Goal: Task Accomplishment & Management: Complete application form

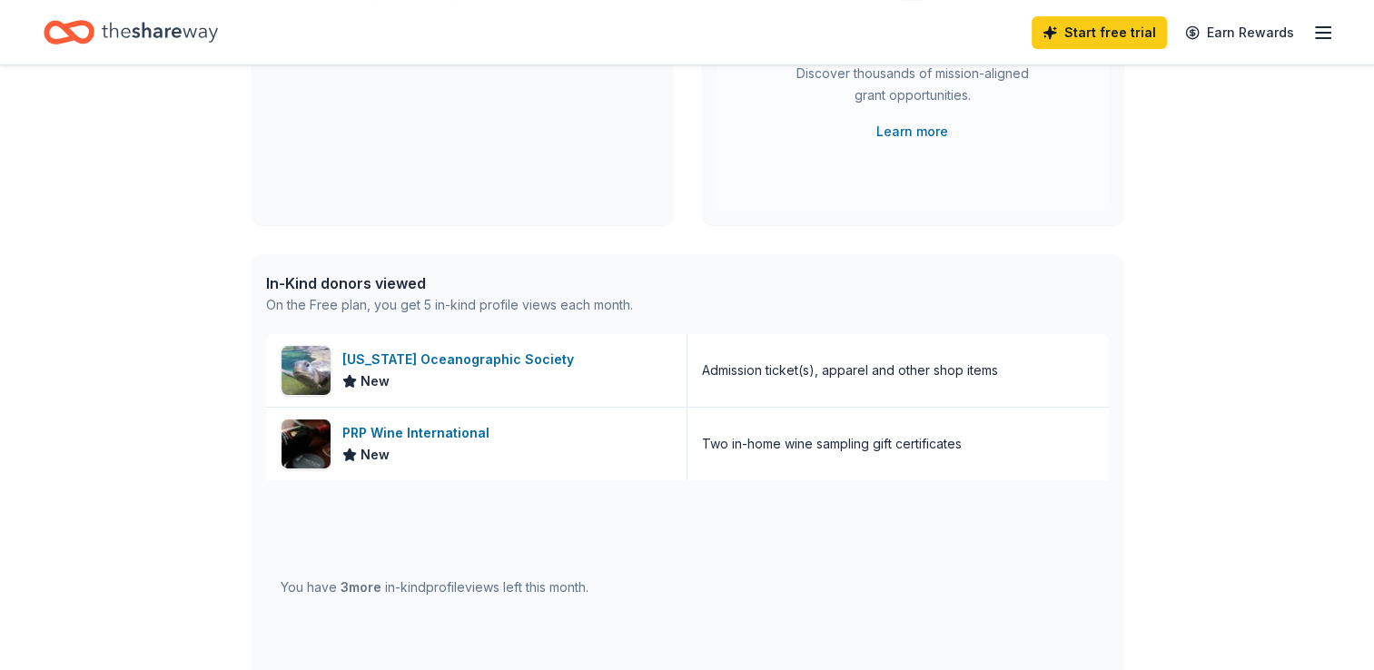
scroll to position [327, 0]
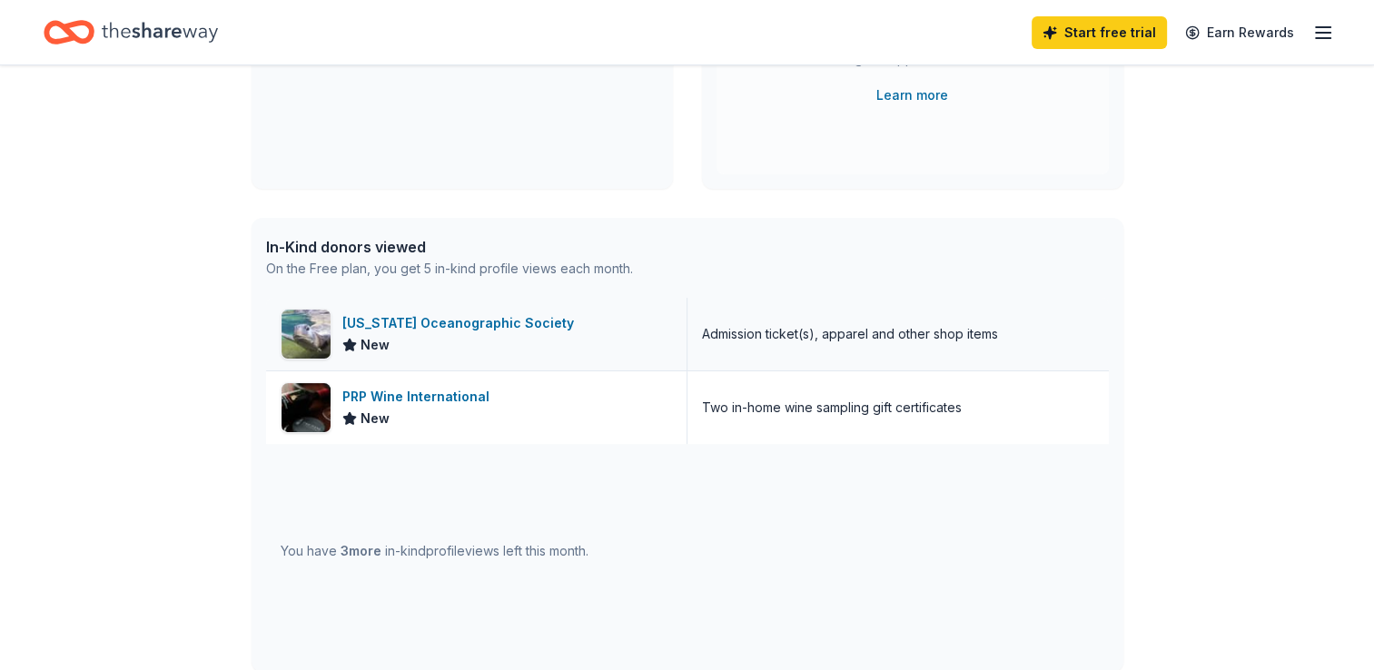
click at [461, 323] on div "[US_STATE] Oceanographic Society" at bounding box center [461, 323] width 239 height 22
click at [423, 395] on div "PRP Wine International" at bounding box center [419, 397] width 154 height 22
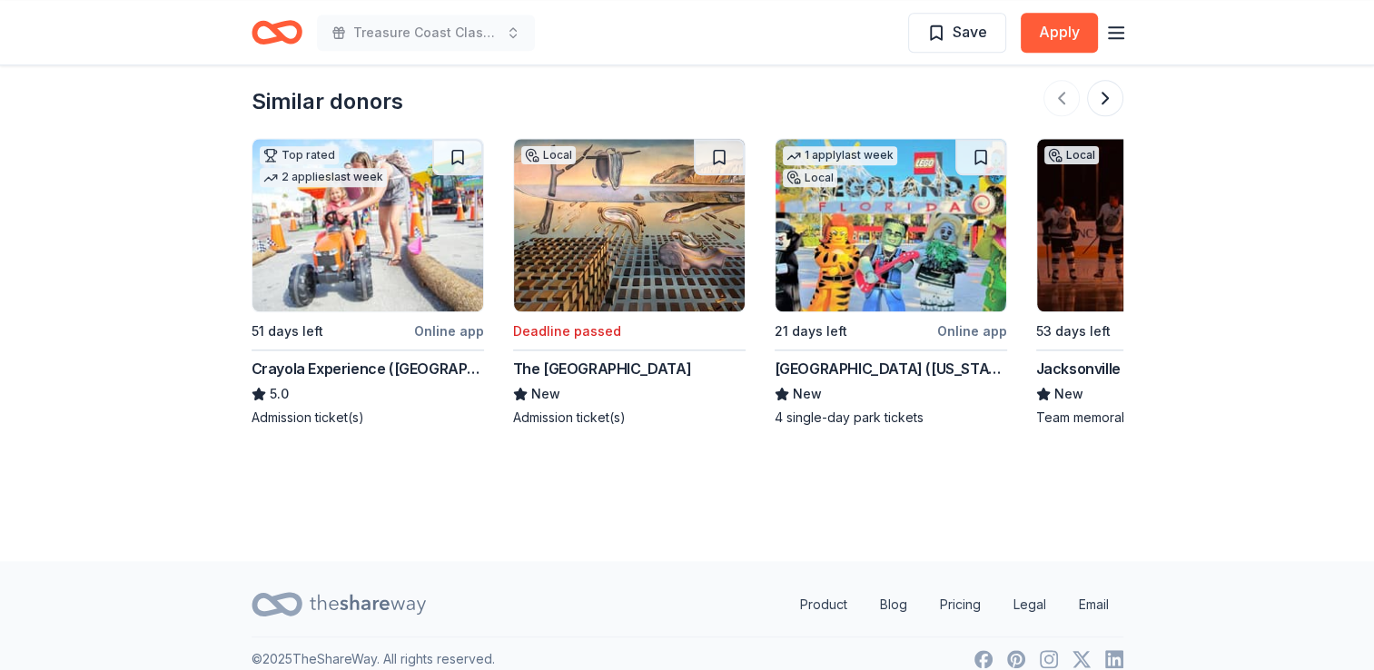
scroll to position [1780, 0]
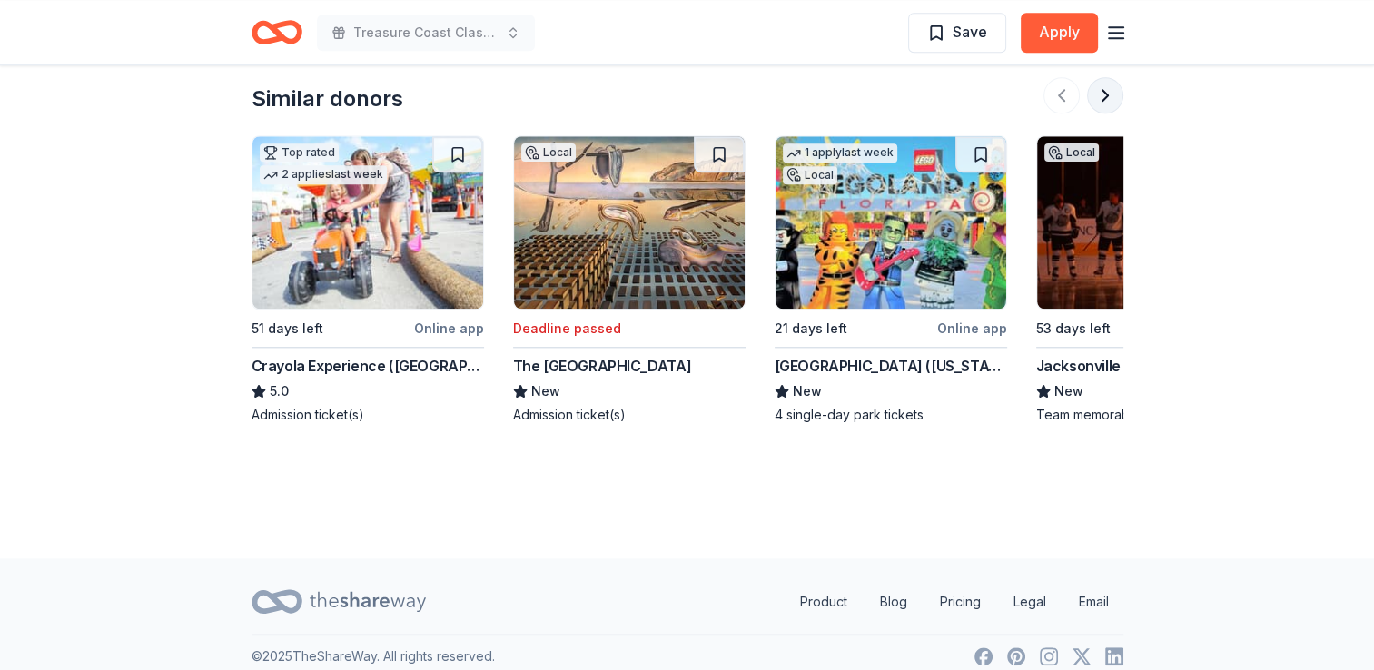
click at [1105, 99] on button at bounding box center [1105, 95] width 36 height 36
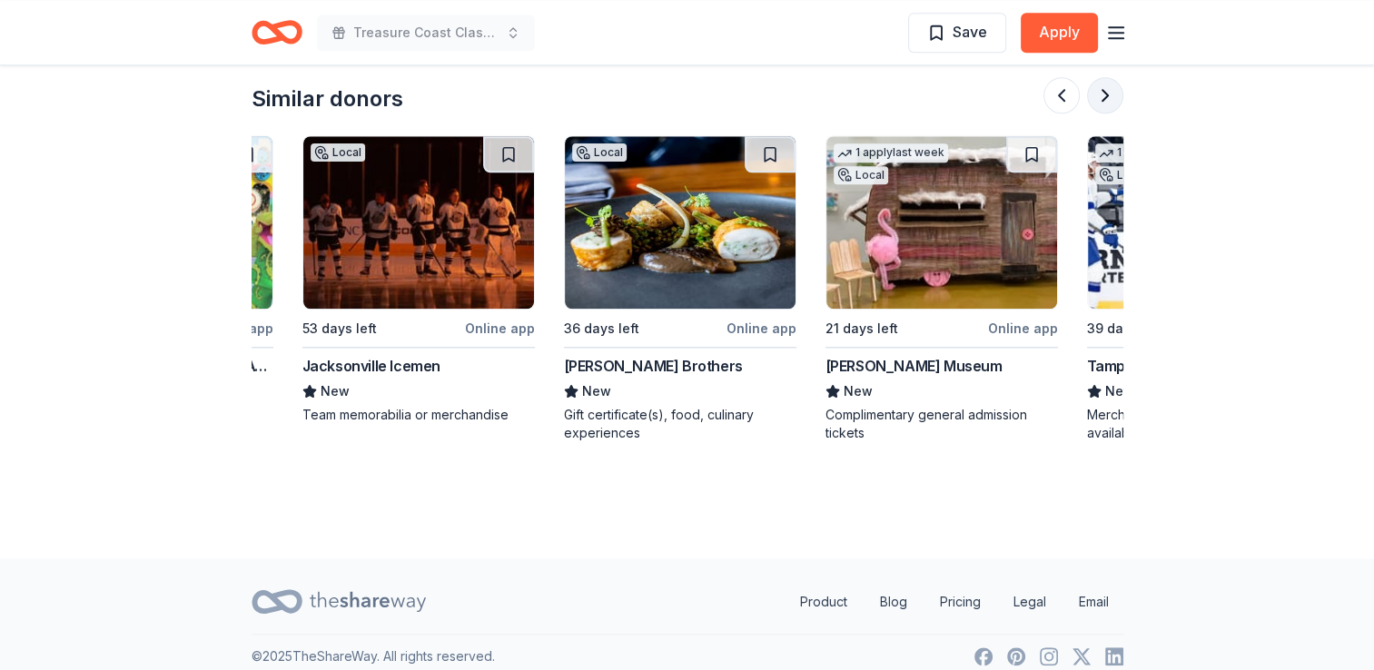
scroll to position [0, 785]
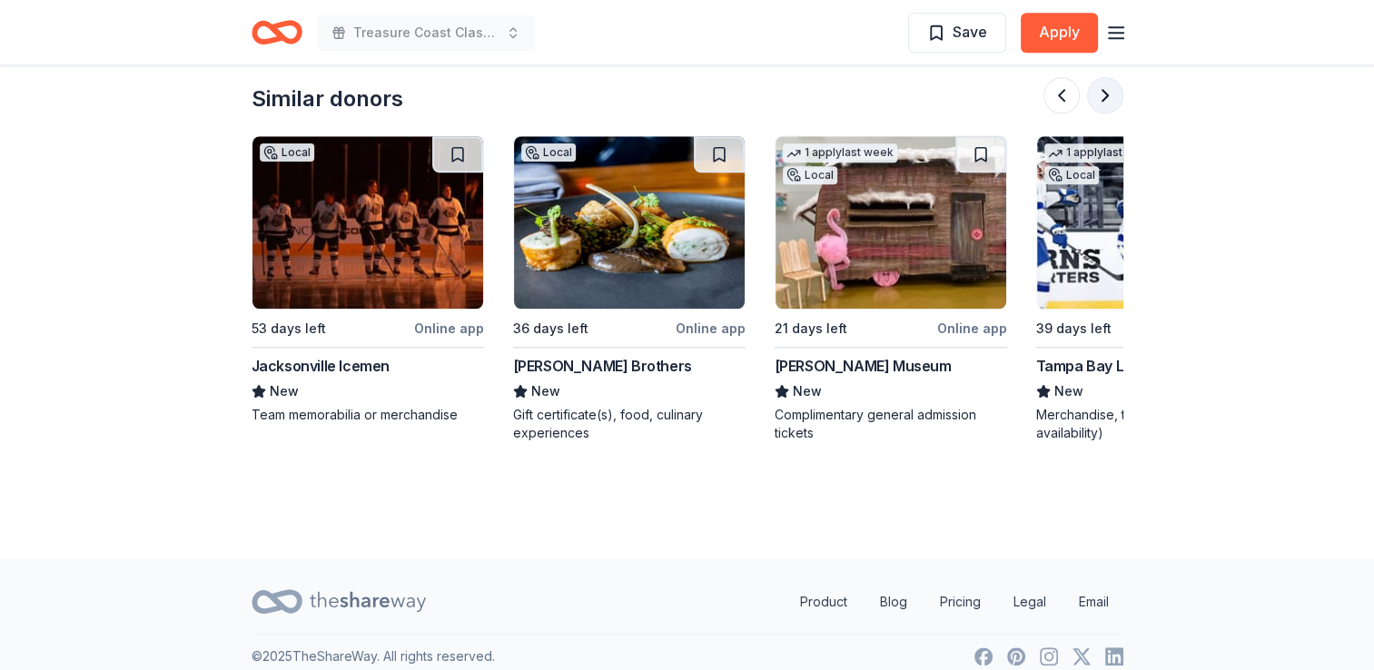
click at [1105, 99] on button at bounding box center [1105, 95] width 36 height 36
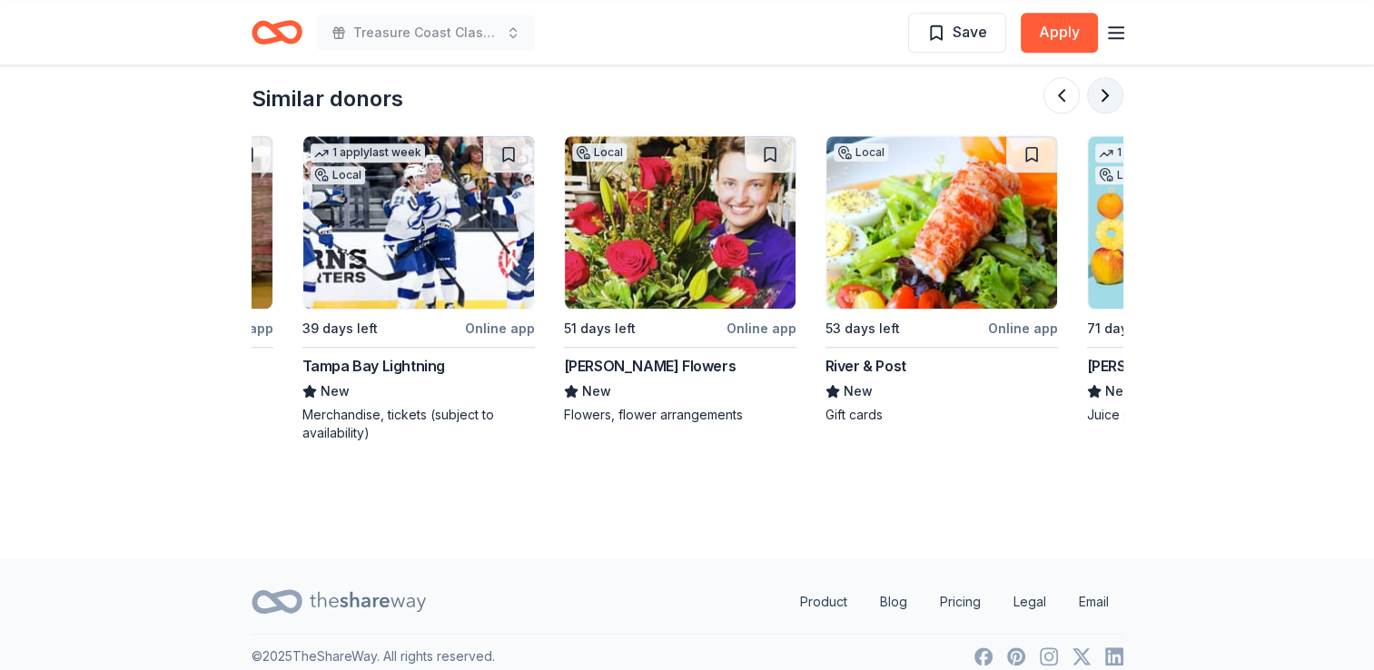
scroll to position [0, 1569]
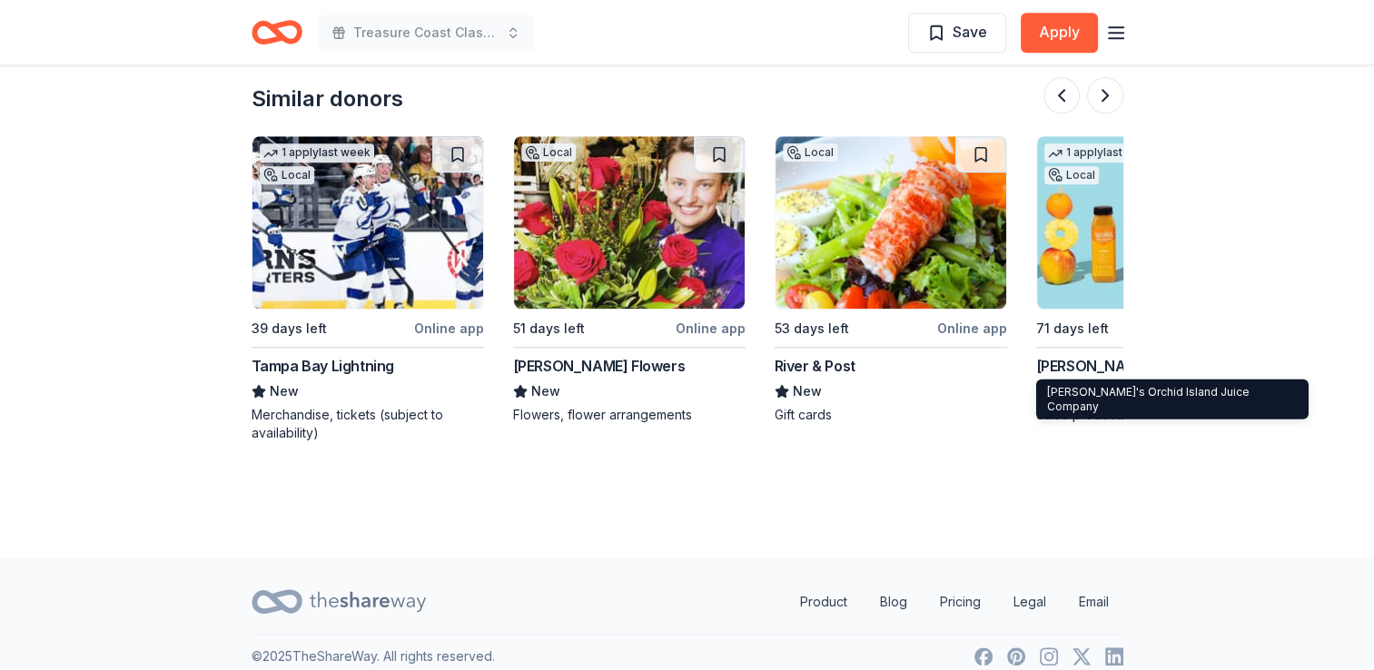
click at [1053, 364] on div "Natalie's Orchid Island Juice Company" at bounding box center [1152, 366] width 232 height 22
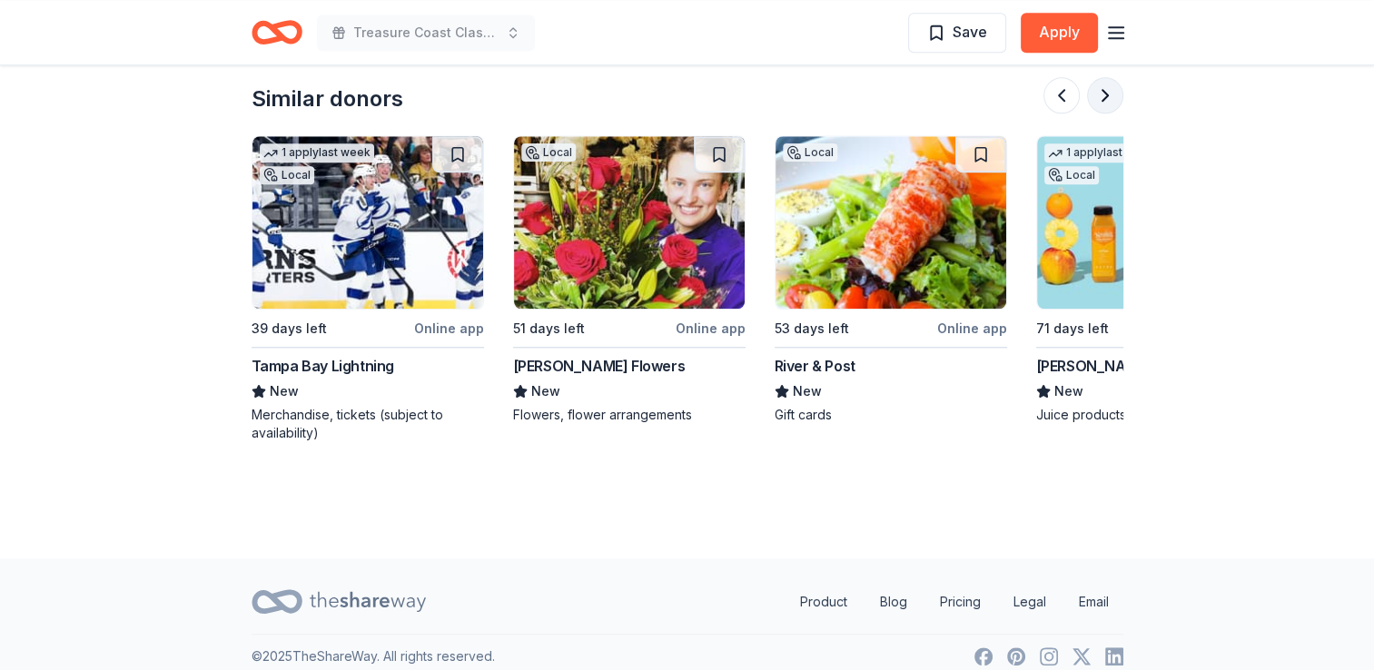
click at [1103, 93] on button at bounding box center [1105, 95] width 36 height 36
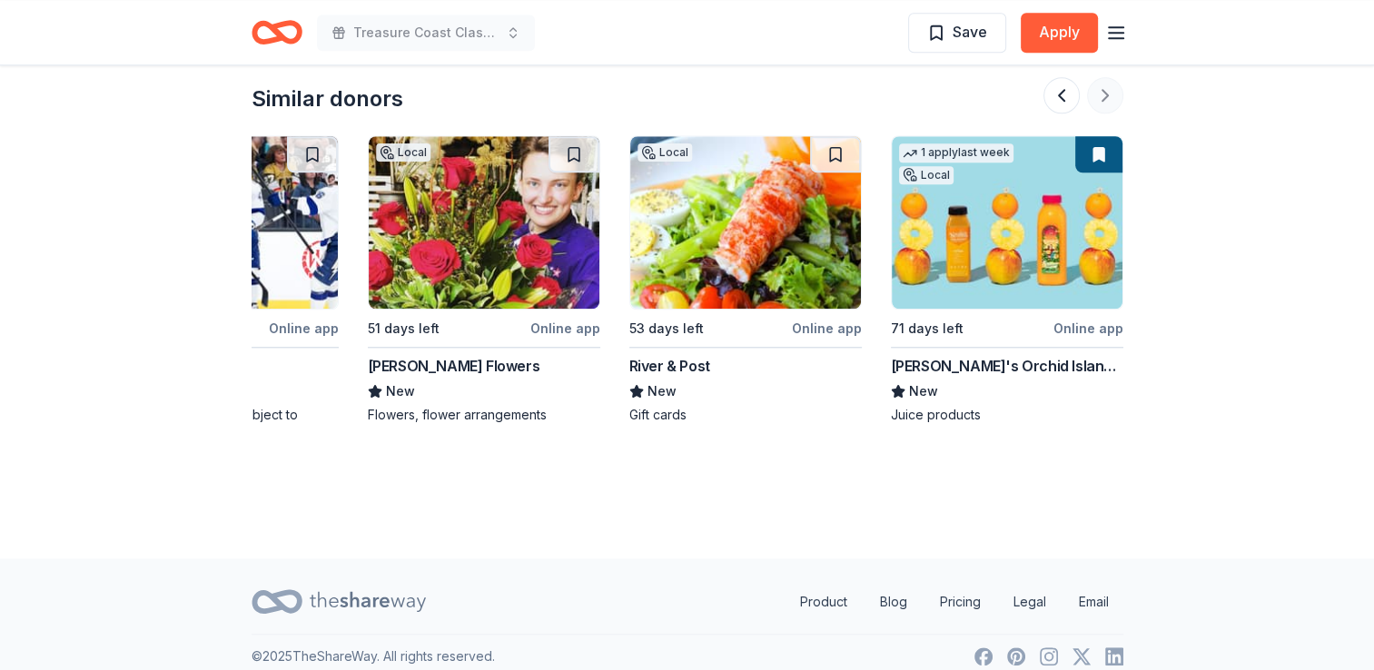
click at [1103, 93] on div at bounding box center [1083, 95] width 80 height 36
click at [669, 376] on div "River & Post New Gift cards" at bounding box center [745, 389] width 232 height 69
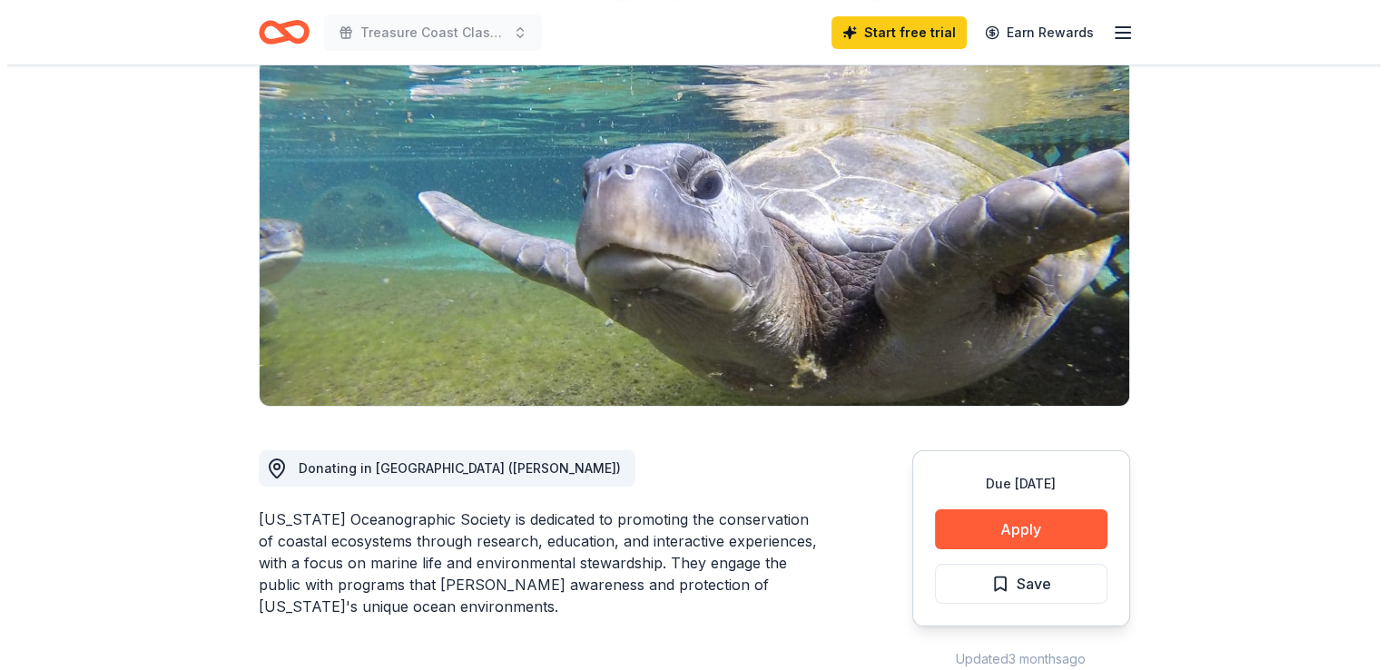
scroll to position [182, 0]
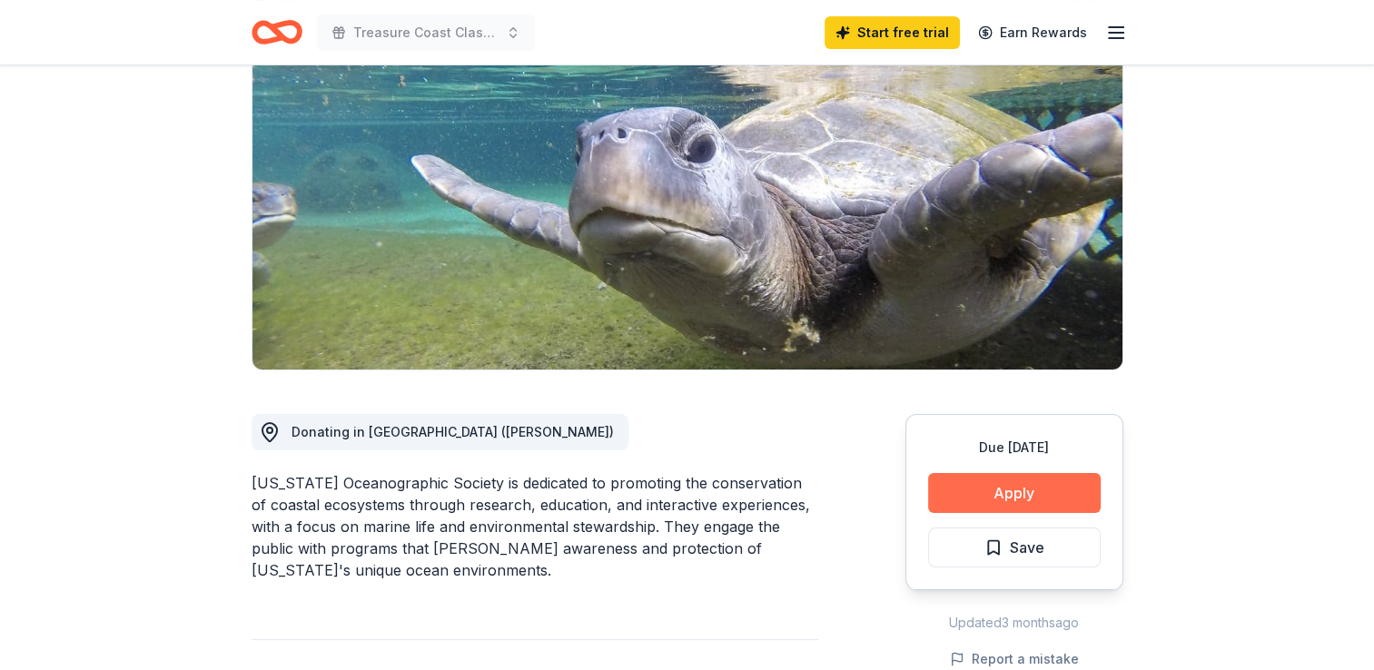
click at [1006, 492] on button "Apply" at bounding box center [1014, 493] width 173 height 40
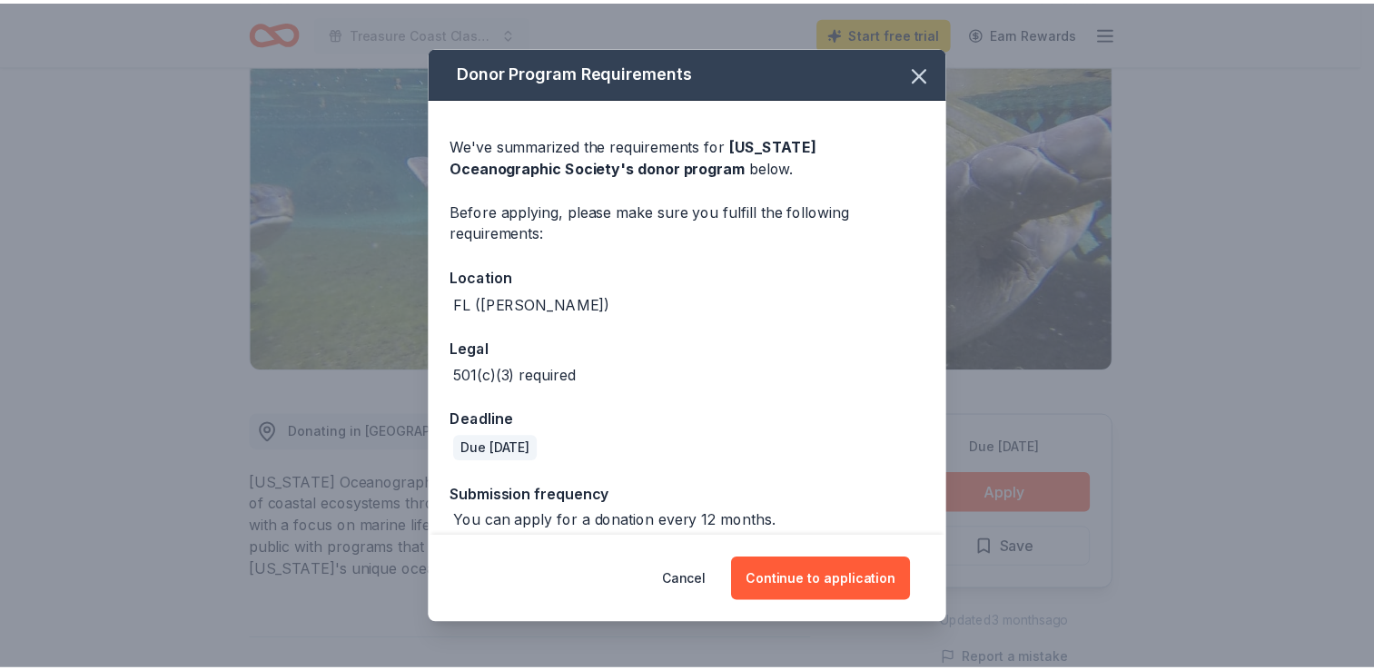
scroll to position [16, 0]
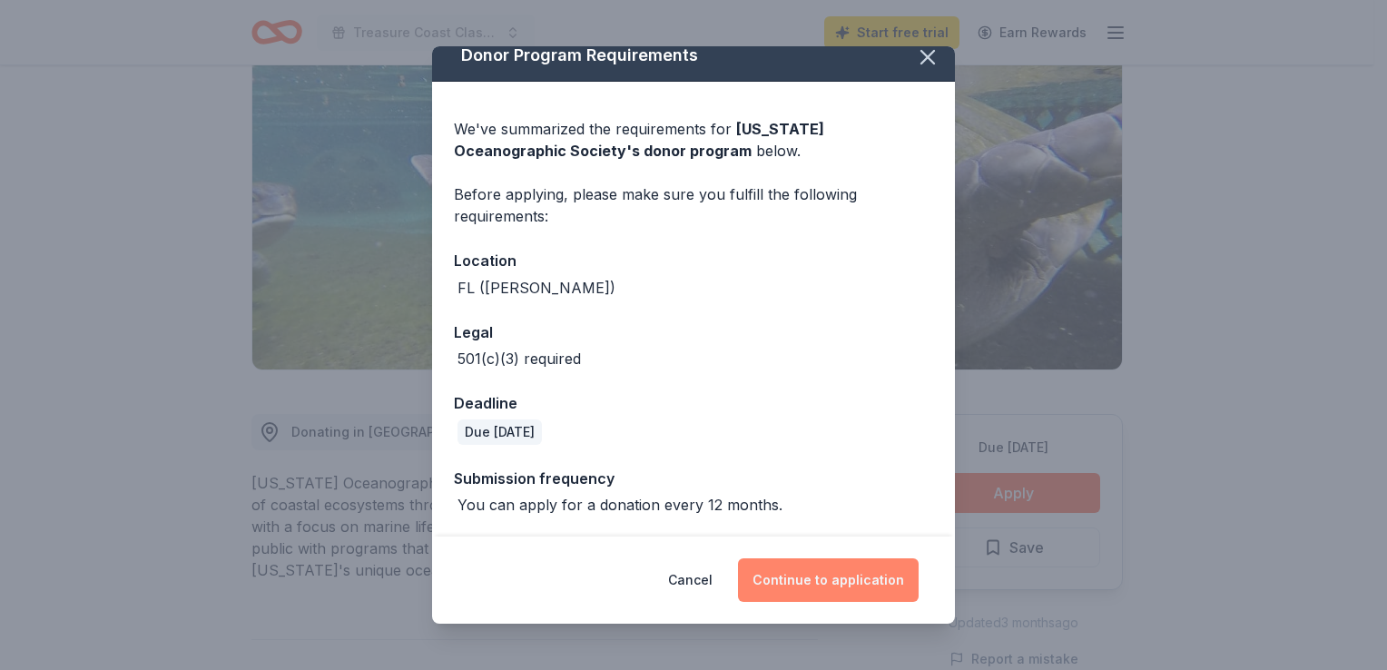
click at [809, 569] on button "Continue to application" at bounding box center [828, 580] width 181 height 44
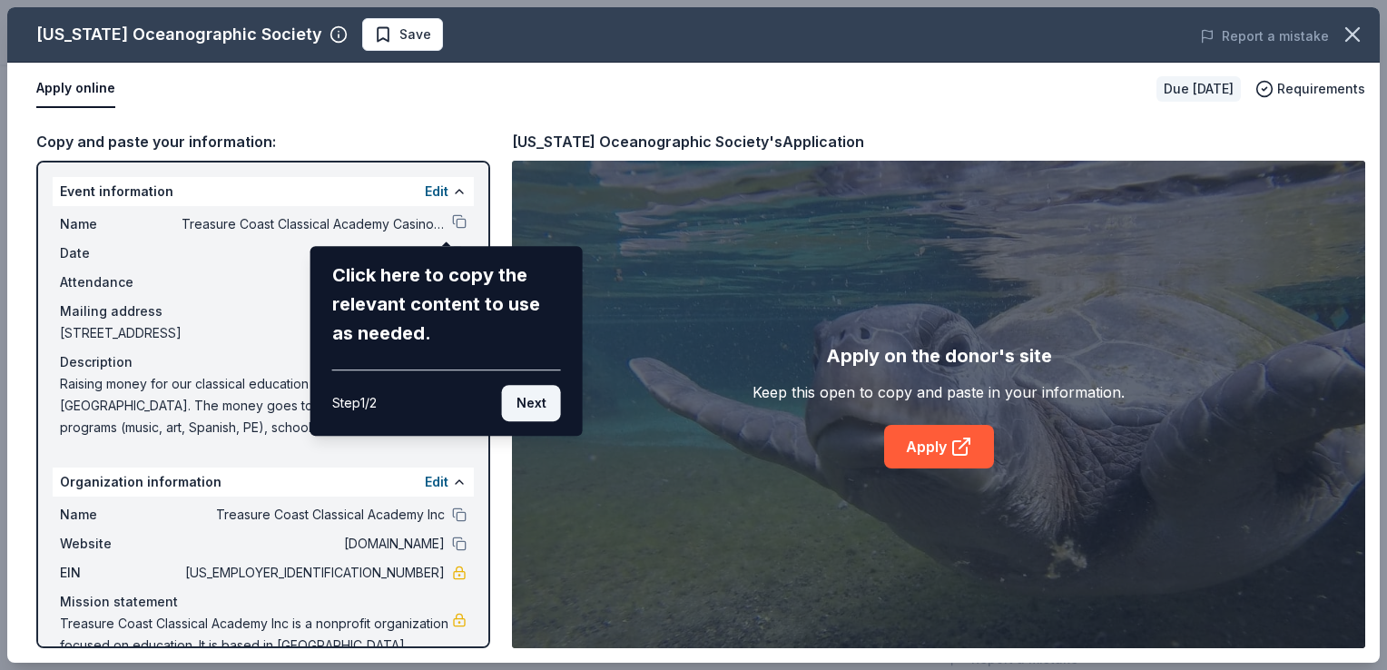
click at [516, 395] on button "Next" at bounding box center [531, 403] width 59 height 36
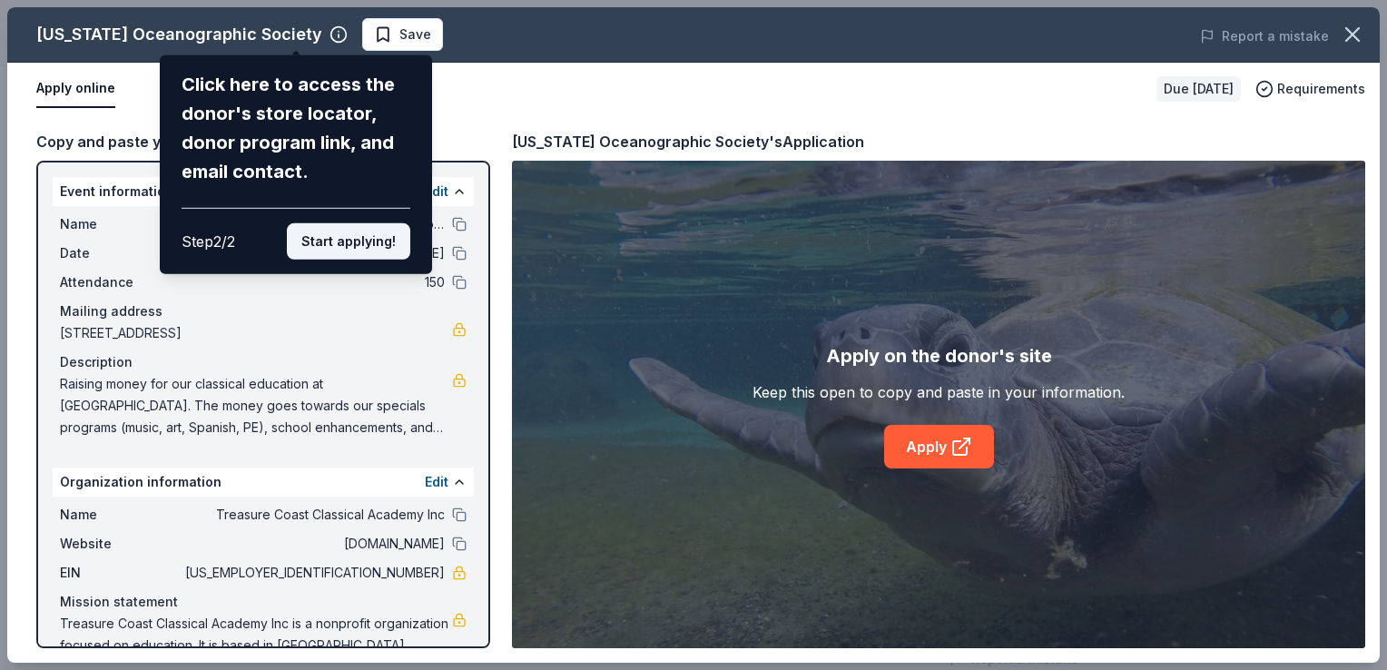
click at [340, 241] on button "Start applying!" at bounding box center [348, 241] width 123 height 36
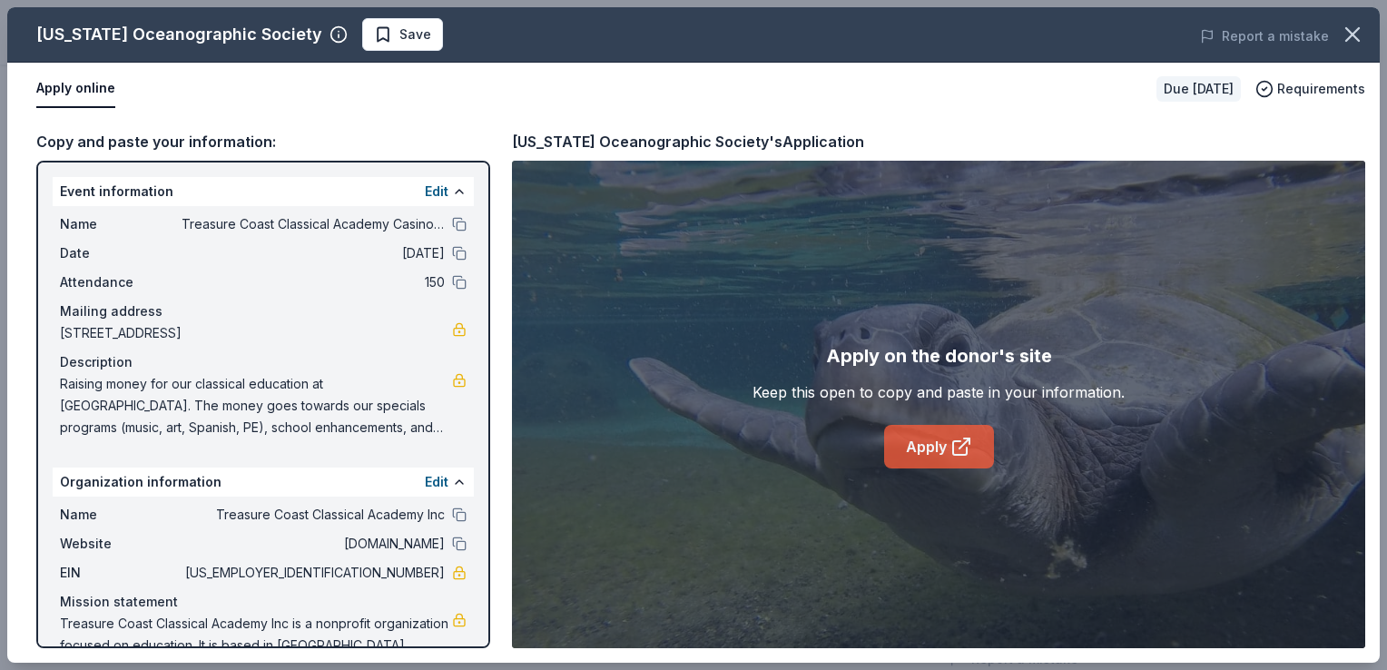
click at [926, 445] on link "Apply" at bounding box center [939, 447] width 110 height 44
click at [1347, 37] on icon "button" at bounding box center [1352, 34] width 25 height 25
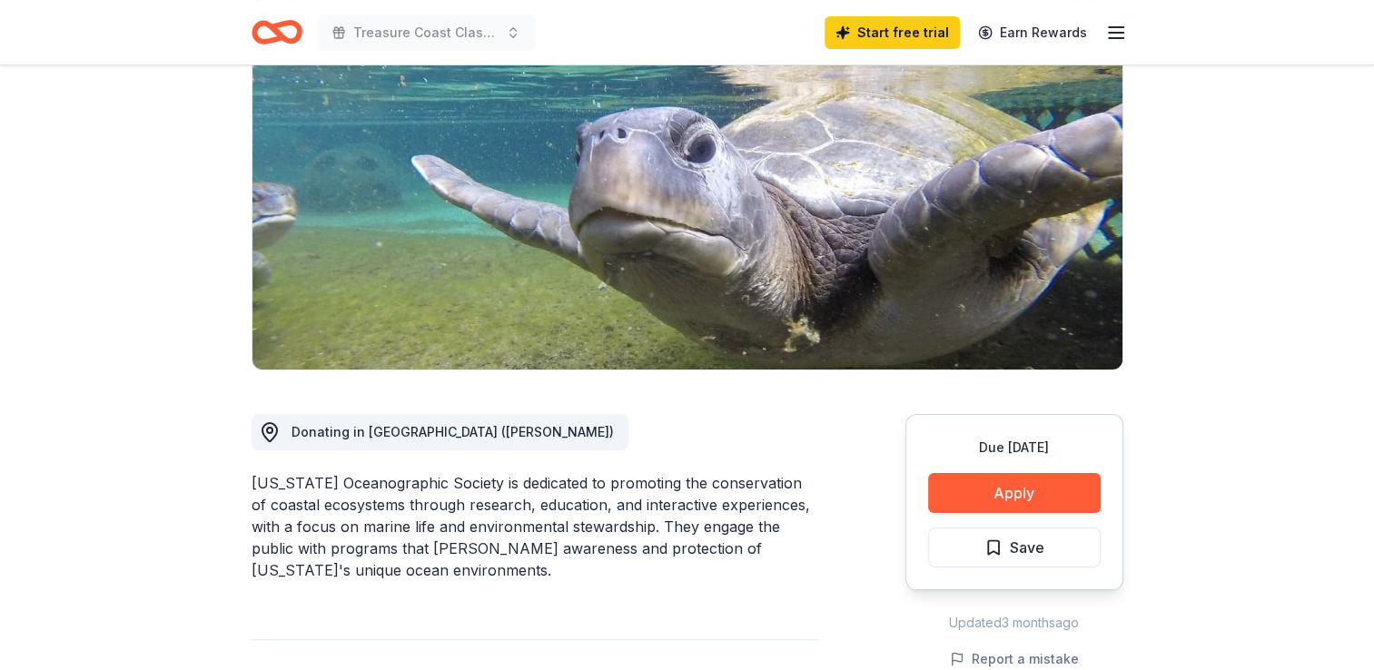
click at [1119, 27] on icon "button" at bounding box center [1116, 33] width 22 height 22
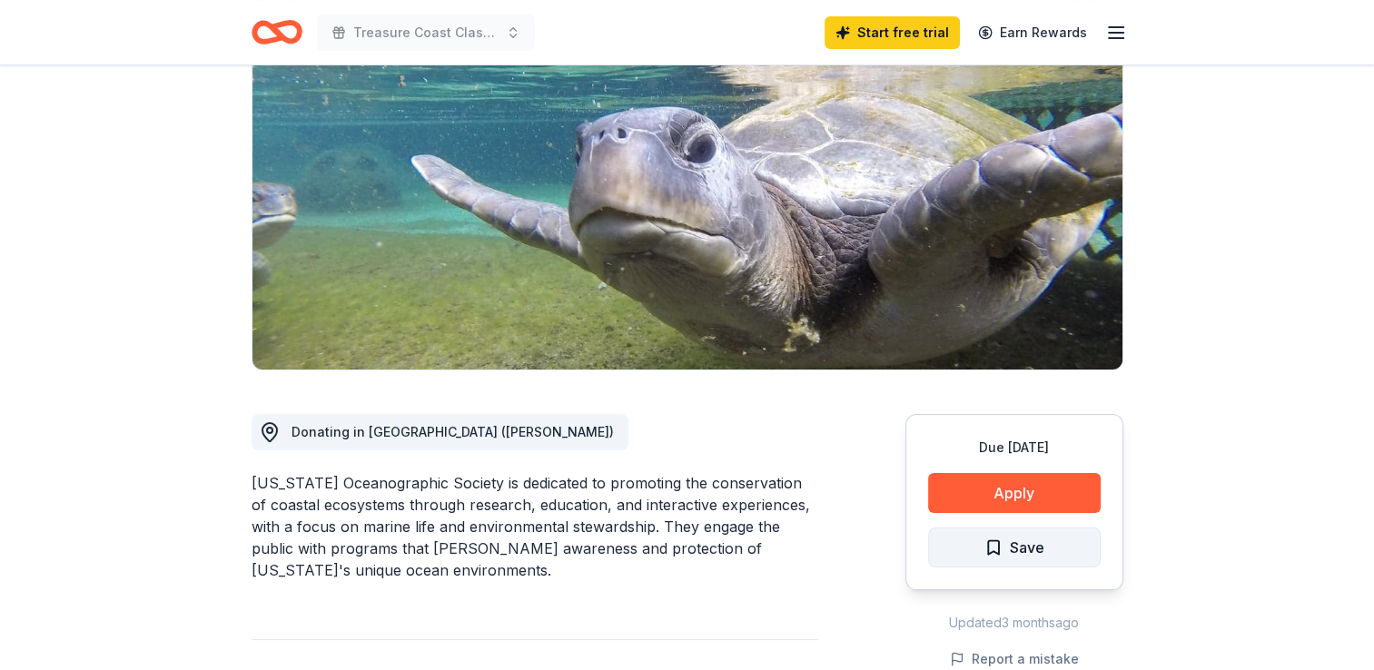
click at [994, 560] on button "Save" at bounding box center [1014, 548] width 173 height 40
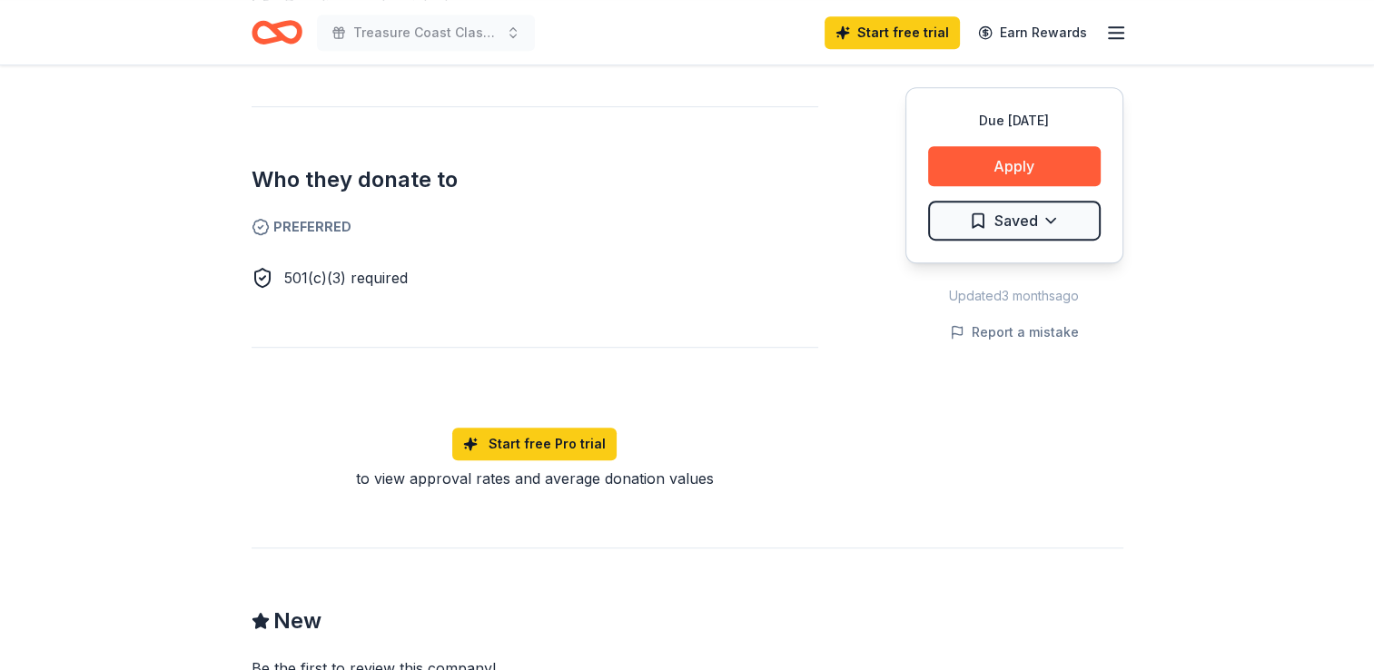
drag, startPoint x: 184, startPoint y: 467, endPoint x: 195, endPoint y: 467, distance: 10.9
click at [195, 467] on div "Due in 66 days Share Florida Oceanographic Society New Share Donating in FL (St…" at bounding box center [687, 184] width 1374 height 2273
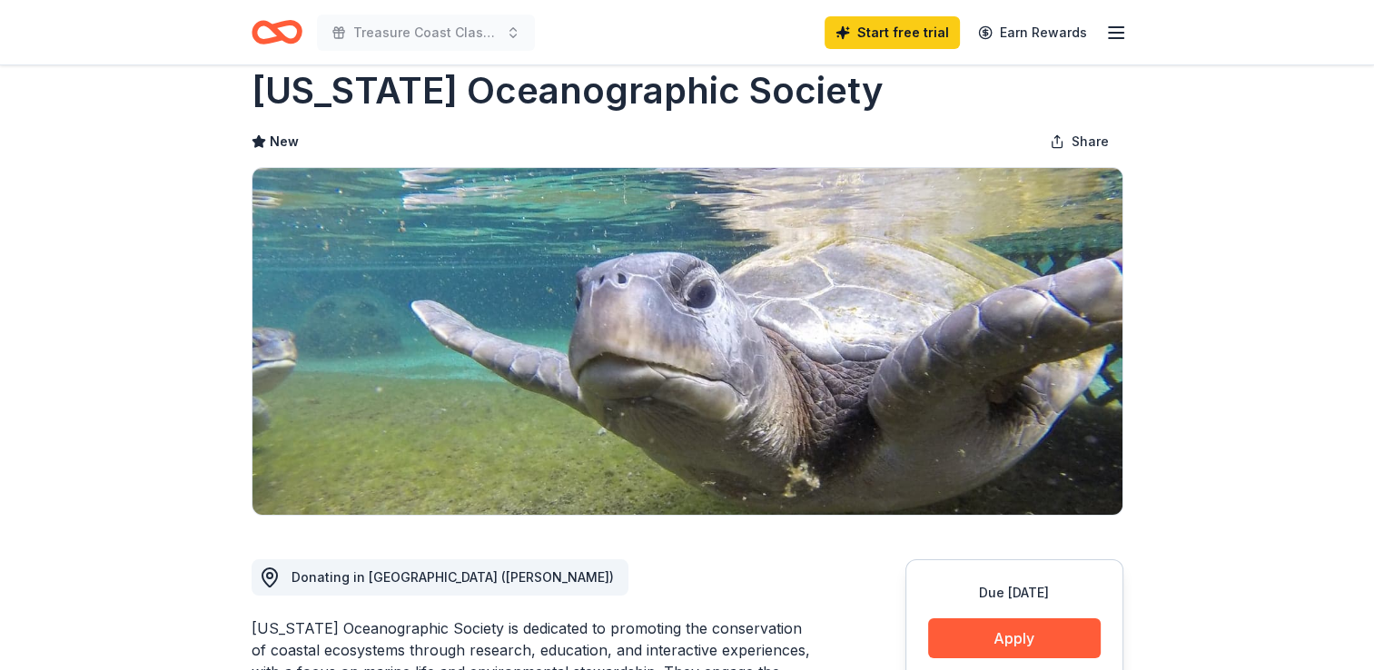
scroll to position [36, 0]
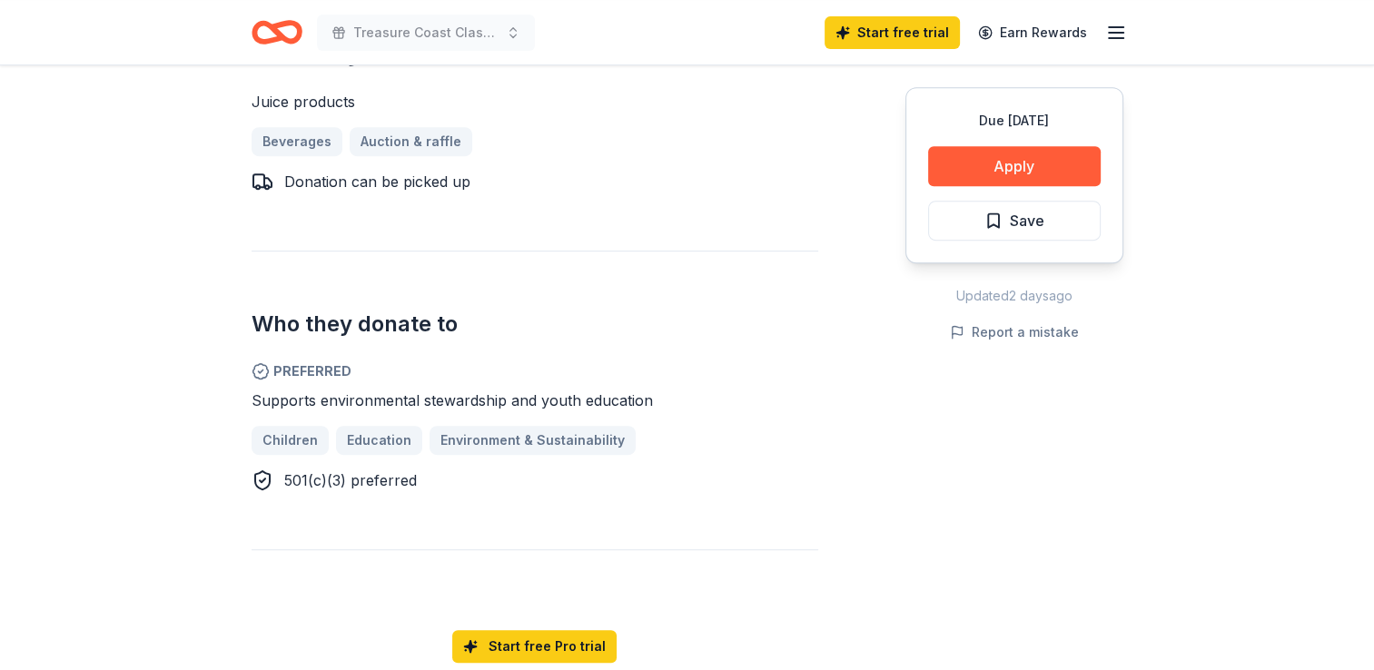
scroll to position [799, 0]
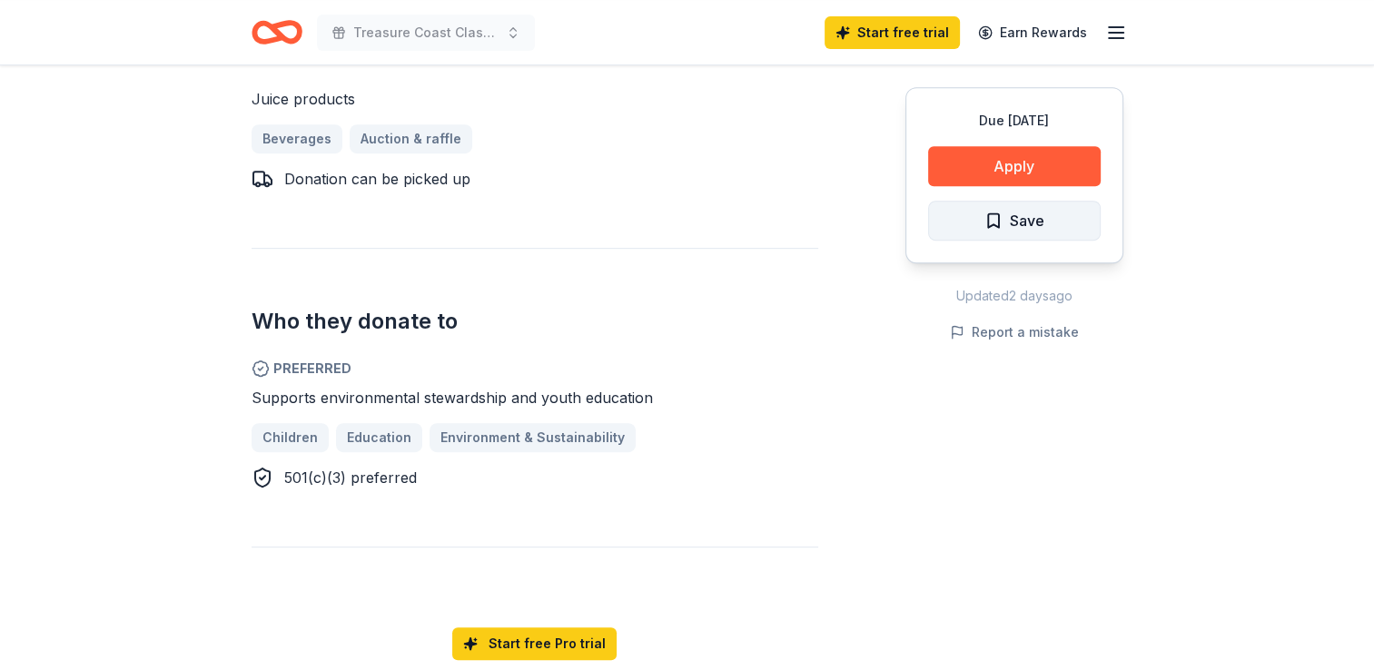
click at [1028, 212] on span "Save" at bounding box center [1027, 221] width 35 height 24
click at [808, 243] on div "Donating in FL (Fort Pierce) Natalie’s Orchid Island Juice Company produces fre…" at bounding box center [535, 221] width 567 height 936
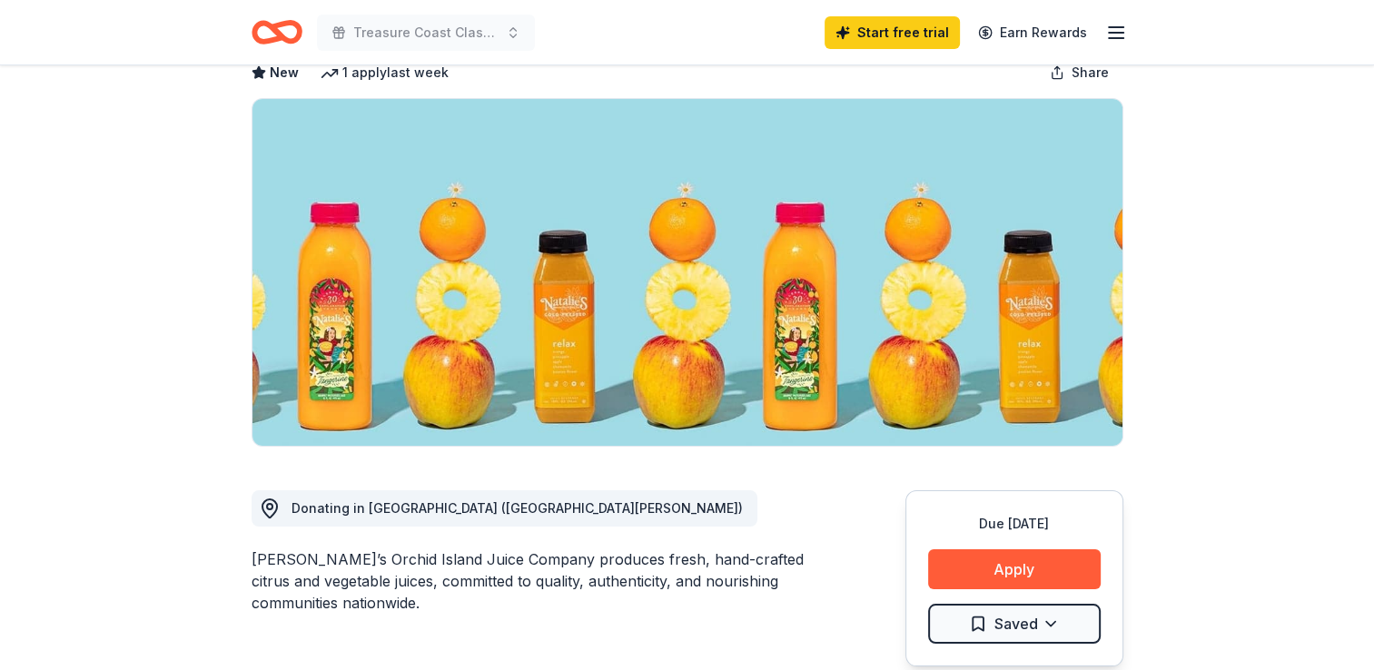
scroll to position [0, 0]
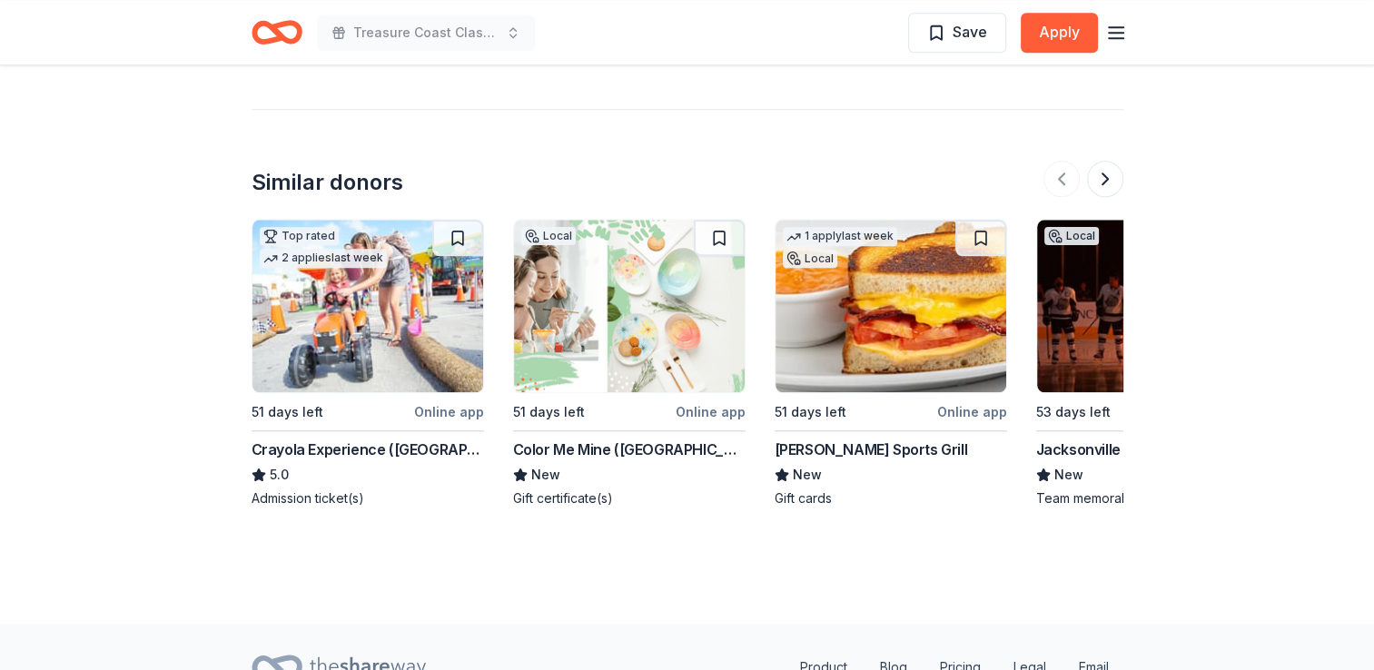
scroll to position [1816, 0]
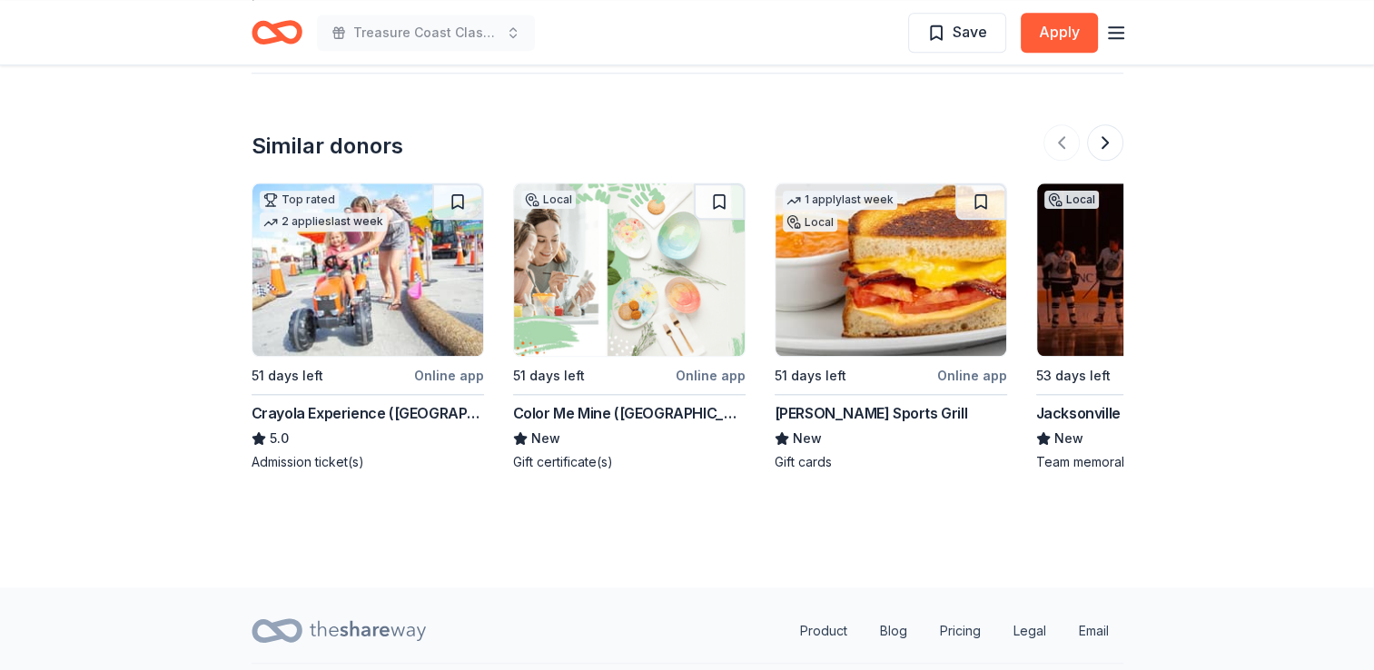
click at [799, 412] on div "Duffy's Sports Grill" at bounding box center [871, 413] width 193 height 22
click at [1095, 139] on button at bounding box center [1105, 142] width 36 height 36
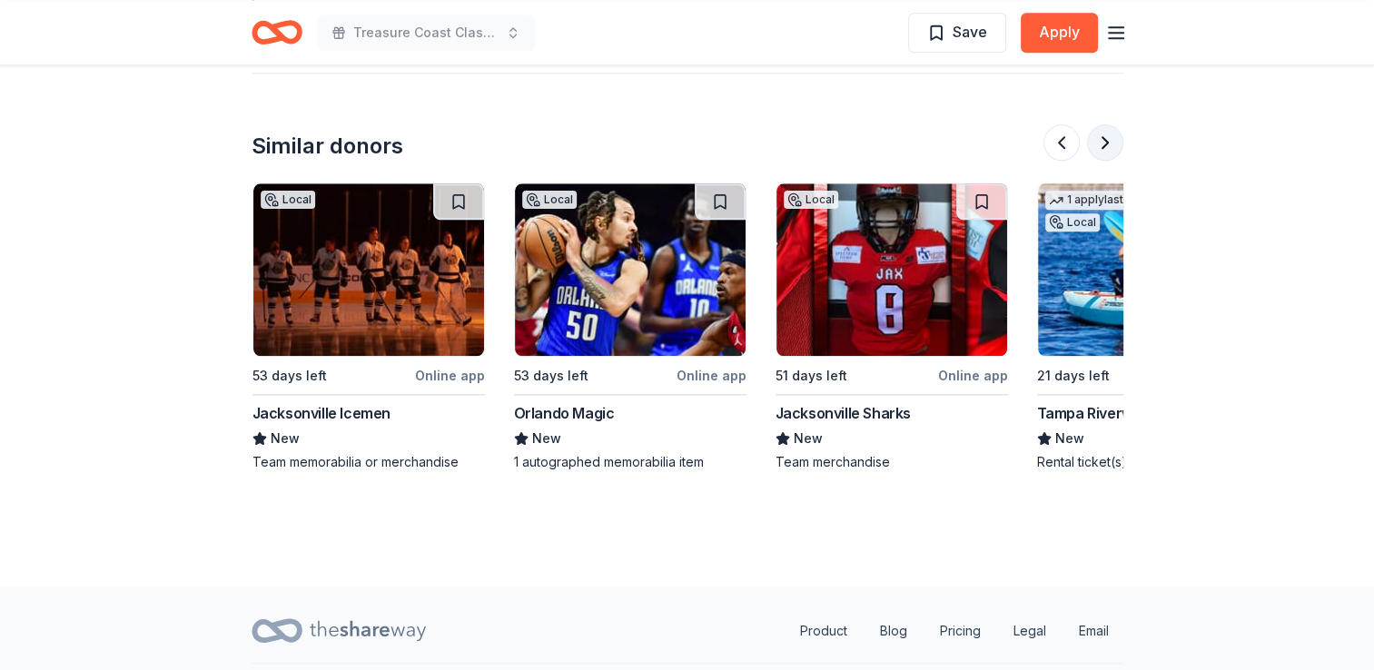
scroll to position [0, 785]
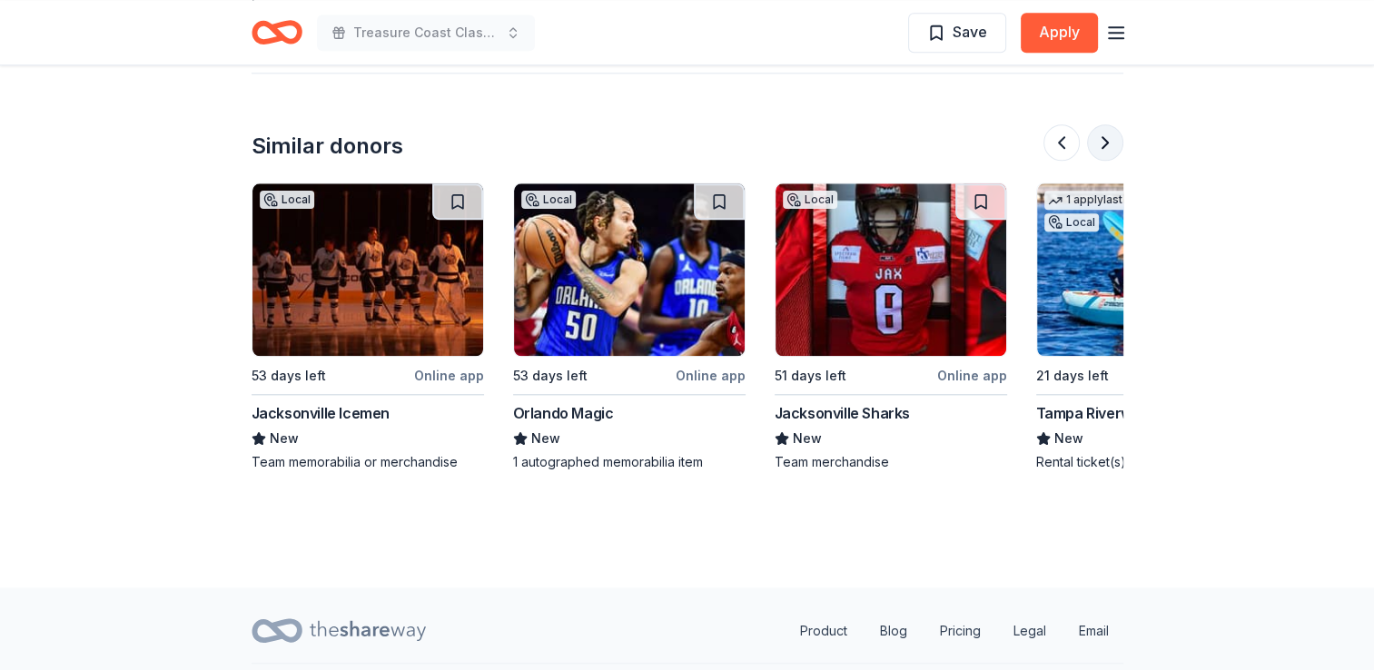
click at [1095, 139] on button at bounding box center [1105, 142] width 36 height 36
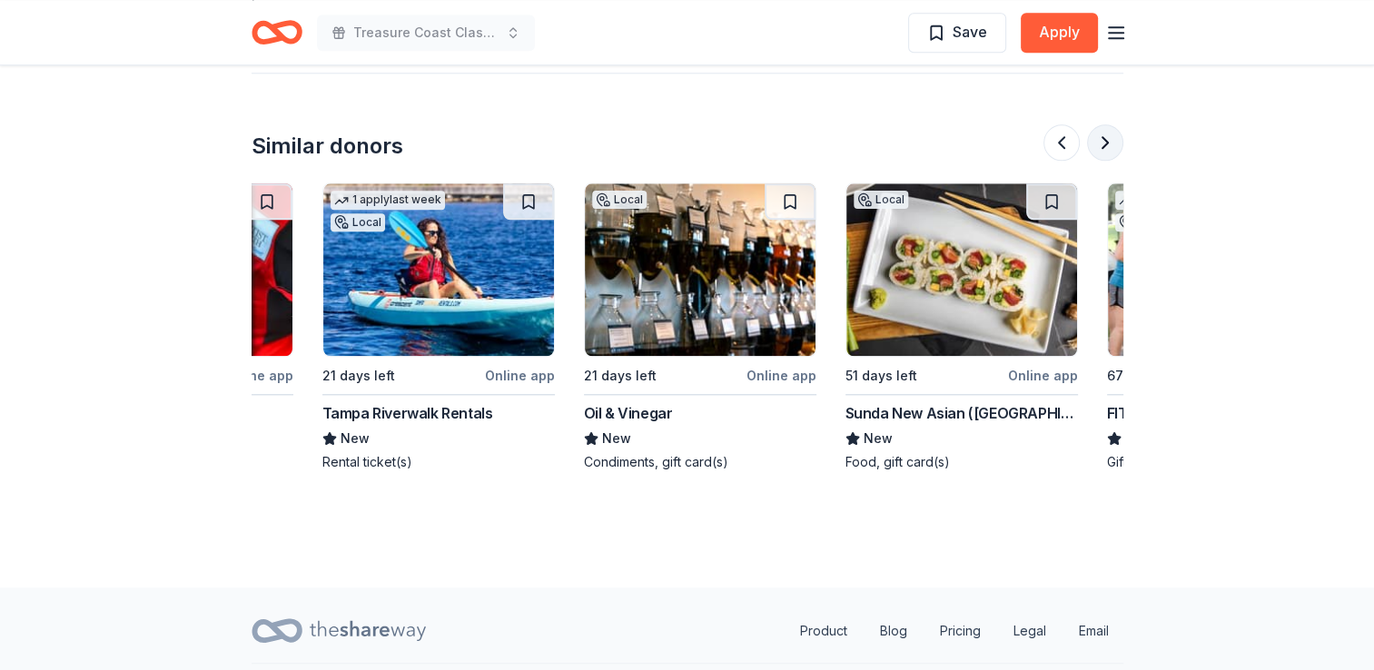
scroll to position [0, 1569]
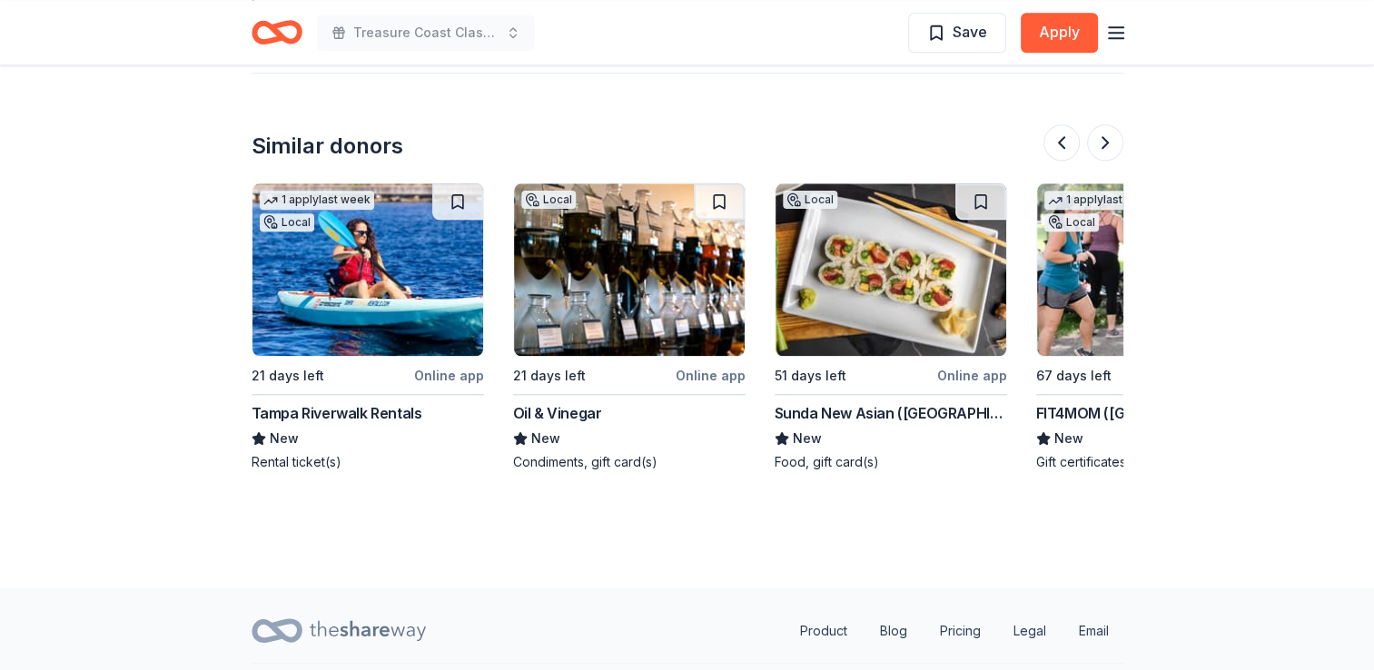
click at [588, 410] on div "Oil & Vinegar" at bounding box center [557, 413] width 89 height 22
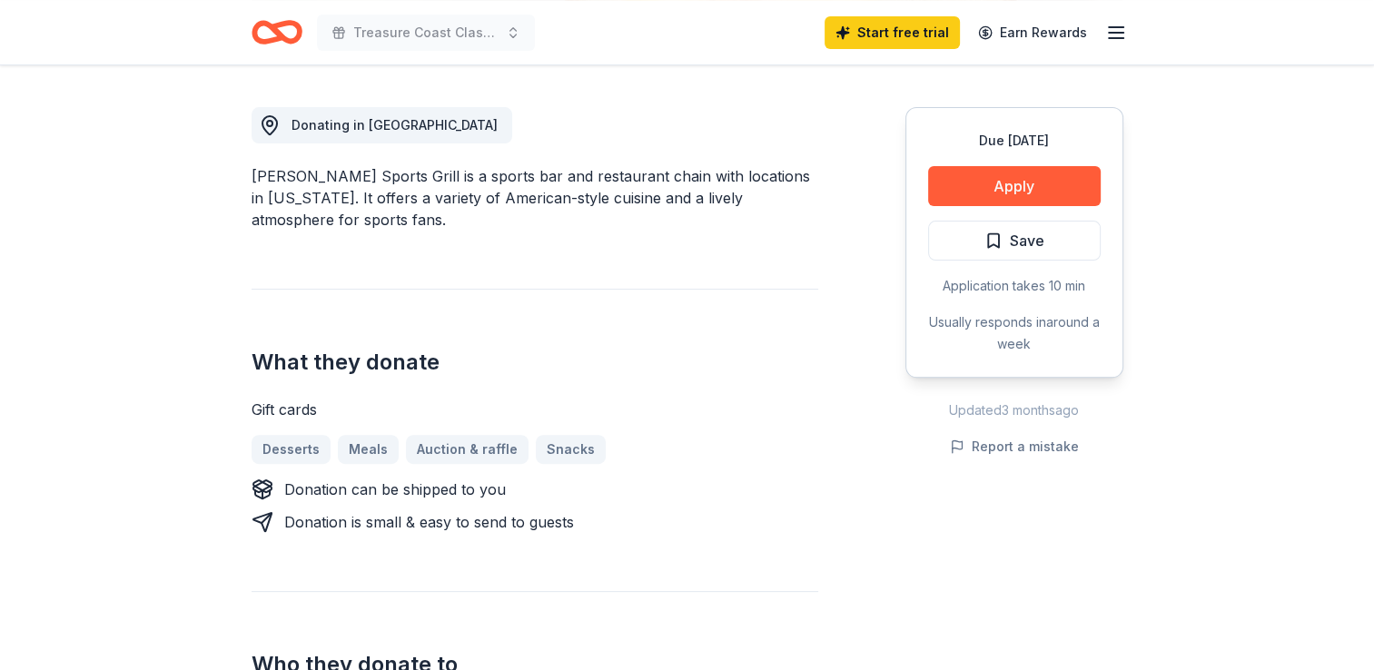
scroll to position [545, 0]
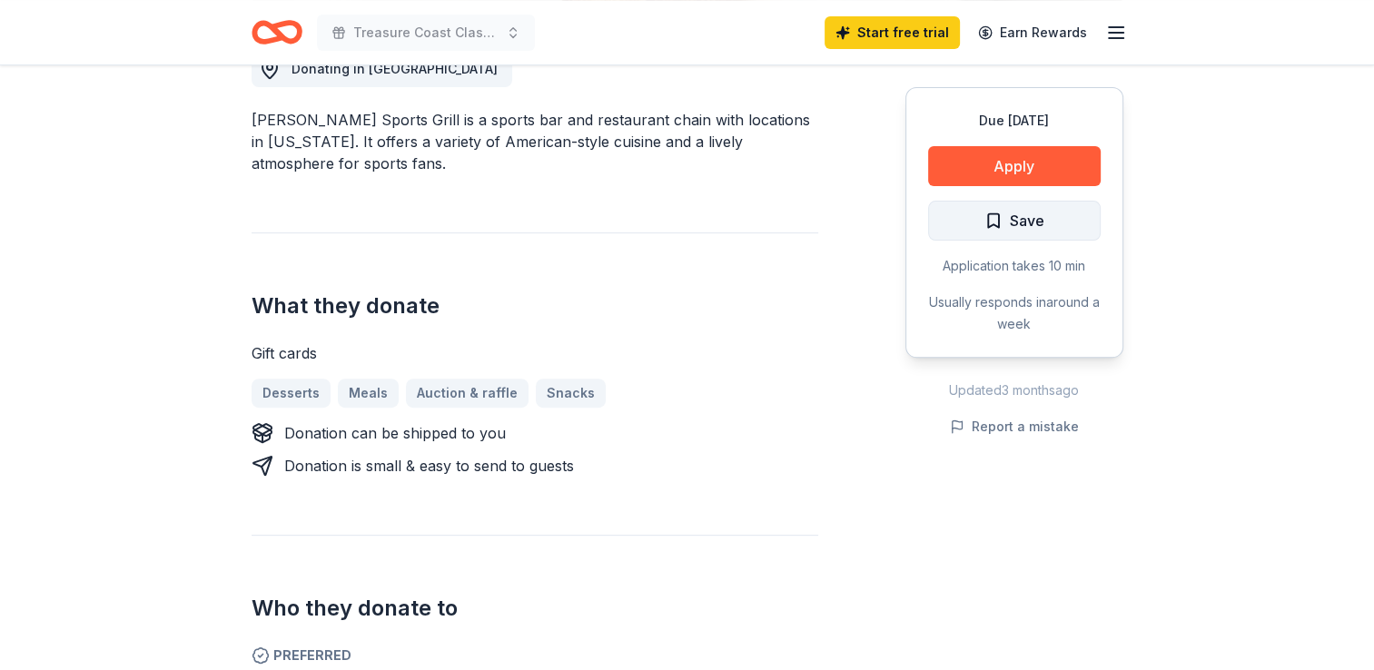
click at [1012, 218] on span "Save" at bounding box center [1027, 221] width 35 height 24
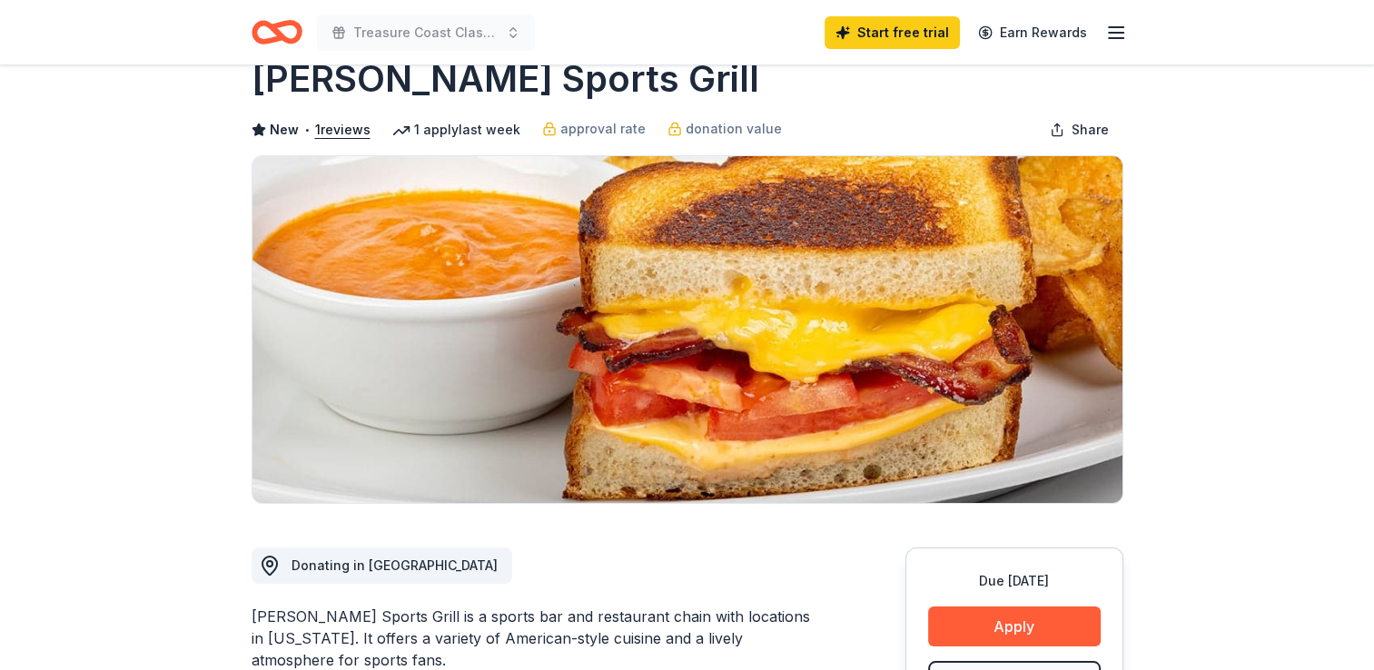
scroll to position [0, 0]
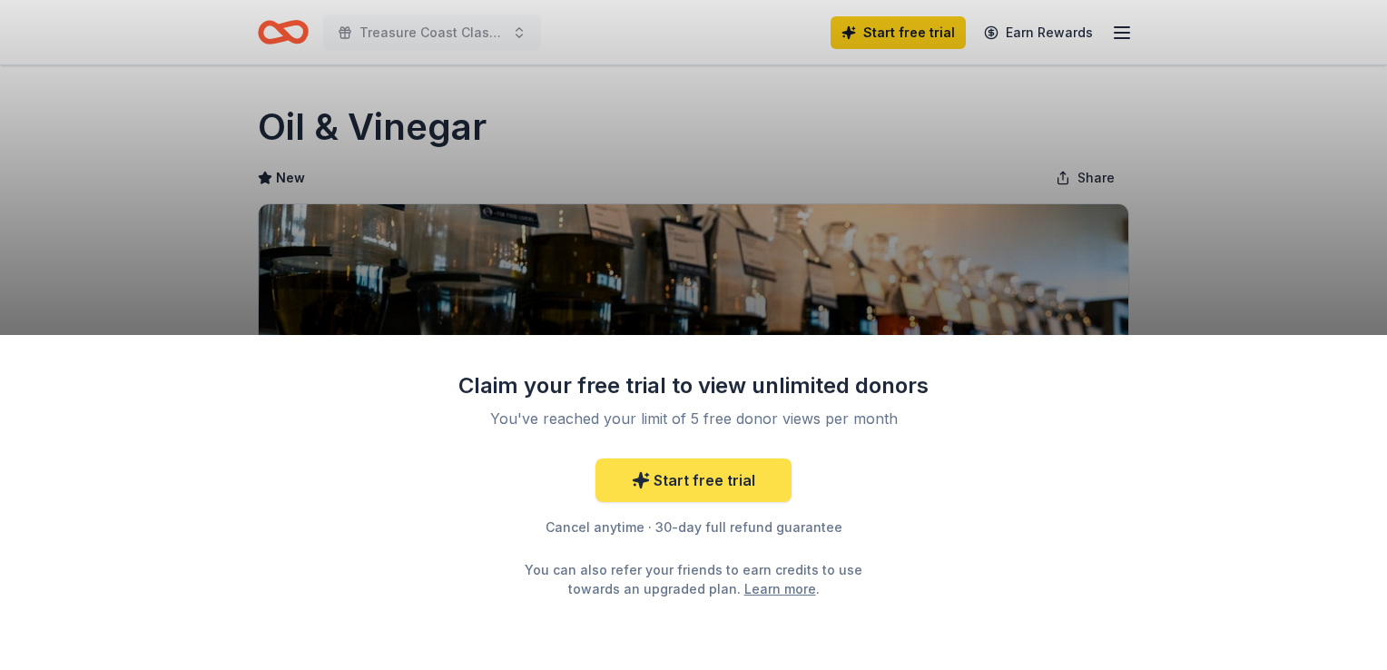
click at [666, 479] on link "Start free trial" at bounding box center [694, 481] width 196 height 44
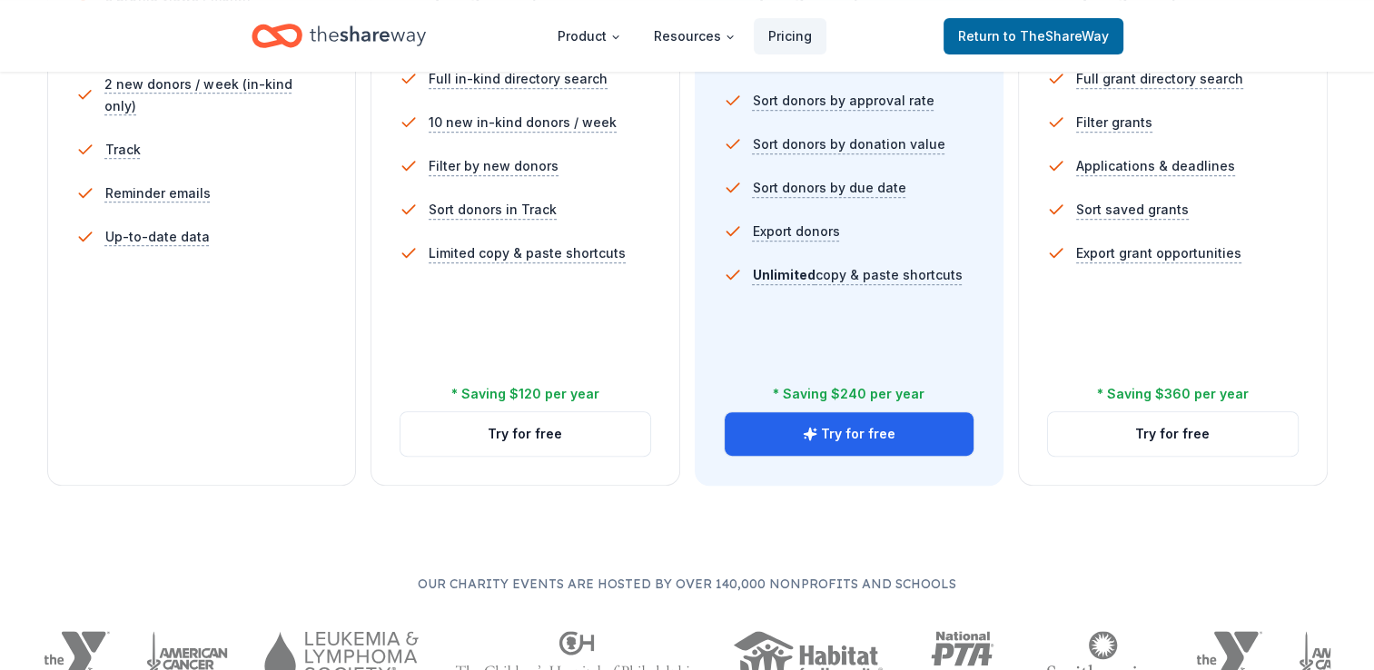
scroll to position [654, 0]
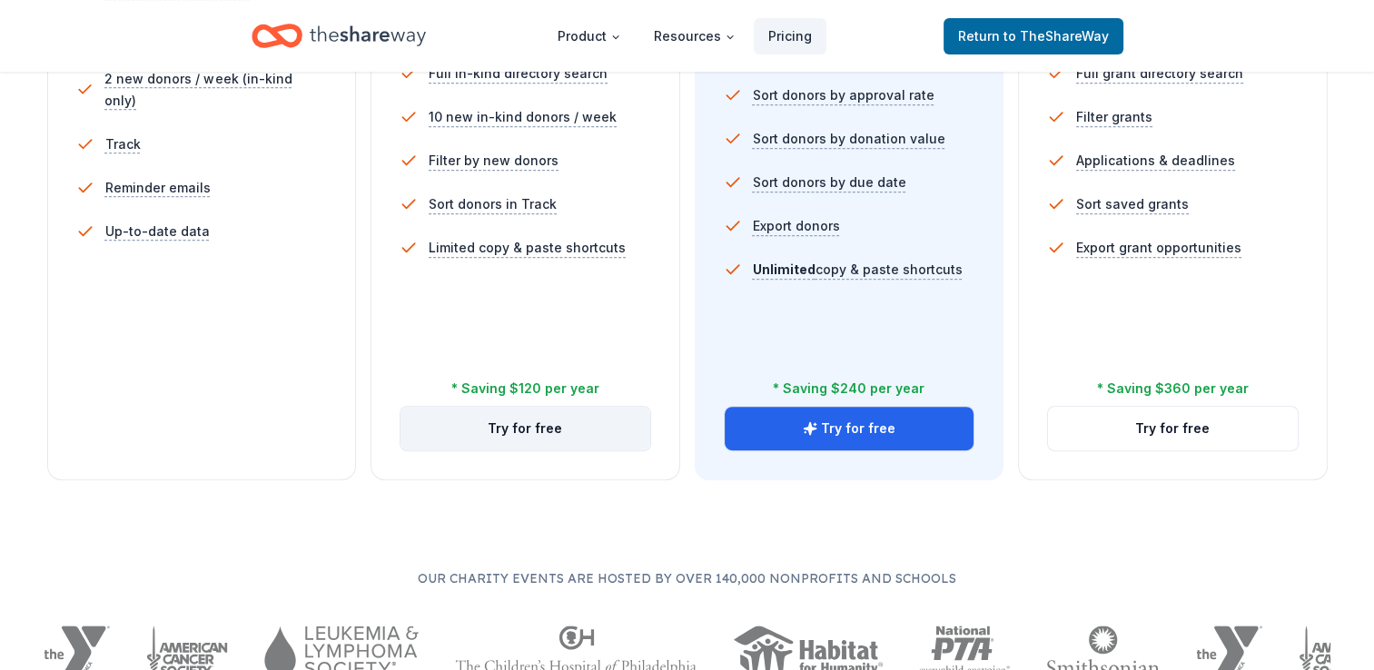
click at [580, 438] on button "Try for free" at bounding box center [525, 429] width 250 height 44
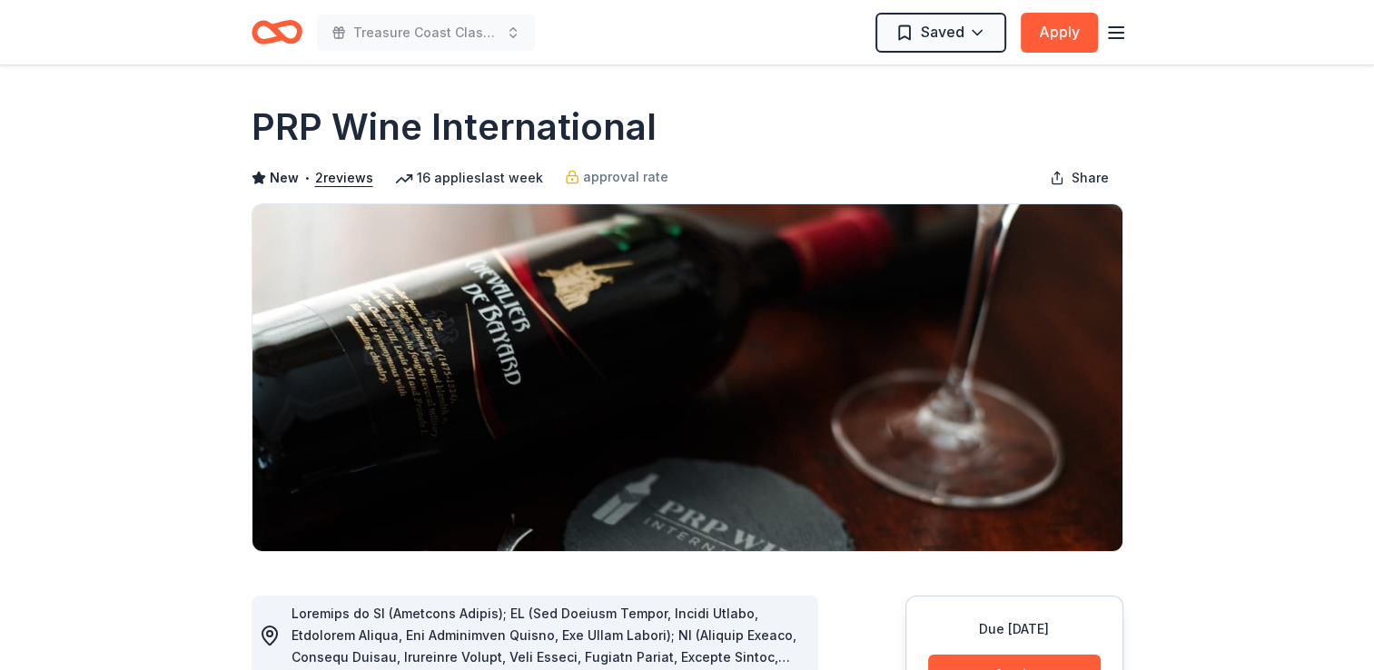
drag, startPoint x: 512, startPoint y: 111, endPoint x: 508, endPoint y: 133, distance: 22.1
click at [508, 133] on h1 "PRP Wine International" at bounding box center [454, 127] width 405 height 51
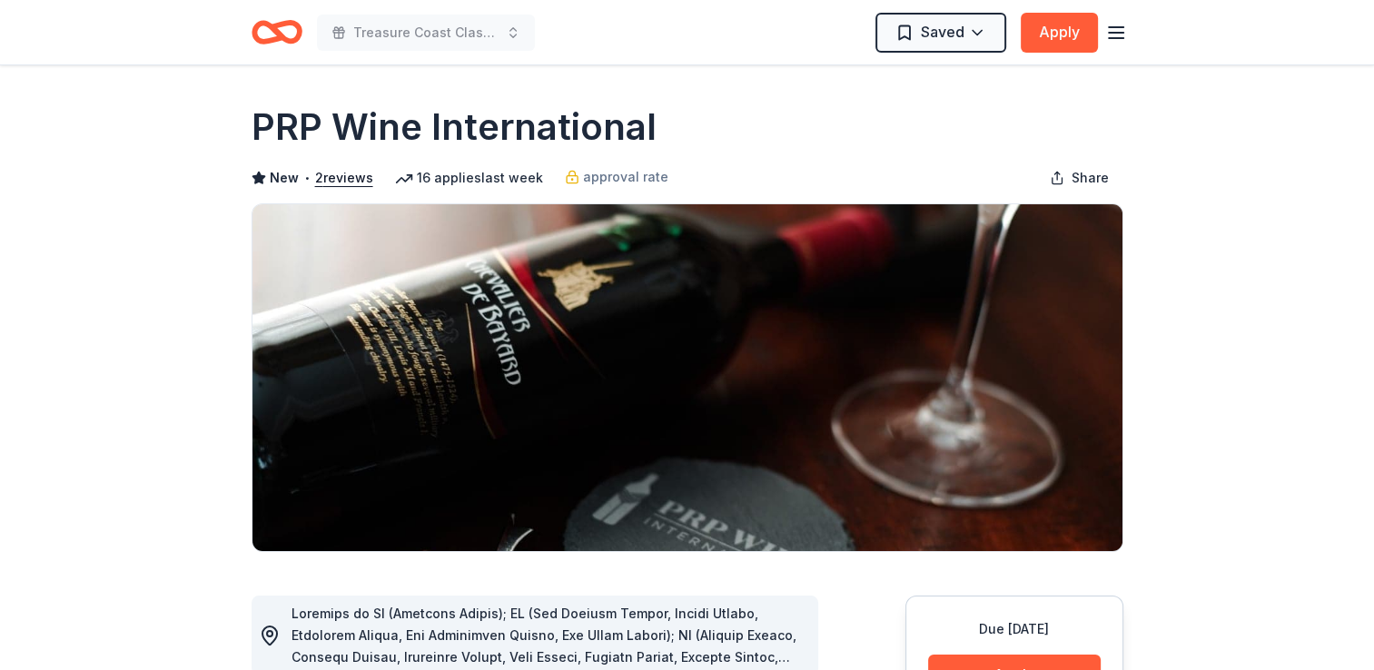
click at [1068, 31] on button "Apply" at bounding box center [1059, 33] width 77 height 40
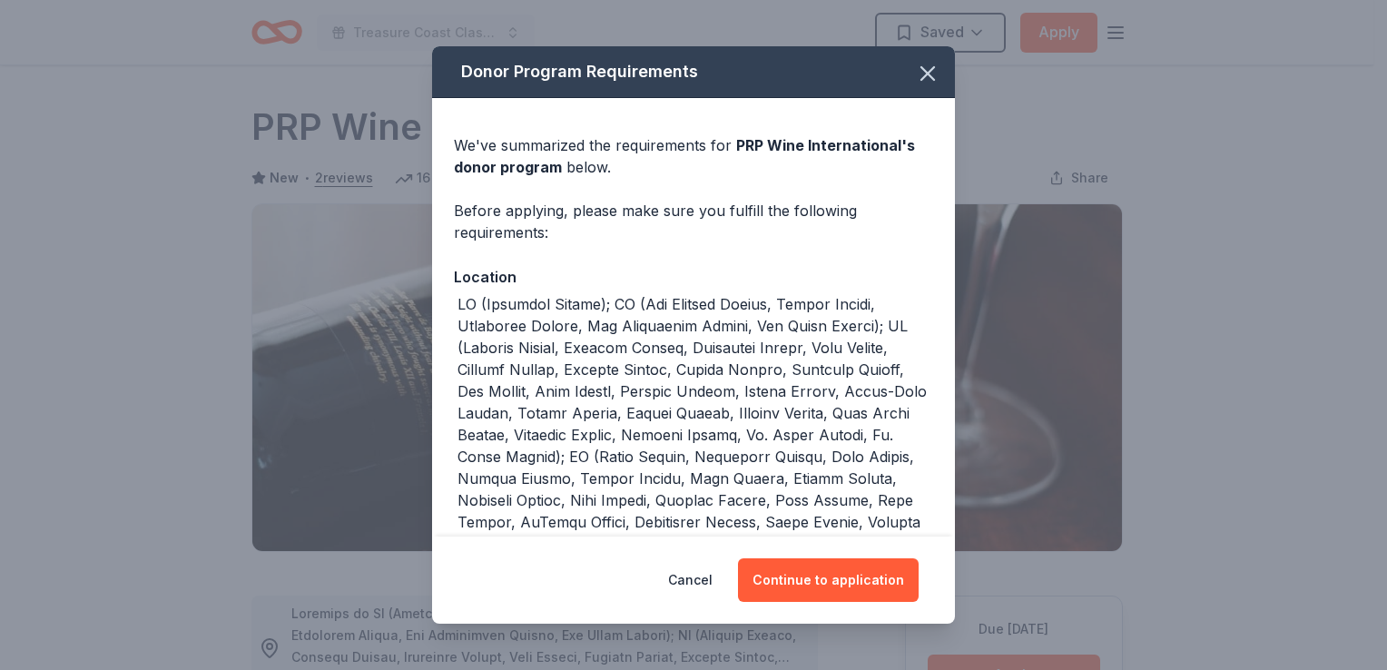
click at [877, 338] on div at bounding box center [696, 609] width 476 height 632
click at [796, 579] on button "Continue to application" at bounding box center [828, 580] width 181 height 44
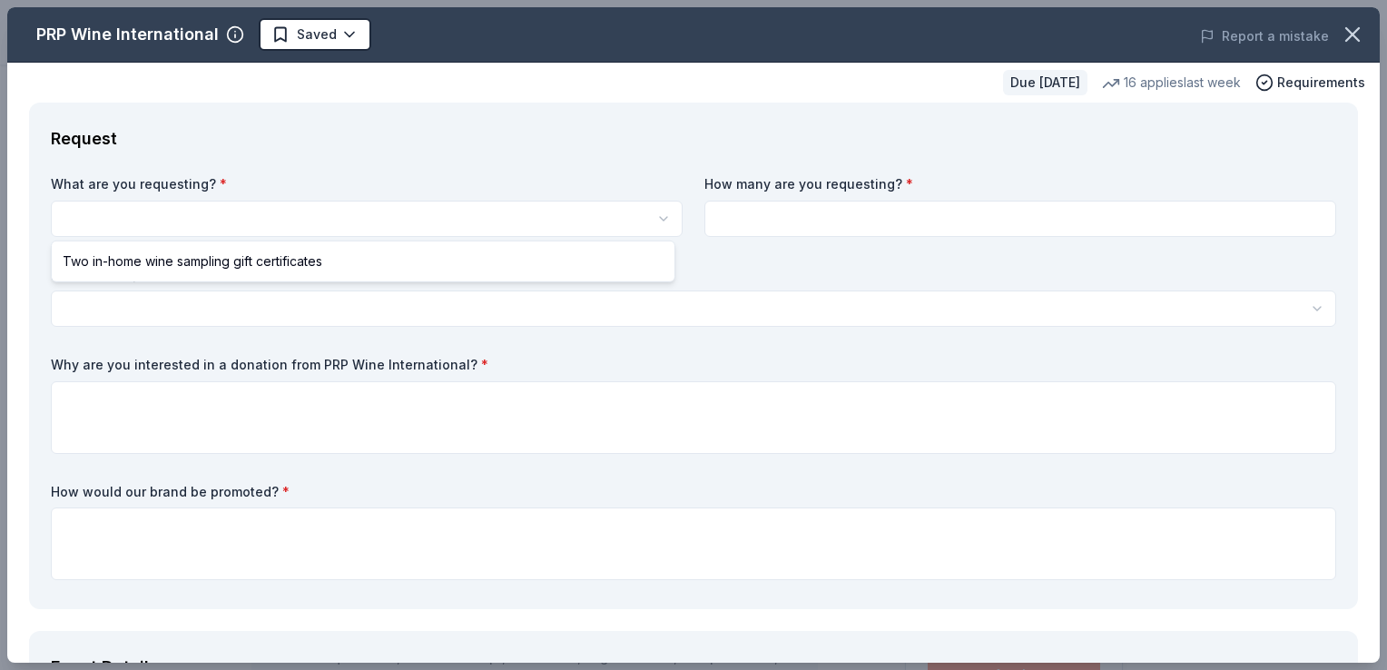
click at [625, 222] on html "Treasure Coast Classical Academy Casino Night Saved Apply Due in 74 days Share …" at bounding box center [693, 335] width 1387 height 670
select select "Two in-home wine sampling gift certificates"
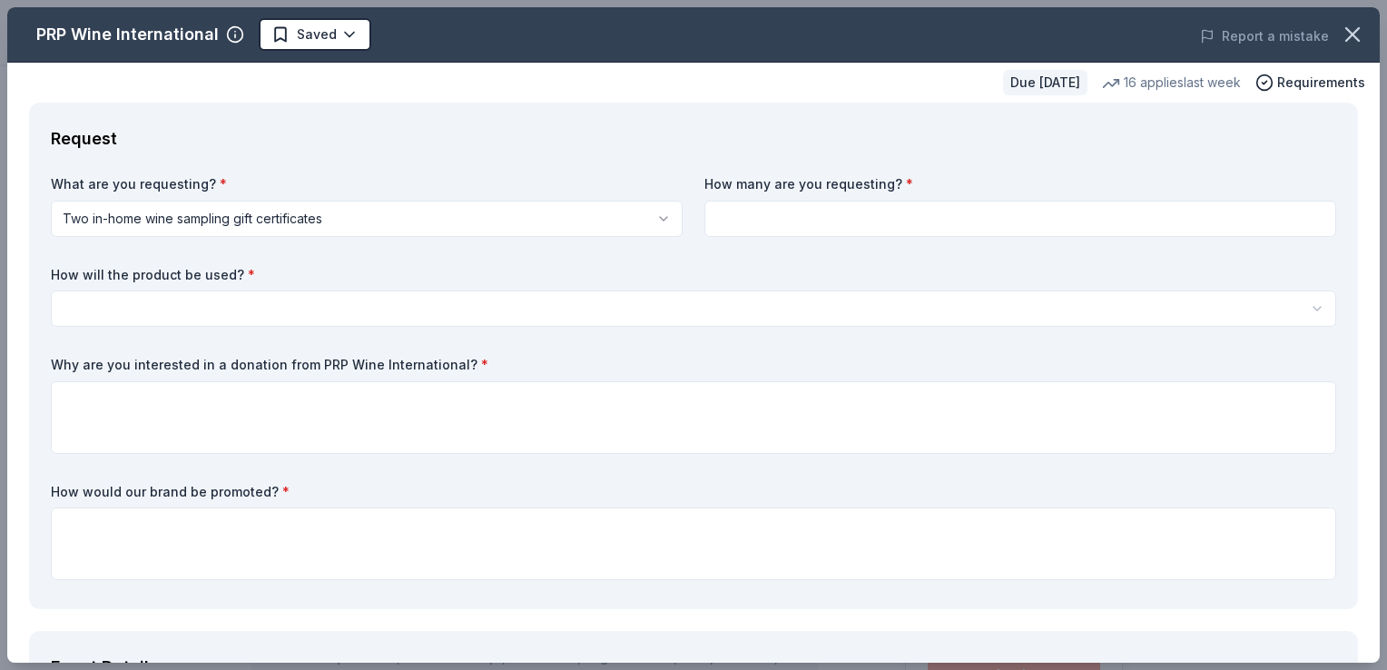
click at [802, 209] on input at bounding box center [1021, 219] width 632 height 36
type input "2"
click at [760, 311] on html "Treasure Coast Classical Academy Casino Night Saved Apply Due in 74 days Share …" at bounding box center [693, 335] width 1387 height 670
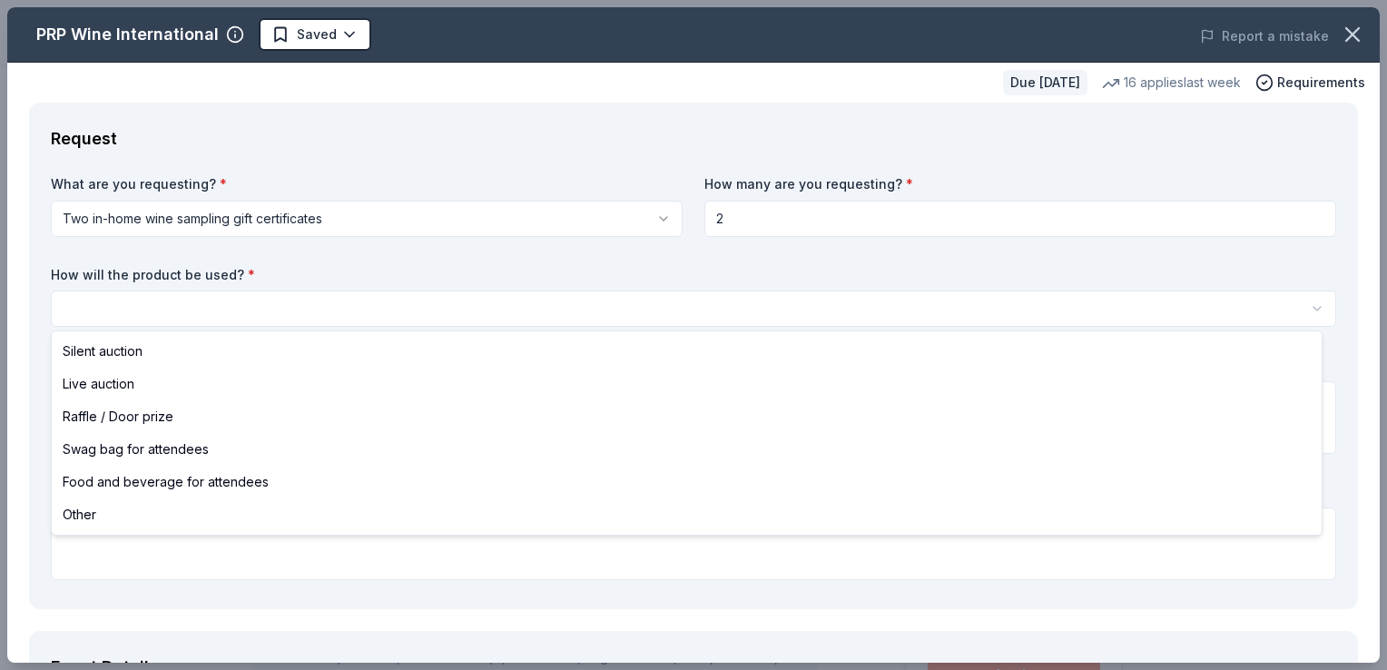
select select "raffleDoorPrize"
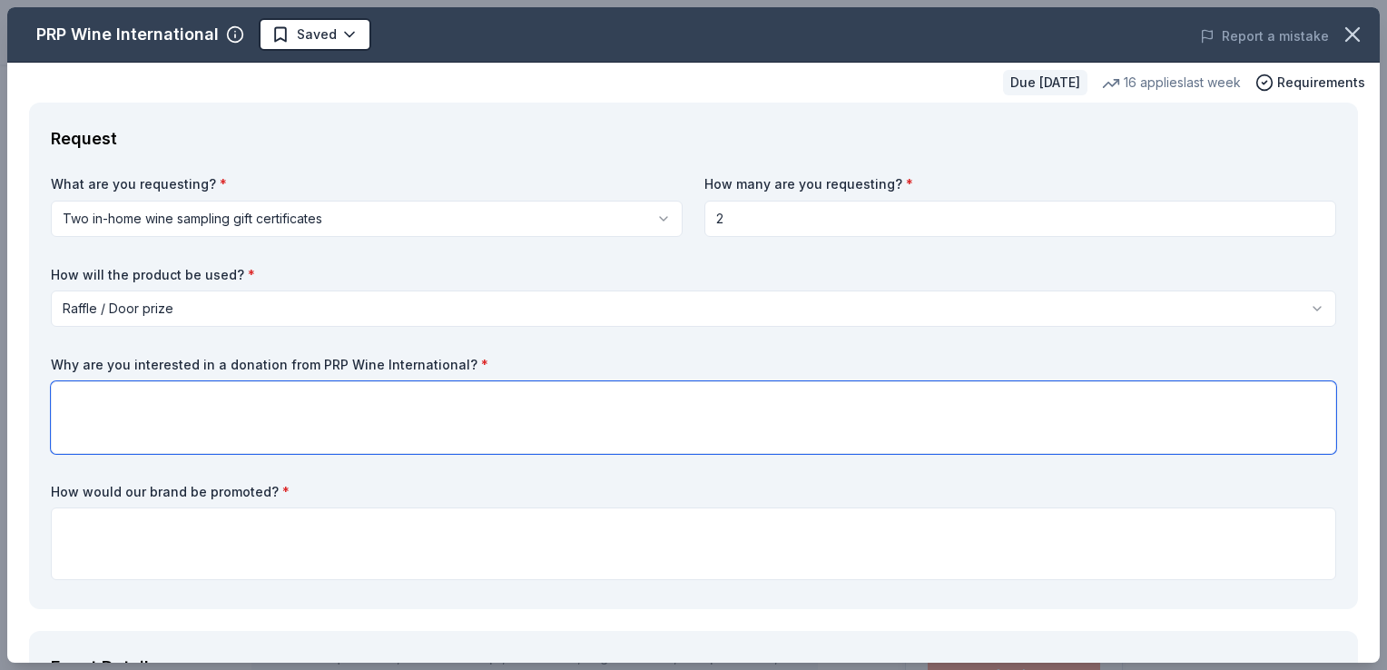
click at [466, 422] on textarea at bounding box center [694, 417] width 1286 height 73
click at [608, 415] on textarea "We are hosting a casino fundraiser themed night and we think it would pair well…" at bounding box center [694, 417] width 1286 height 73
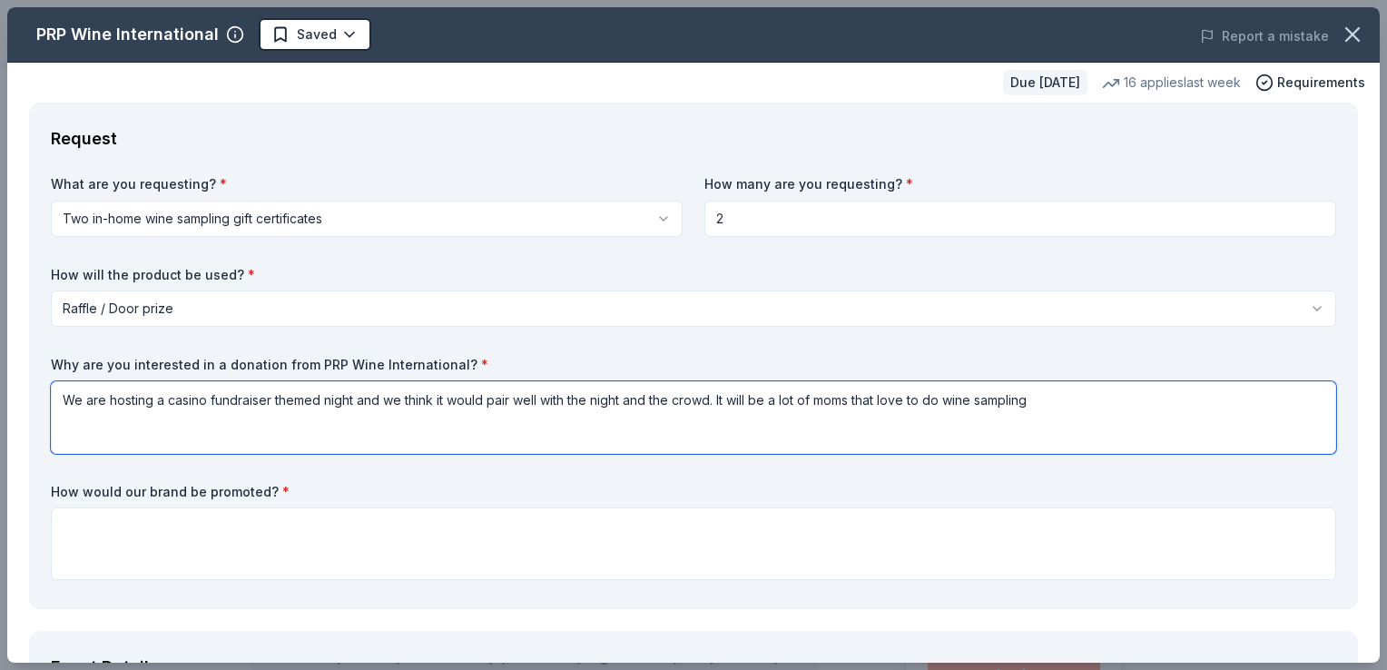
type textarea "We are hosting a casino fundraiser themed night and we think it would pair well…"
click at [742, 234] on input "2" at bounding box center [1021, 219] width 632 height 36
type input "5"
click at [1042, 430] on textarea "We are hosting a casino fundraiser themed night and we think it would pair well…" at bounding box center [694, 417] width 1286 height 73
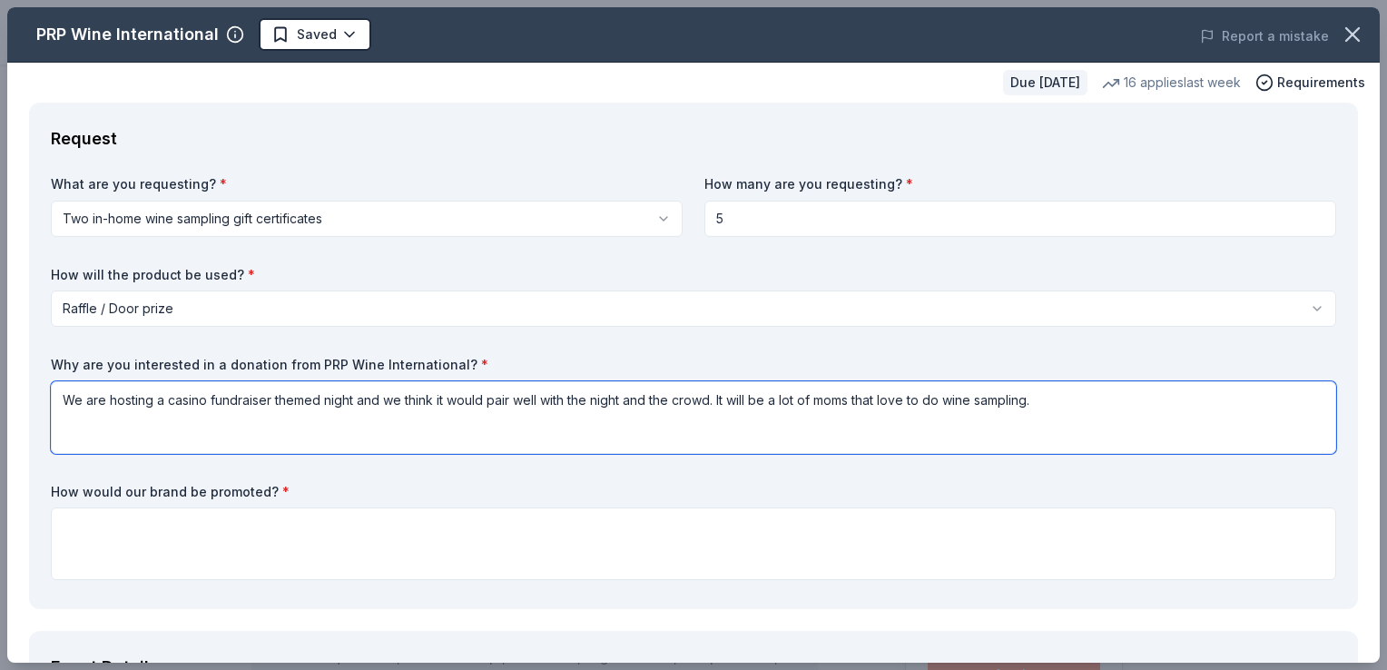
type textarea "We are hosting a casino fundraiser themed night and we think it would pair well…"
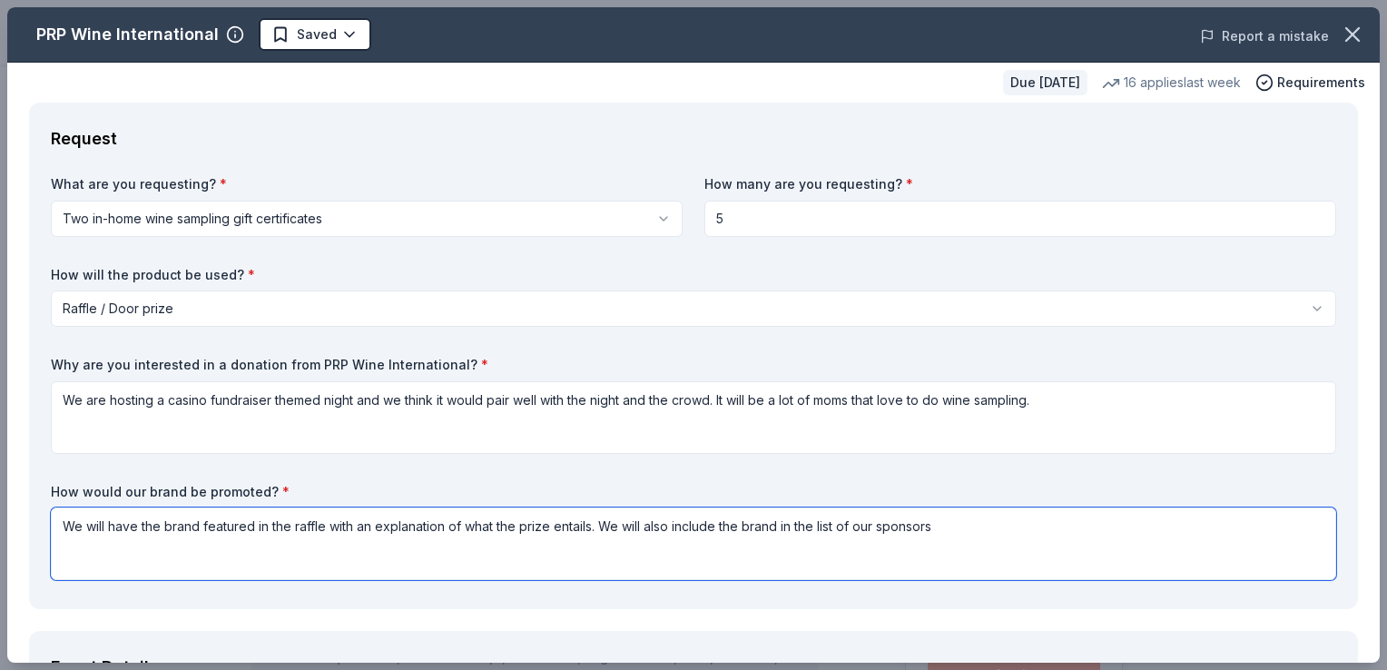
type textarea "We will have the brand featured in the raffle with an explanation of what the p…"
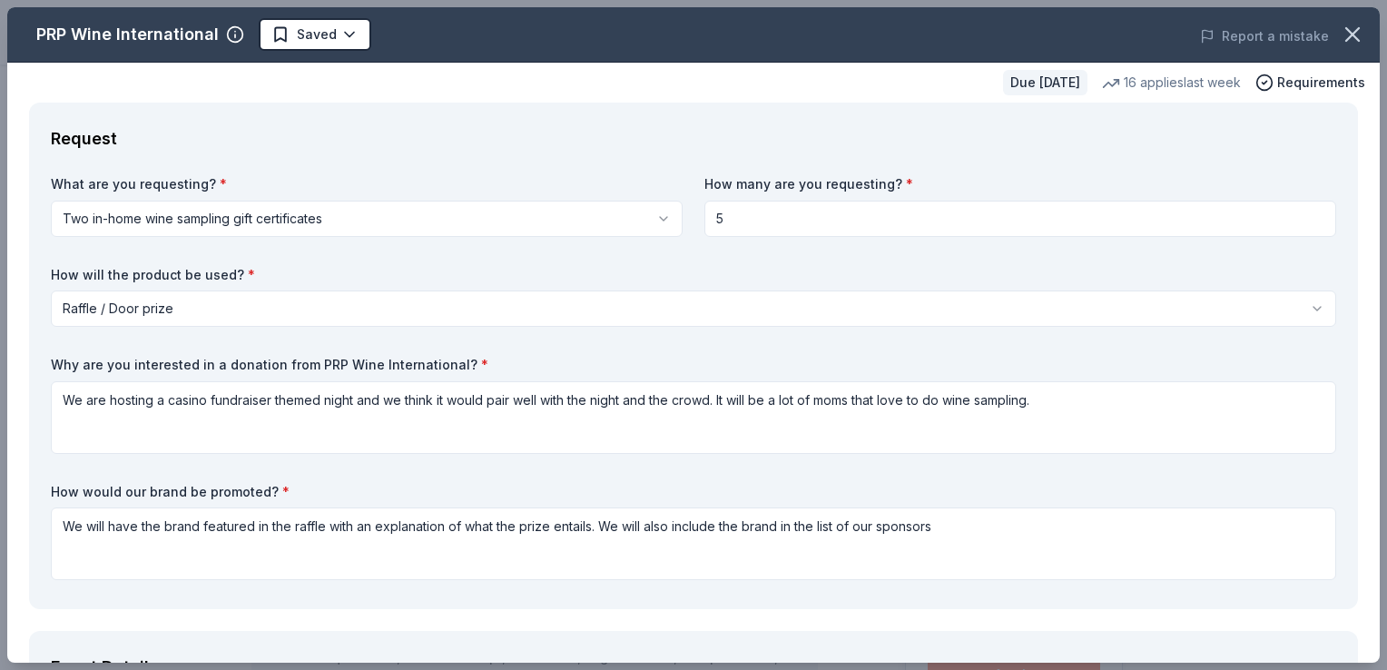
click at [753, 221] on input "5" at bounding box center [1021, 219] width 632 height 36
type input "4"
drag, startPoint x: 987, startPoint y: 480, endPoint x: 986, endPoint y: 566, distance: 85.4
click at [986, 566] on div "What are you requesting? * Two in-home wine sampling gift certificates Two in-h…" at bounding box center [694, 381] width 1286 height 412
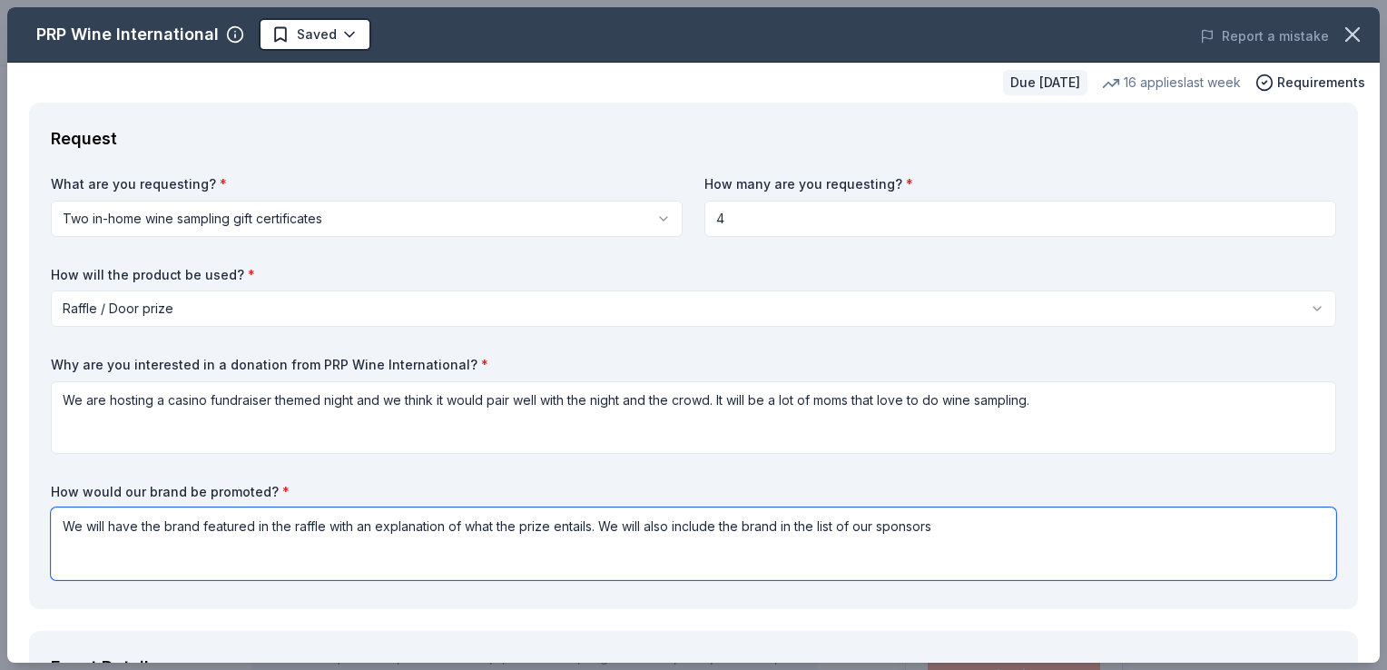
click at [986, 566] on textarea "We will have the brand featured in the raffle with an explanation of what the p…" at bounding box center [694, 544] width 1286 height 73
type textarea "We will have the brand featured in the raffle with an explanation of what the p…"
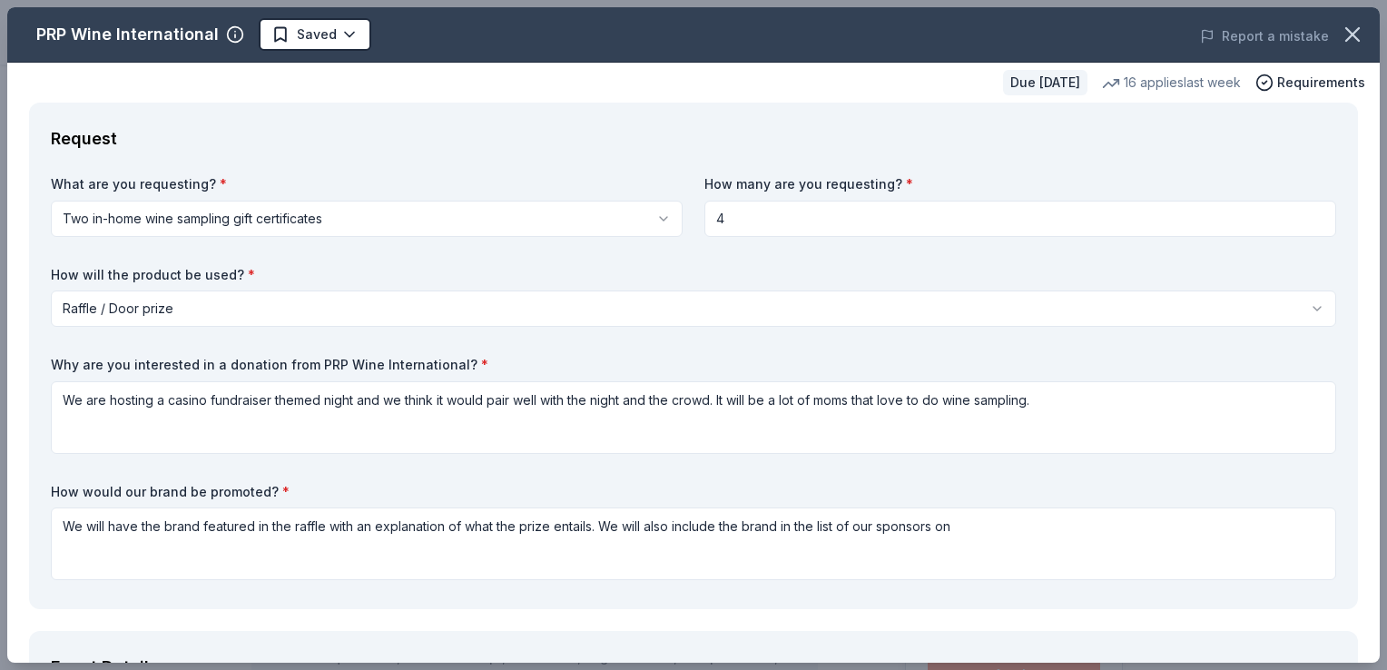
click at [799, 219] on input "4" at bounding box center [1021, 219] width 632 height 36
type input "5"
click at [872, 250] on div "What are you requesting? * Two in-home wine sampling gift certificates Two in-h…" at bounding box center [694, 381] width 1286 height 412
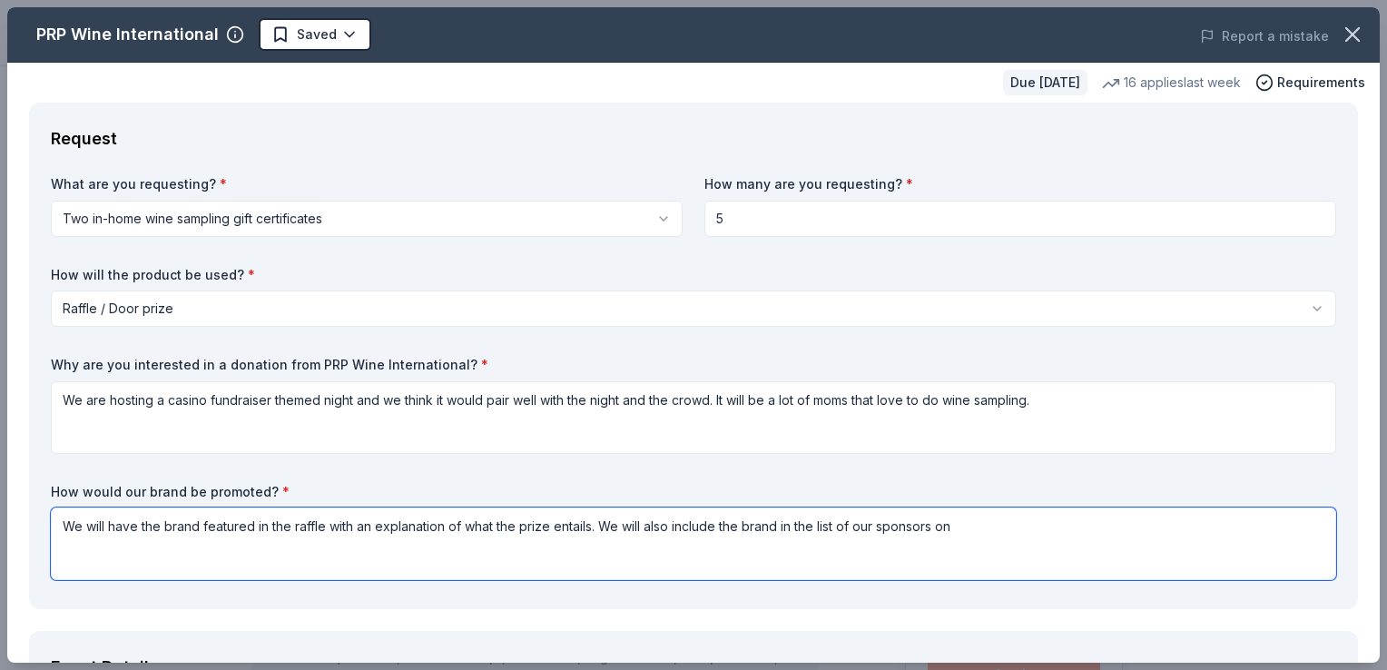
click at [1014, 545] on textarea "We will have the brand featured in the raffle with an explanation of what the p…" at bounding box center [694, 544] width 1286 height 73
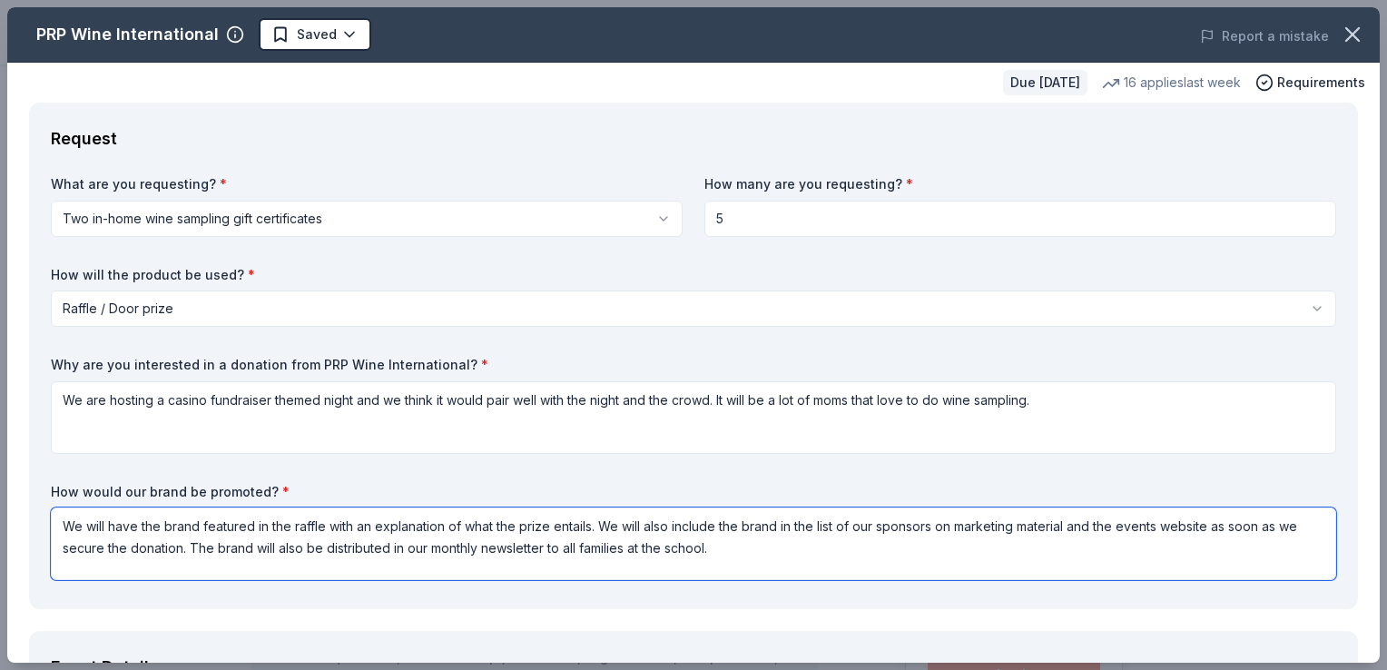
click at [371, 547] on textarea "We will have the brand featured in the raffle with an explanation of what the p…" at bounding box center [694, 544] width 1286 height 73
click at [1097, 533] on textarea "We will have the brand featured in the raffle with an explanation of what the p…" at bounding box center [694, 544] width 1286 height 73
type textarea "We will have the brand featured in the raffle with an explanation of what the p…"
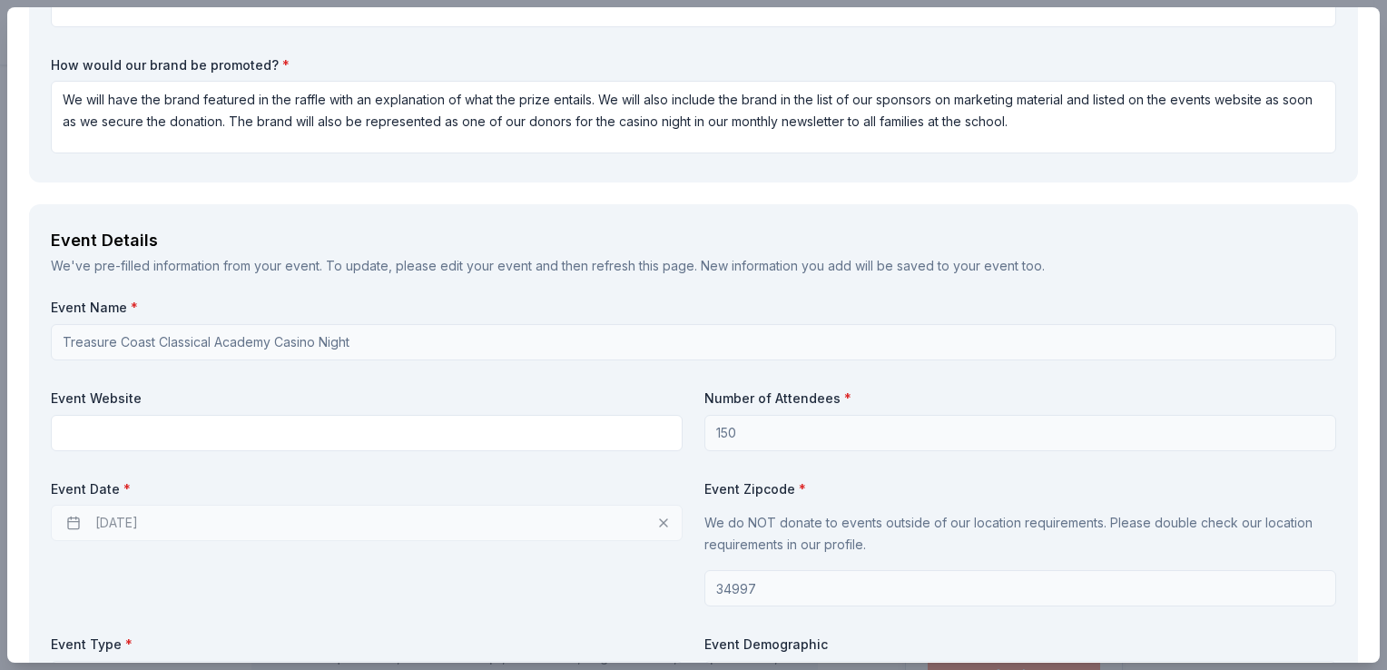
scroll to position [437, 0]
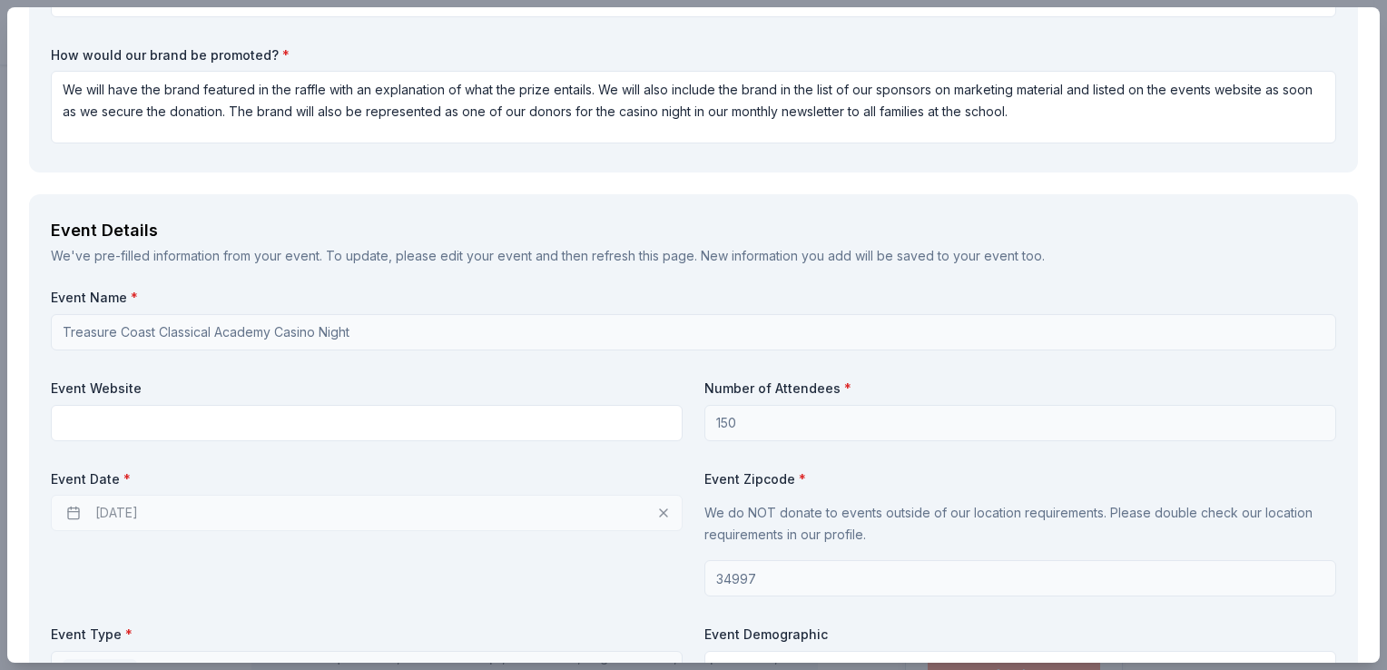
click at [665, 514] on div "11/14/2025" at bounding box center [367, 513] width 632 height 36
drag, startPoint x: 400, startPoint y: 539, endPoint x: 403, endPoint y: 513, distance: 26.5
click at [403, 513] on div "Event Date * 11/14/2025" at bounding box center [367, 533] width 632 height 127
click at [403, 513] on div "11/14/2025" at bounding box center [367, 513] width 632 height 36
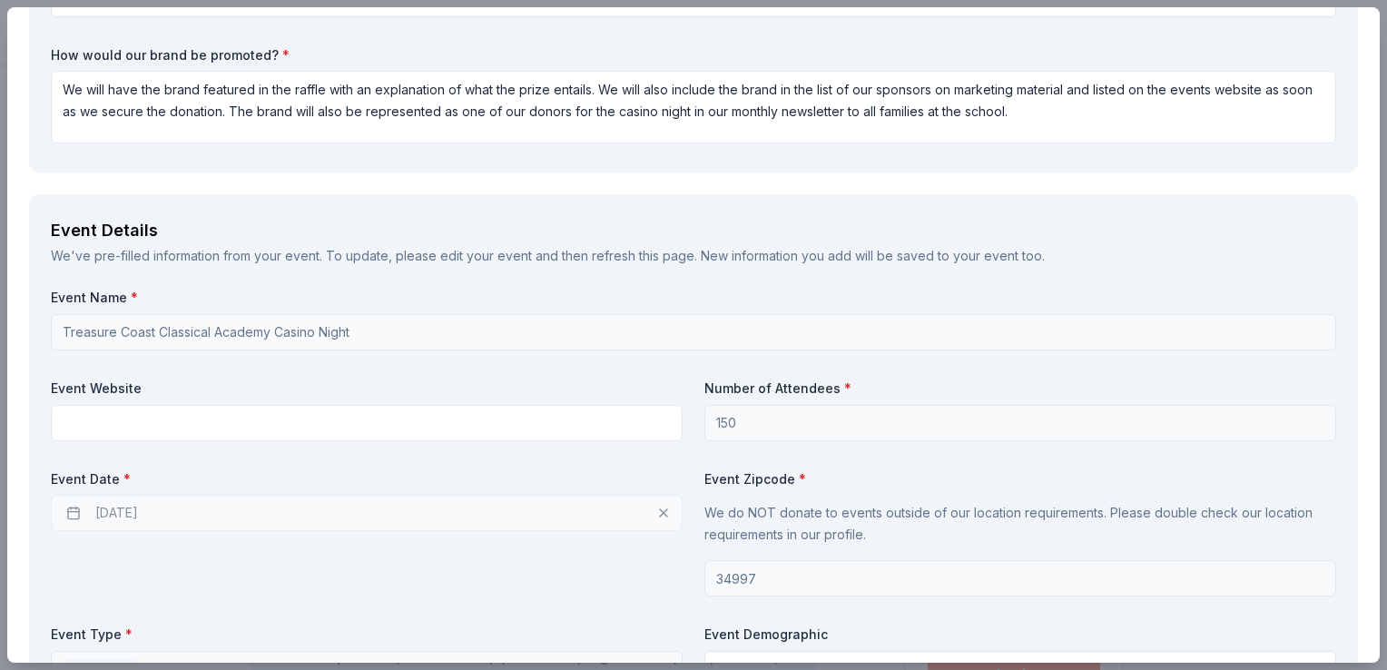
click at [403, 513] on div "11/14/2025" at bounding box center [367, 513] width 632 height 36
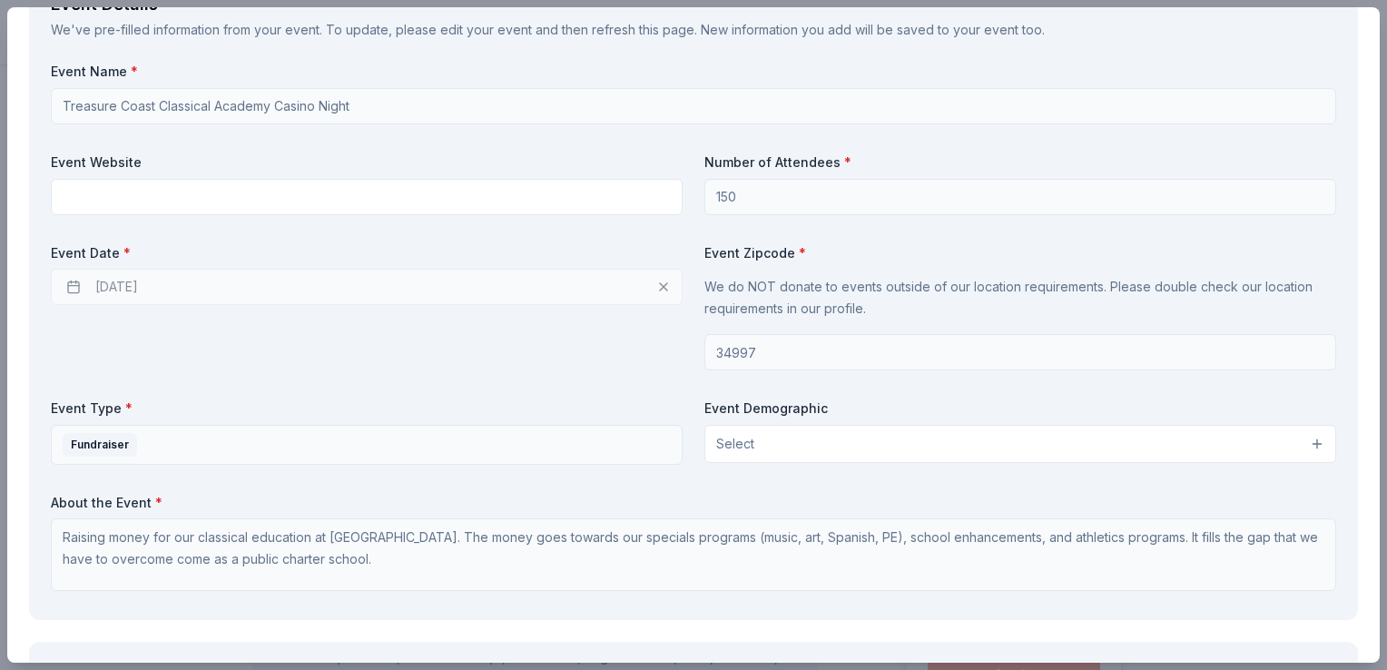
scroll to position [672, 0]
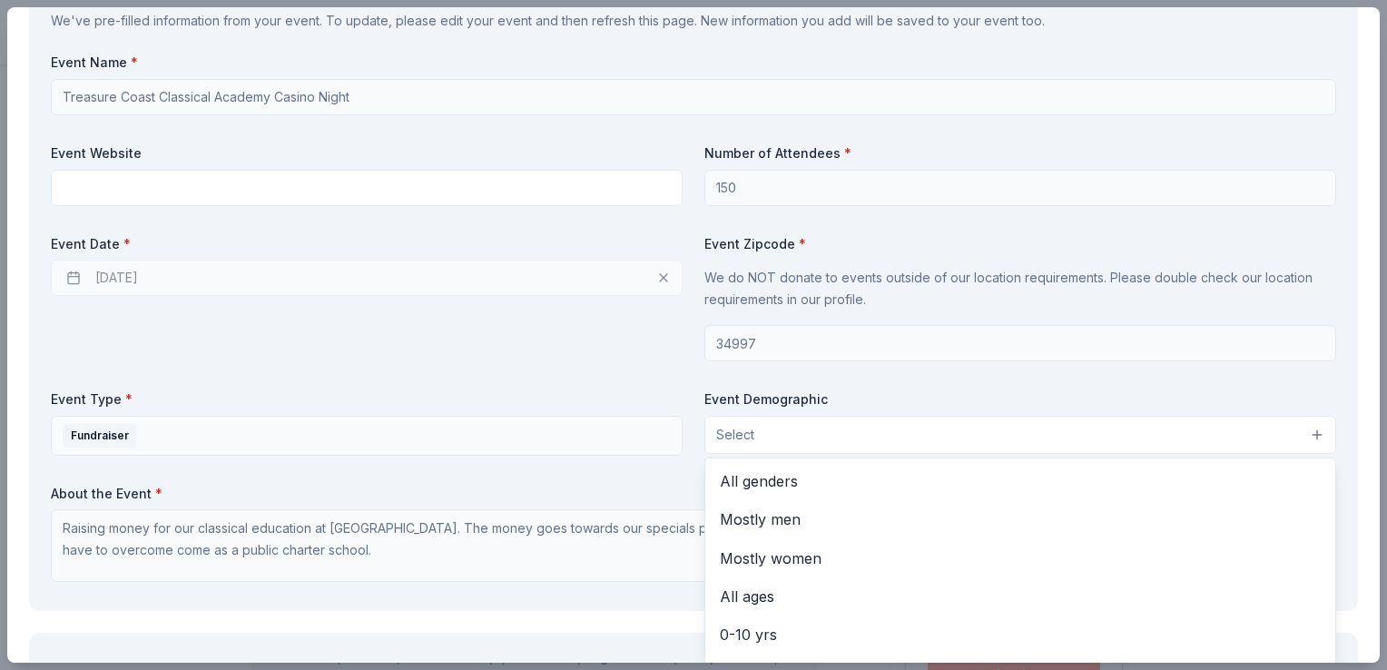
click at [1280, 438] on button "Select" at bounding box center [1021, 435] width 632 height 38
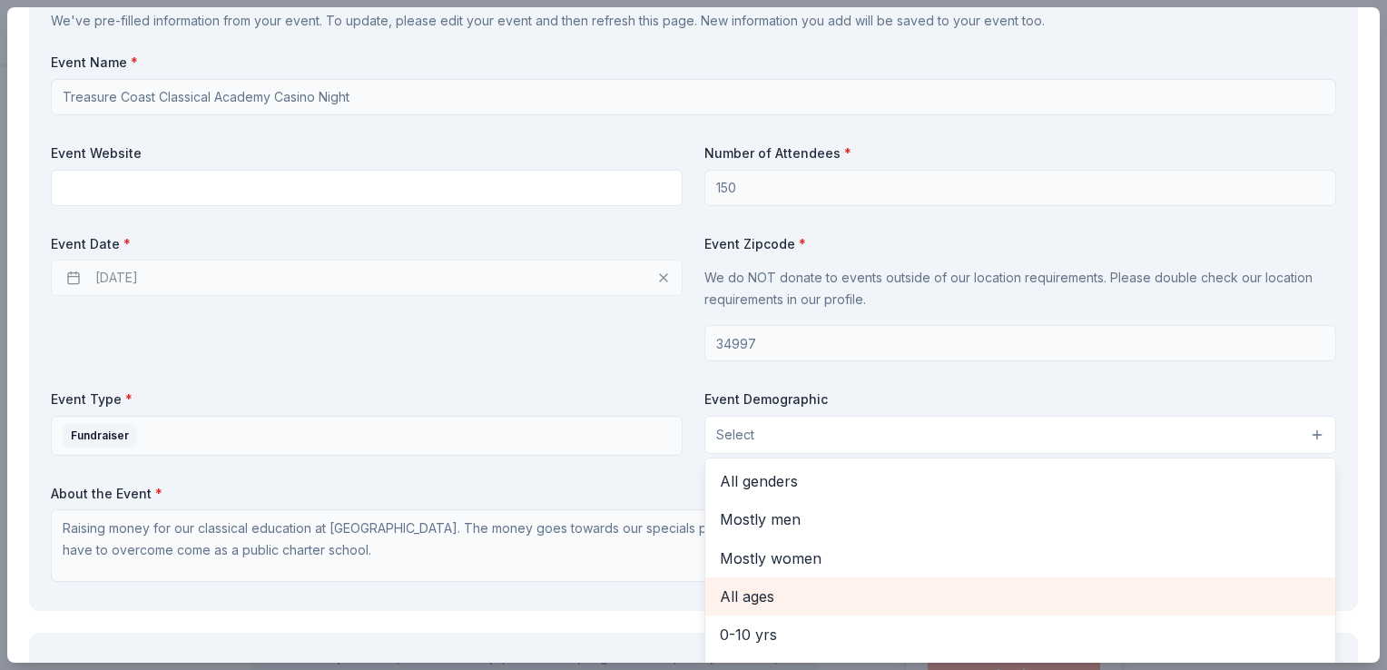
click at [1241, 591] on span "All ages" at bounding box center [1020, 597] width 601 height 24
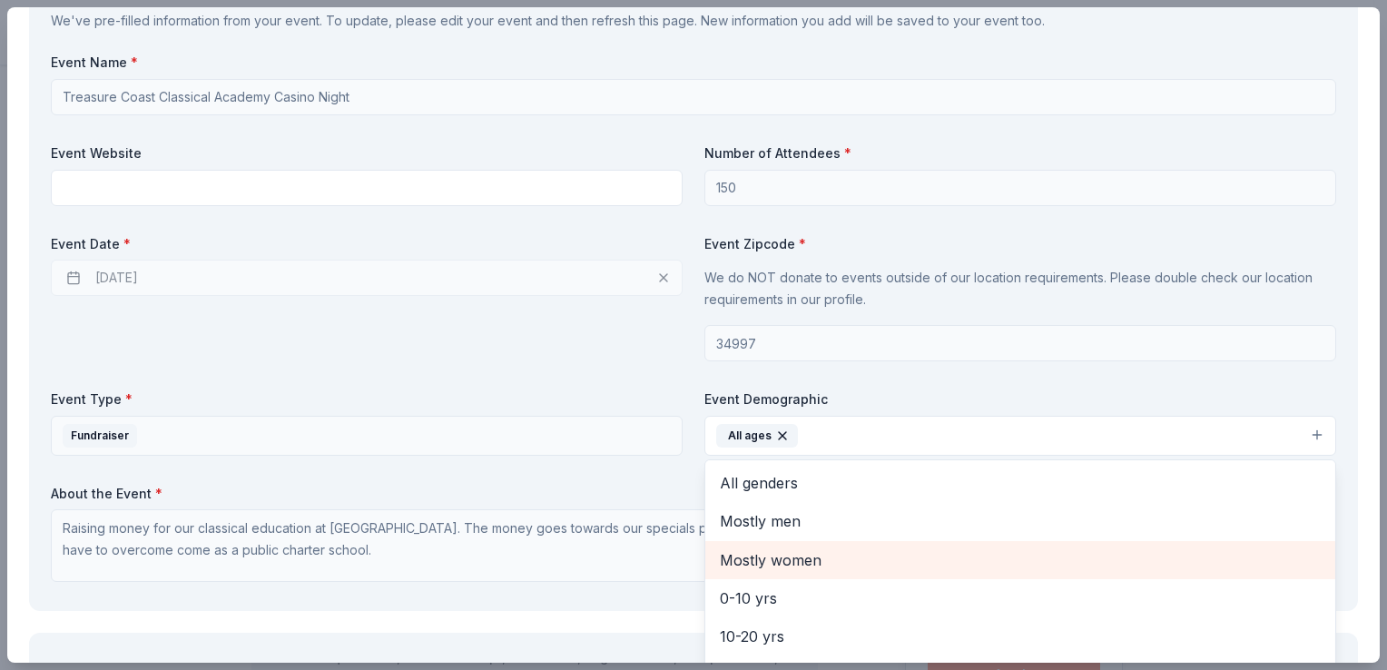
click at [1174, 543] on div "Mostly women" at bounding box center [1021, 560] width 630 height 38
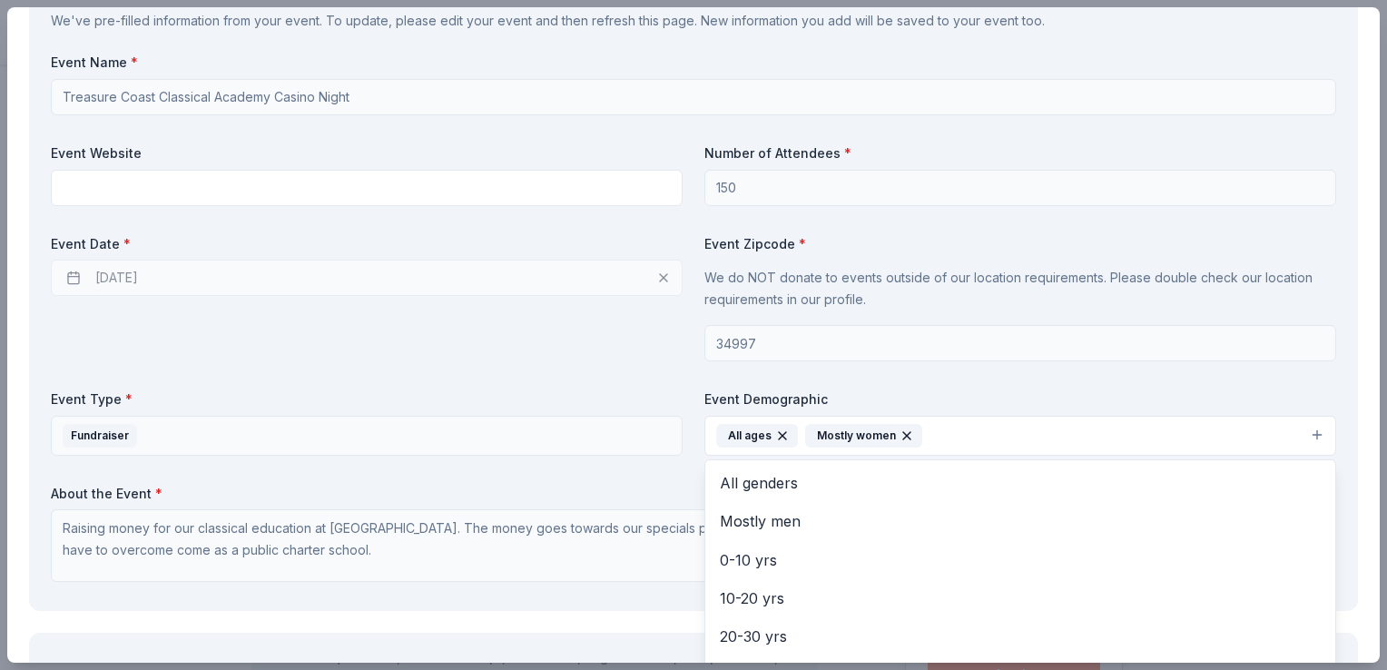
click at [775, 429] on icon "button" at bounding box center [782, 436] width 15 height 15
click at [866, 440] on button "Mostly women" at bounding box center [1021, 436] width 632 height 40
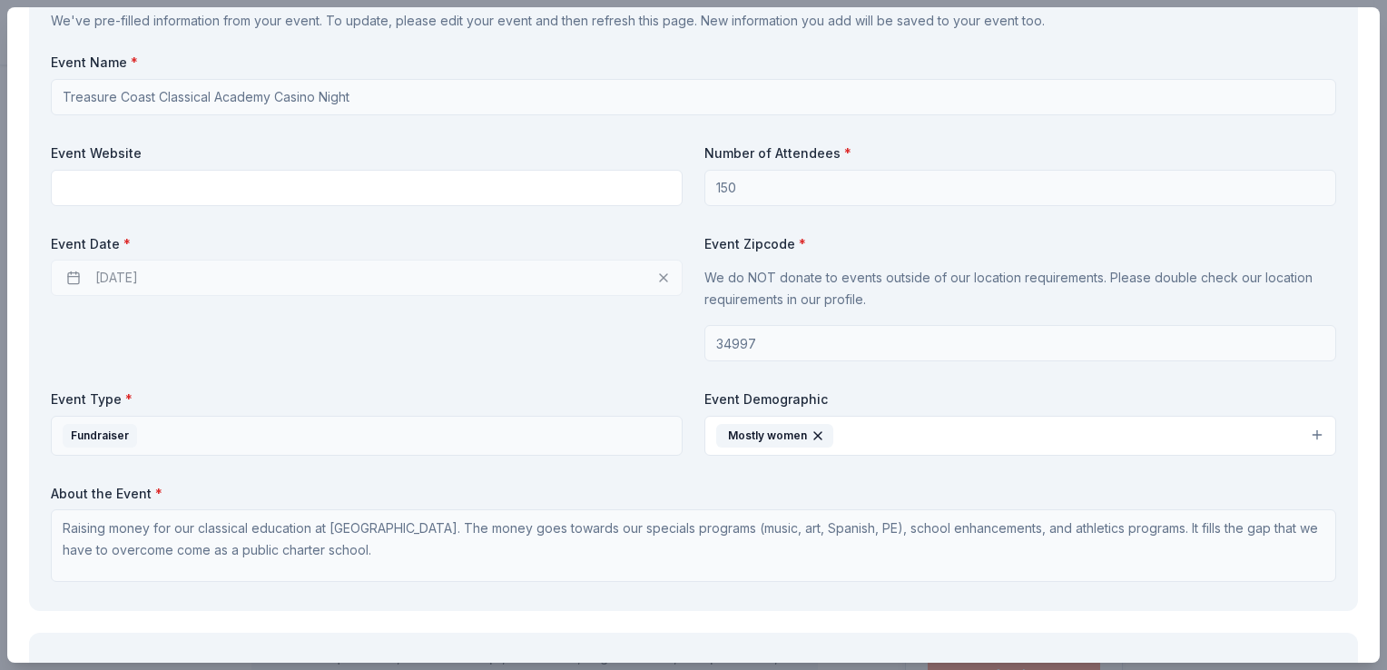
drag, startPoint x: 803, startPoint y: 438, endPoint x: 813, endPoint y: 437, distance: 10.0
click at [813, 437] on icon "button" at bounding box center [818, 436] width 15 height 15
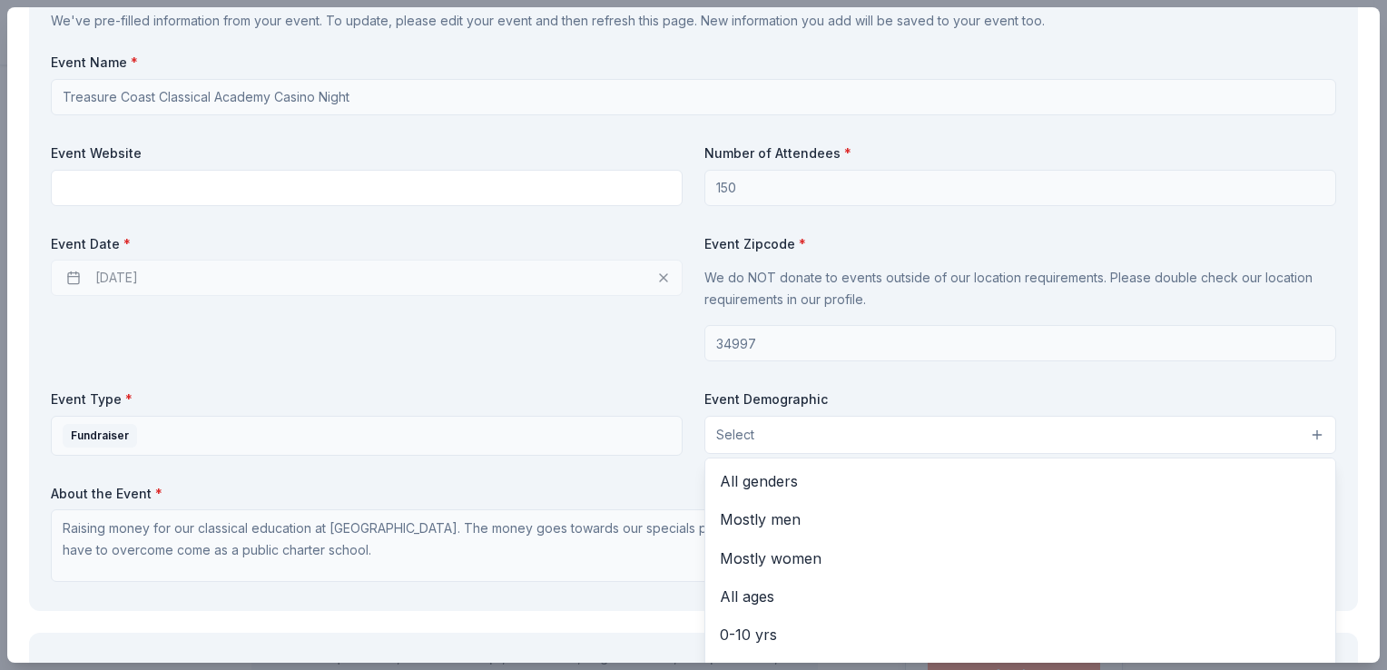
click at [813, 437] on button "Select" at bounding box center [1021, 435] width 632 height 38
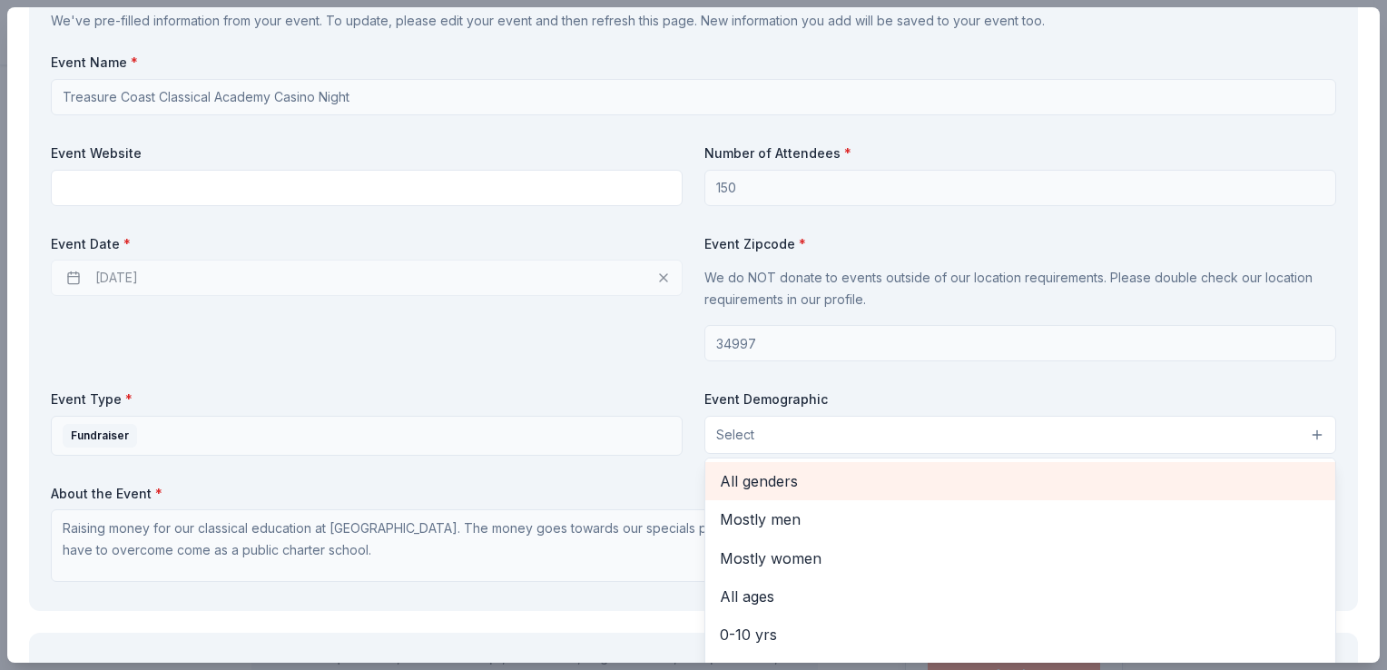
click at [790, 482] on span "All genders" at bounding box center [1020, 481] width 601 height 24
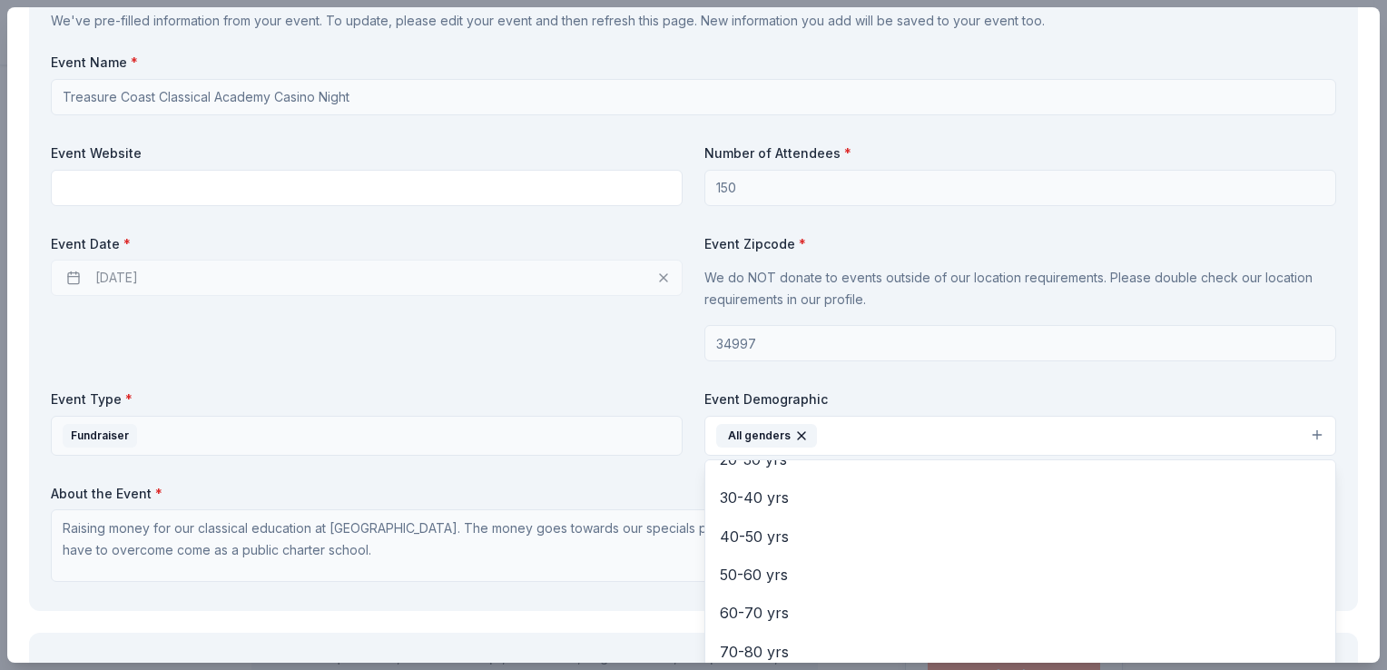
scroll to position [199, 0]
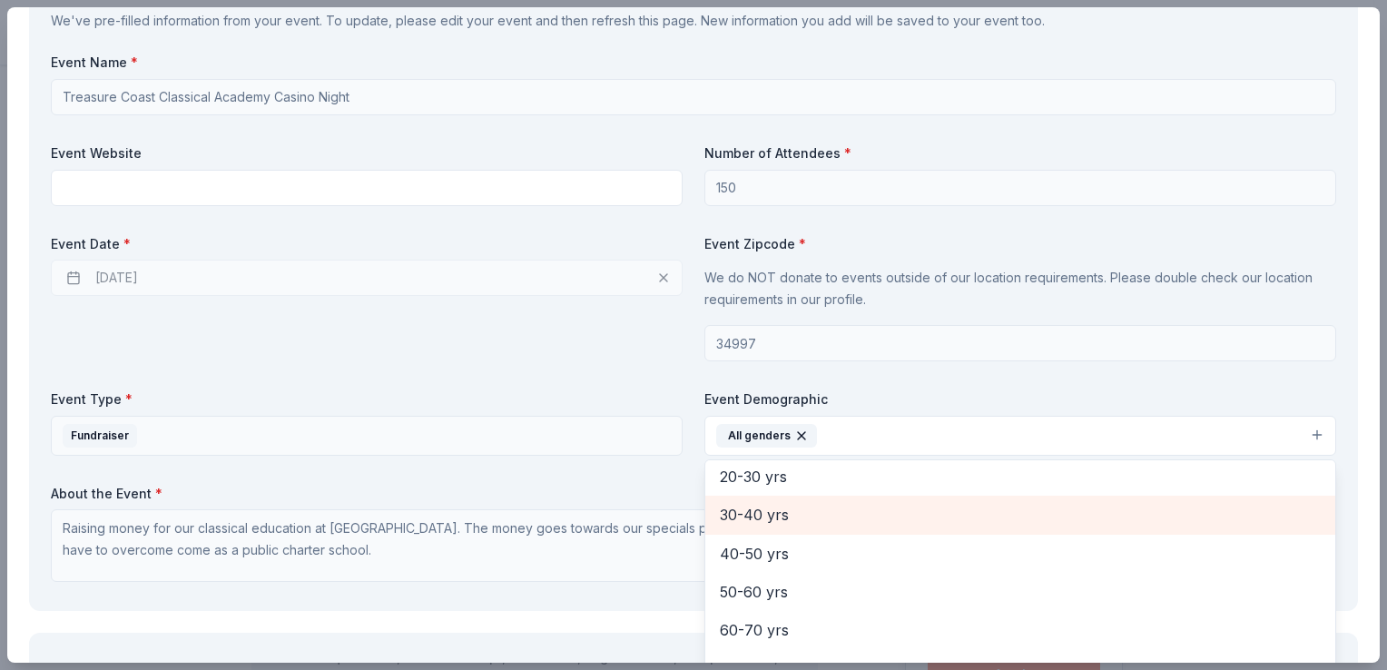
click at [984, 505] on span "30-40 yrs" at bounding box center [1020, 515] width 601 height 24
click at [985, 508] on span "40-50 yrs" at bounding box center [1020, 515] width 601 height 24
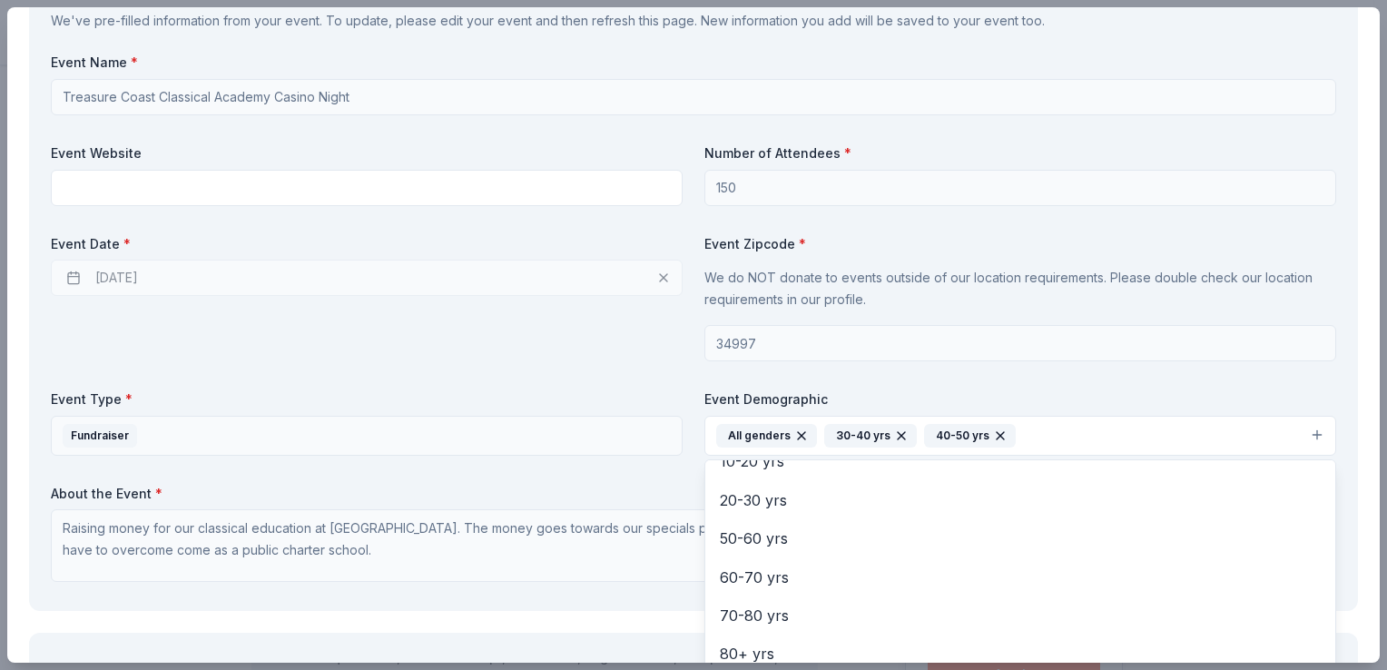
click at [997, 388] on div "Event Name * Treasure Coast Classical Academy Casino Night Event Website Number…" at bounding box center [694, 322] width 1286 height 536
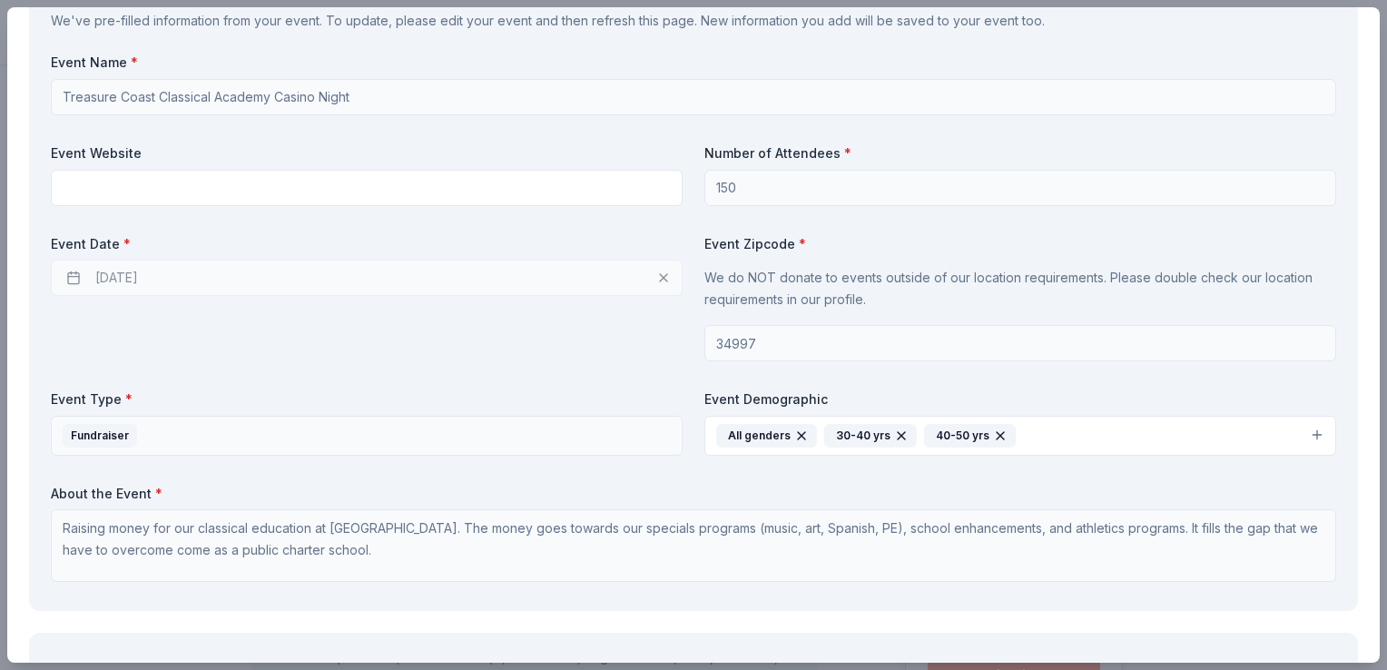
click at [997, 388] on div "Event Name * Treasure Coast Classical Academy Casino Night Event Website Number…" at bounding box center [694, 322] width 1286 height 536
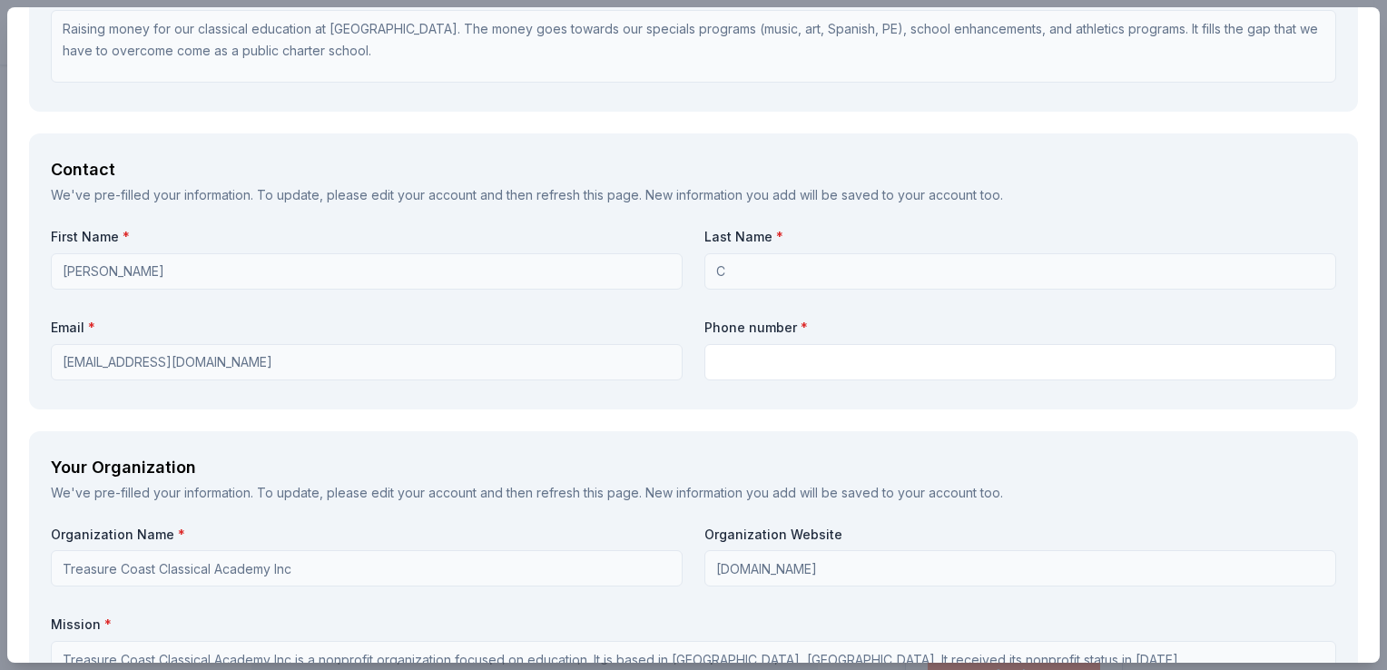
scroll to position [1174, 0]
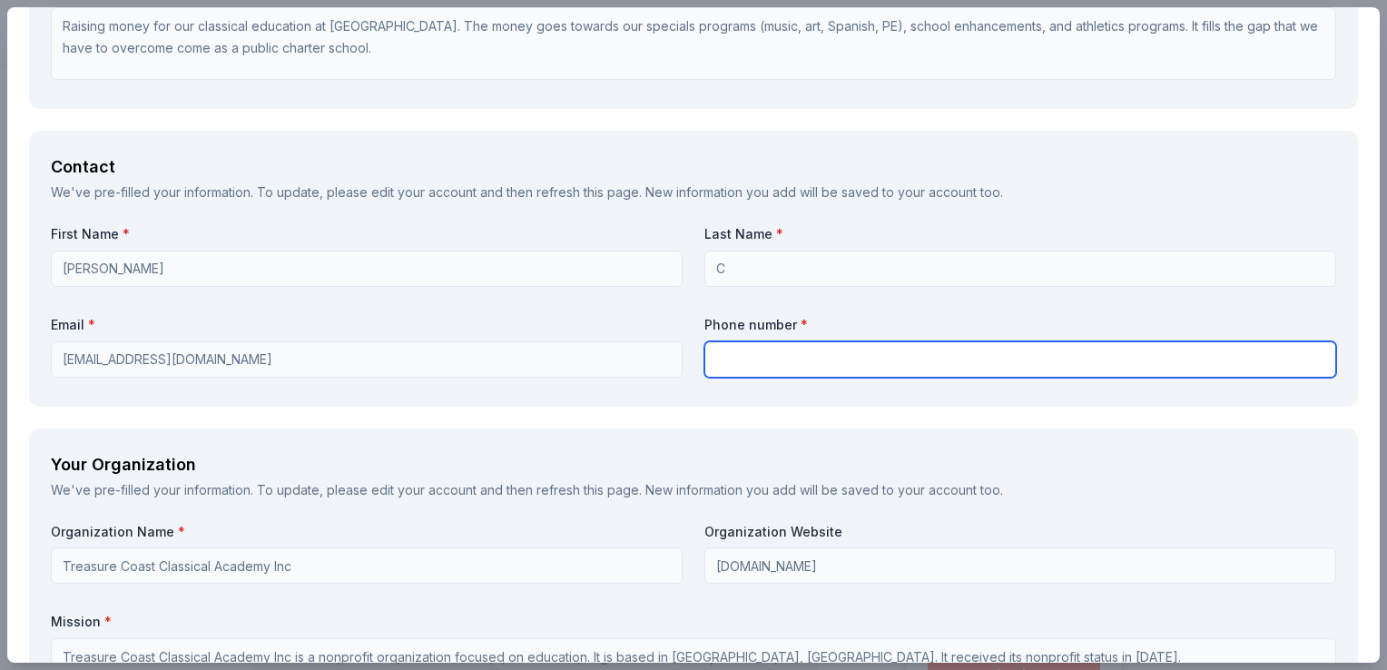
click at [792, 347] on input "text" at bounding box center [1021, 359] width 632 height 36
type input "561-598-9968"
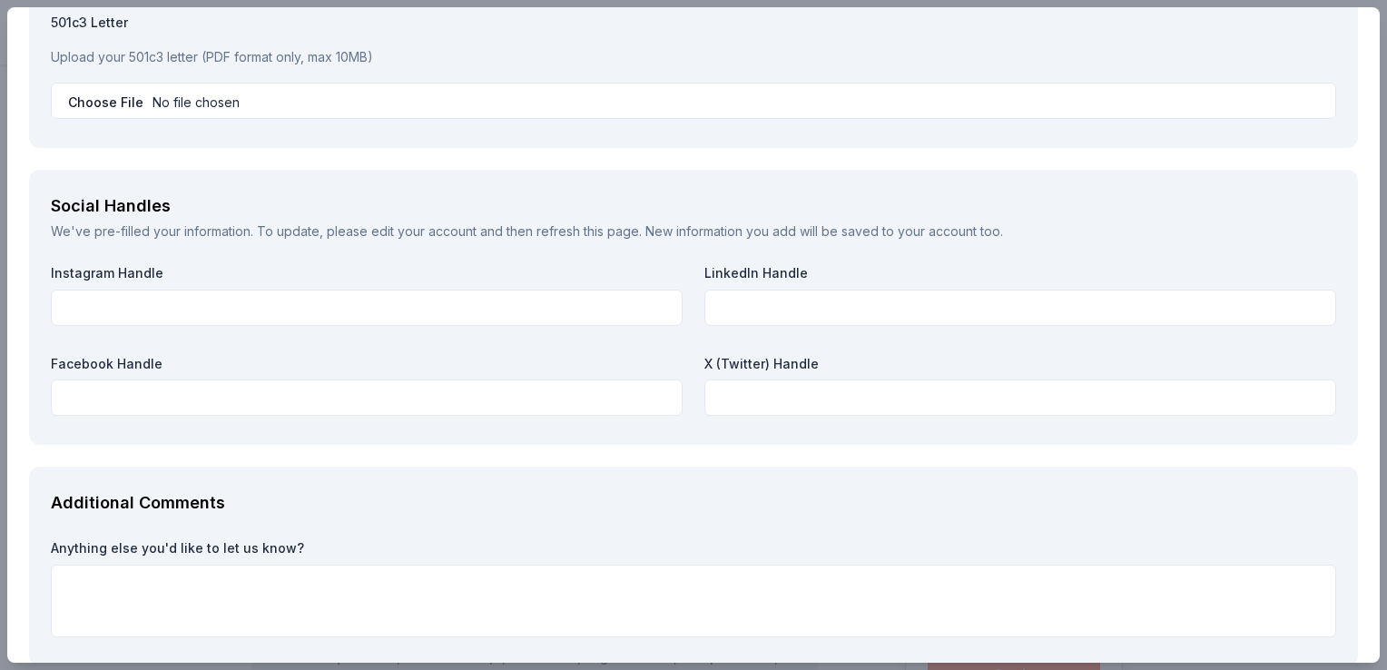
scroll to position [1997, 0]
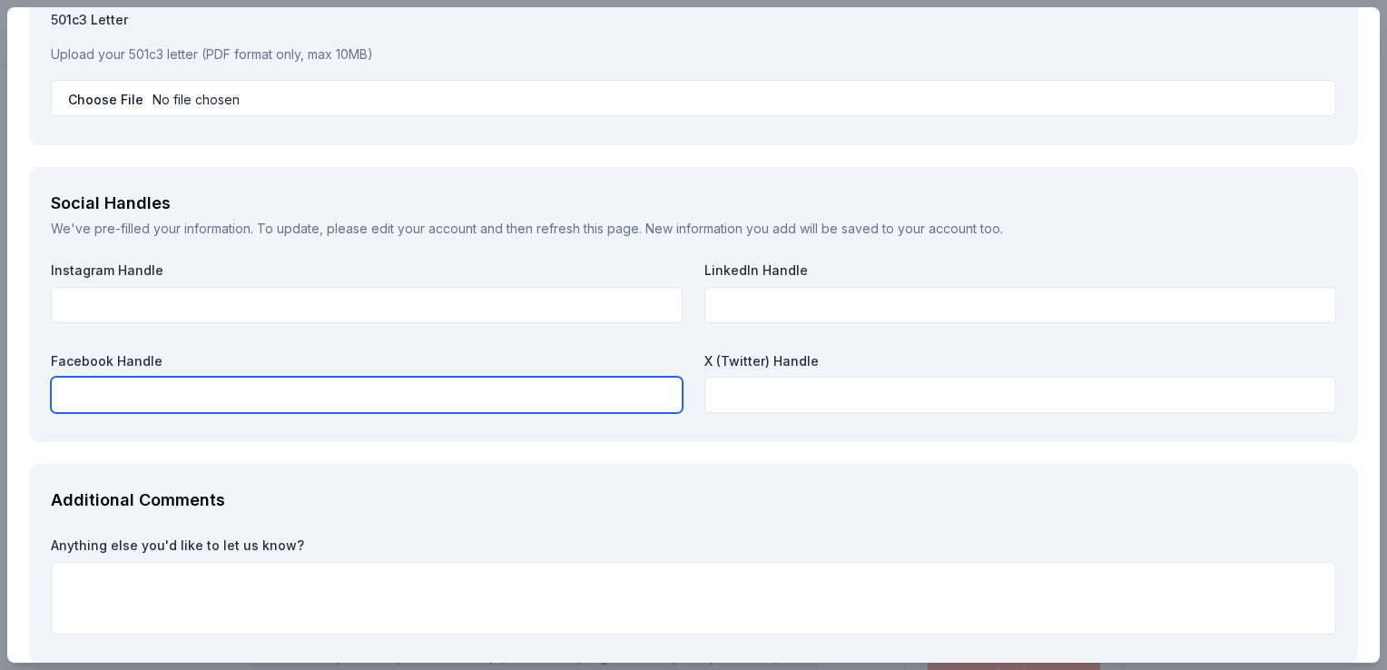
click at [561, 407] on input "text" at bounding box center [367, 395] width 632 height 36
paste input "https://www.facebook.com/TCClassical/"
type input "https://www.facebook.com/TCClassical/"
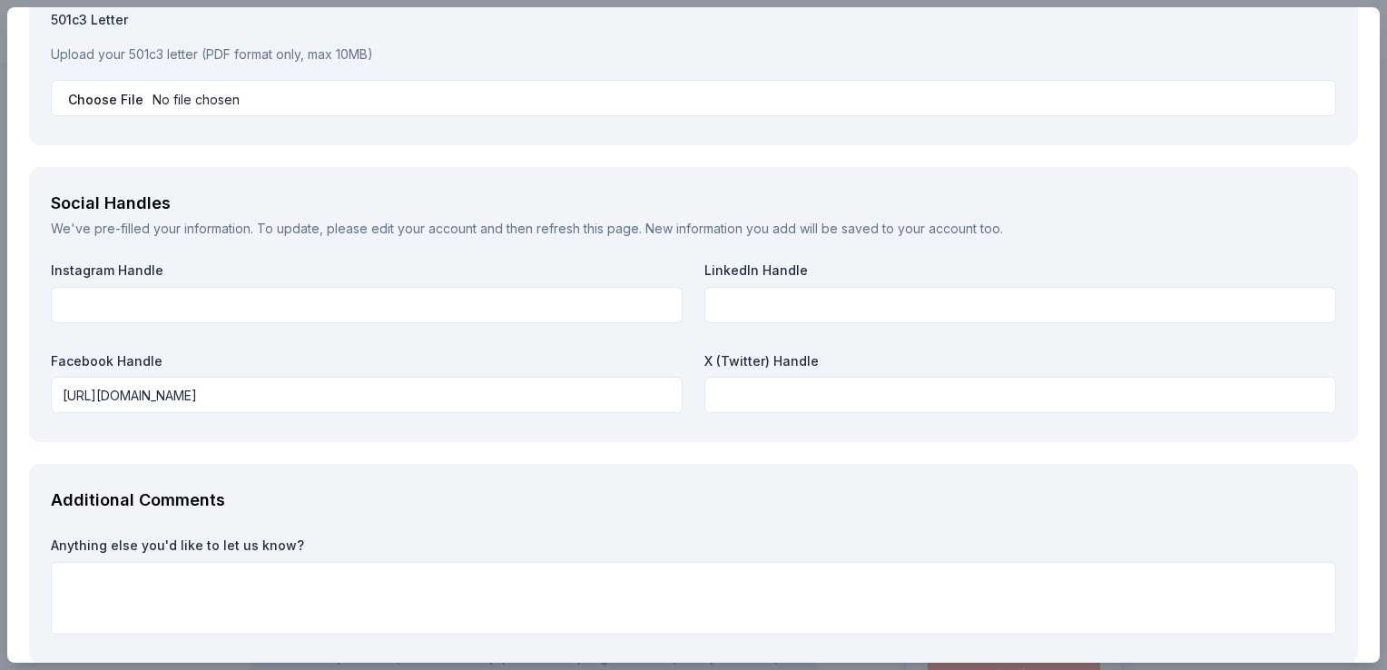
click at [505, 467] on div "Additional Comments Anything else you'd like to let us know?" at bounding box center [693, 564] width 1329 height 200
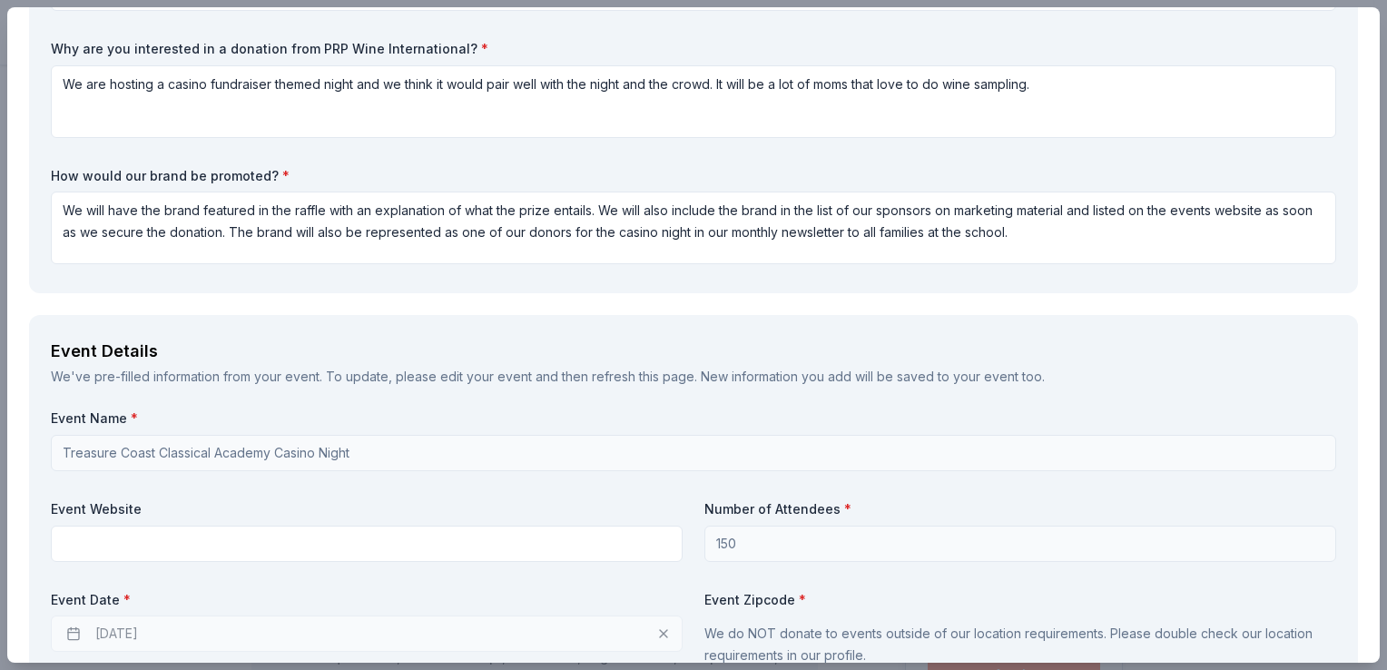
scroll to position [0, 0]
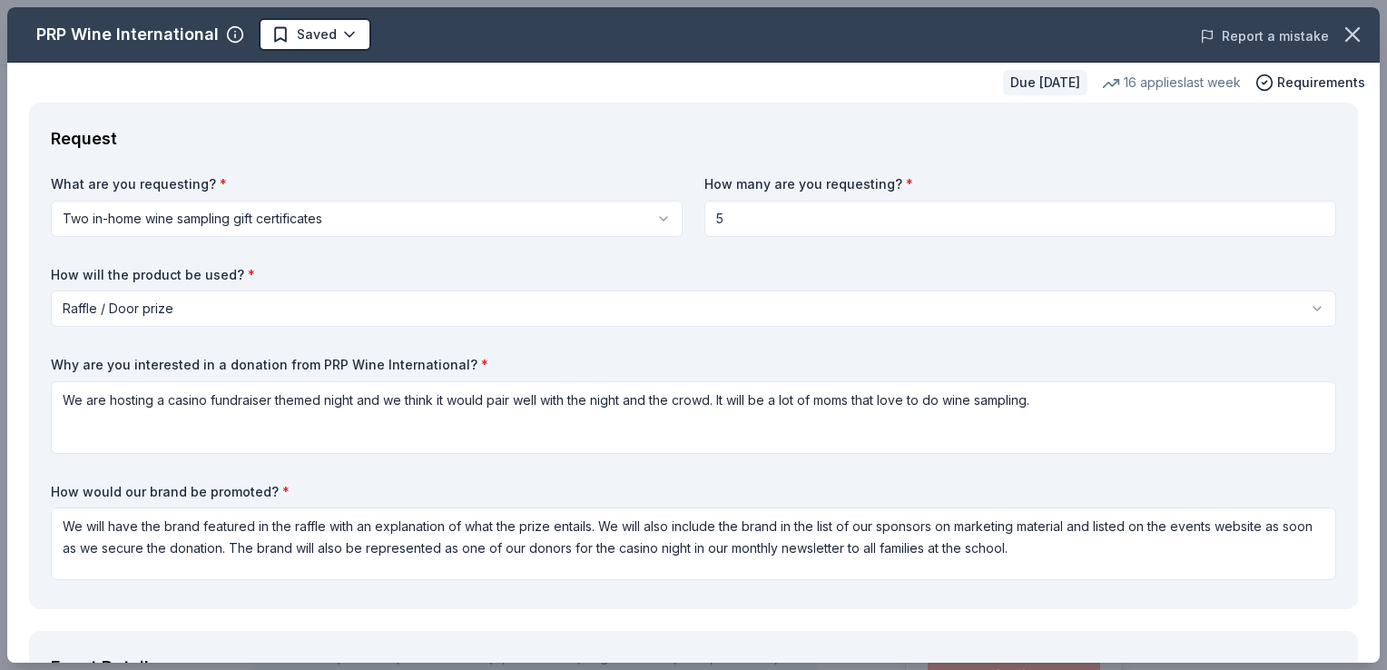
click at [1285, 33] on button "Report a mistake" at bounding box center [1264, 36] width 129 height 22
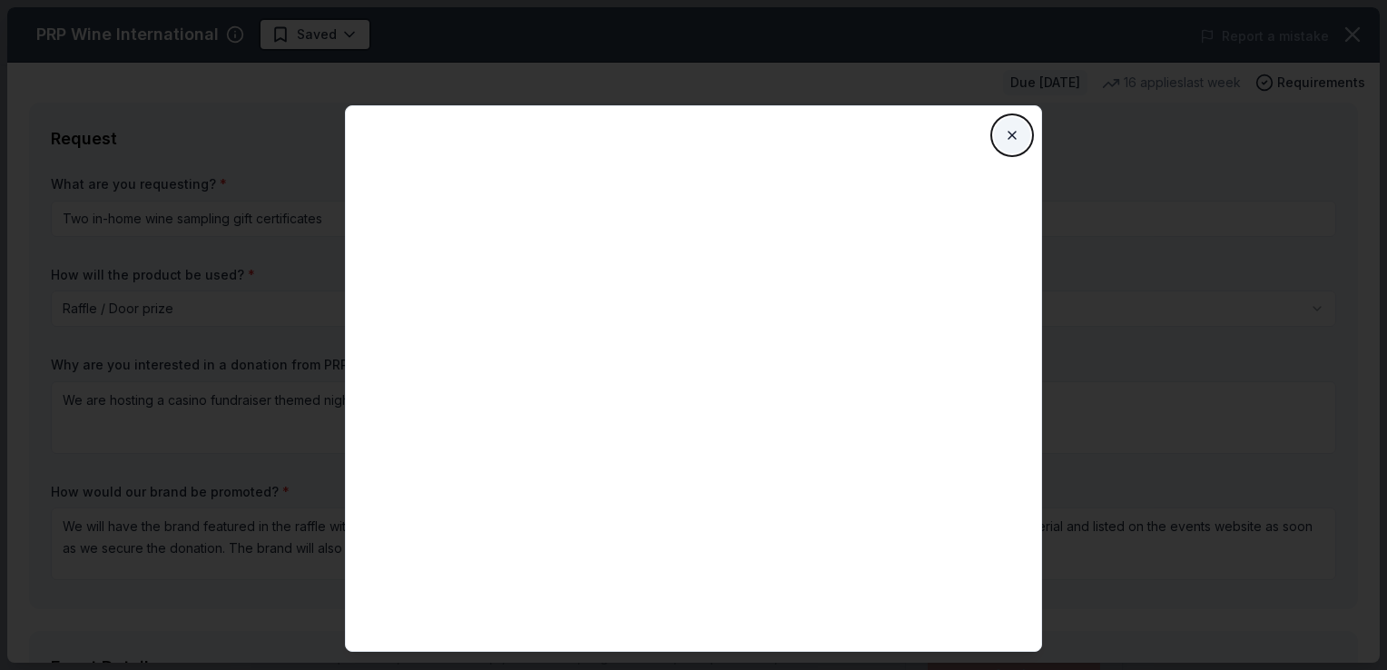
click at [1010, 133] on button "Close" at bounding box center [1012, 135] width 36 height 36
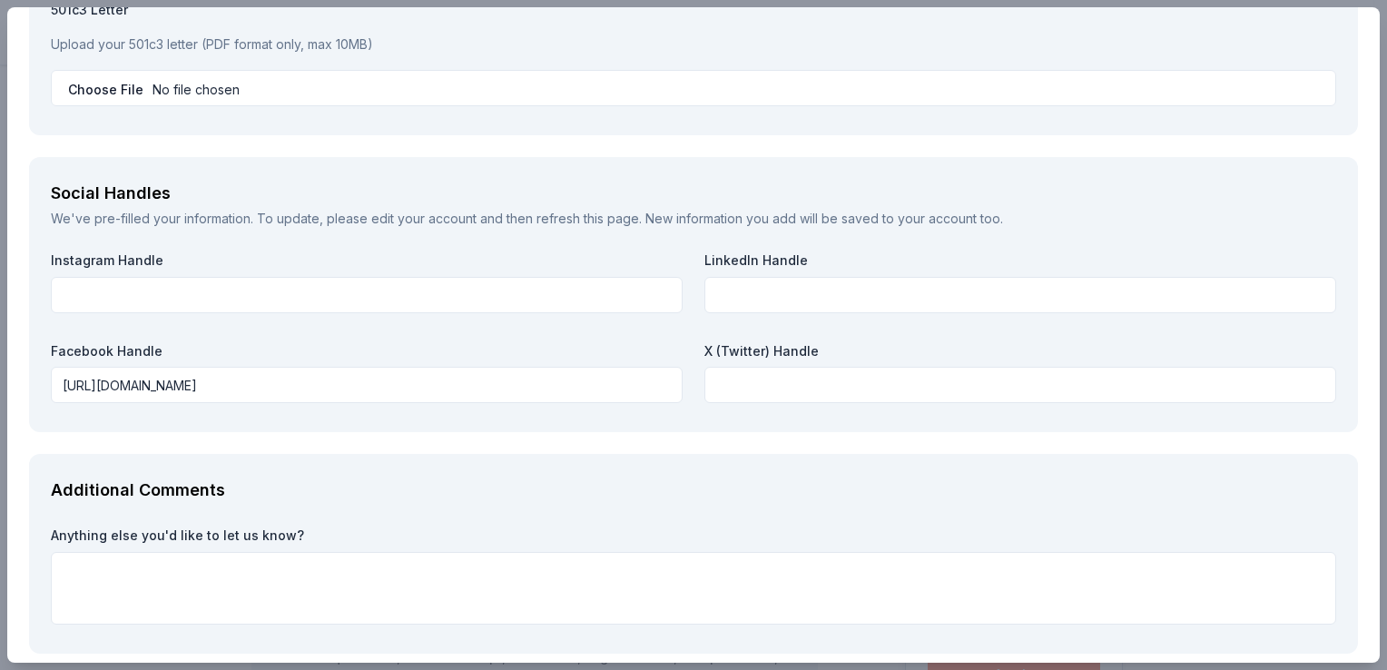
scroll to position [2048, 0]
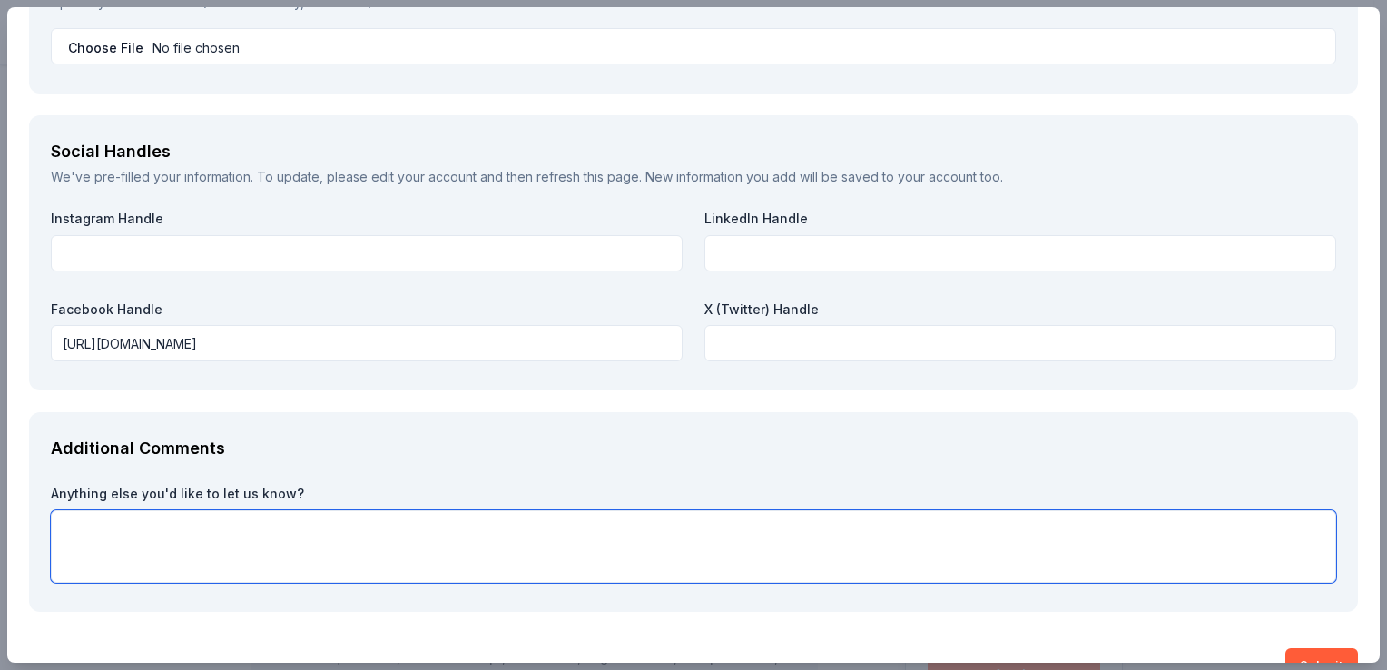
click at [914, 575] on textarea at bounding box center [694, 546] width 1286 height 73
type textarea "o"
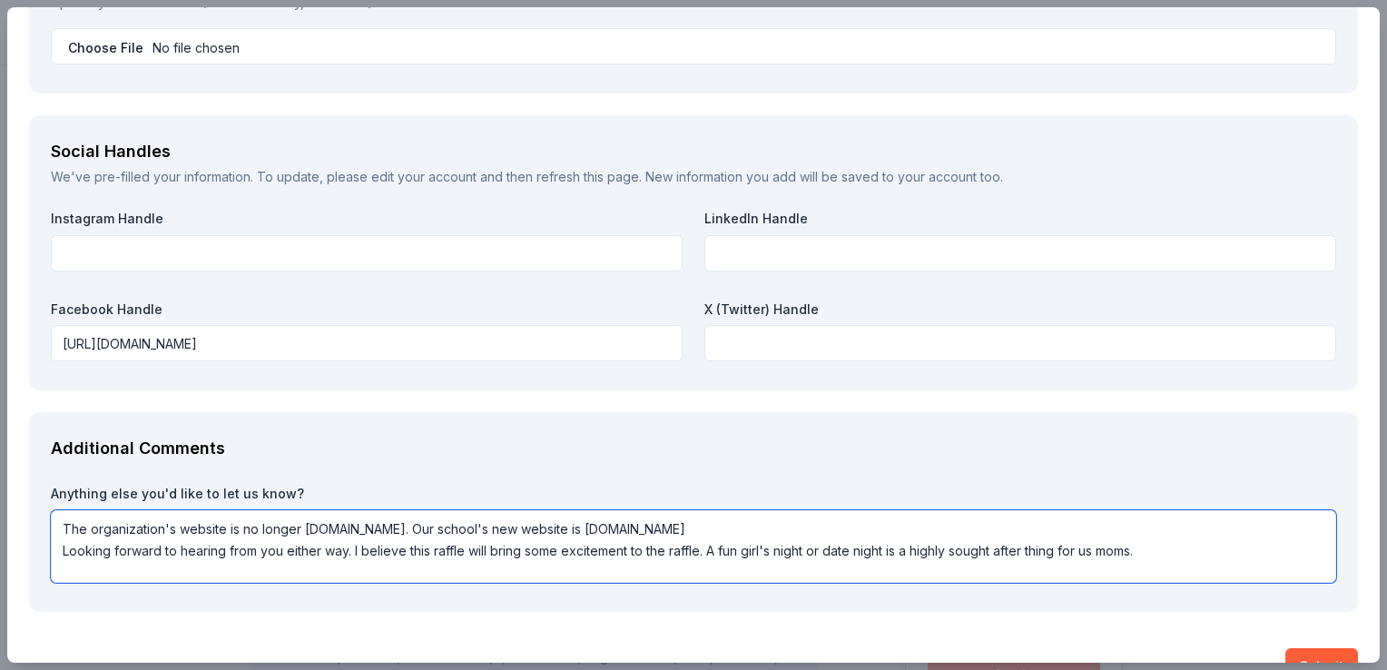
click at [449, 550] on textarea "The organization's website is no longer treasurecoastclassical.org. Our school'…" at bounding box center [694, 546] width 1286 height 73
type textarea "The organization's website is no longer treasurecoastclassical.org. Our school'…"
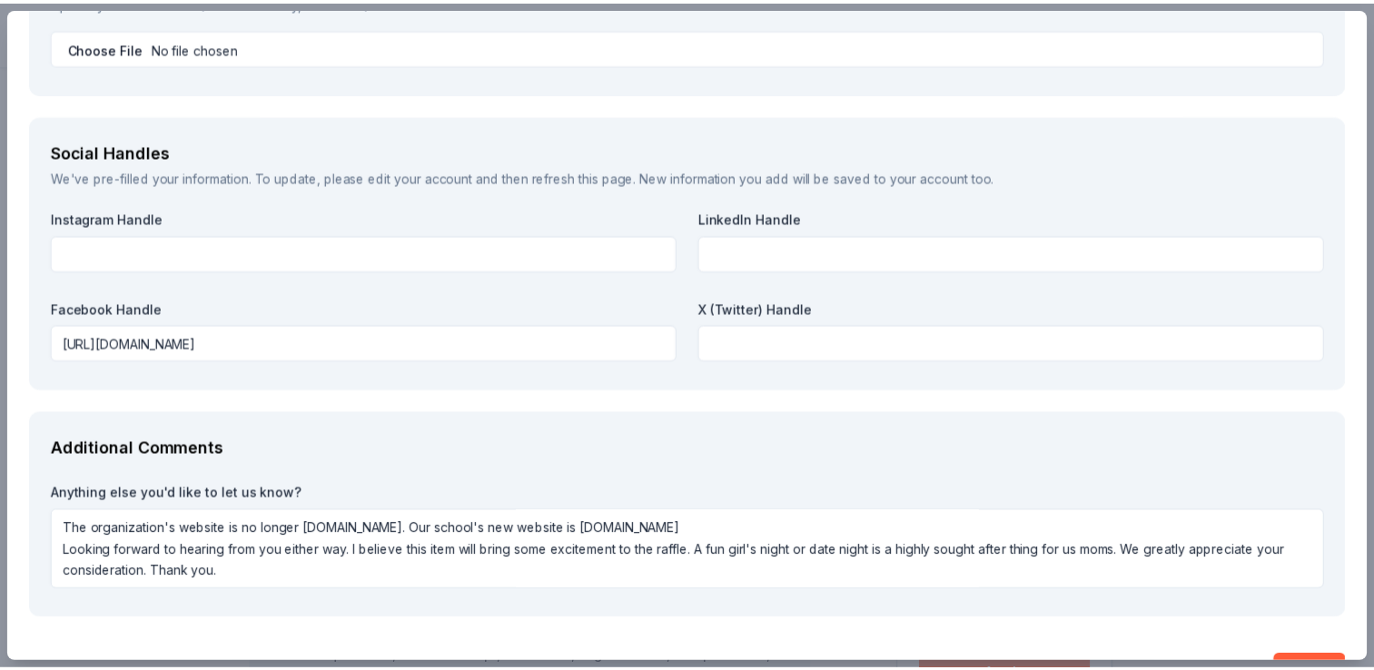
scroll to position [2097, 0]
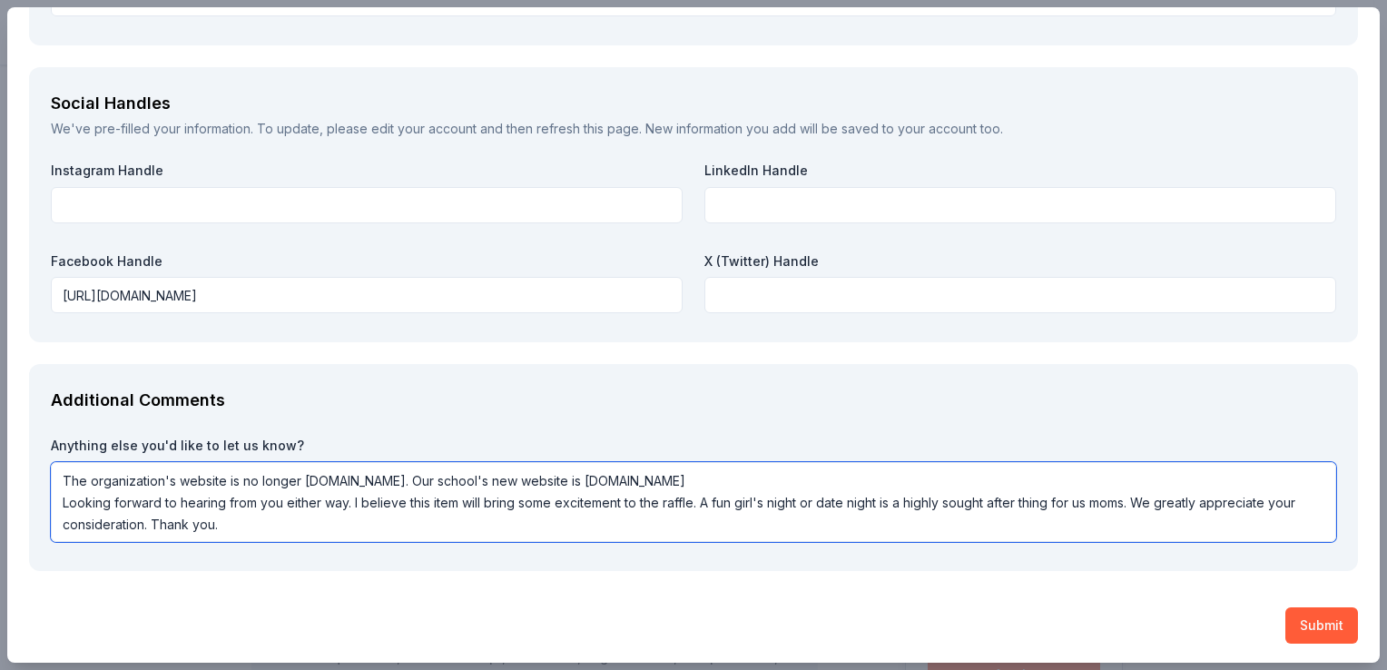
click at [956, 474] on textarea "The organization's website is no longer treasurecoastclassical.org. Our school'…" at bounding box center [694, 502] width 1286 height 80
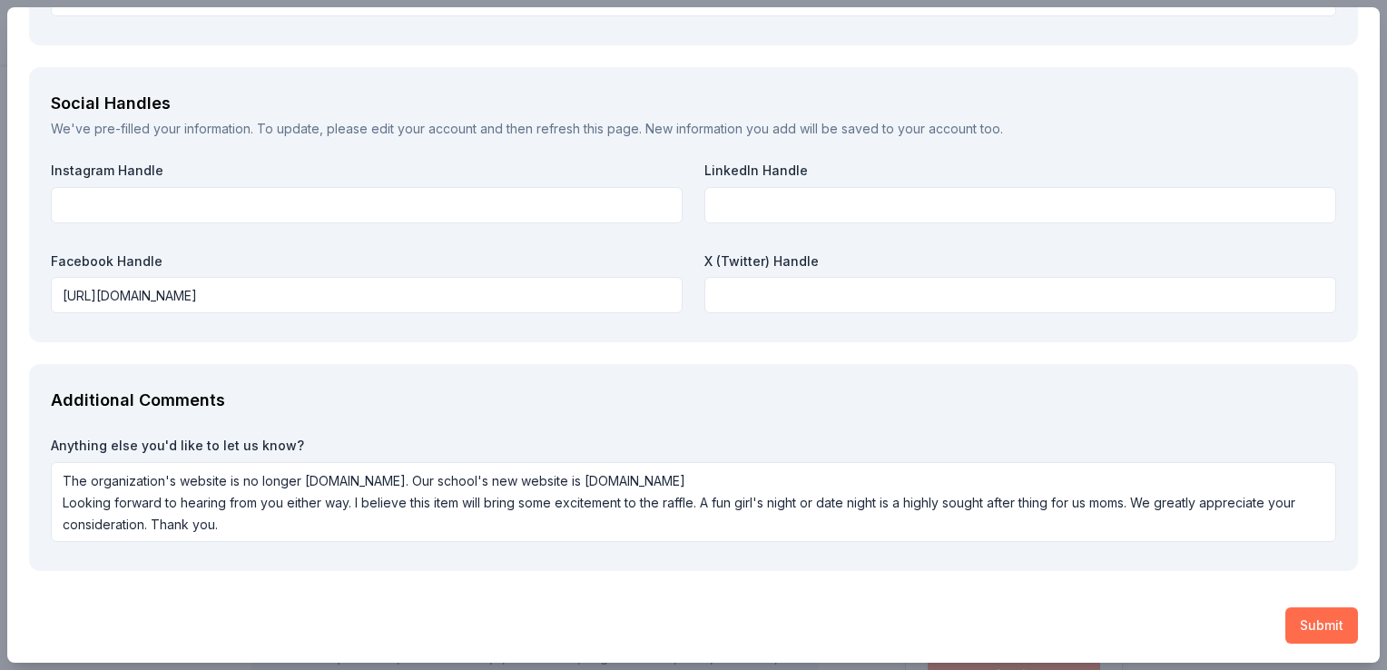
click at [1292, 628] on button "Submit" at bounding box center [1322, 625] width 73 height 36
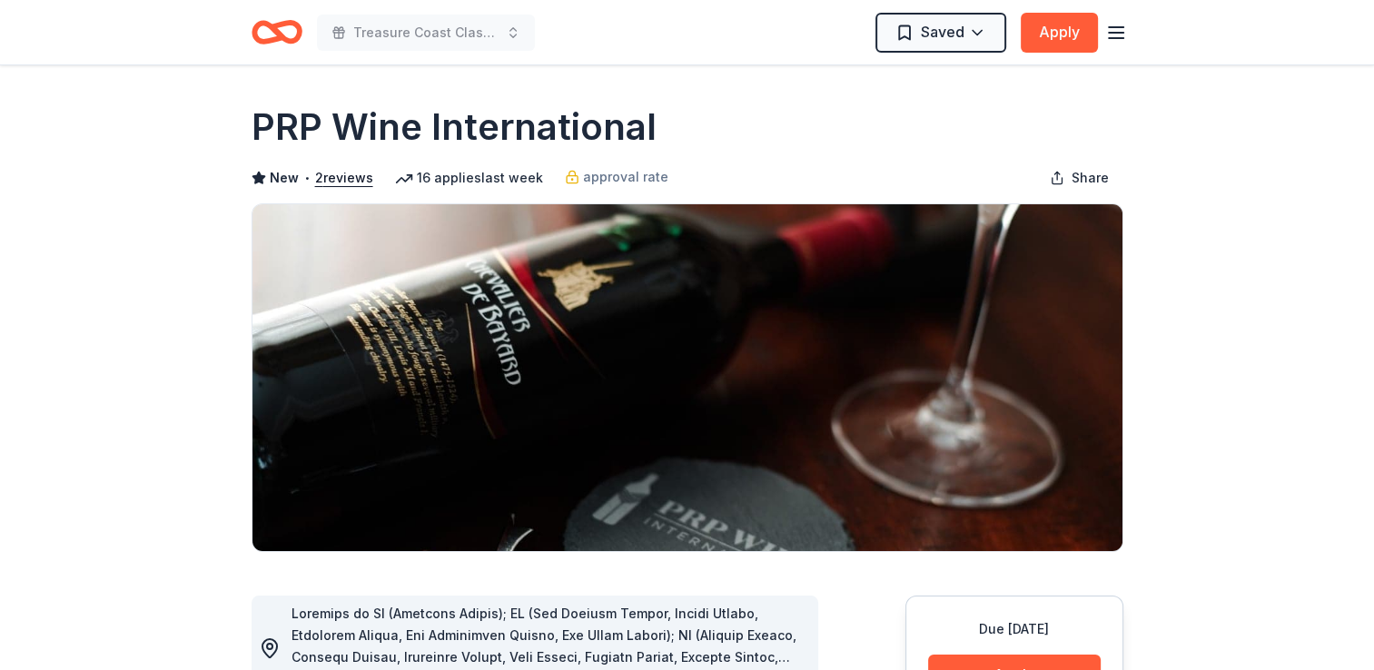
click at [1120, 33] on line "button" at bounding box center [1116, 33] width 15 height 0
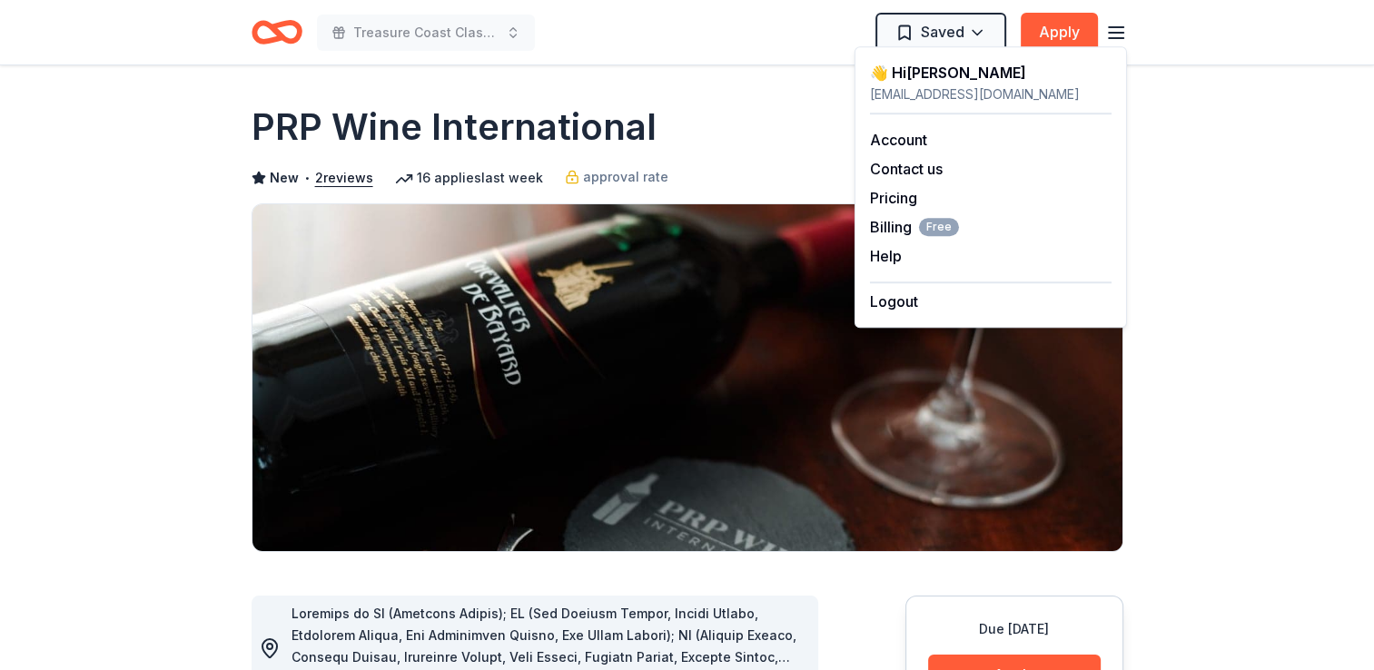
click at [295, 35] on icon "Home" at bounding box center [285, 32] width 28 height 18
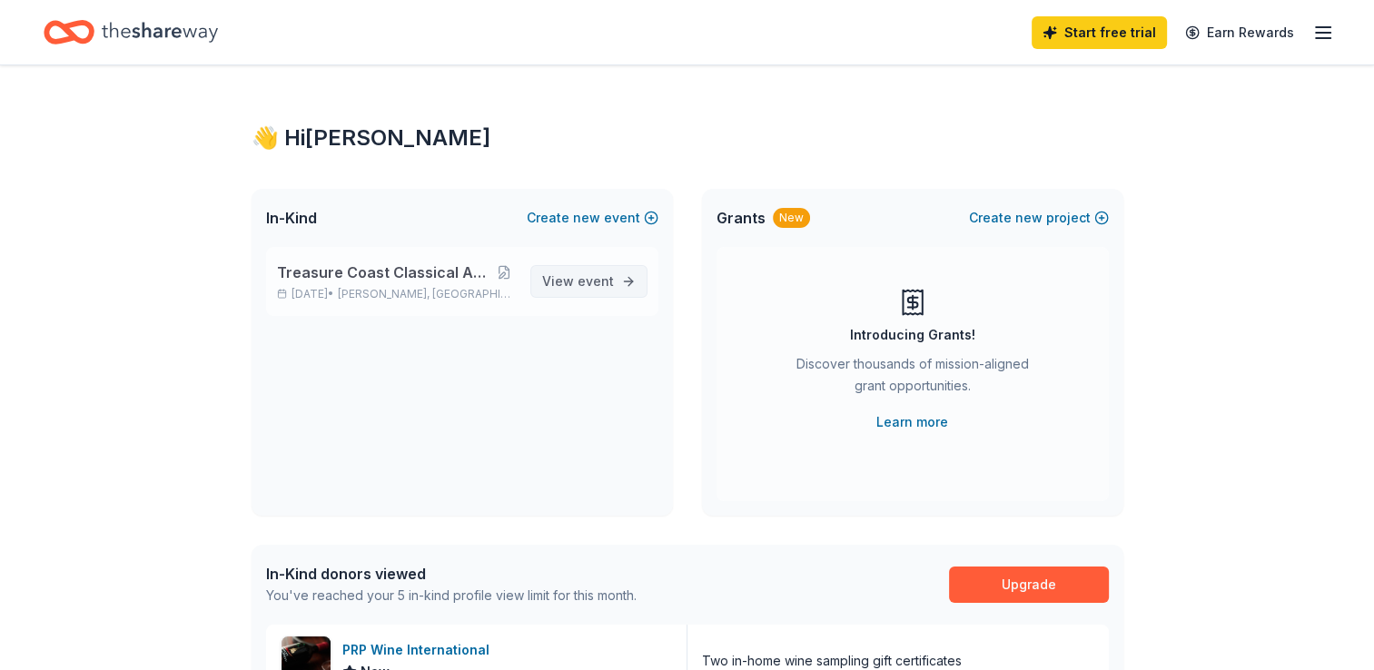
click at [571, 283] on span "View event" at bounding box center [578, 282] width 72 height 22
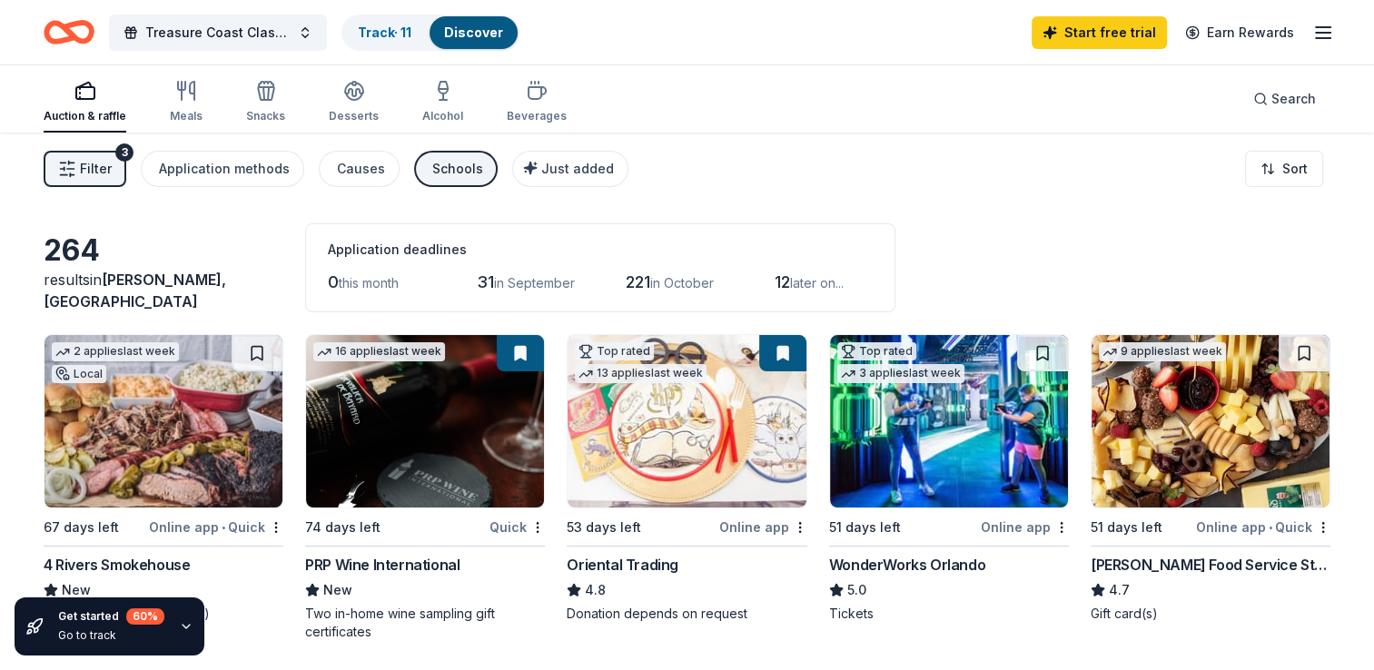
click at [571, 283] on span "in September" at bounding box center [534, 282] width 81 height 15
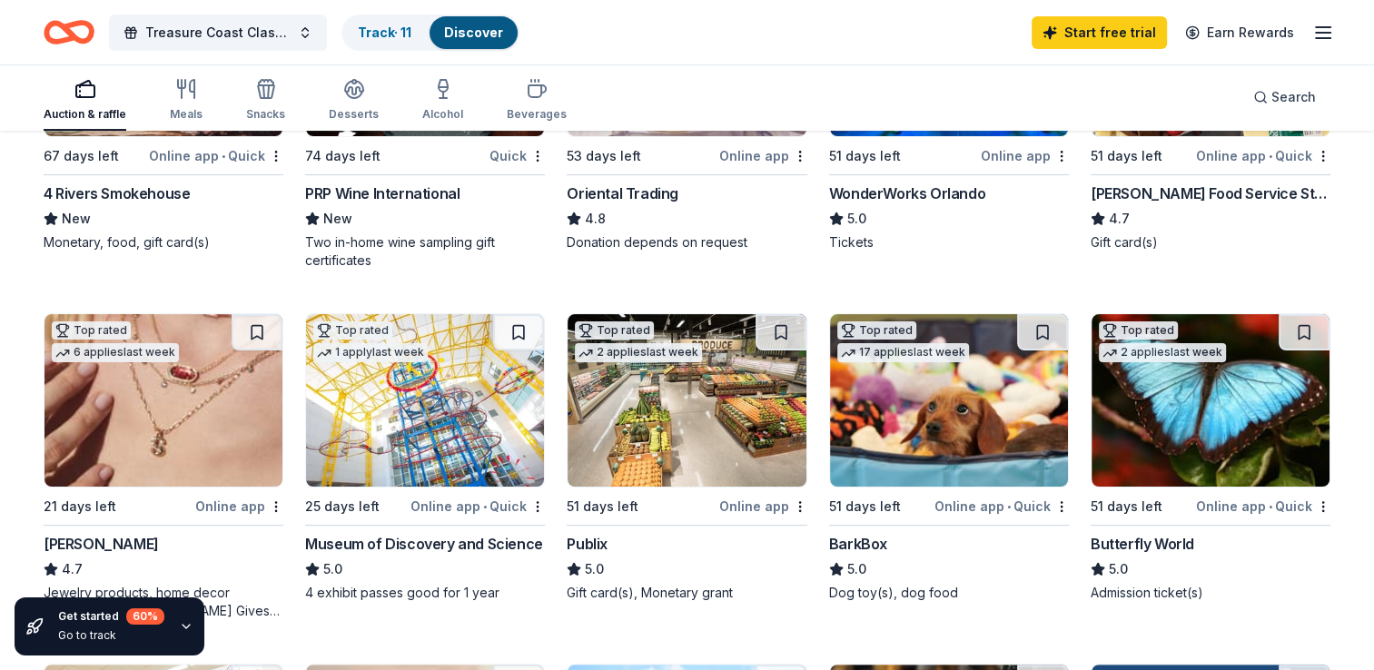
scroll to position [508, 0]
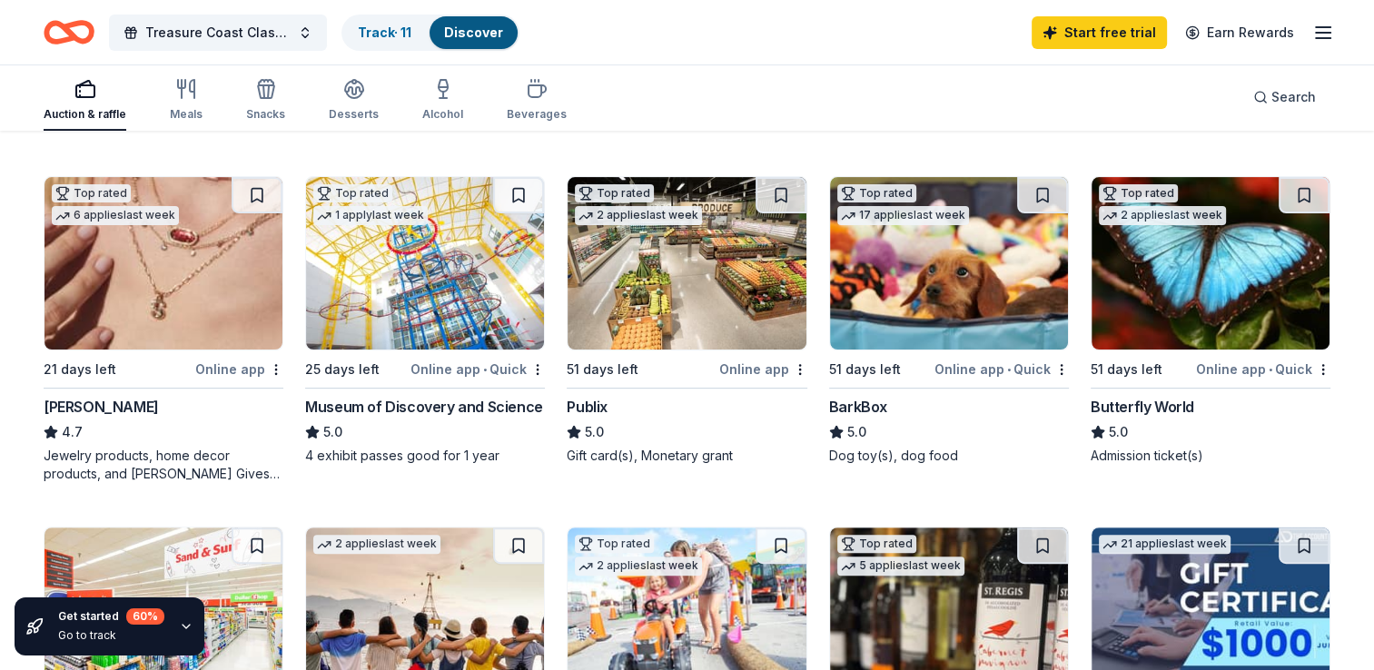
click at [613, 406] on div "Publix" at bounding box center [687, 407] width 240 height 22
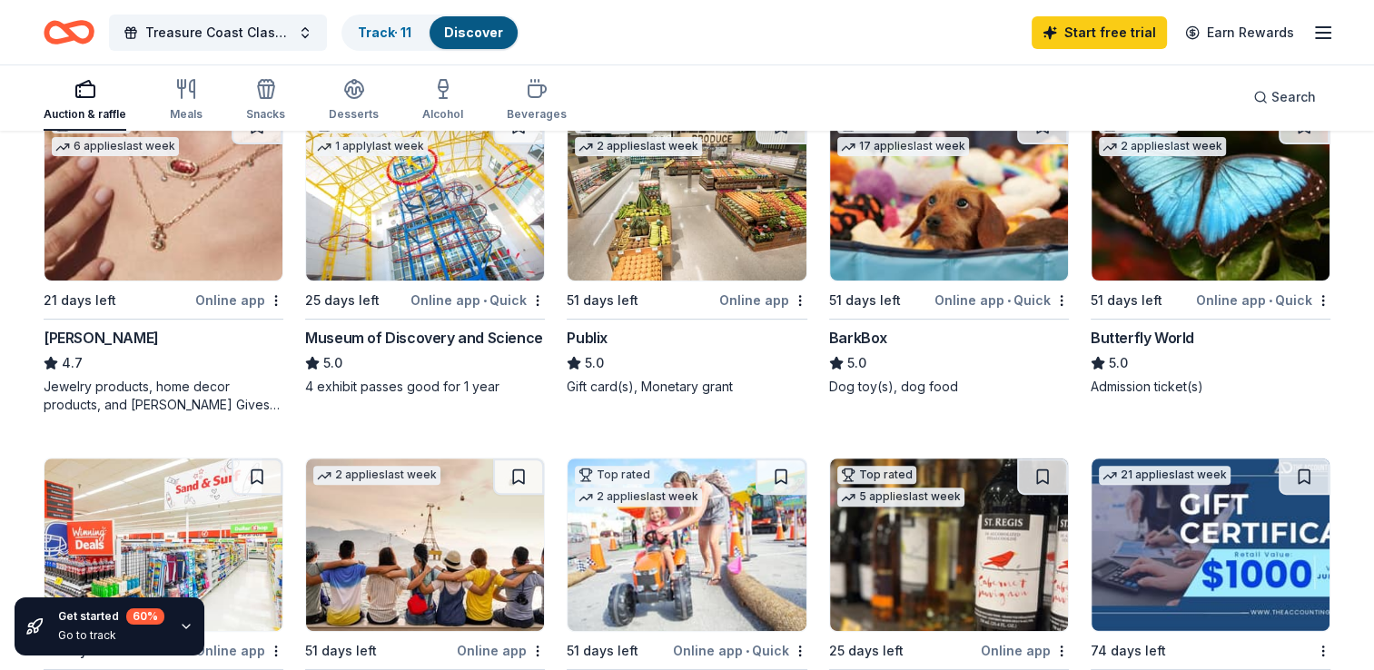
scroll to position [581, 0]
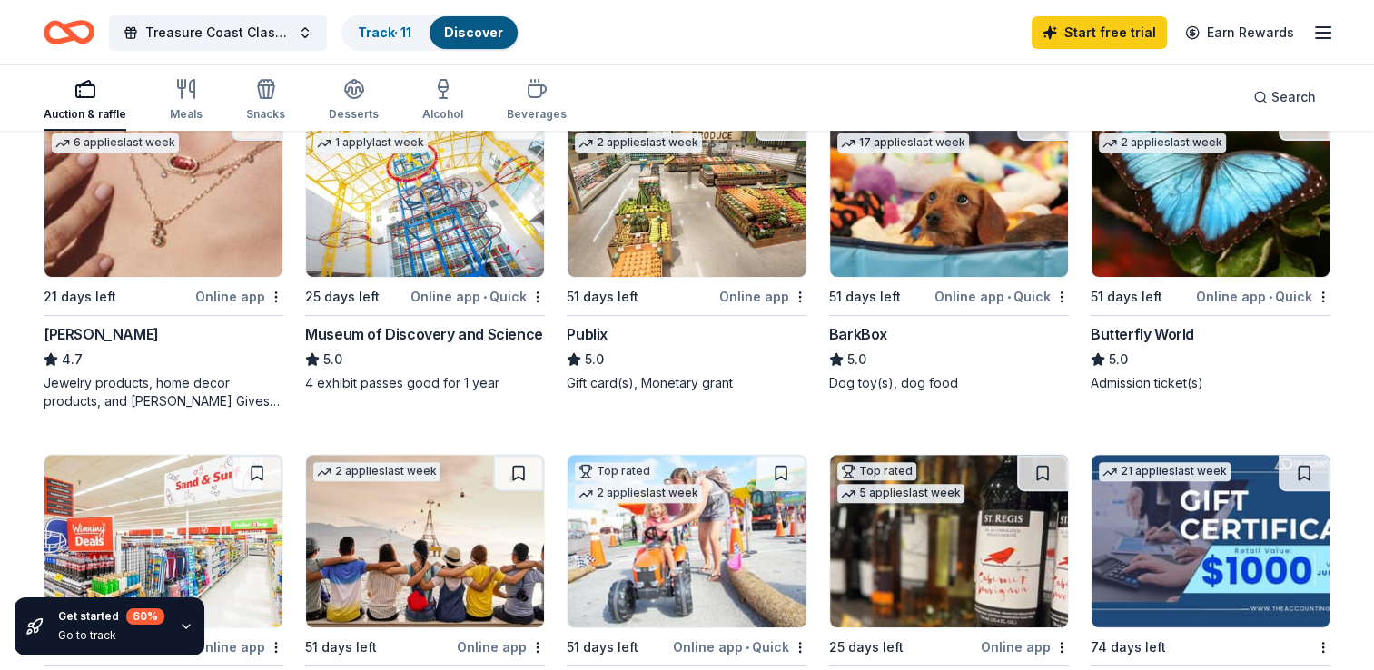
click at [153, 390] on div "Jewelry products, home decor products, and Kendra Gives Back event in-store or …" at bounding box center [164, 392] width 240 height 36
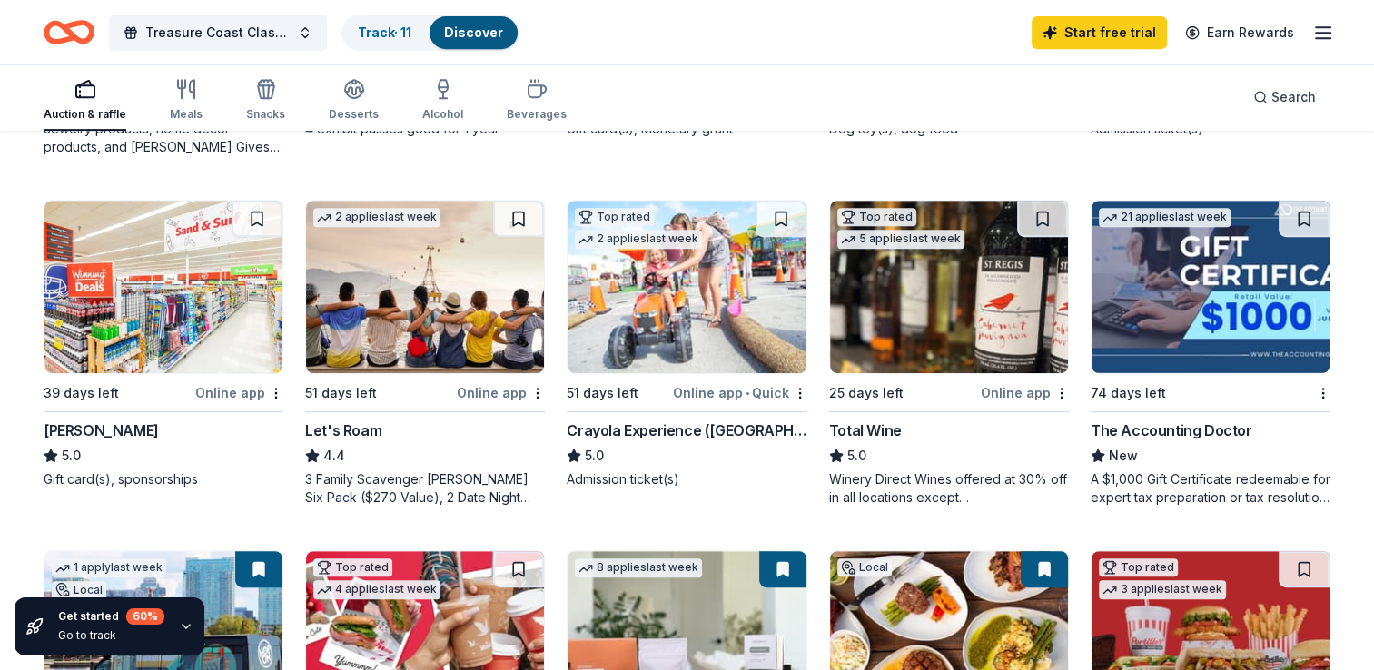
scroll to position [872, 0]
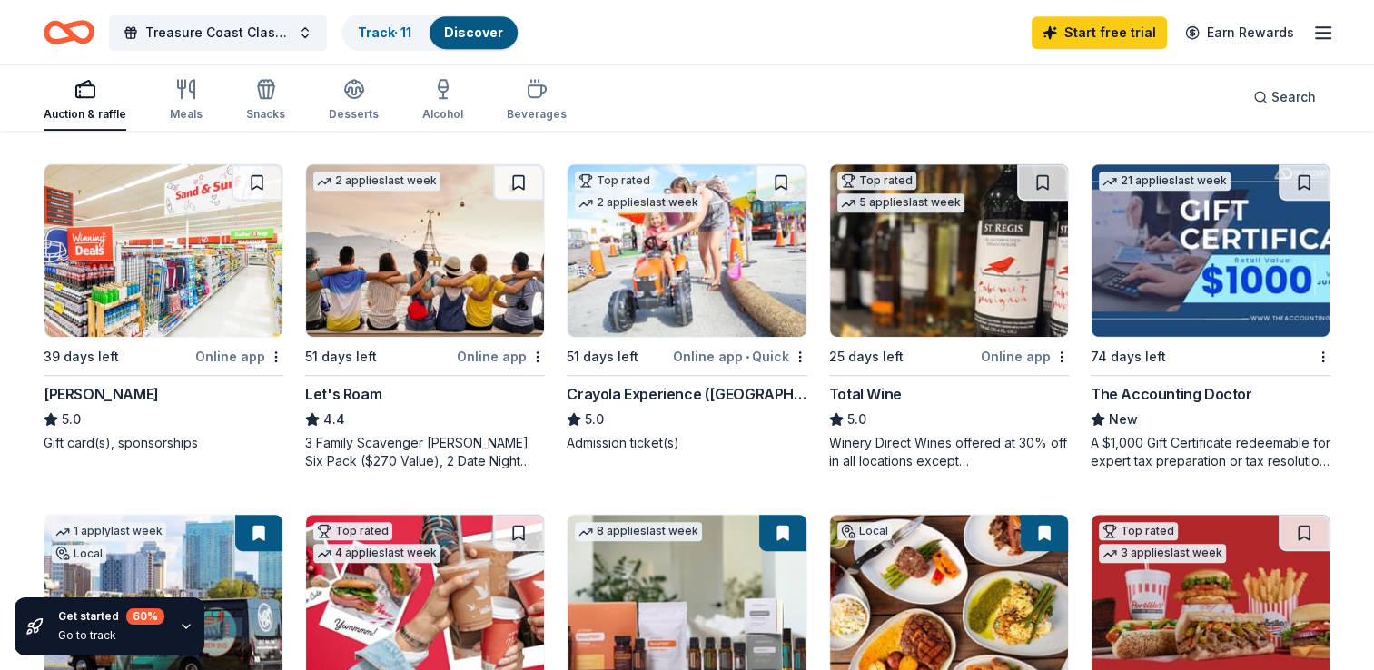
click at [917, 449] on div "Winery Direct Wines offered at 30% off in all locations except CT, MA, and othe…" at bounding box center [949, 452] width 240 height 36
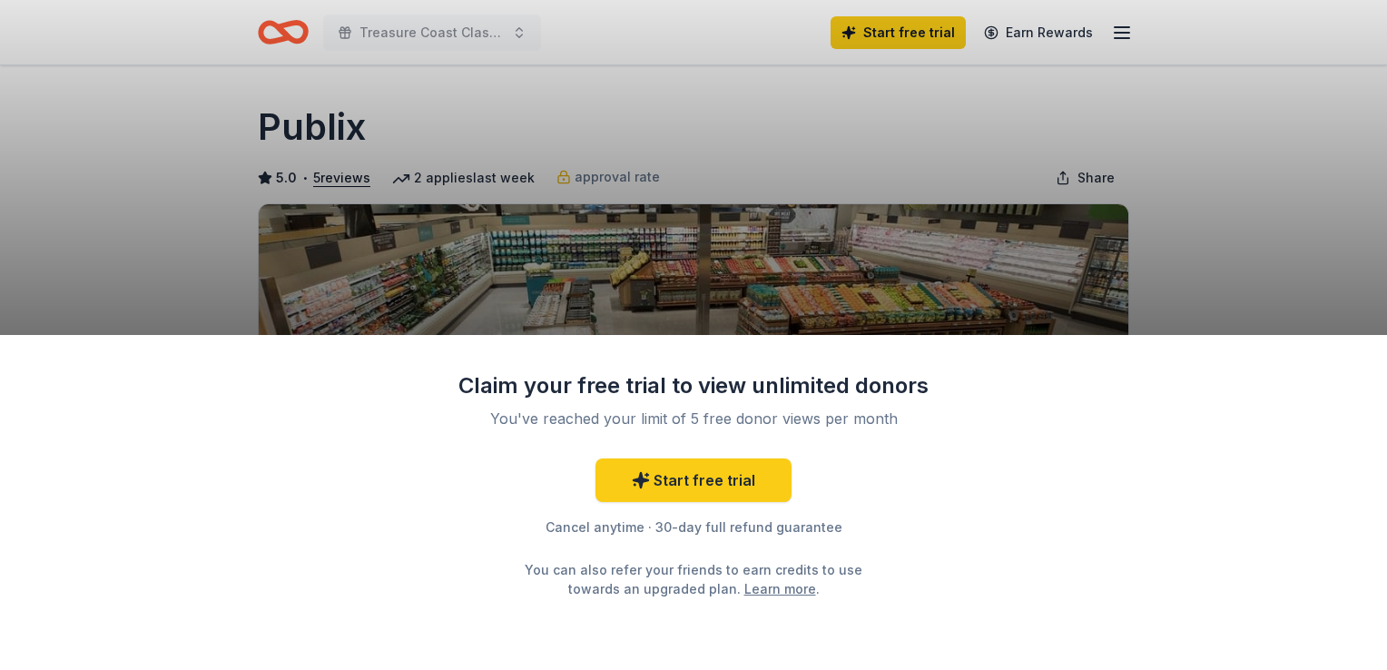
click at [1357, 340] on div "Claim your free trial to view unlimited donors You've reached your limit of 5 f…" at bounding box center [693, 502] width 1387 height 335
click at [1332, 253] on div "Claim your free trial to view unlimited donors You've reached your limit of 5 f…" at bounding box center [693, 335] width 1387 height 670
click at [1261, 184] on div "Claim your free trial to view unlimited donors You've reached your limit of 5 f…" at bounding box center [693, 335] width 1387 height 670
click at [690, 133] on div "Claim your free trial to view unlimited donors You've reached your limit of 5 f…" at bounding box center [693, 335] width 1387 height 670
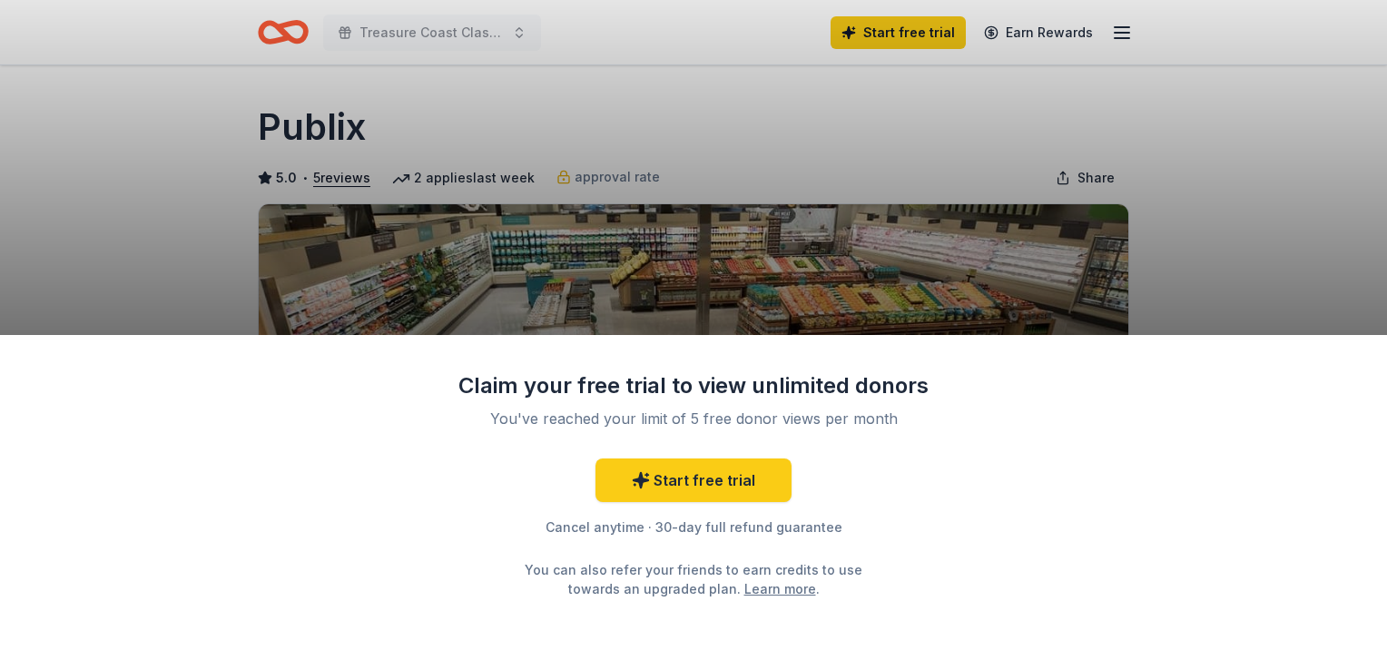
click at [752, 594] on link "Learn more" at bounding box center [781, 588] width 72 height 19
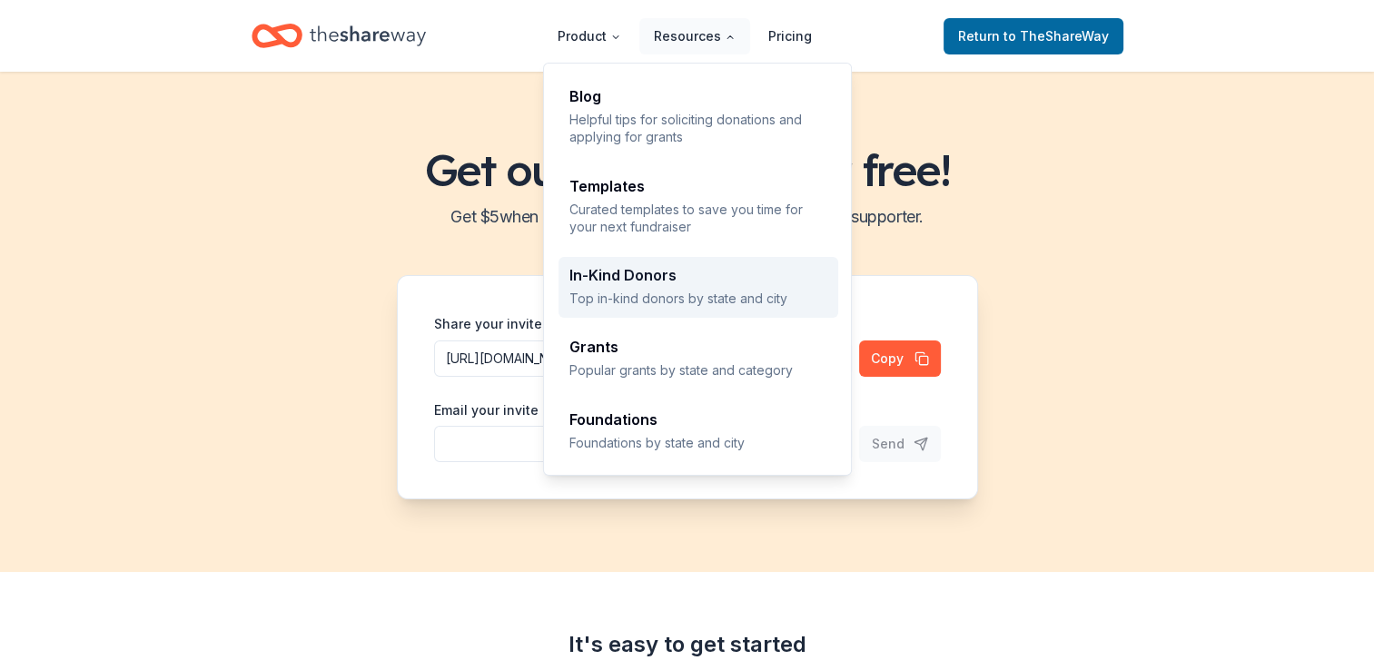
click at [664, 300] on p "Top in-kind donors by state and city" at bounding box center [698, 298] width 258 height 17
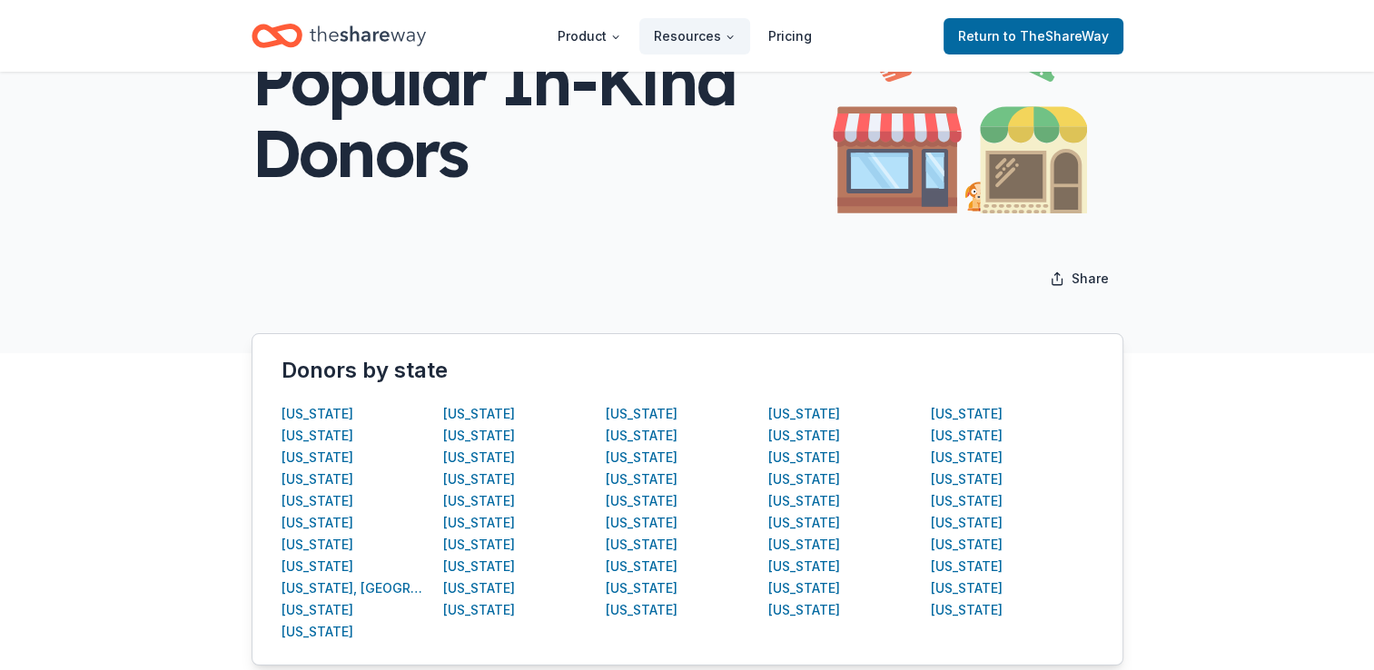
scroll to position [145, 0]
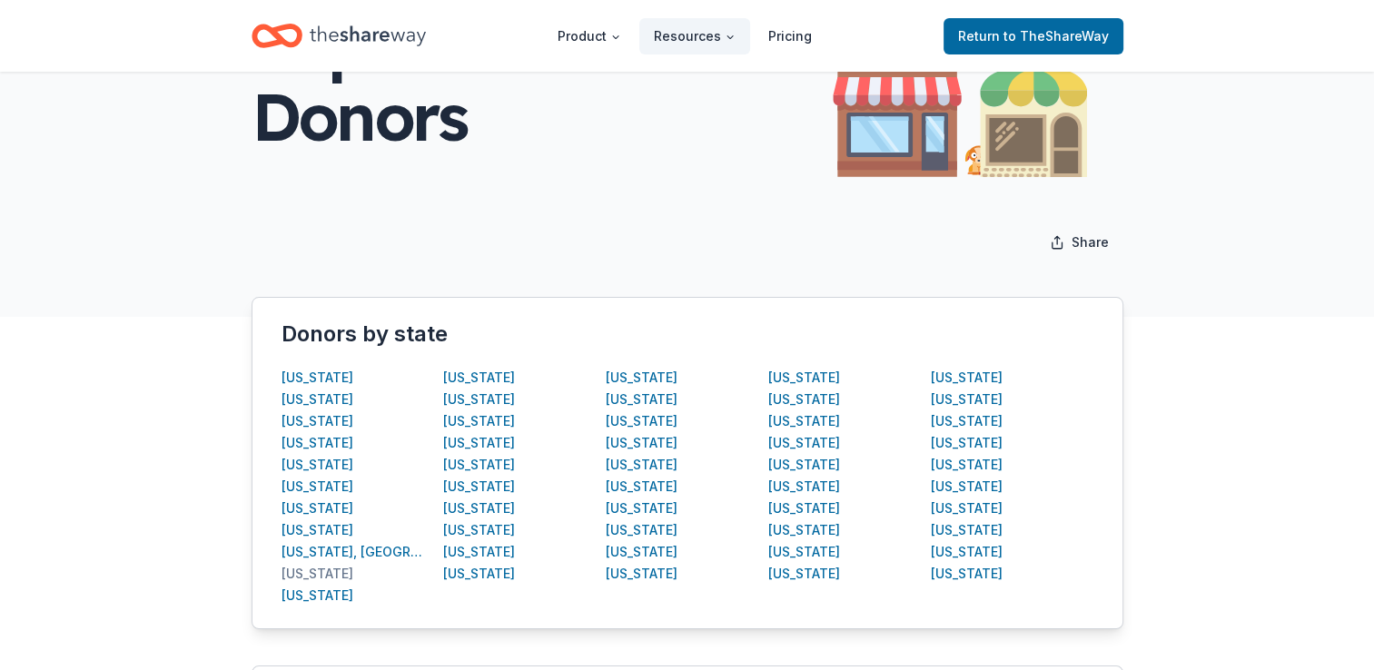
click at [308, 576] on div "[US_STATE]" at bounding box center [317, 574] width 72 height 22
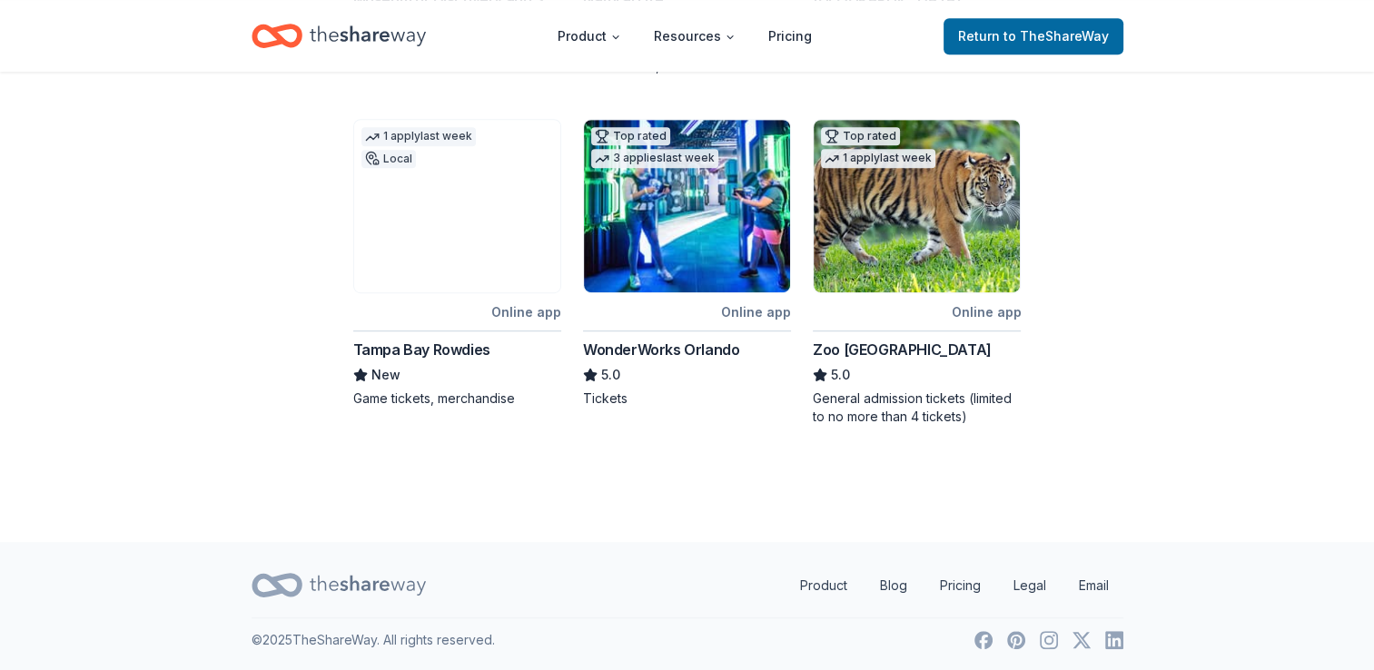
scroll to position [982, 0]
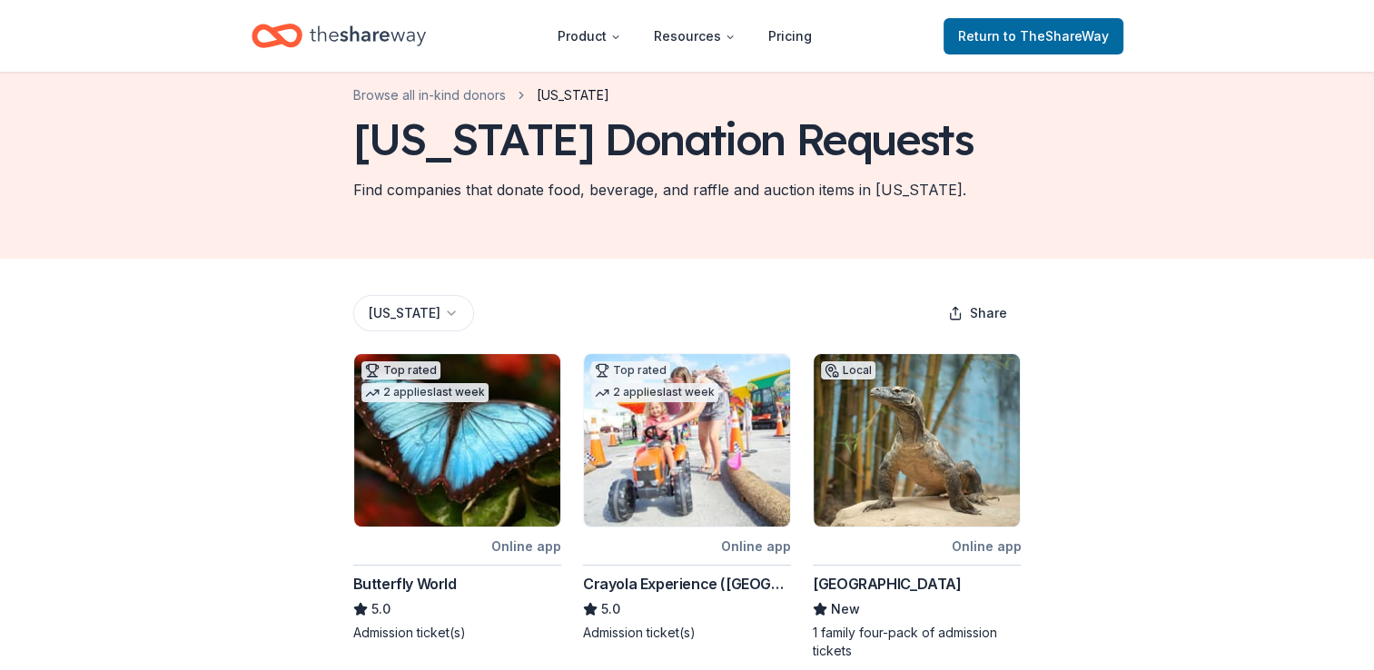
scroll to position [0, 0]
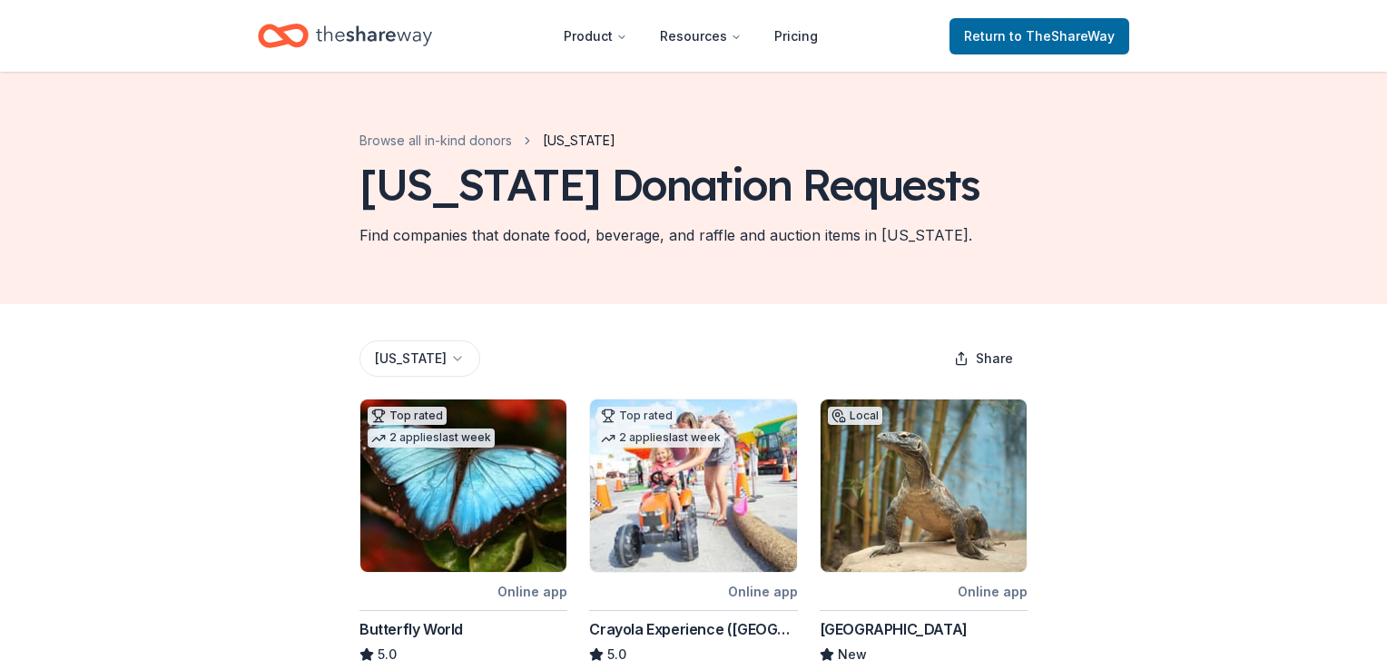
click at [401, 363] on html "Product Resources Pricing Return to TheShareWay Browse all in-kind donors Flori…" at bounding box center [693, 335] width 1387 height 670
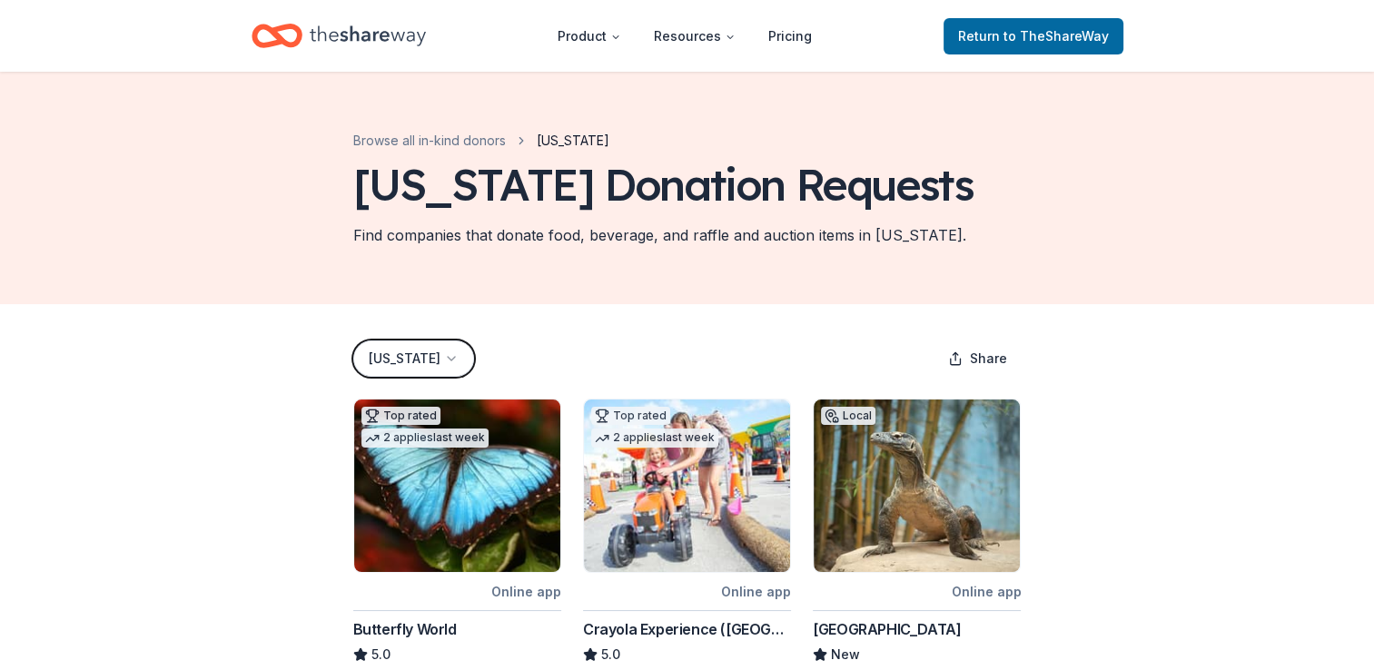
click at [401, 363] on html "Product Resources Pricing Return to TheShareWay Browse all in-kind donors Flori…" at bounding box center [687, 335] width 1374 height 670
click at [880, 98] on div "Browse all in-kind donors Florida Florida Donation Requests Find companies that…" at bounding box center [687, 188] width 726 height 232
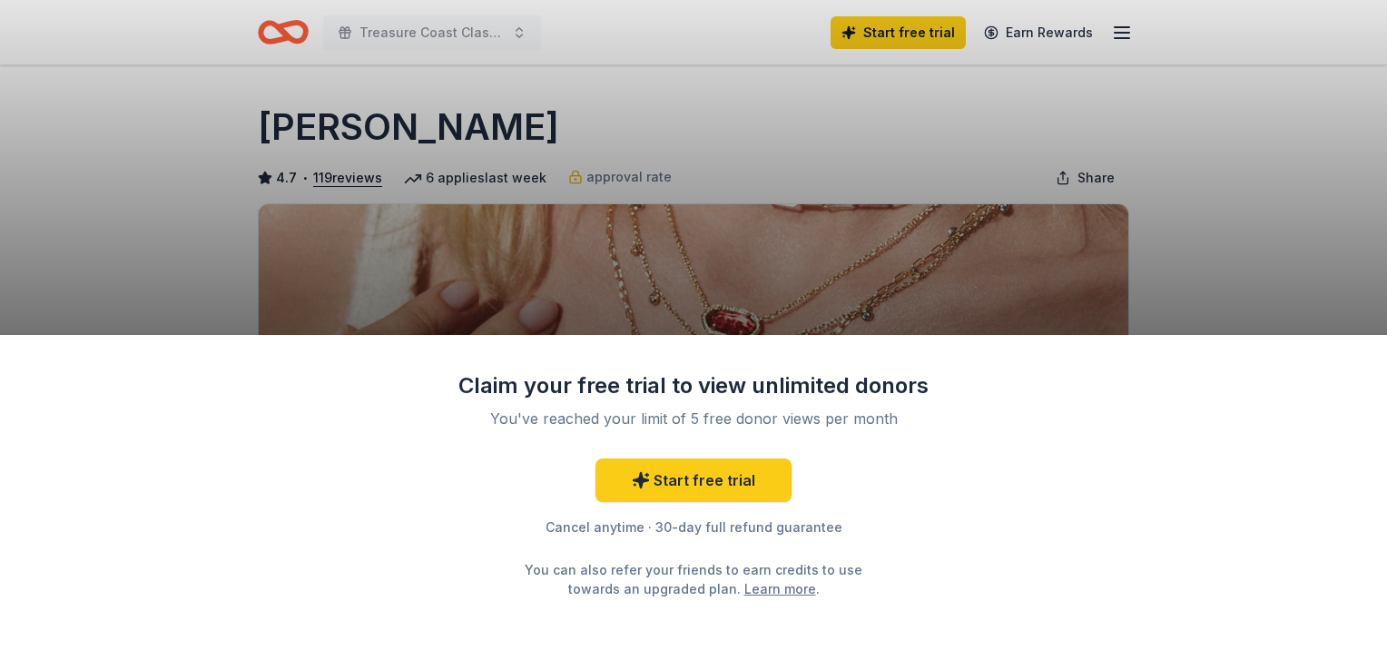
click at [1255, 273] on div "Claim your free trial to view unlimited donors You've reached your limit of 5 f…" at bounding box center [693, 335] width 1387 height 670
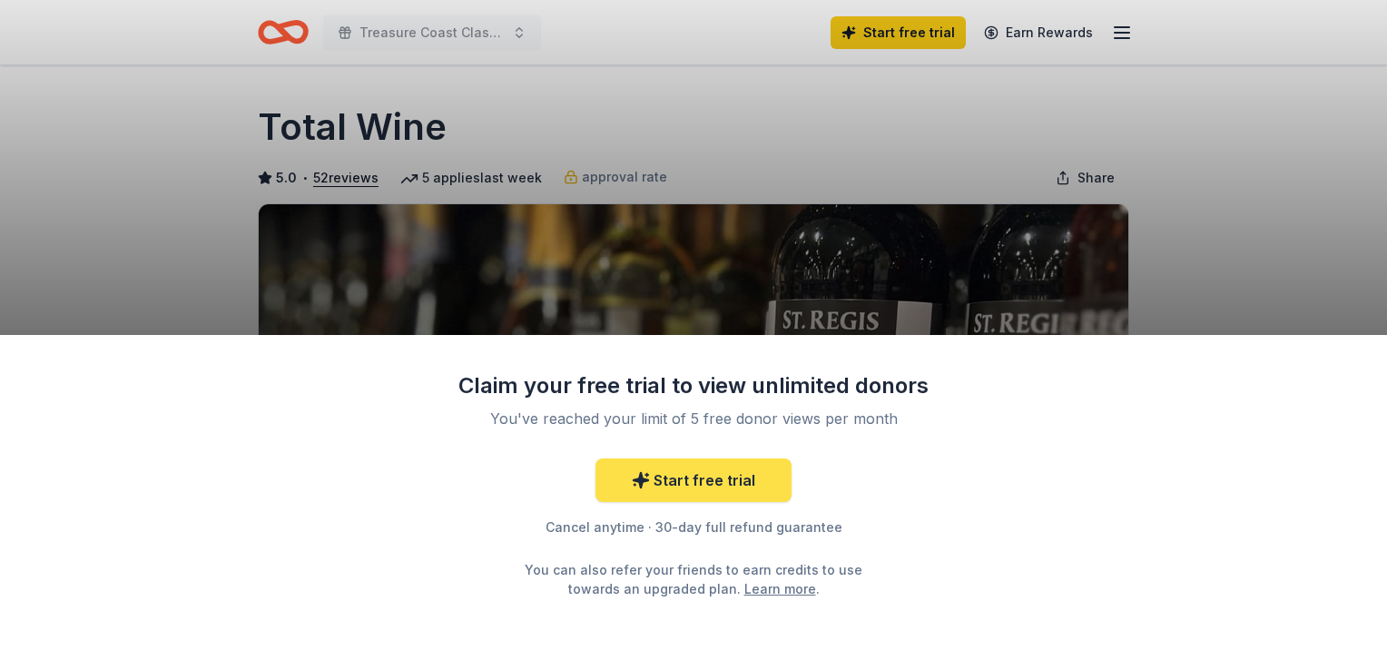
click at [686, 472] on link "Start free trial" at bounding box center [694, 481] width 196 height 44
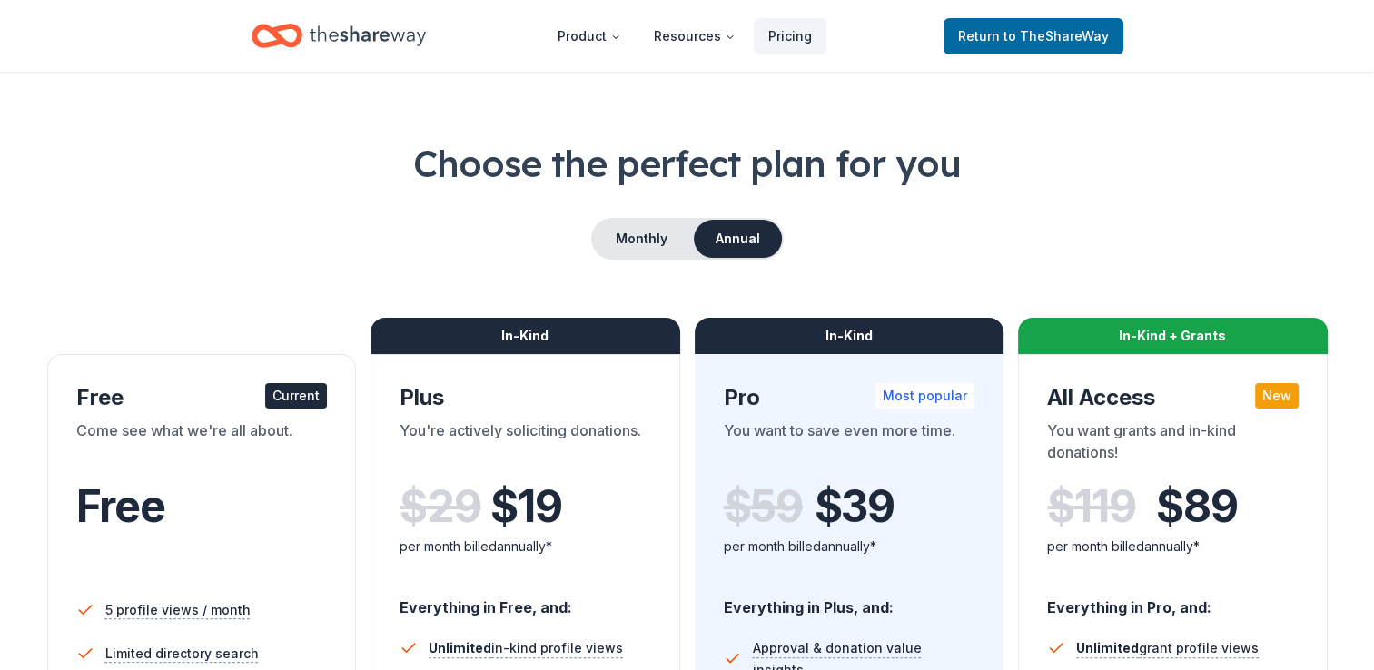
scroll to position [36, 0]
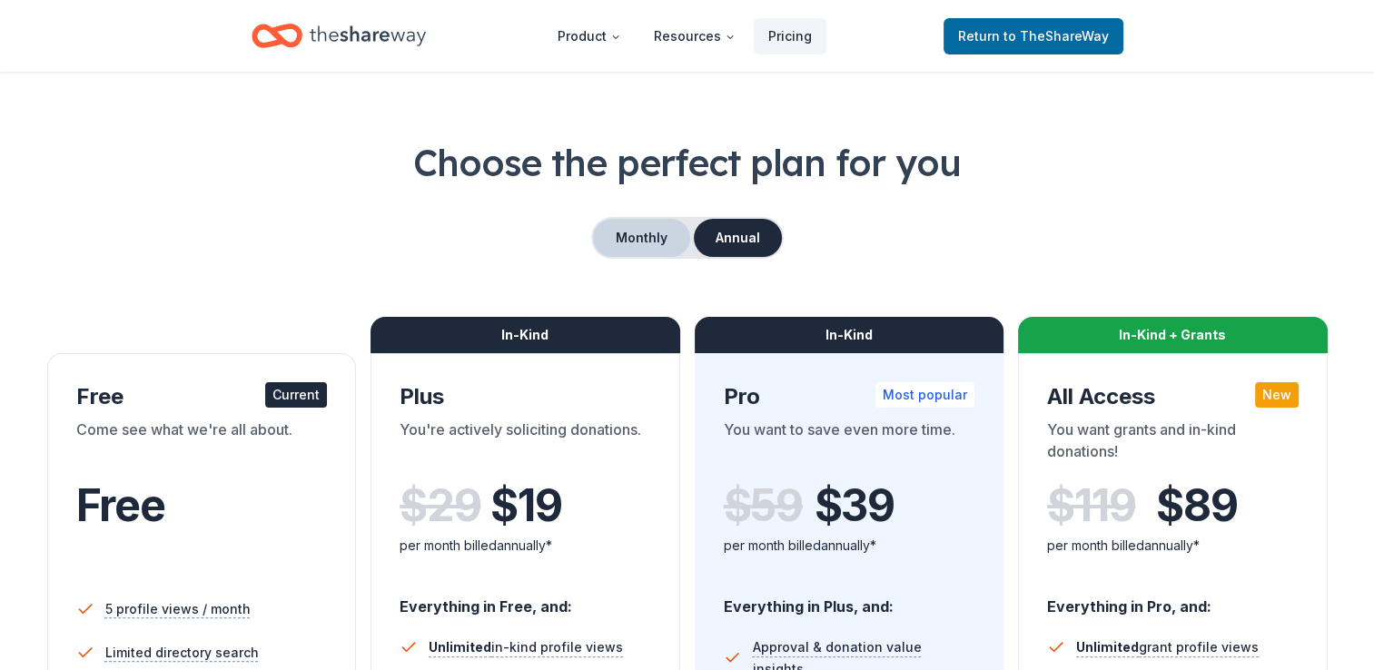
click at [631, 234] on button "Monthly" at bounding box center [641, 238] width 97 height 38
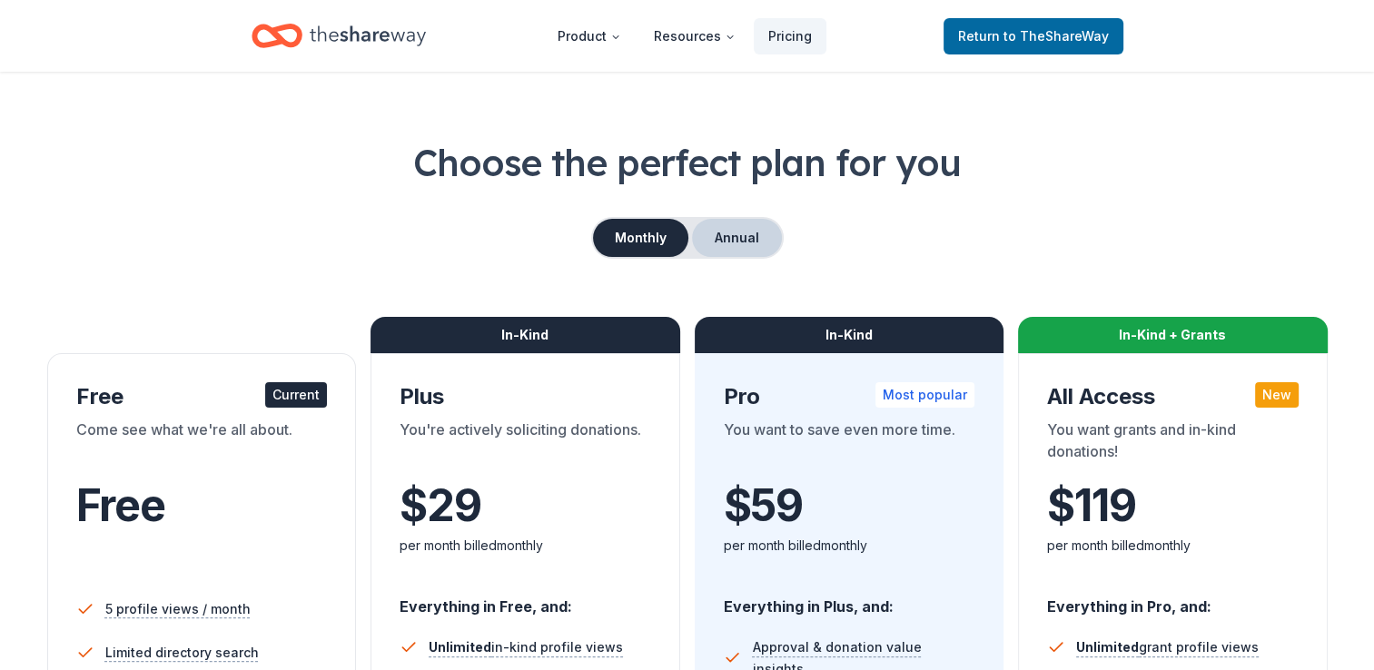
click at [745, 238] on button "Annual" at bounding box center [737, 238] width 90 height 38
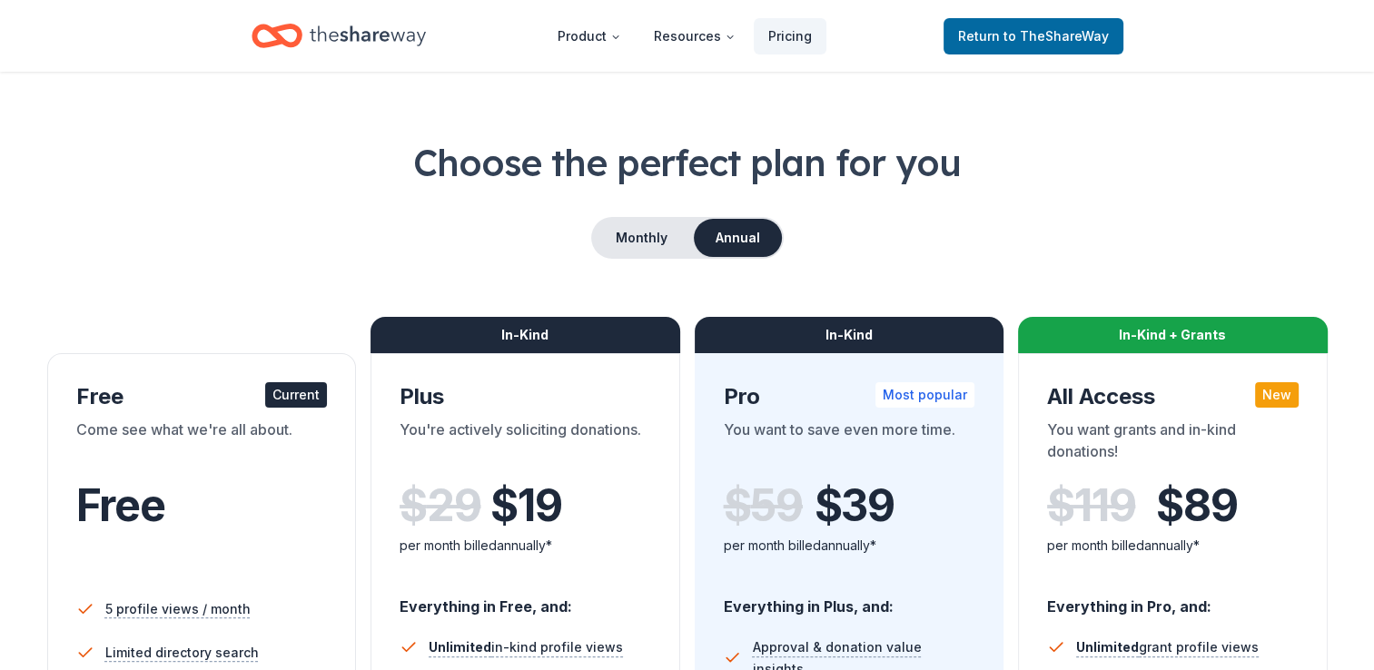
click at [552, 227] on div "Monthly Annual" at bounding box center [687, 238] width 1287 height 42
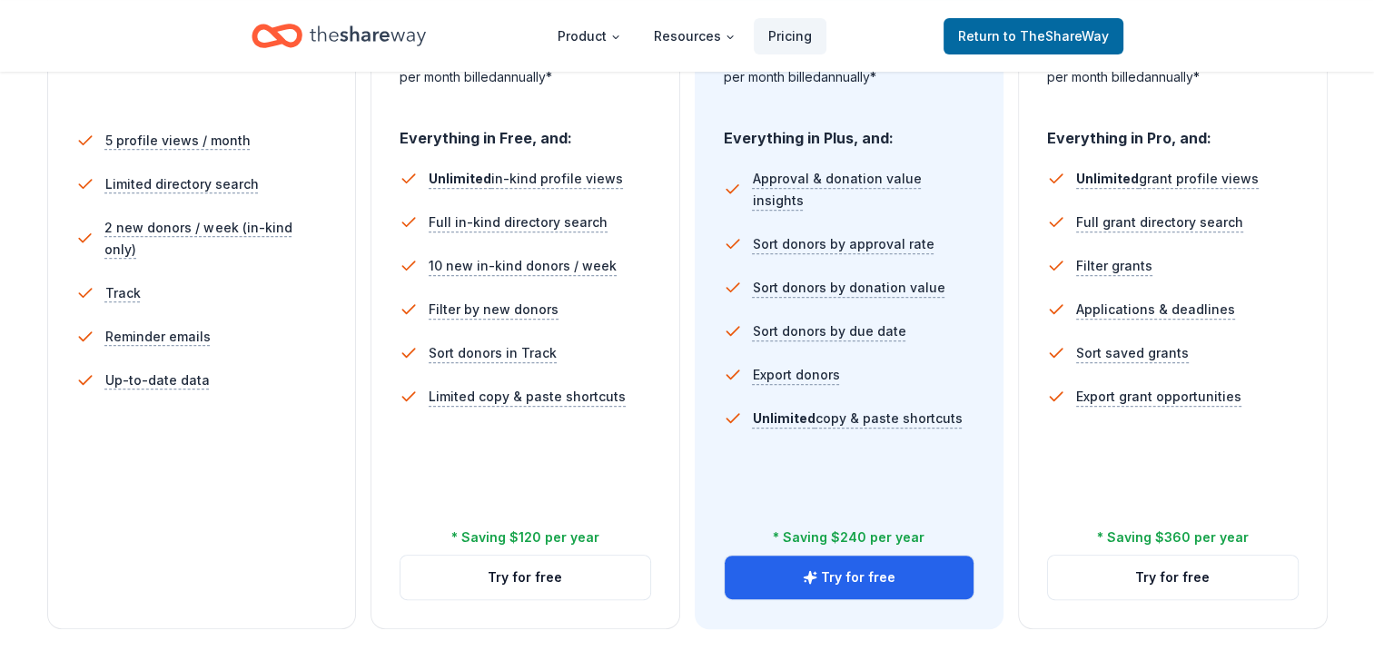
scroll to position [508, 0]
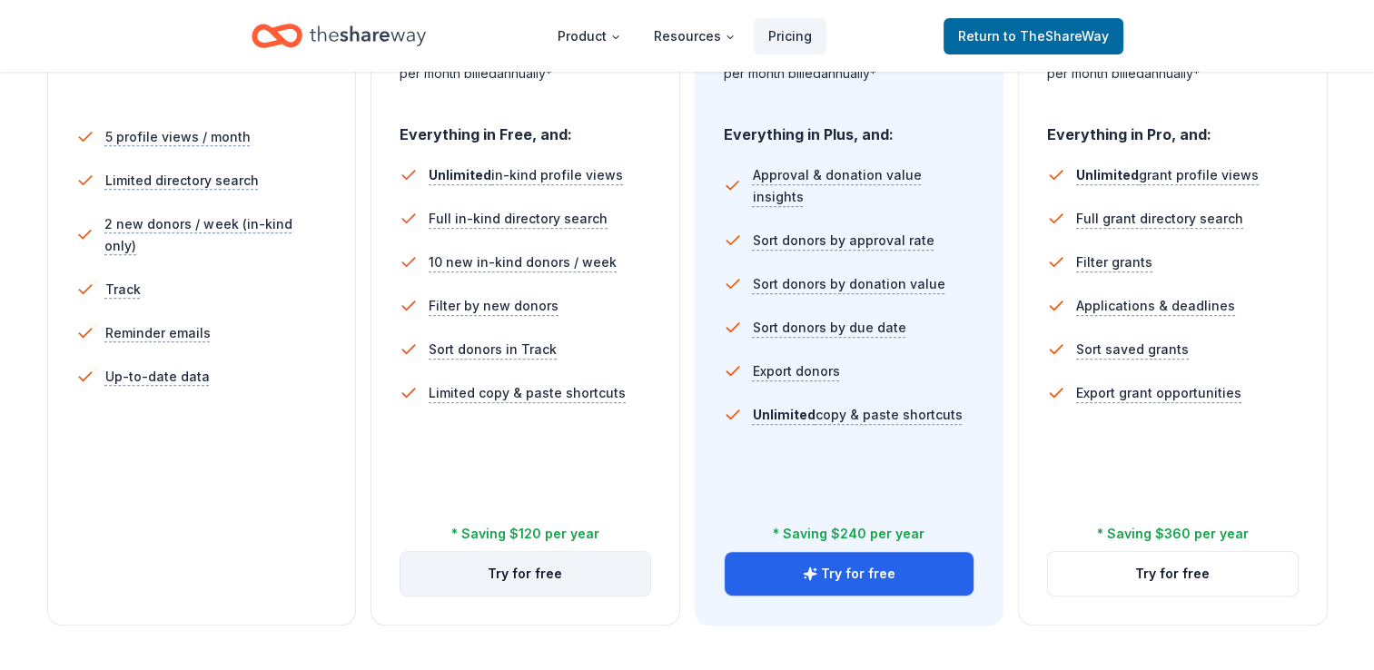
click at [559, 568] on button "Try for free" at bounding box center [525, 574] width 250 height 44
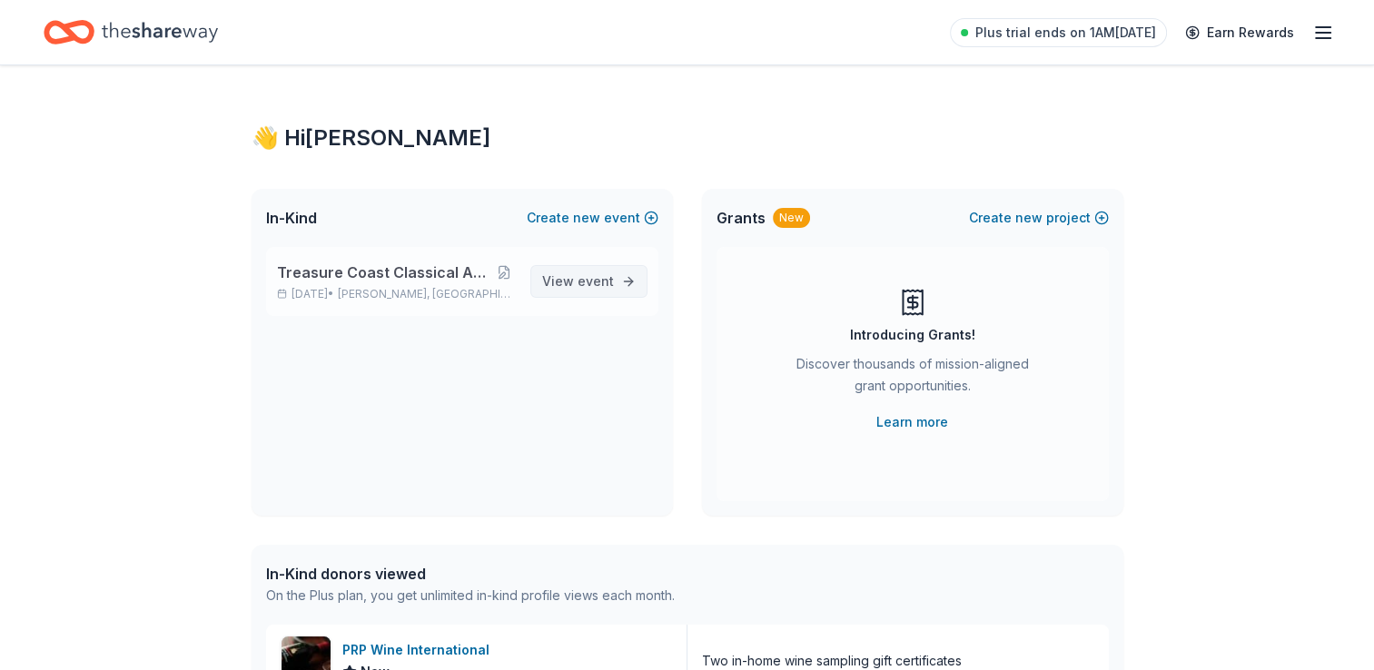
click at [609, 278] on span "event" at bounding box center [595, 280] width 36 height 15
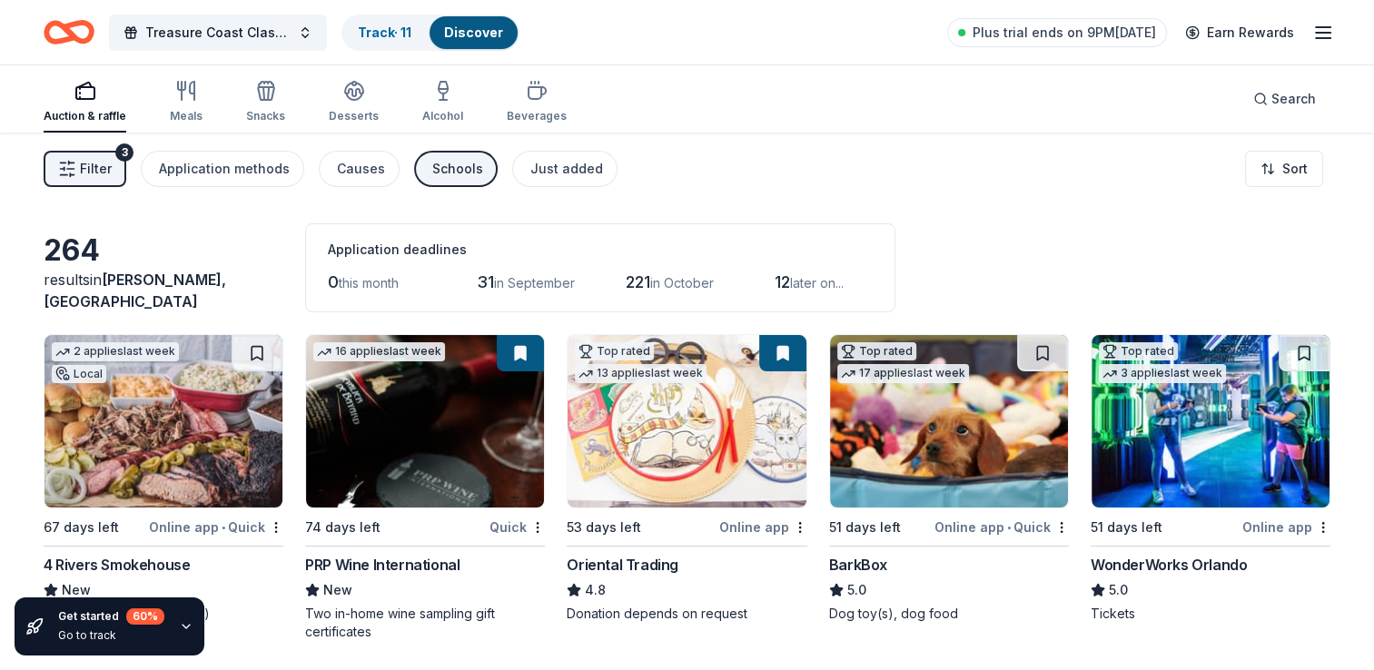
click at [117, 474] on img at bounding box center [163, 421] width 238 height 173
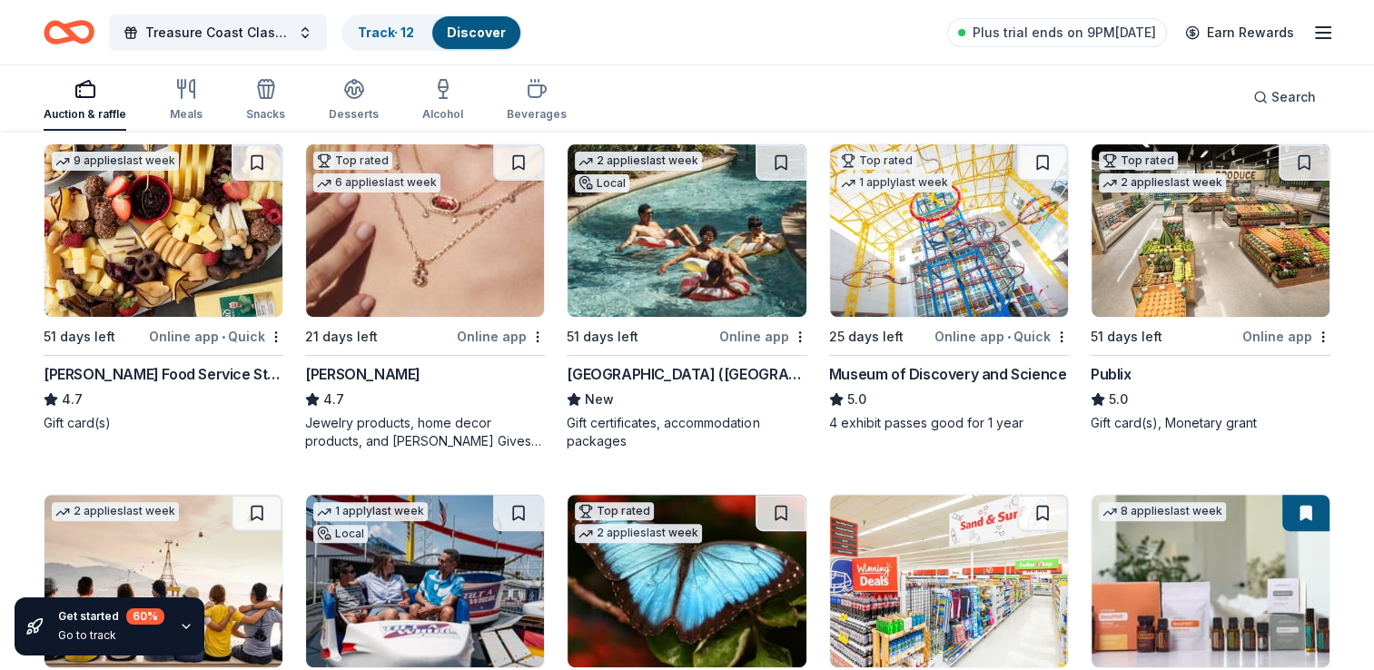
scroll to position [545, 0]
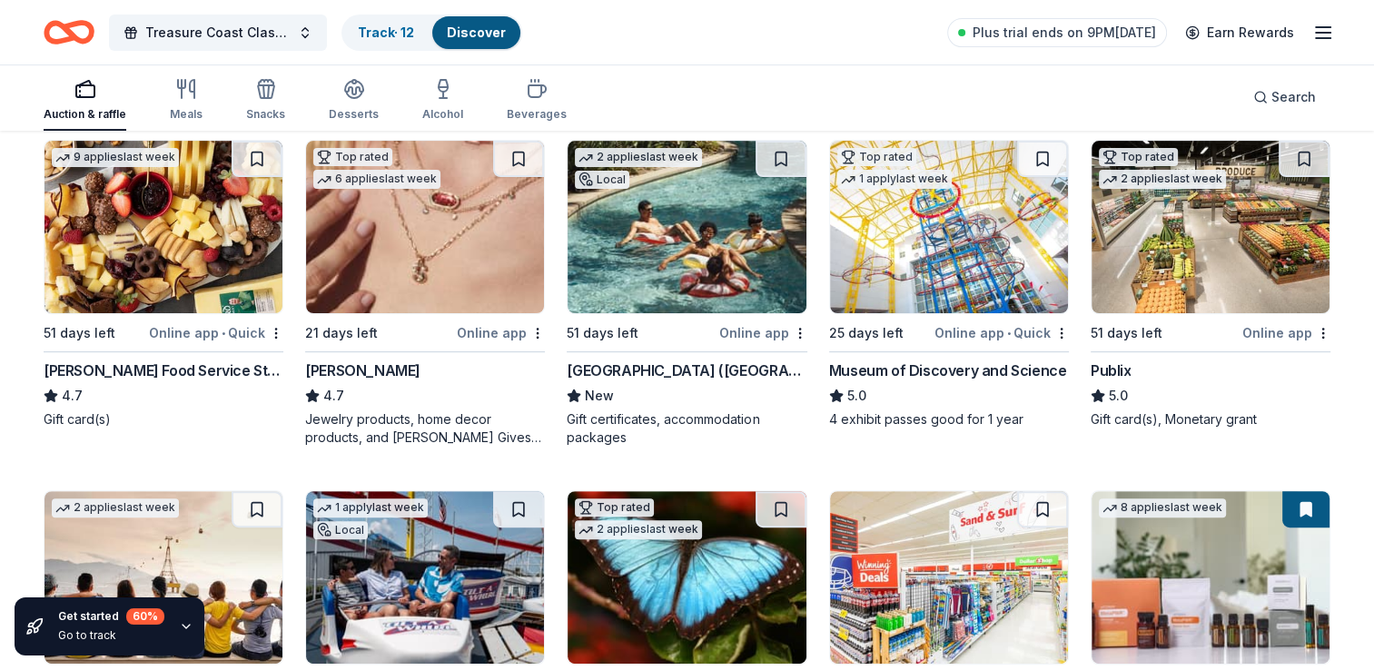
click at [696, 255] on img at bounding box center [686, 227] width 238 height 173
click at [165, 274] on img at bounding box center [163, 227] width 238 height 173
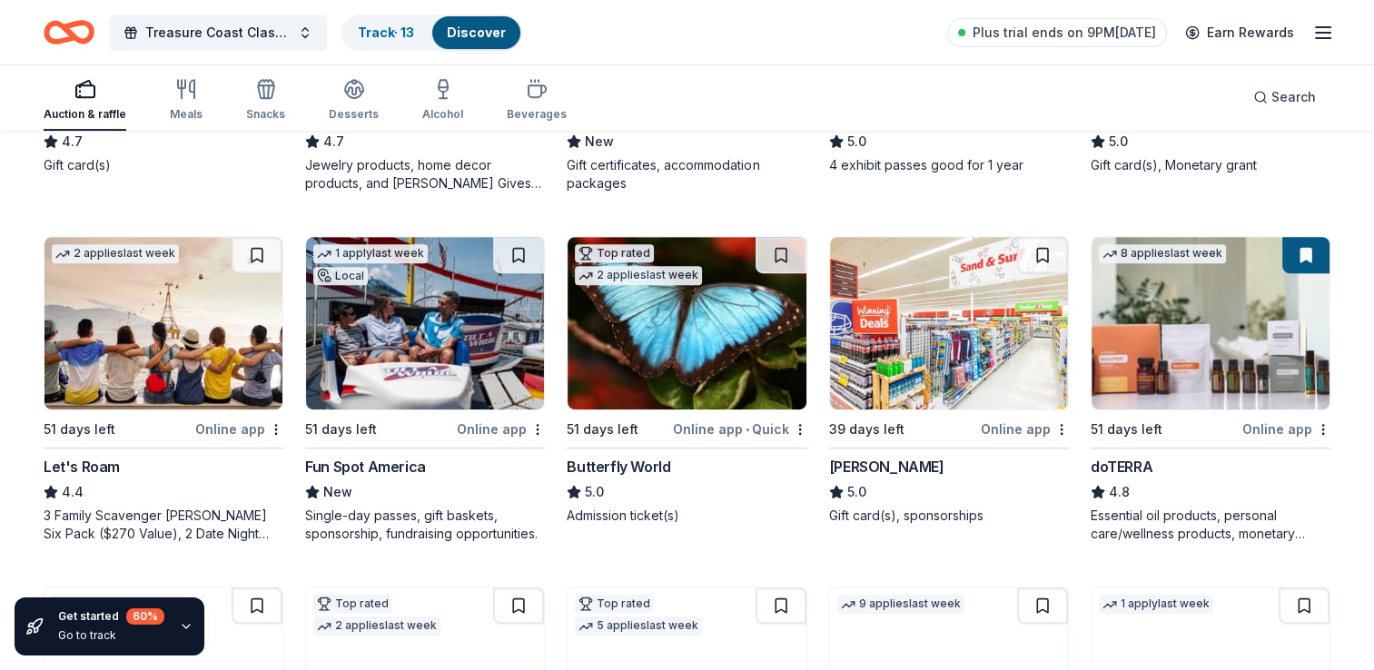
scroll to position [835, 0]
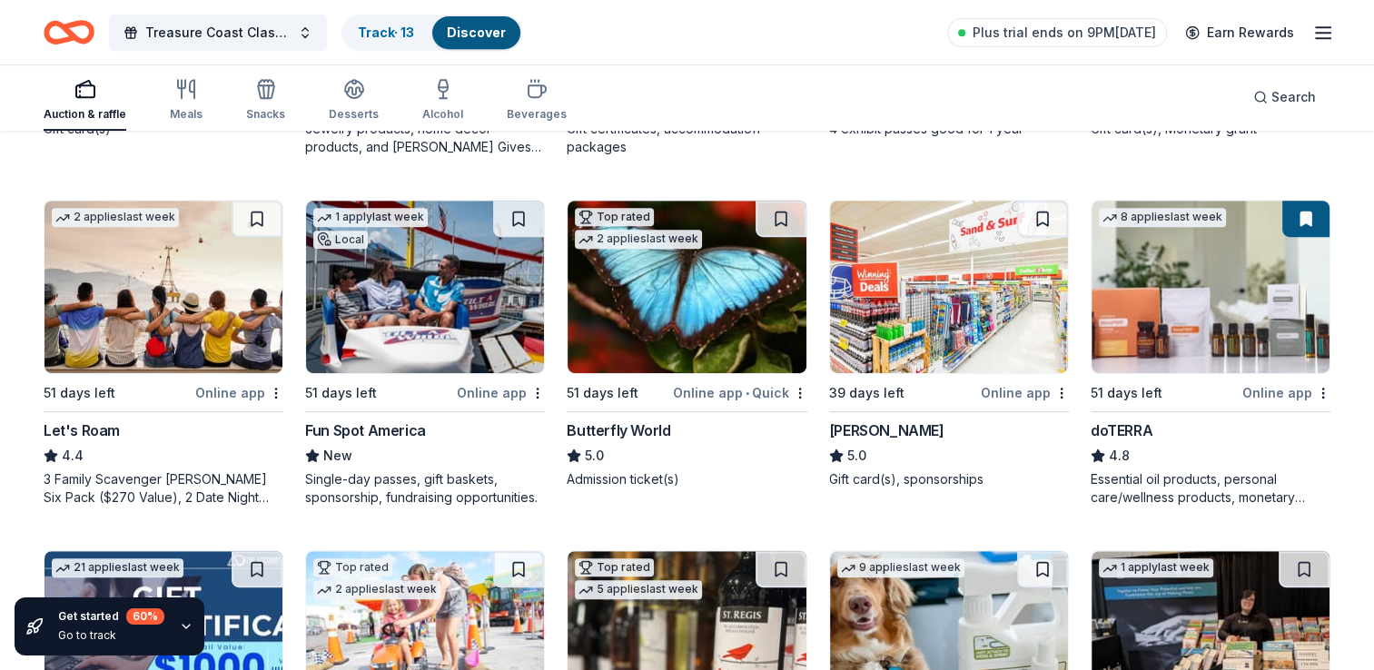
click at [213, 323] on img at bounding box center [163, 287] width 238 height 173
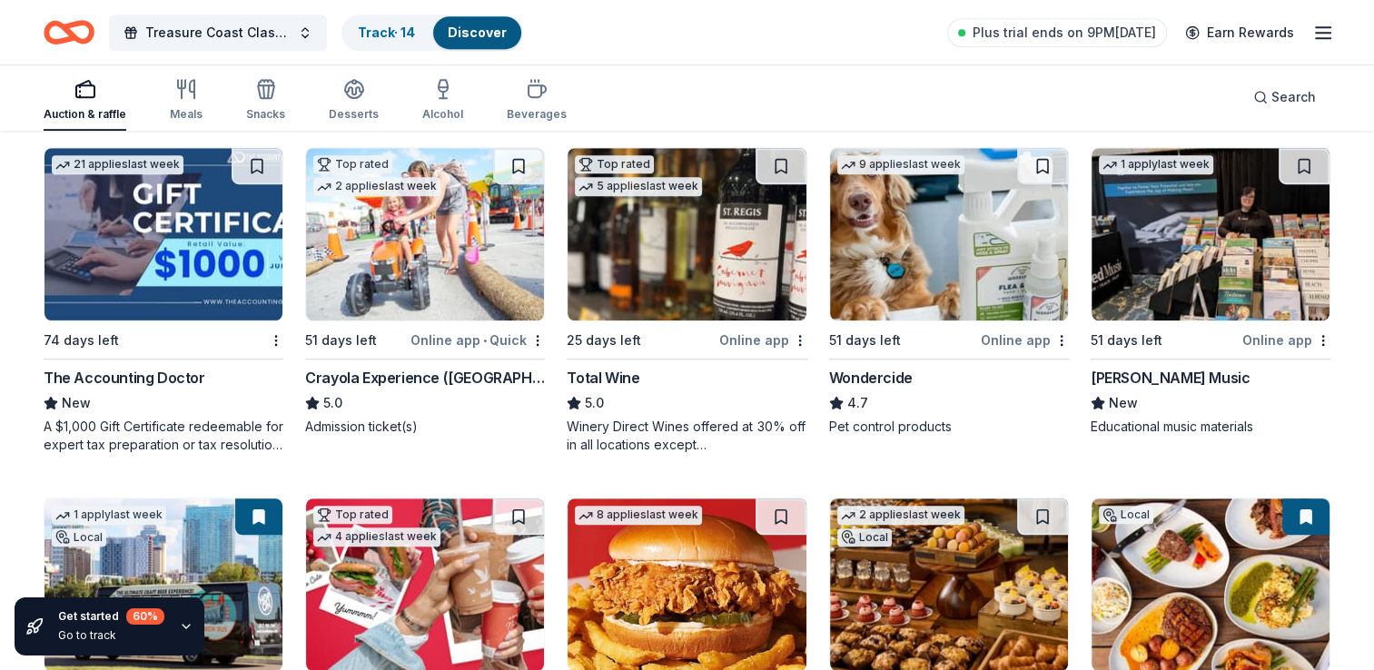
scroll to position [1275, 0]
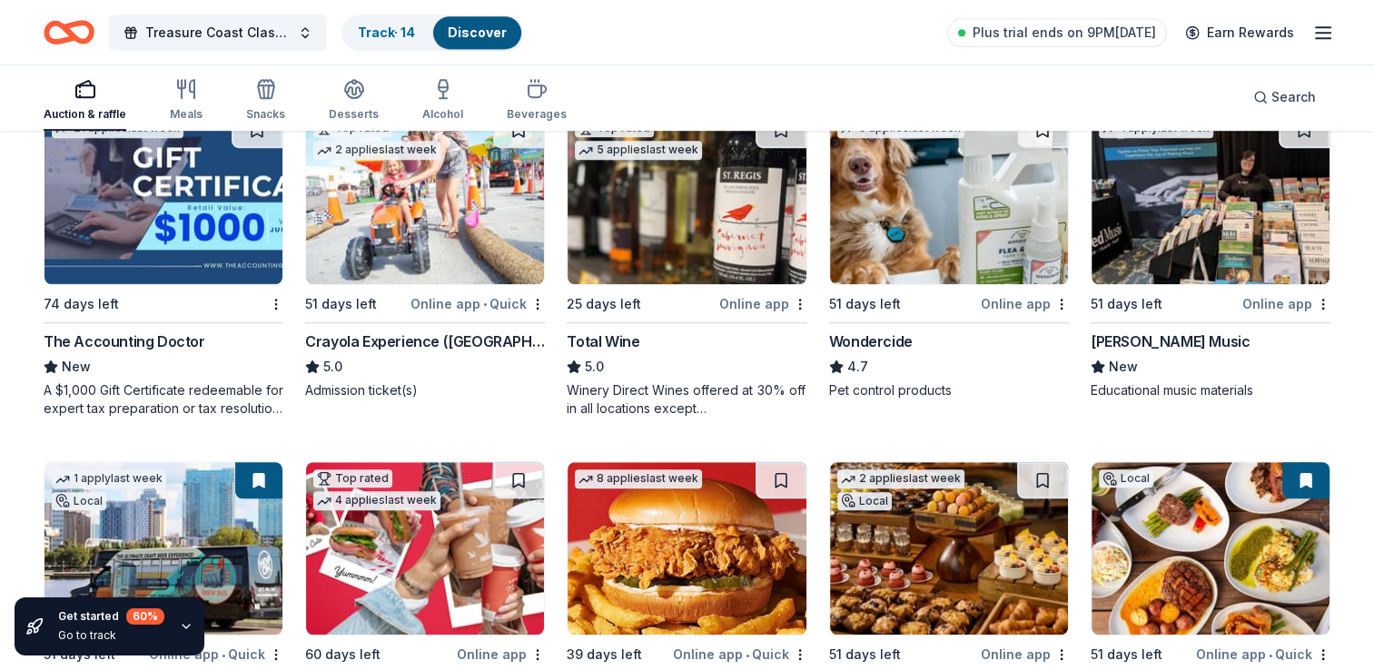
click at [729, 390] on div "Winery Direct Wines offered at 30% off in all locations except [GEOGRAPHIC_DATA…" at bounding box center [687, 399] width 240 height 36
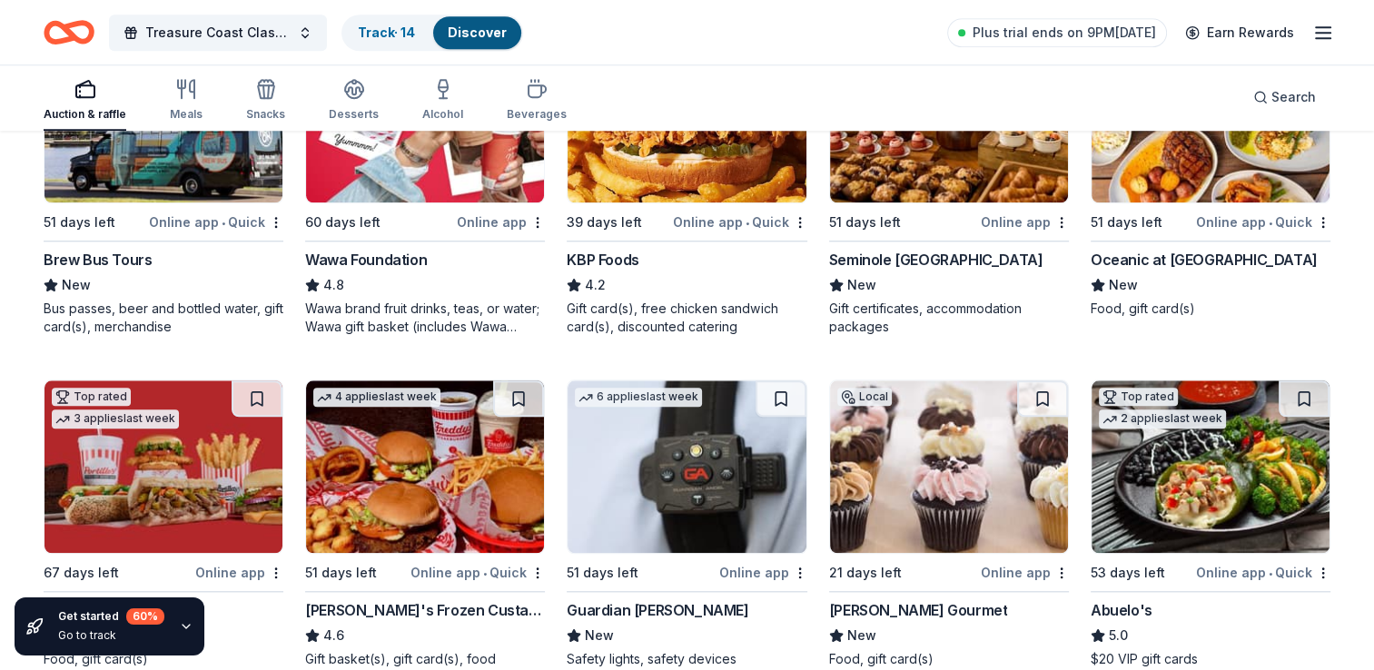
scroll to position [1711, 0]
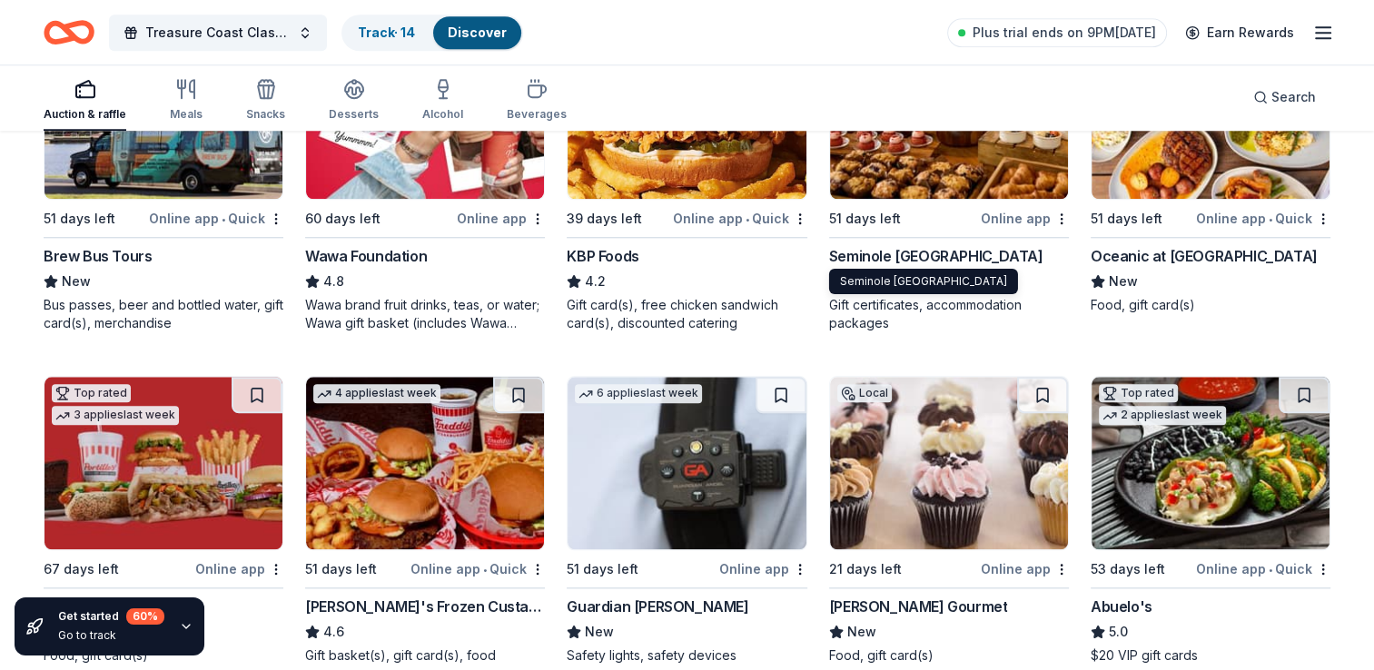
click at [927, 245] on div "Seminole Hard Rock Hotel & Casino Hollywood" at bounding box center [936, 256] width 214 height 22
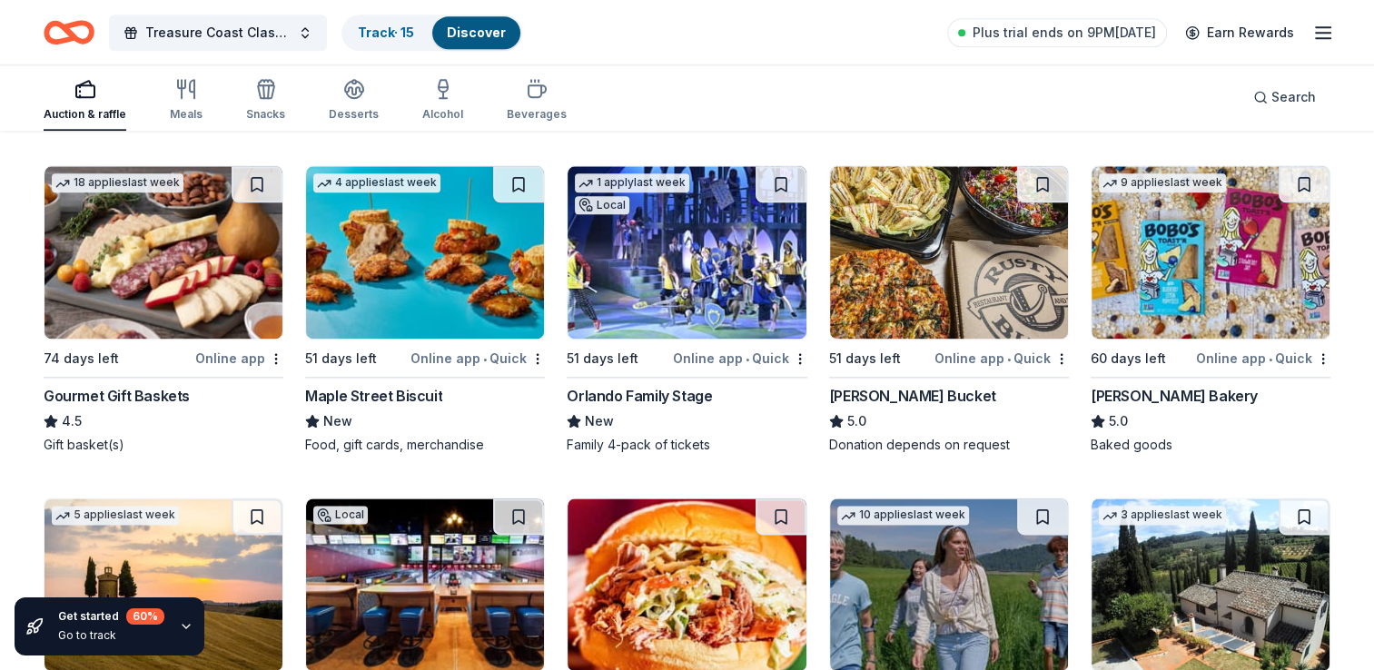
scroll to position [2255, 0]
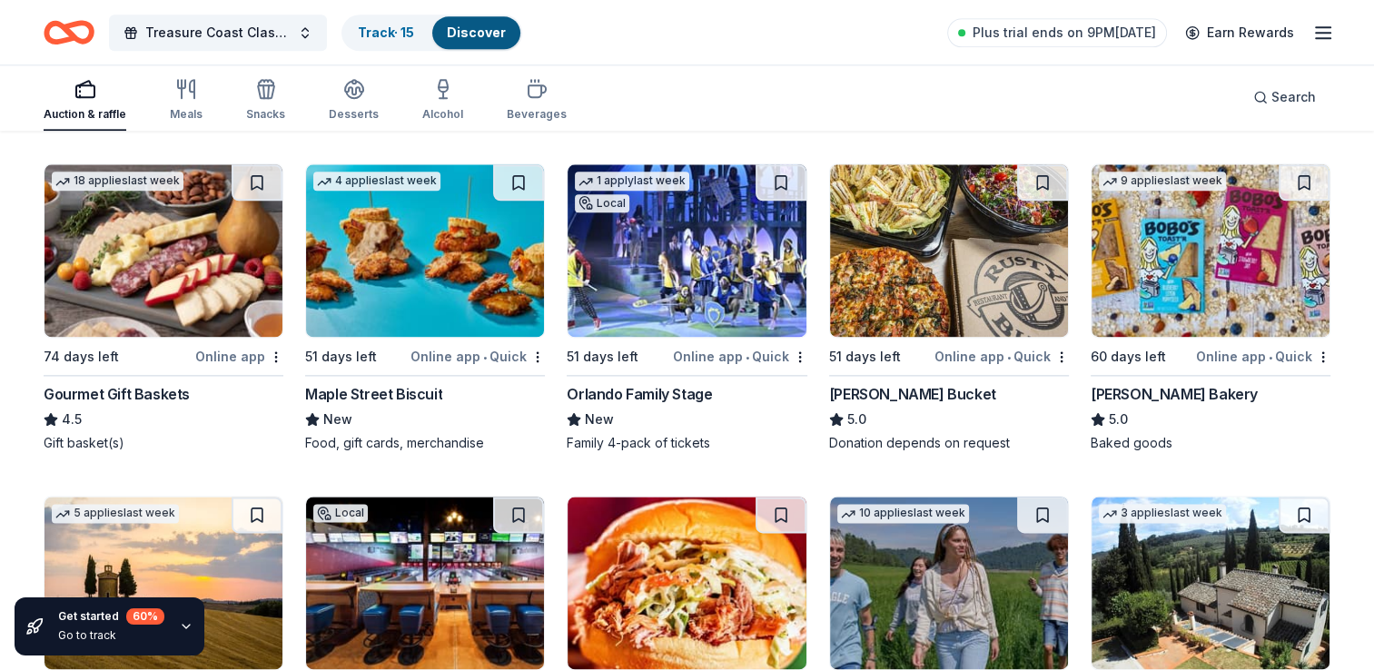
click at [178, 272] on img at bounding box center [163, 250] width 238 height 173
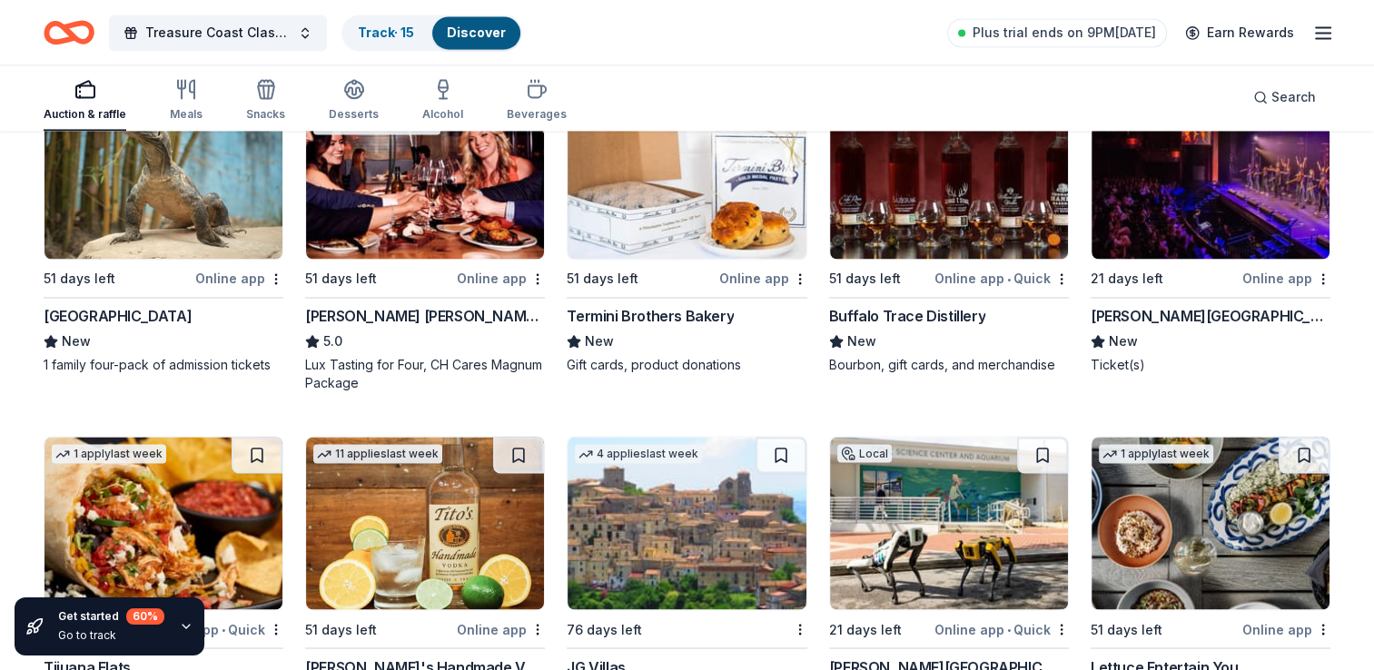
scroll to position [3018, 0]
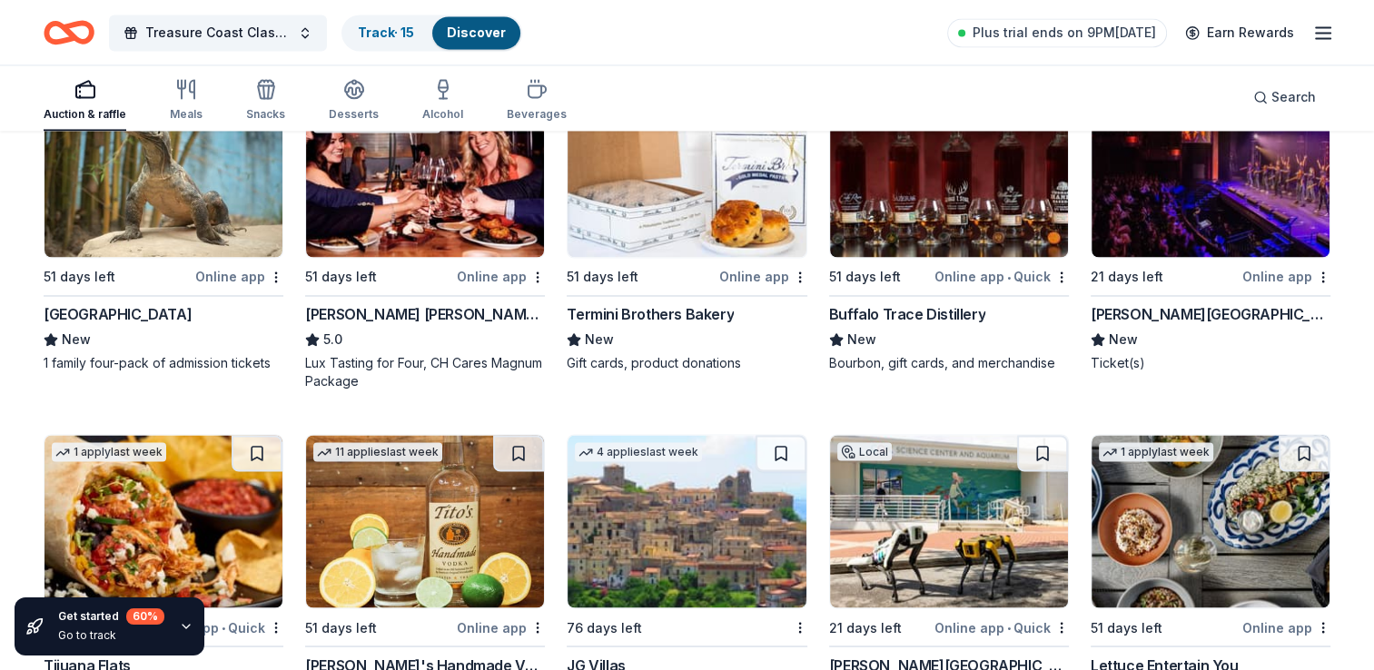
click at [890, 250] on img at bounding box center [949, 170] width 238 height 173
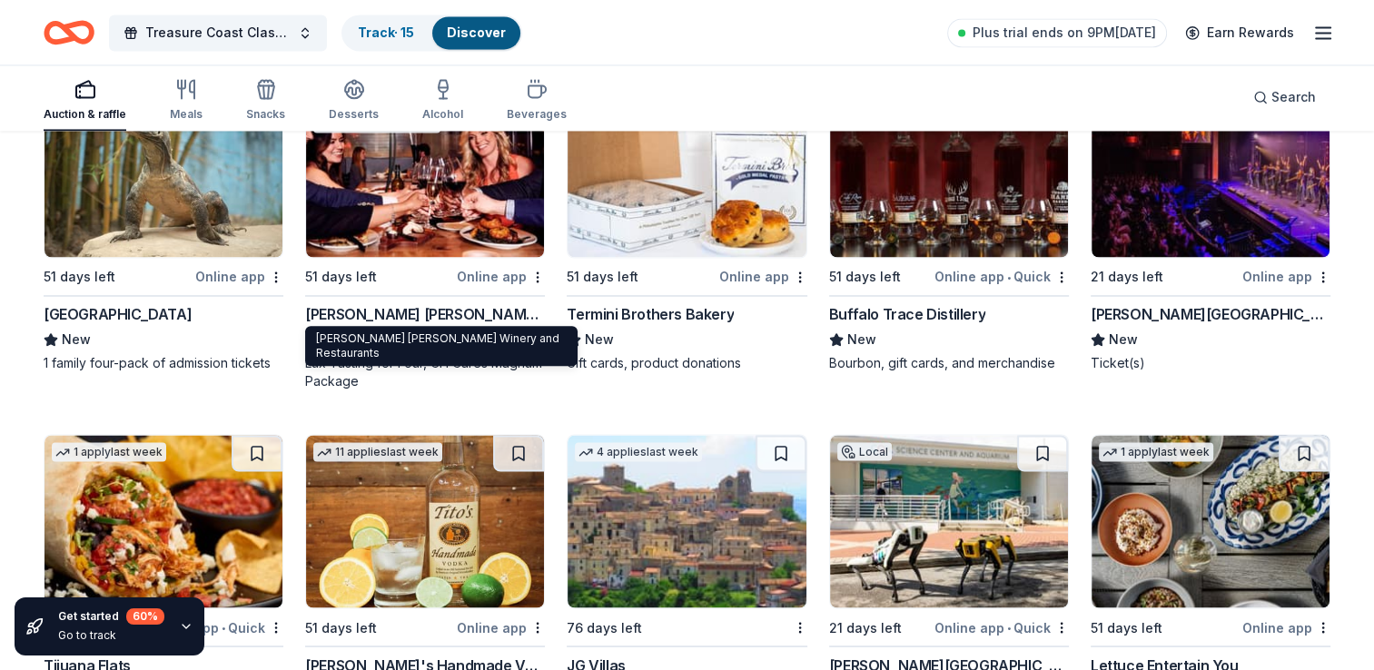
drag, startPoint x: 463, startPoint y: 315, endPoint x: 469, endPoint y: 327, distance: 13.0
click at [469, 327] on div "Cooper's Hawk Winery and Restaurants Cooper's Hawk Winery and Restaurants" at bounding box center [441, 346] width 272 height 40
click at [478, 313] on div "Cooper's Hawk Winery and Restaurants" at bounding box center [425, 314] width 240 height 22
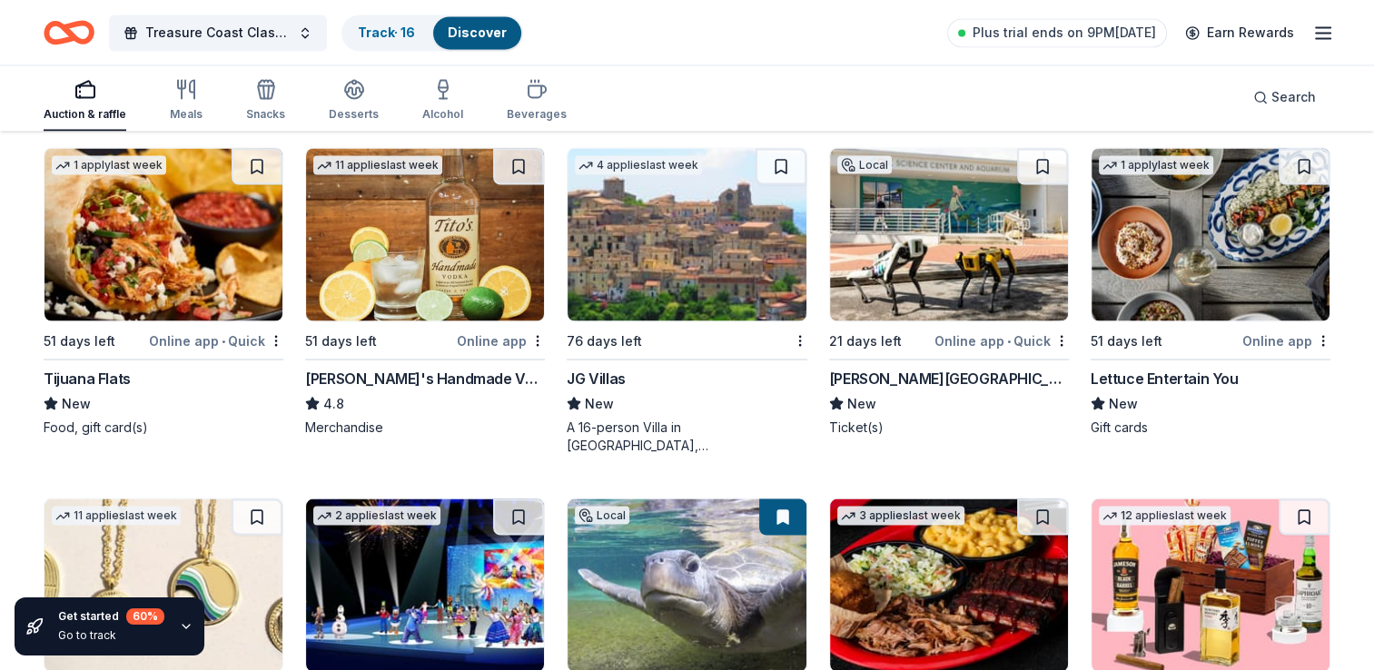
scroll to position [3309, 0]
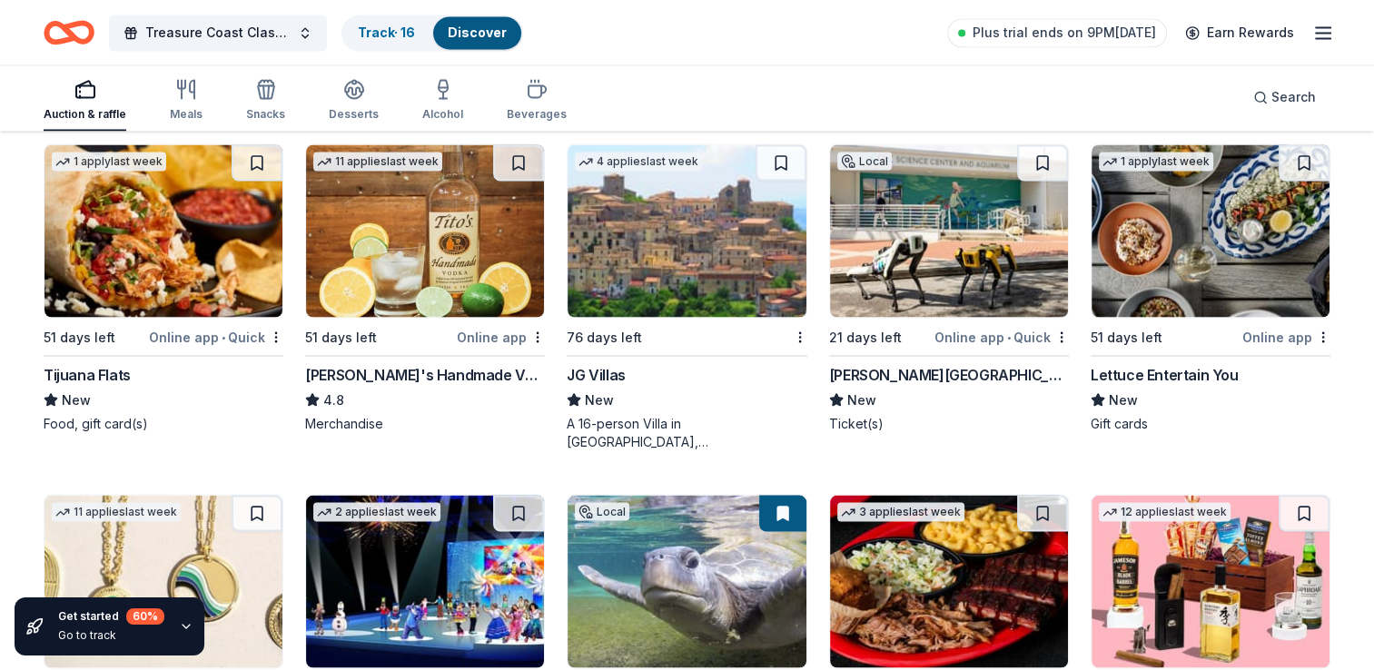
click at [464, 245] on img at bounding box center [425, 230] width 238 height 173
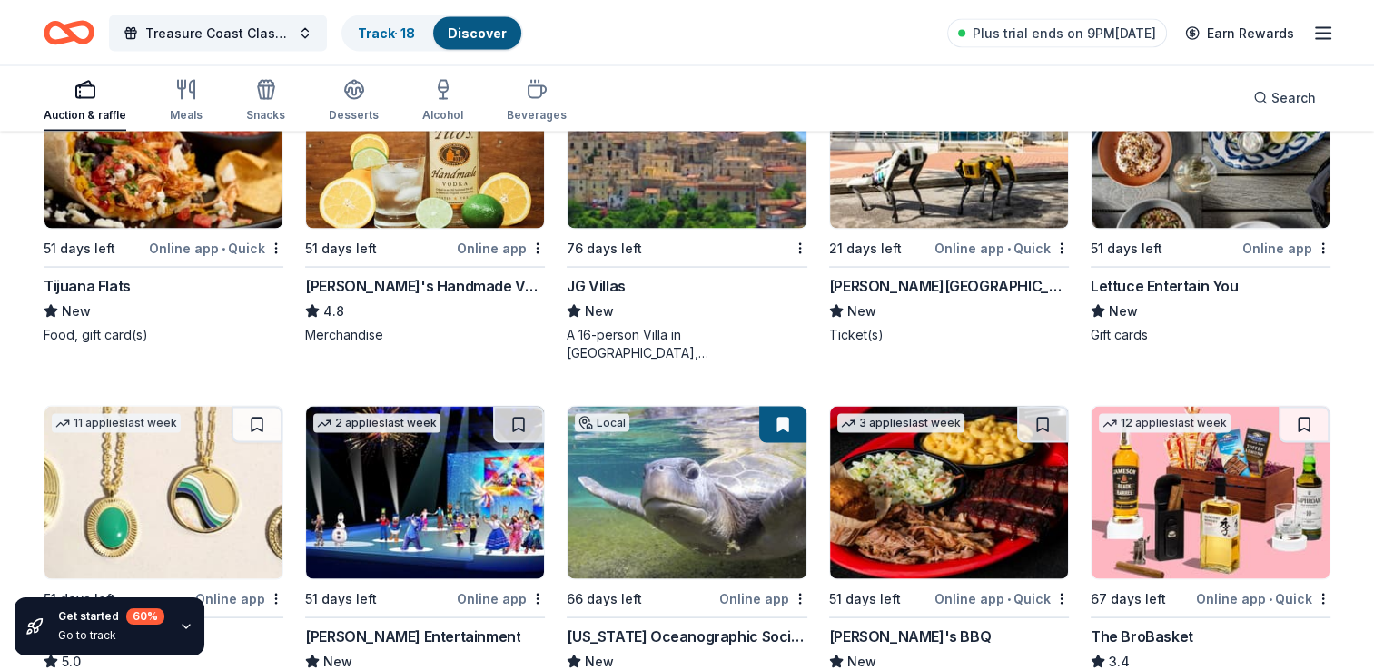
scroll to position [3599, 0]
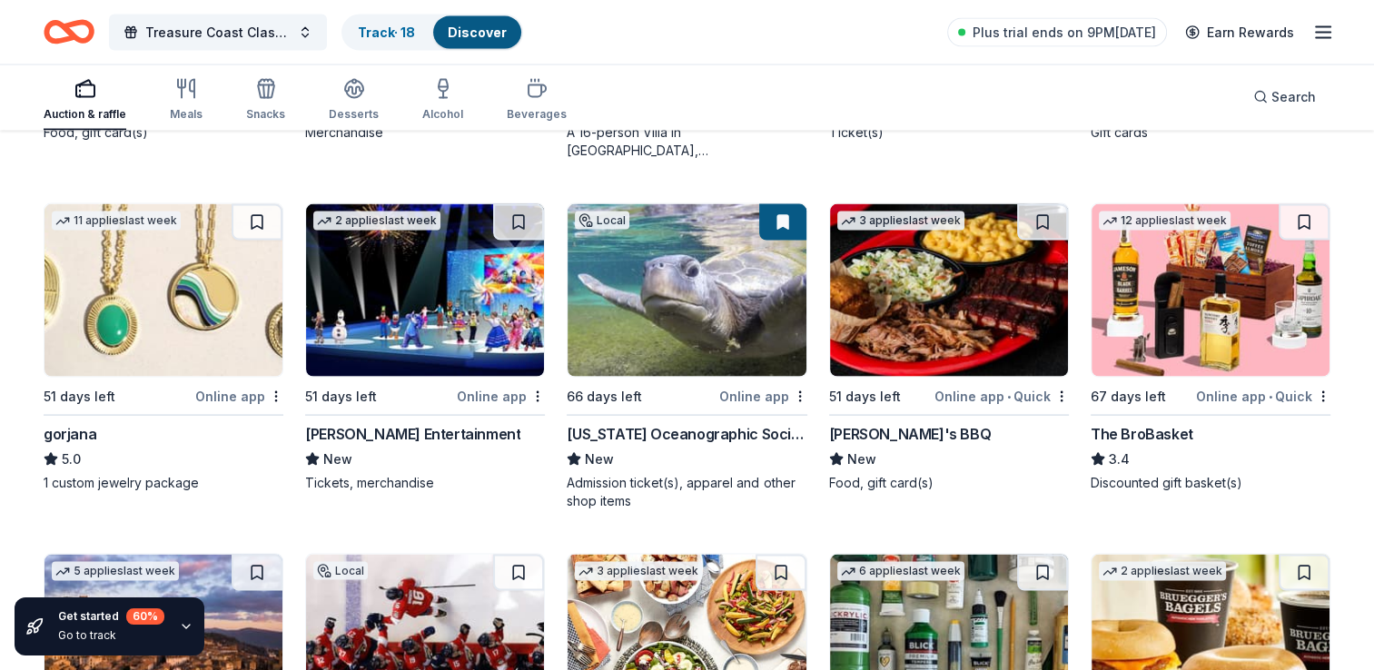
click at [1200, 321] on img at bounding box center [1210, 290] width 238 height 173
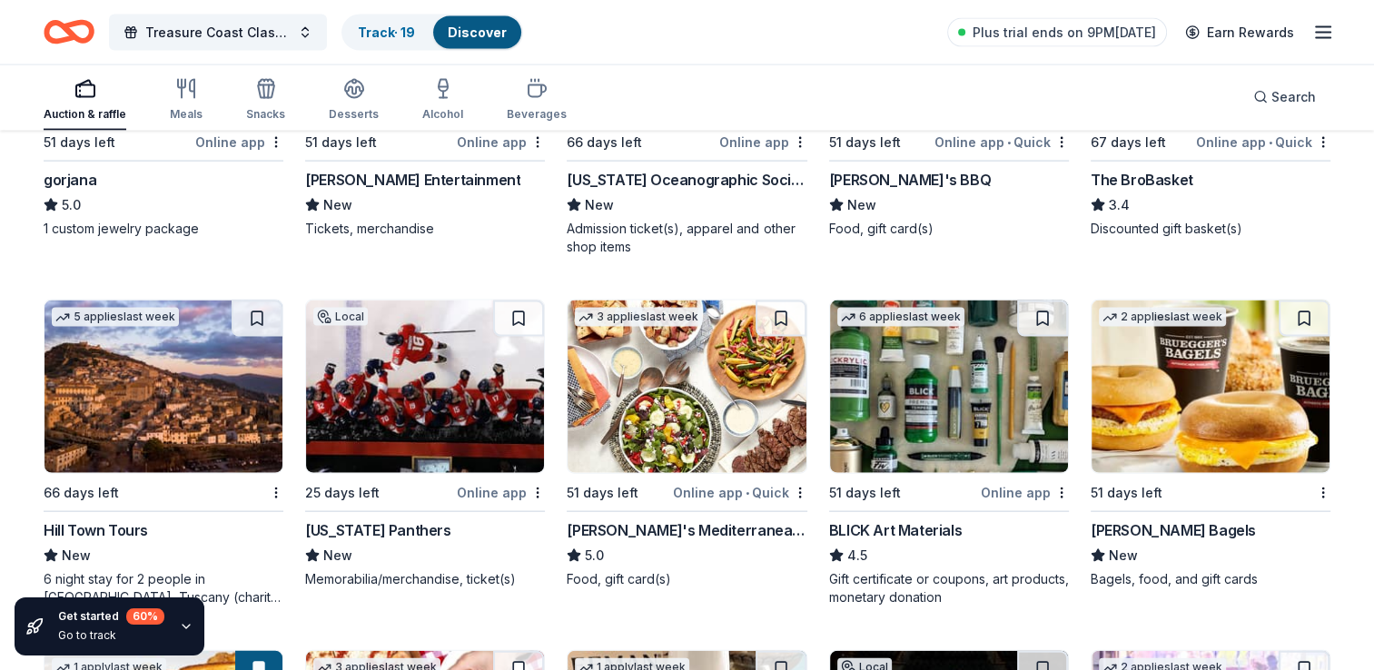
scroll to position [3890, 0]
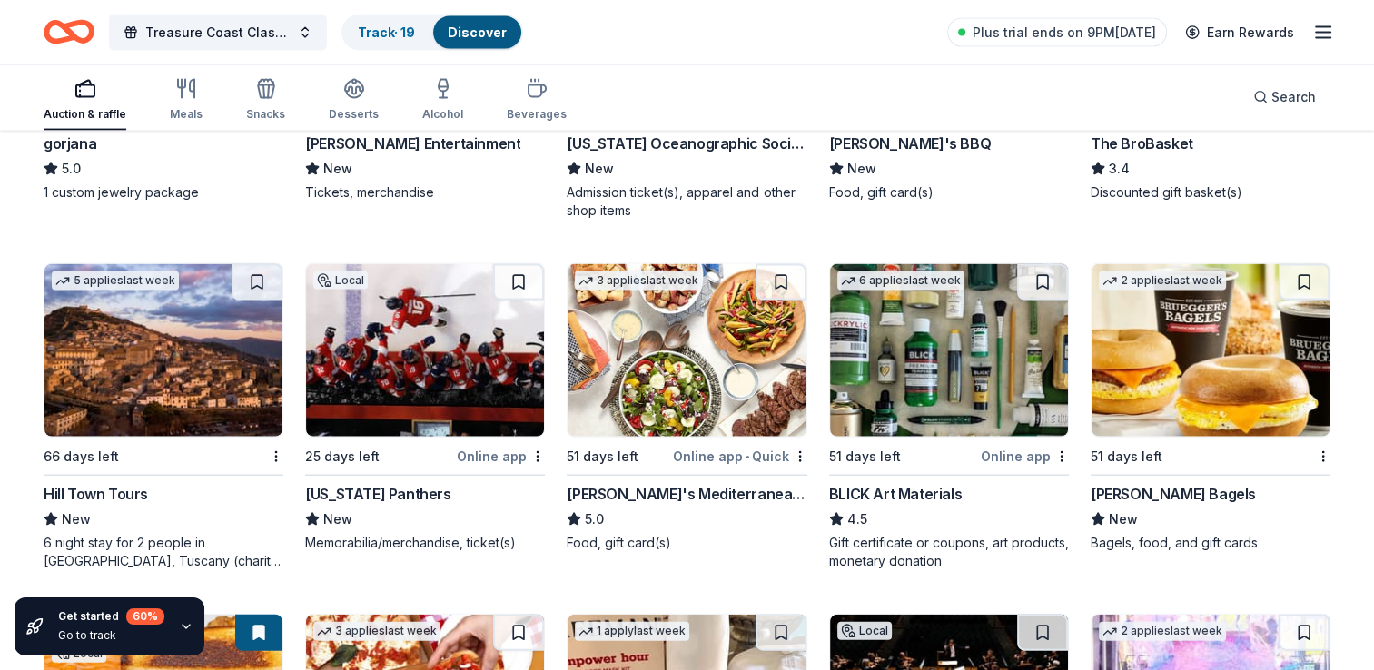
click at [378, 406] on img at bounding box center [425, 350] width 238 height 173
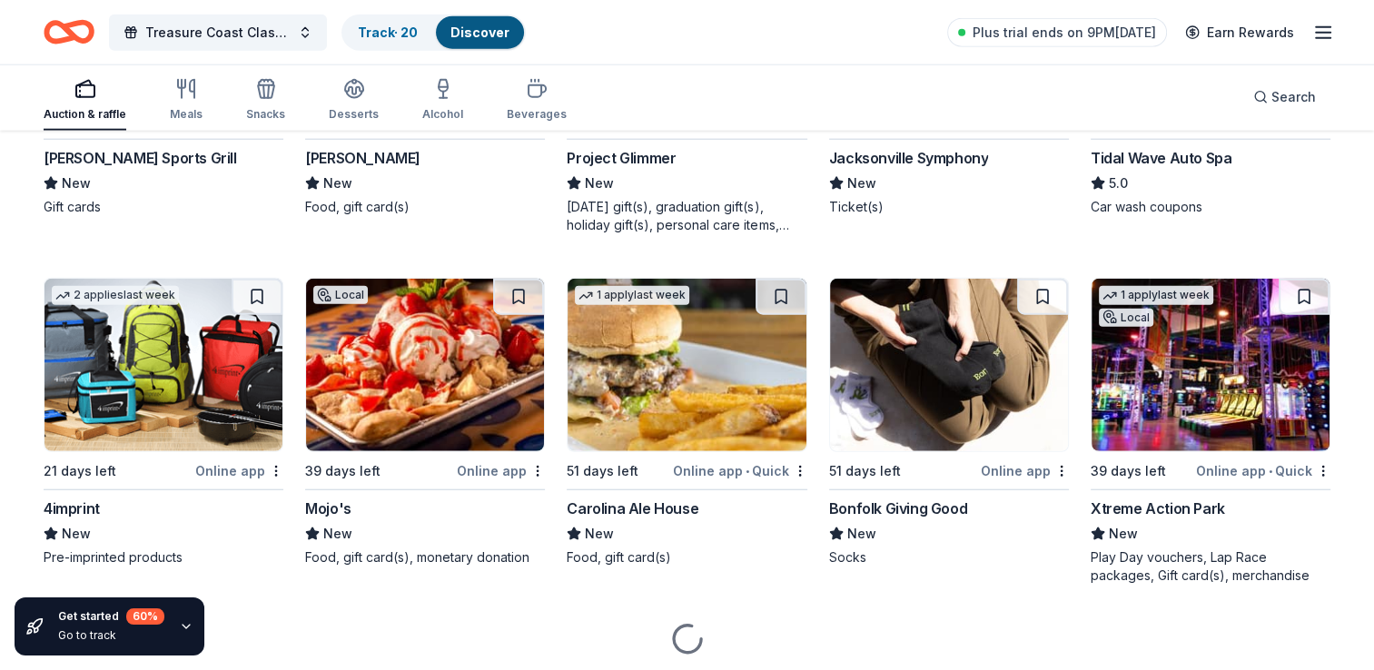
scroll to position [4632, 0]
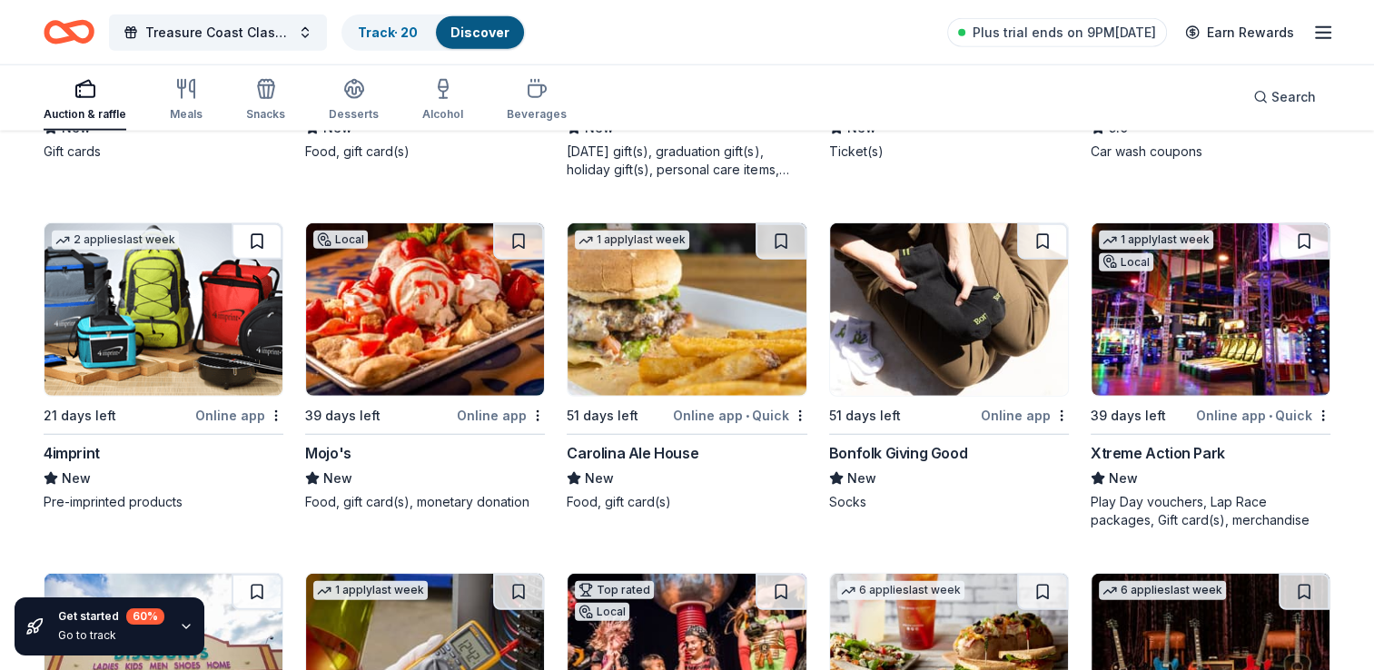
click at [252, 231] on button at bounding box center [257, 241] width 51 height 36
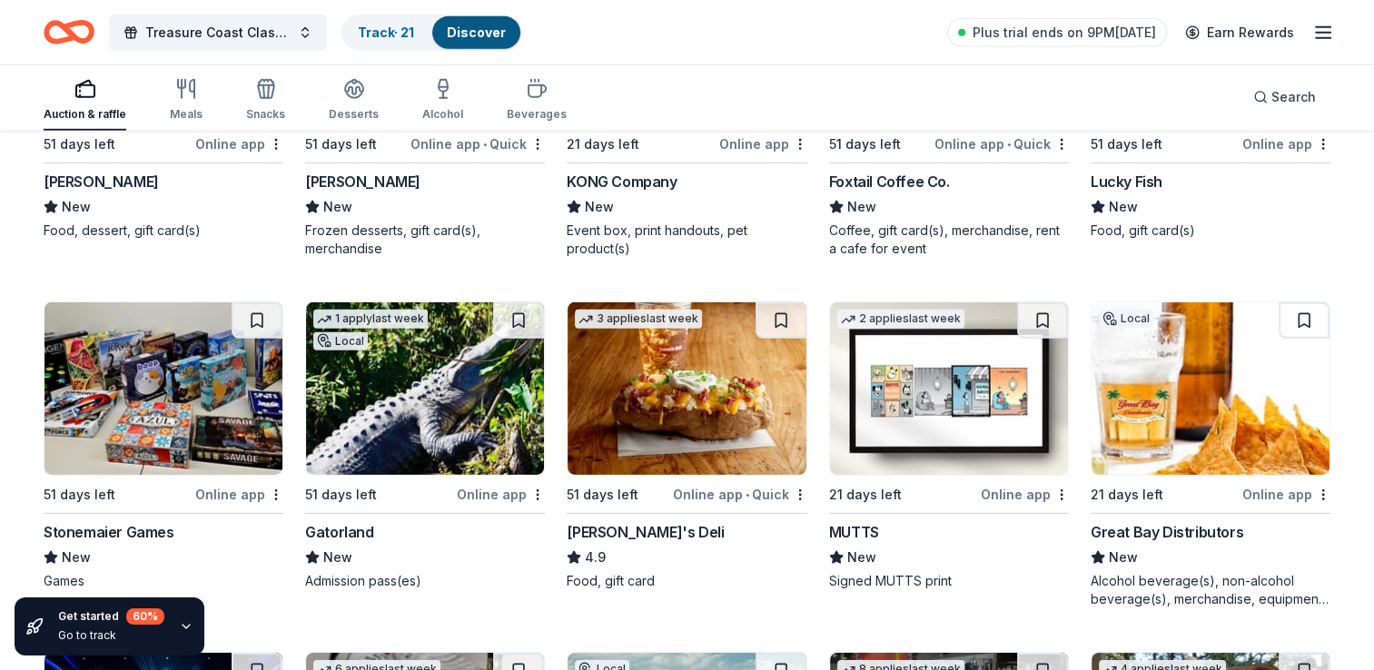
scroll to position [5423, 0]
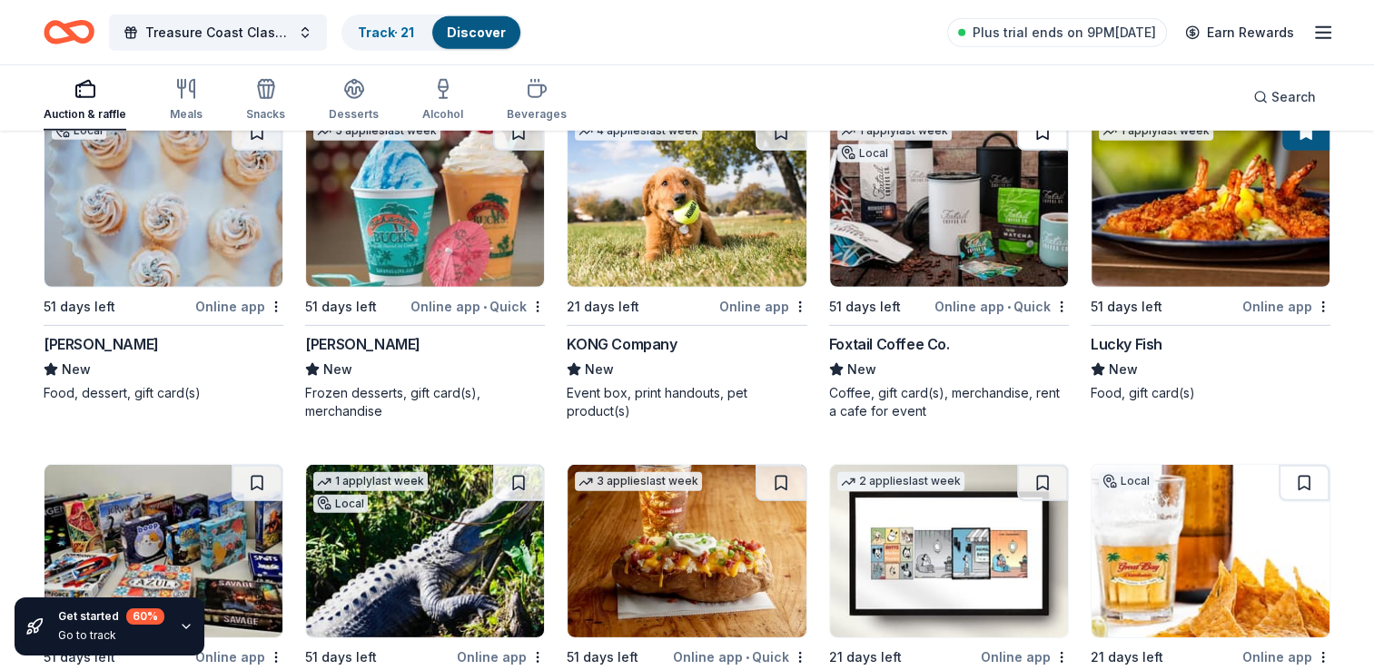
click at [1041, 143] on button at bounding box center [1042, 132] width 51 height 36
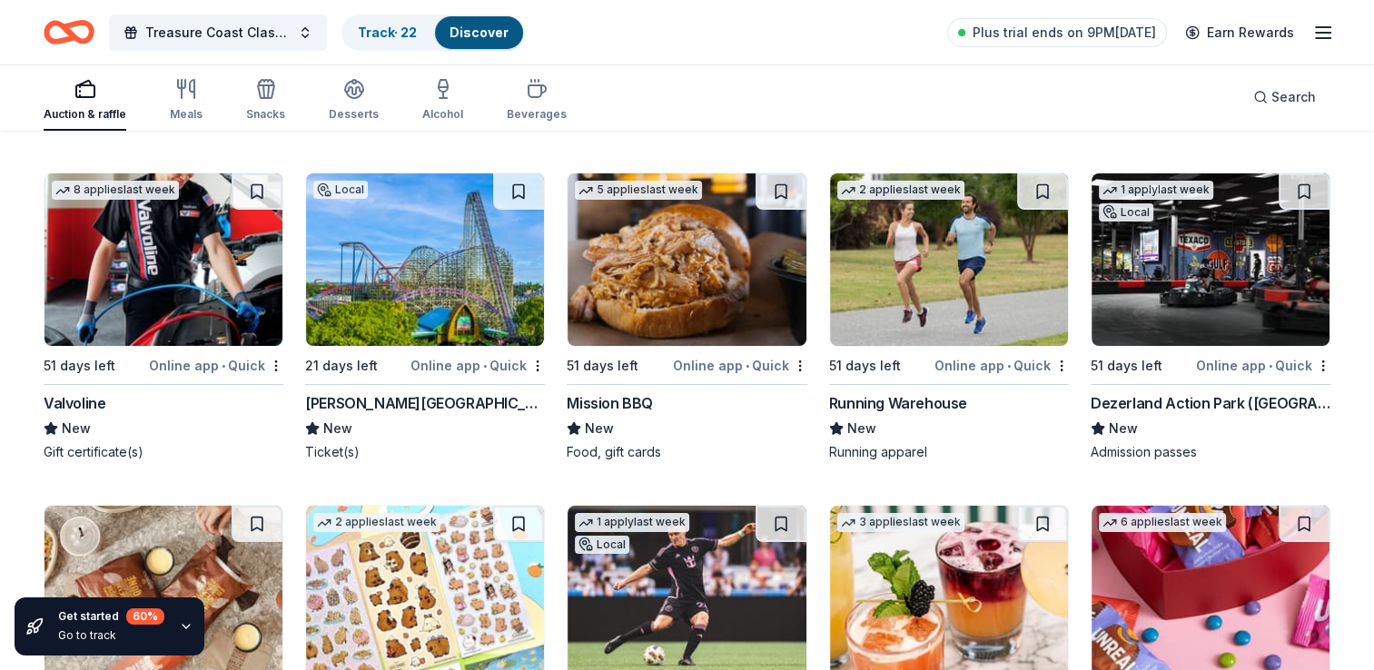
scroll to position [6770, 0]
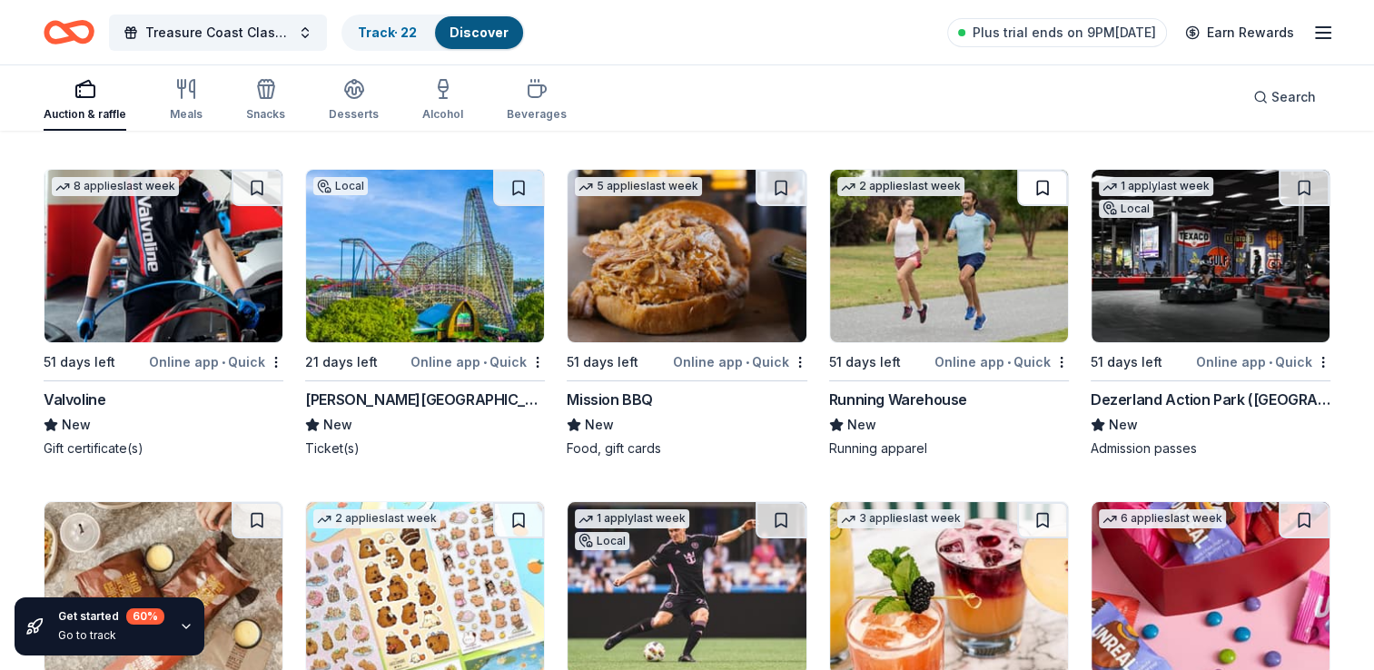
click at [1049, 183] on button at bounding box center [1042, 188] width 51 height 36
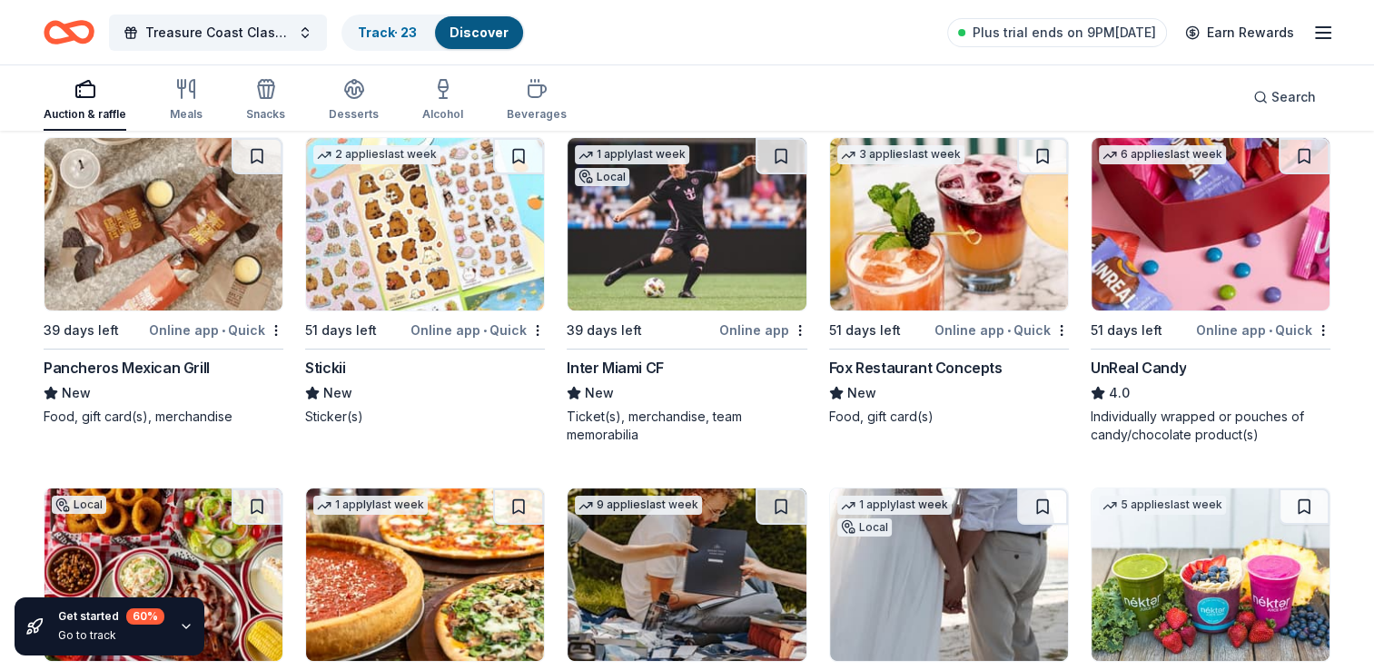
scroll to position [7133, 0]
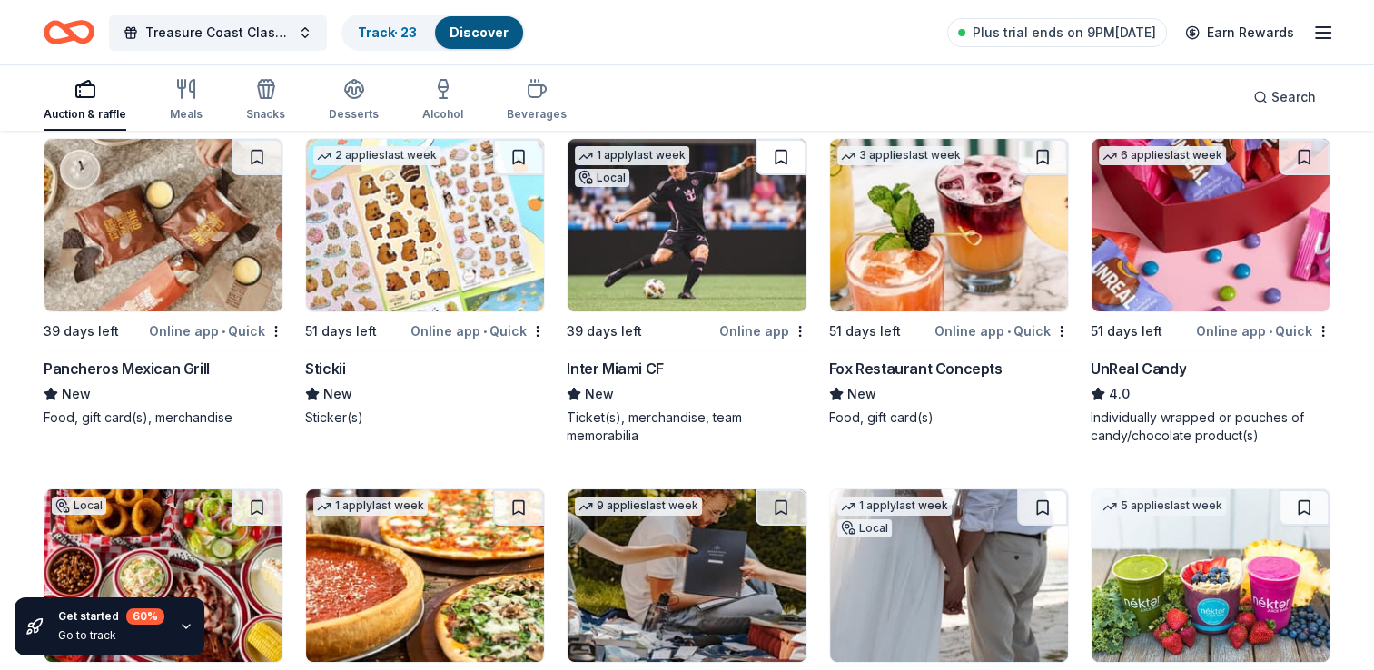
click at [782, 139] on button at bounding box center [780, 157] width 51 height 36
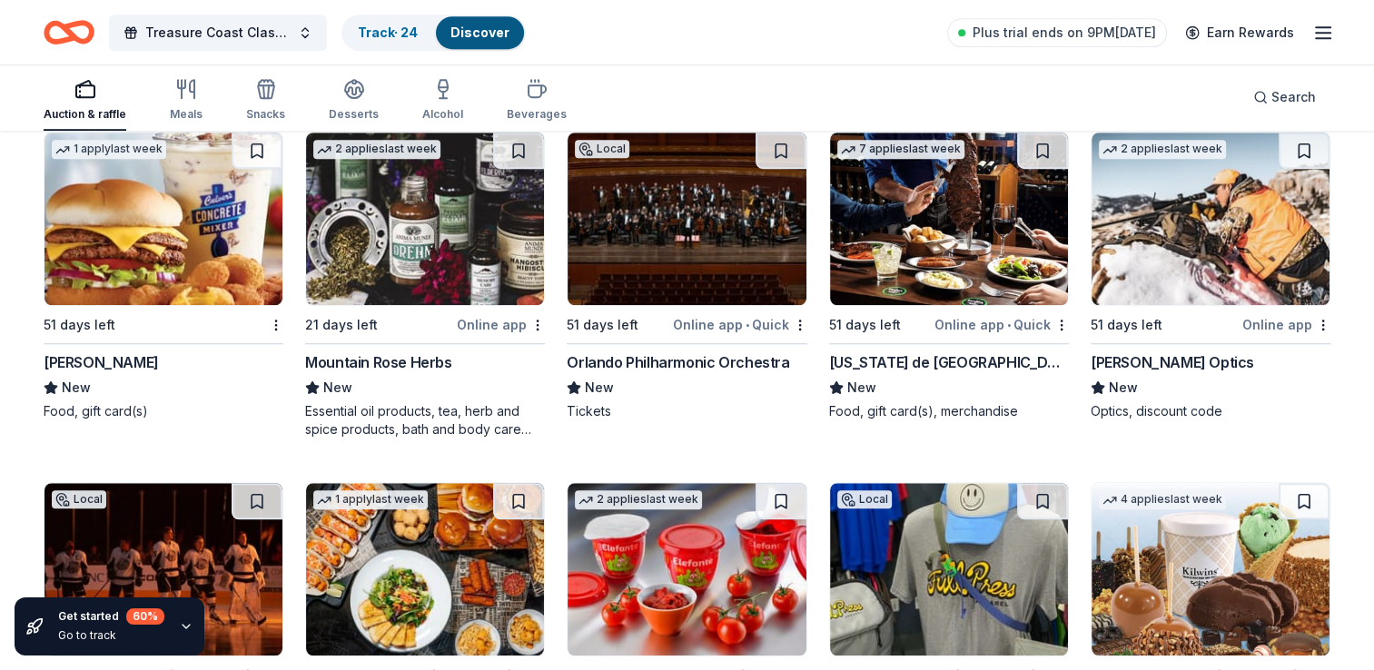
scroll to position [8063, 0]
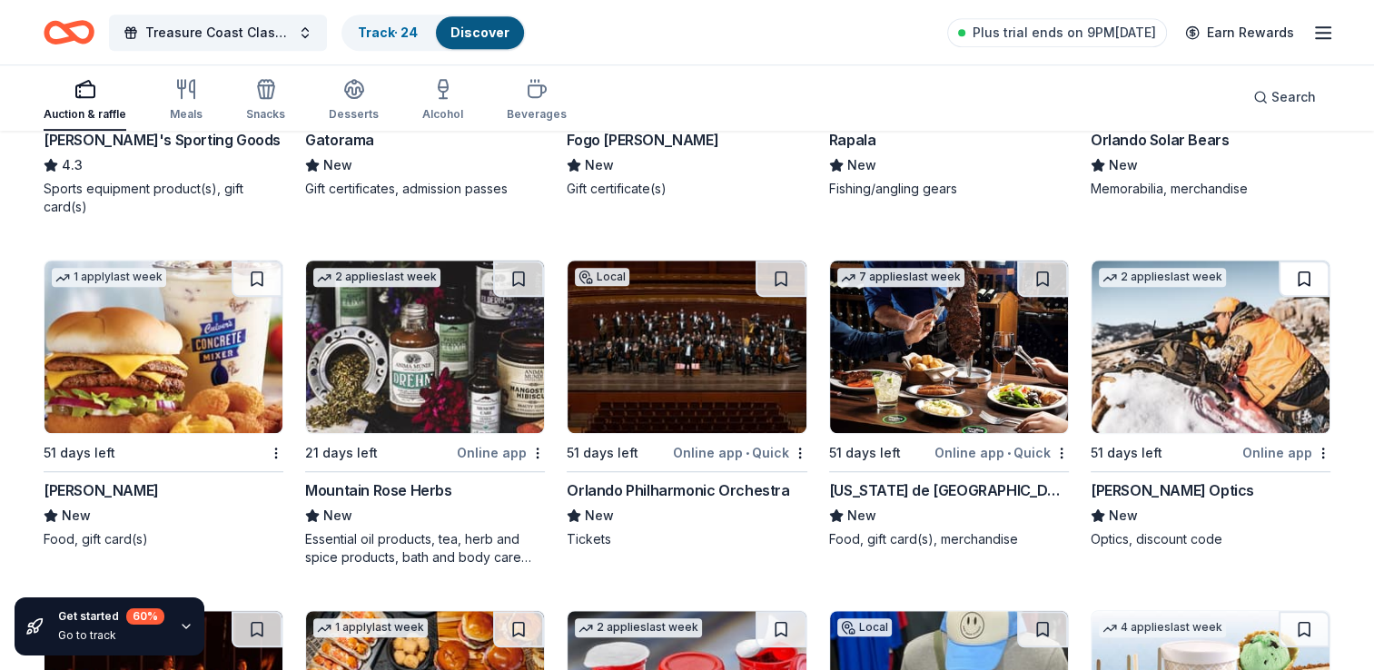
click at [1300, 262] on button at bounding box center [1303, 279] width 51 height 36
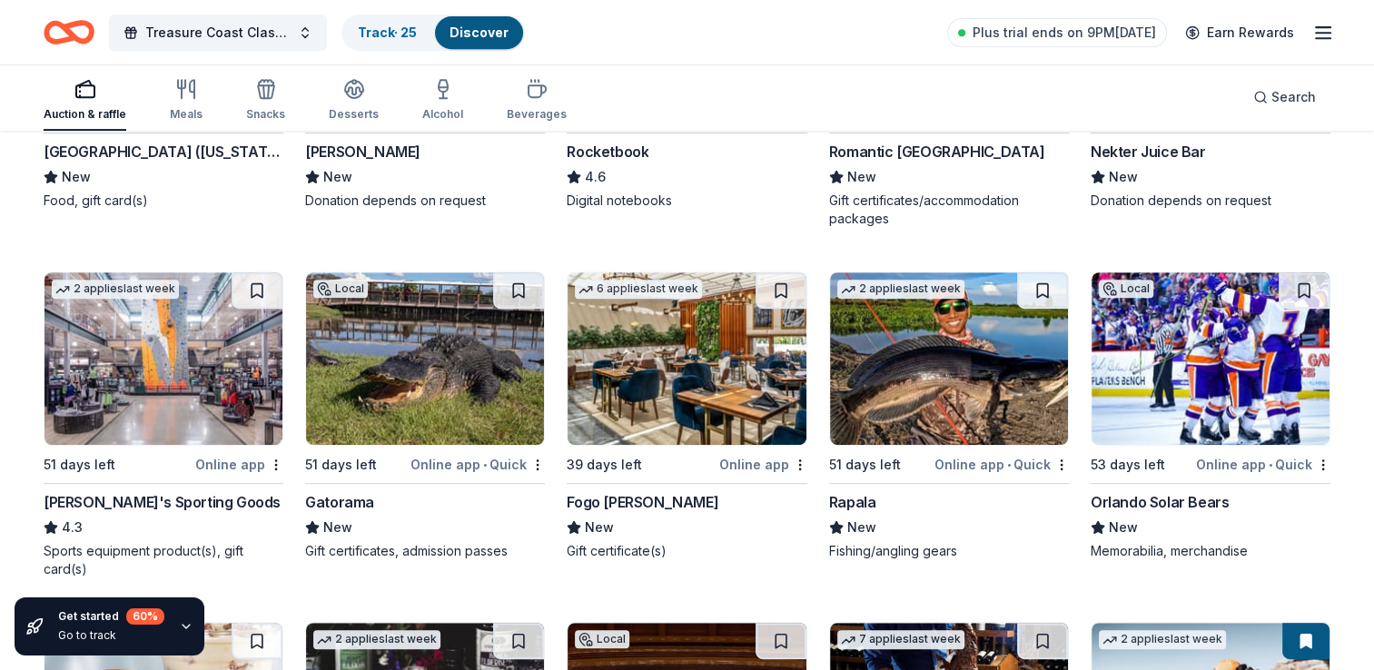
scroll to position [7700, 0]
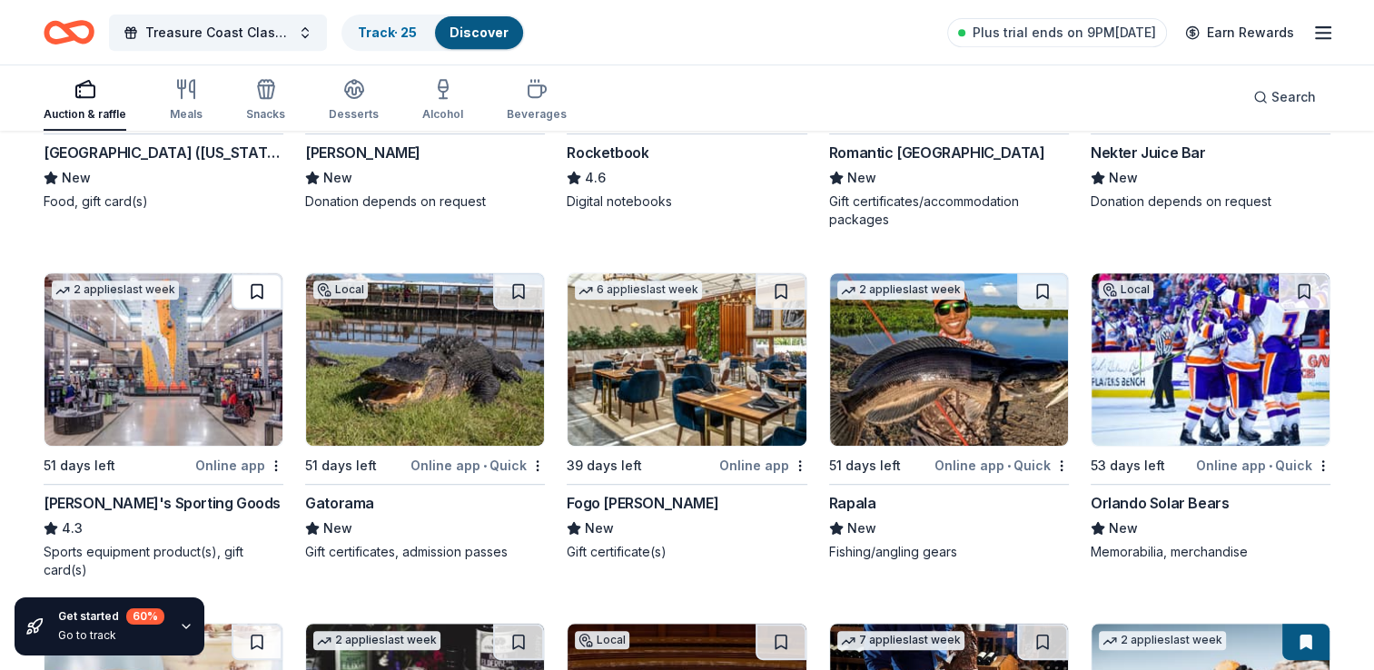
click at [249, 281] on button at bounding box center [257, 291] width 51 height 36
click at [1042, 293] on button at bounding box center [1042, 291] width 51 height 36
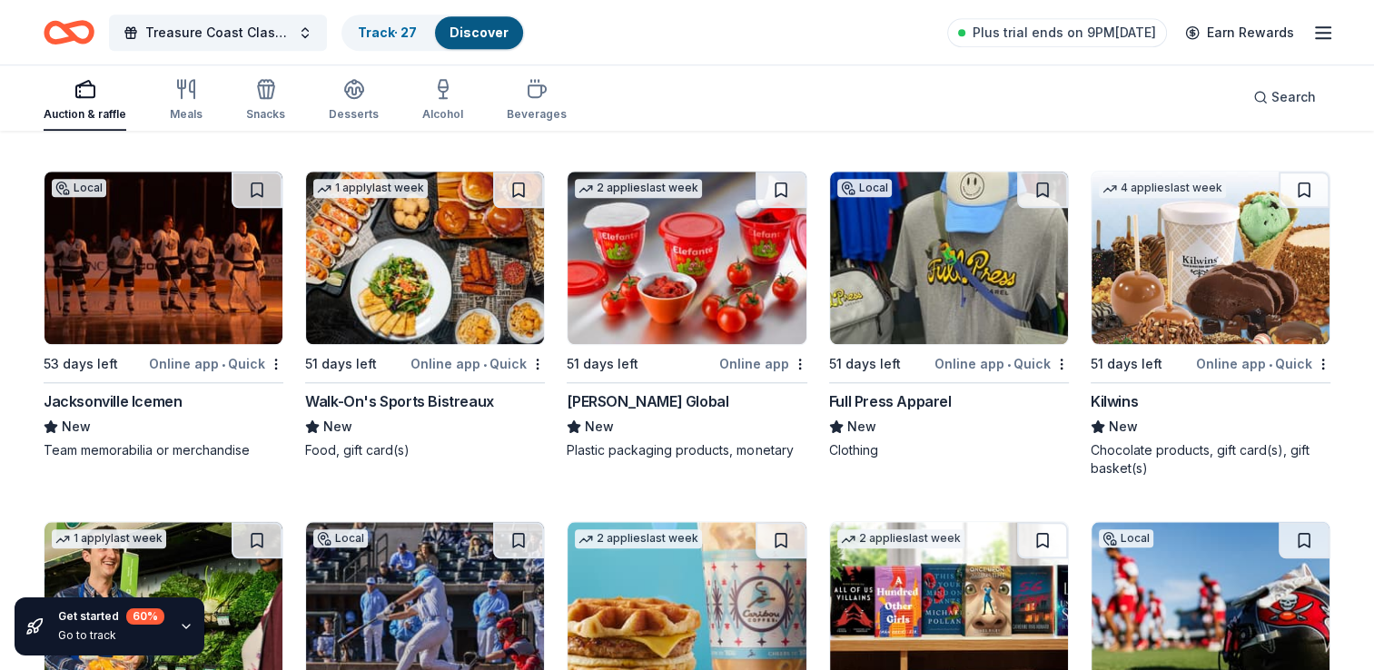
scroll to position [8499, 0]
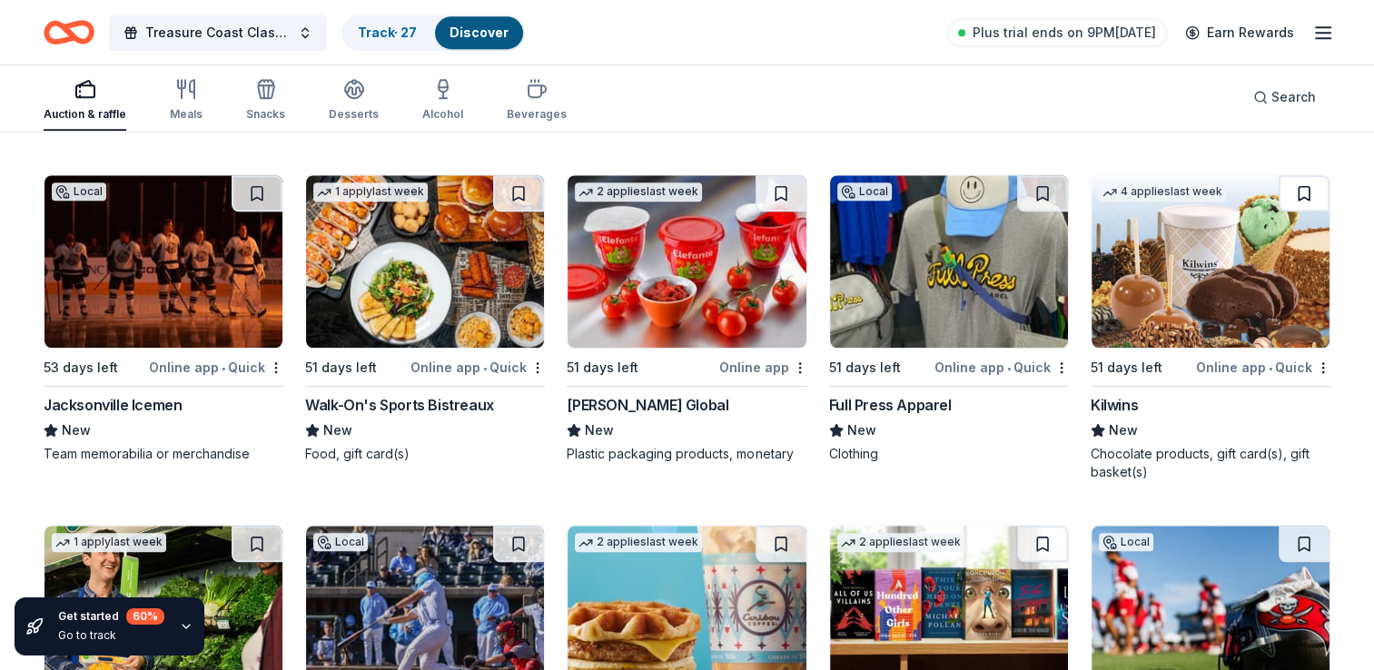
click at [1313, 183] on button at bounding box center [1303, 193] width 51 height 36
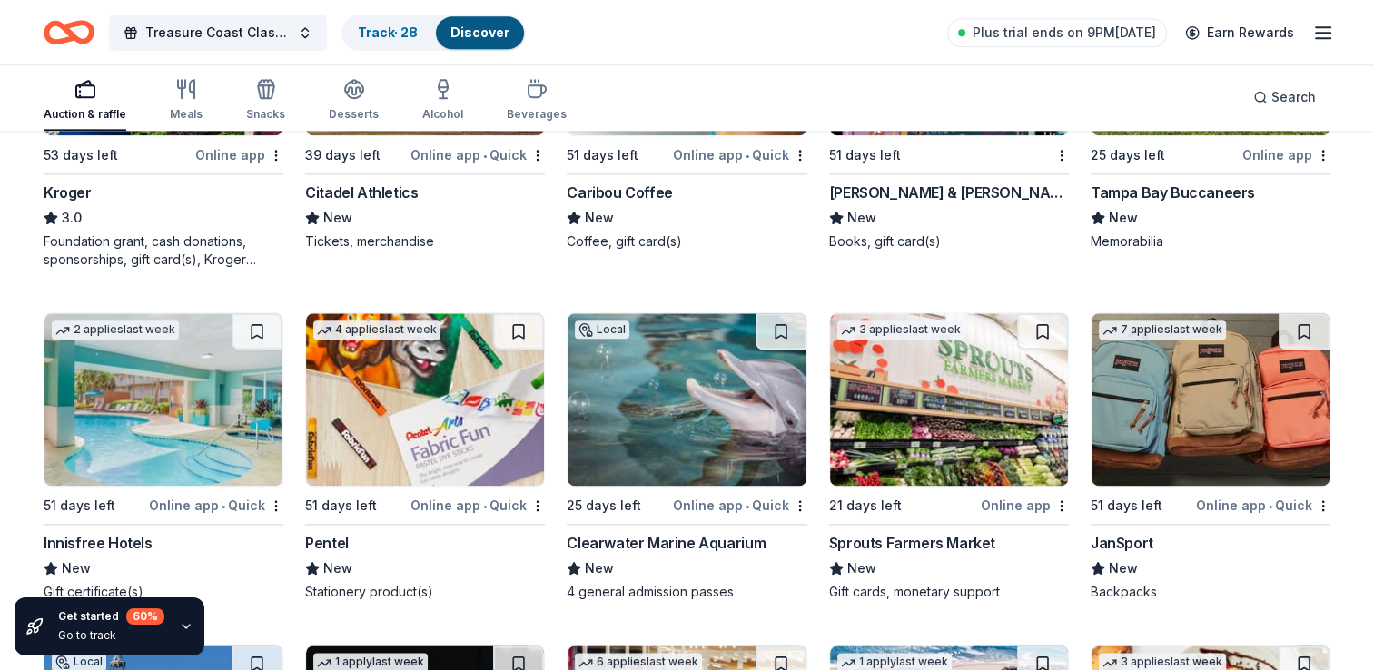
scroll to position [9153, 0]
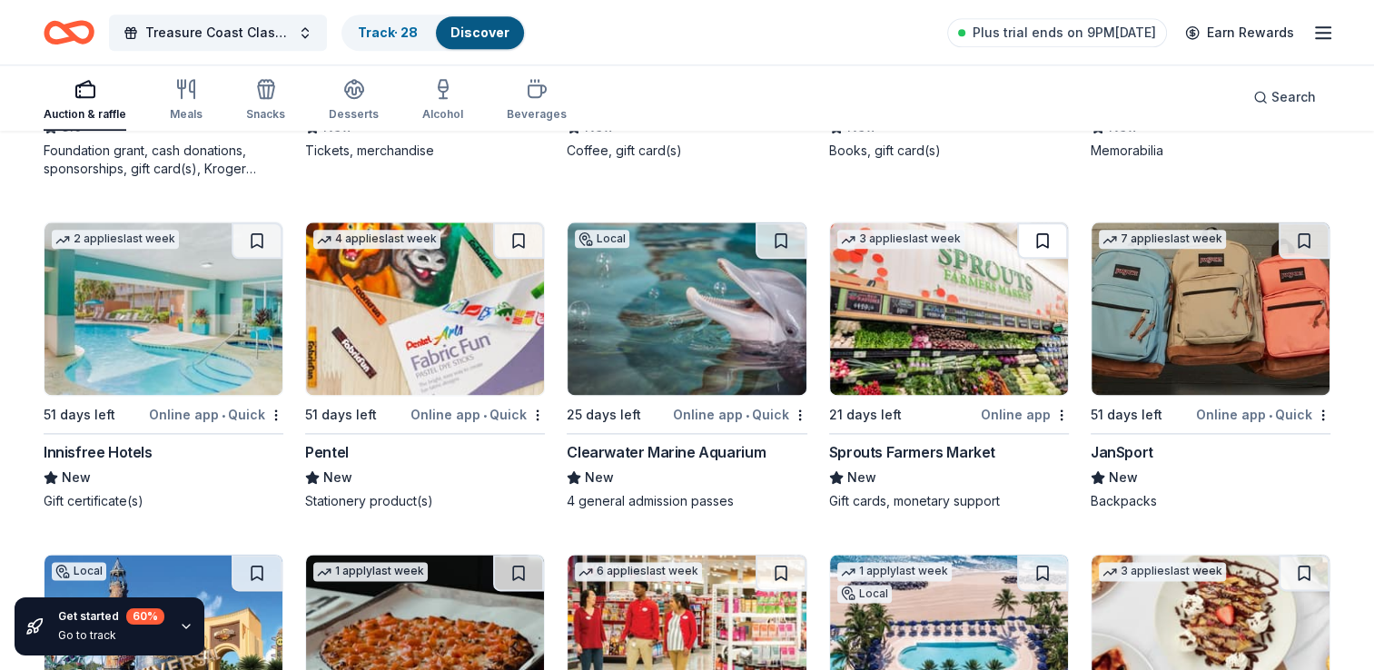
click at [1052, 227] on button at bounding box center [1042, 240] width 51 height 36
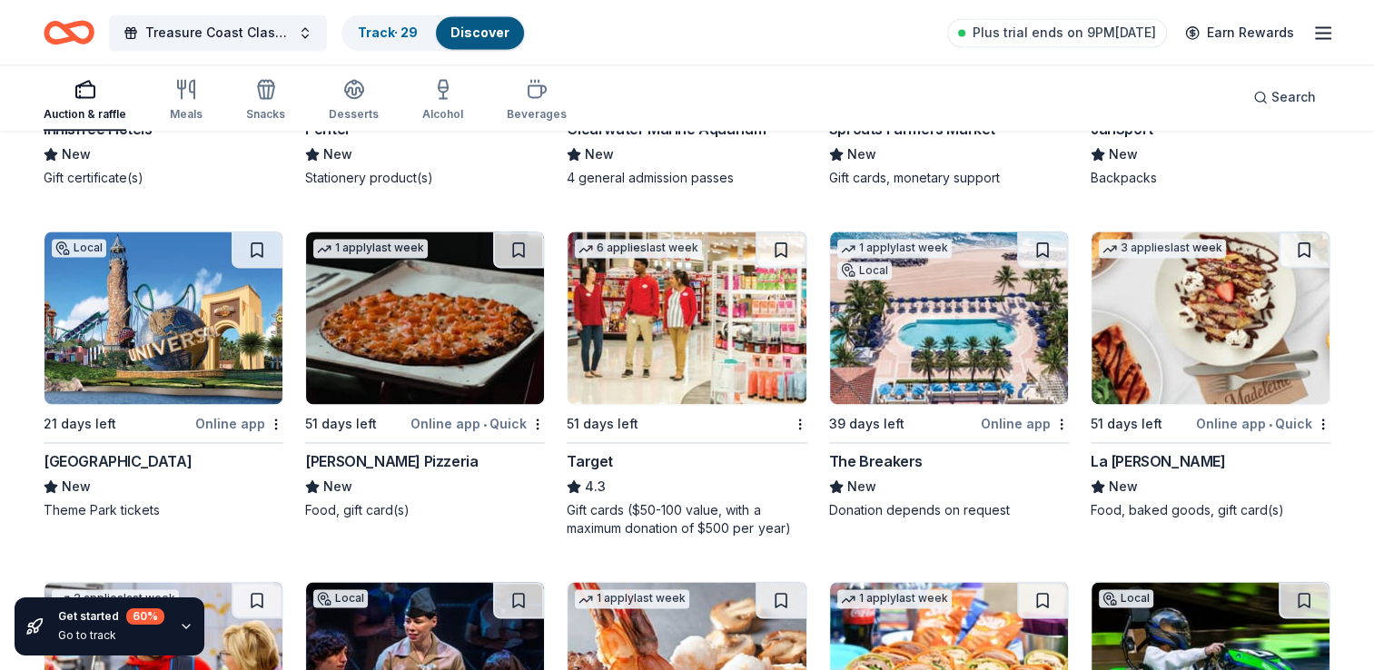
scroll to position [9479, 0]
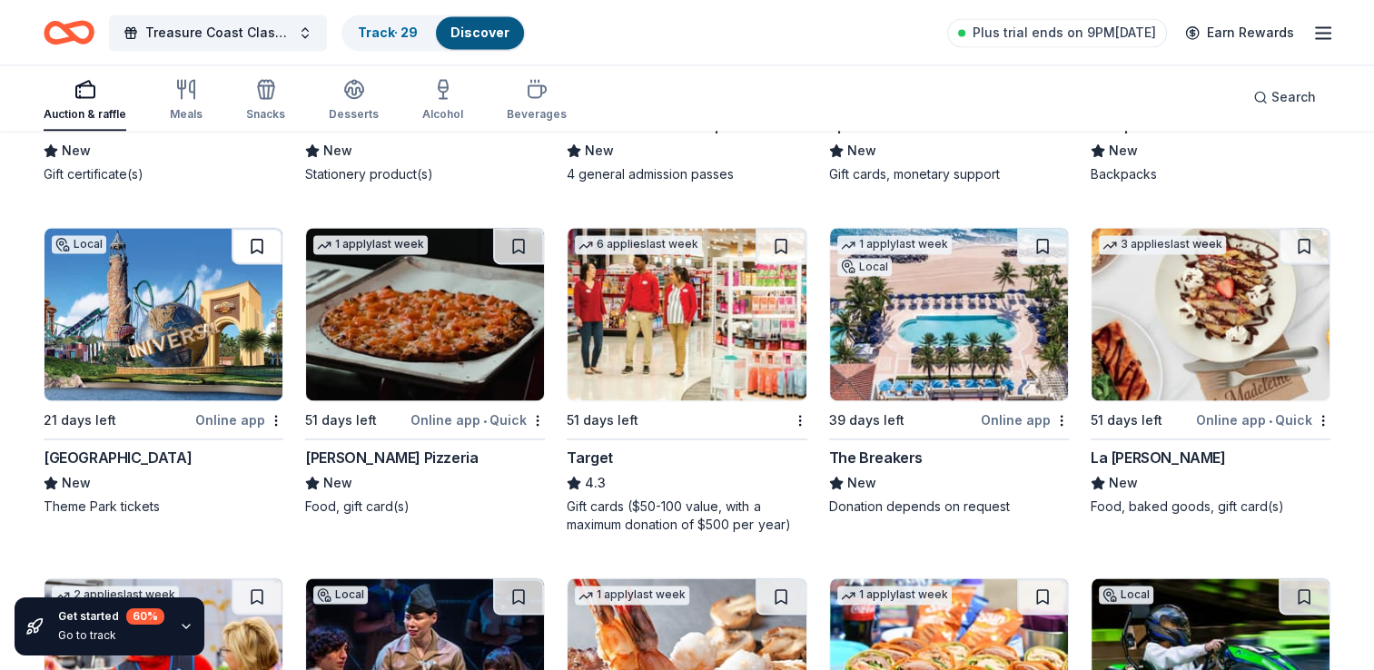
click at [255, 248] on button at bounding box center [257, 246] width 51 height 36
click at [1046, 238] on button at bounding box center [1042, 246] width 51 height 36
click at [773, 239] on button at bounding box center [780, 246] width 51 height 36
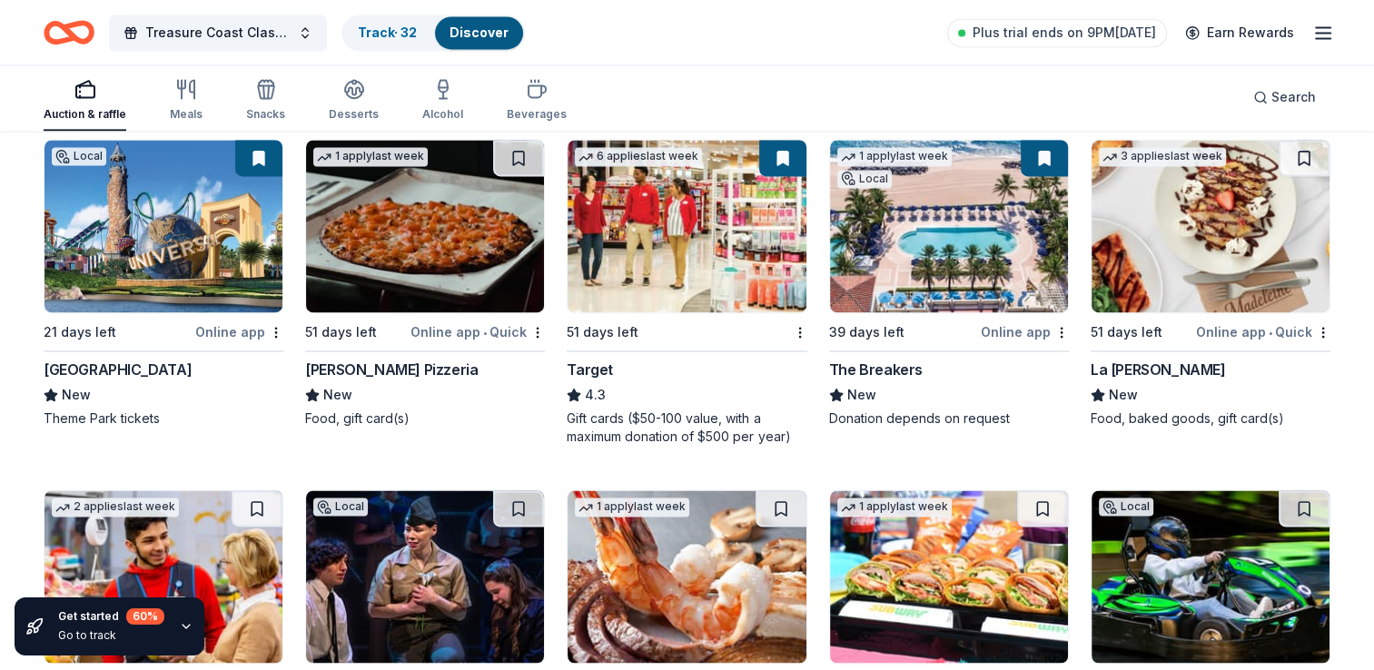
scroll to position [9806, 0]
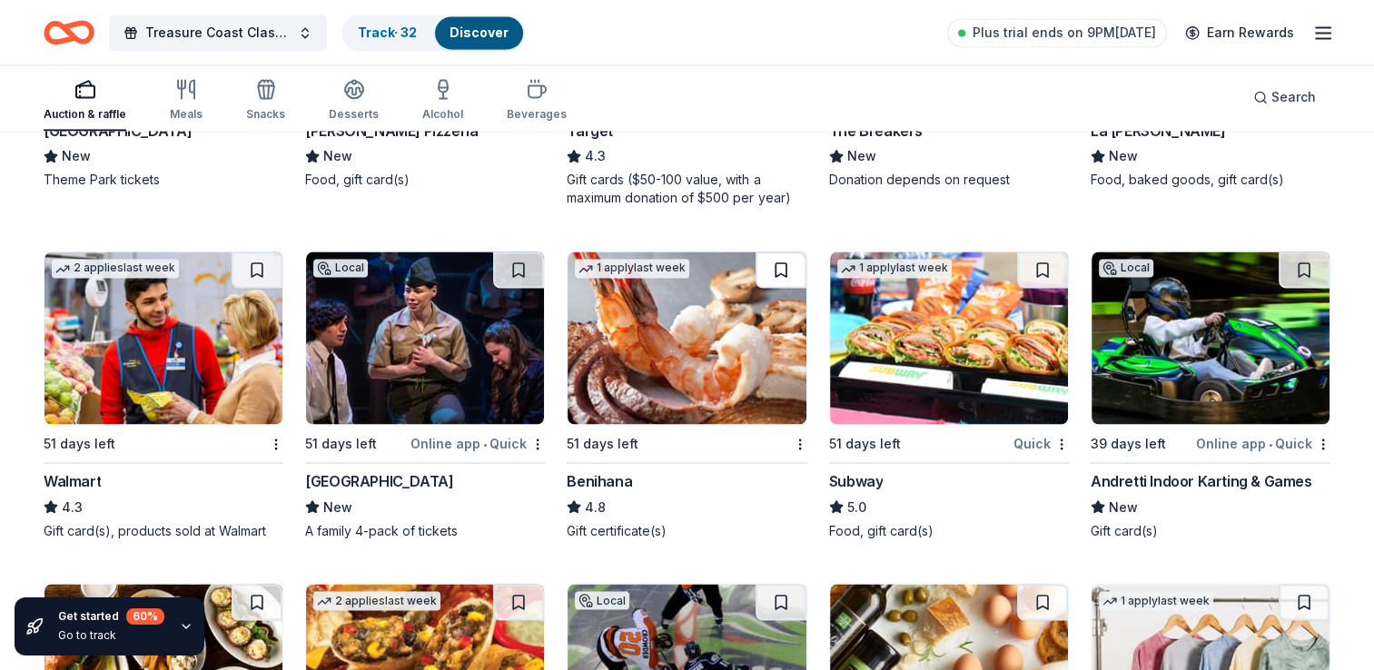
click at [775, 269] on button at bounding box center [780, 270] width 51 height 36
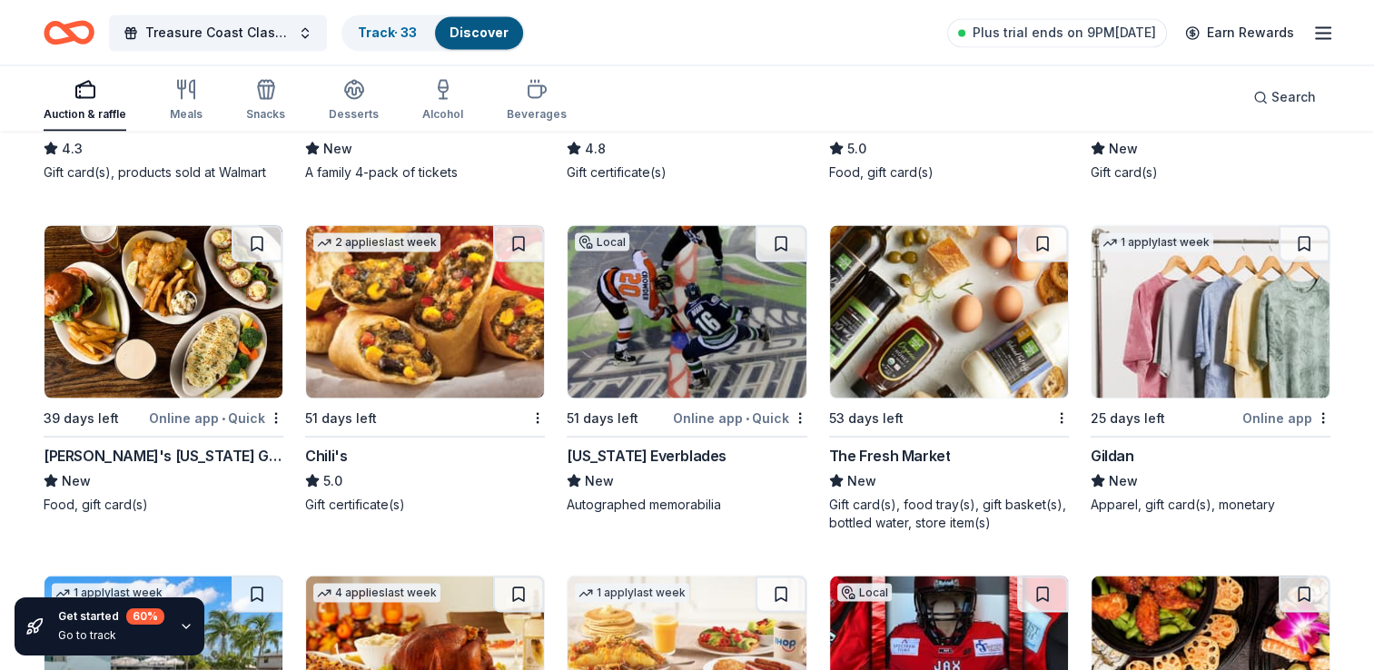
scroll to position [10170, 0]
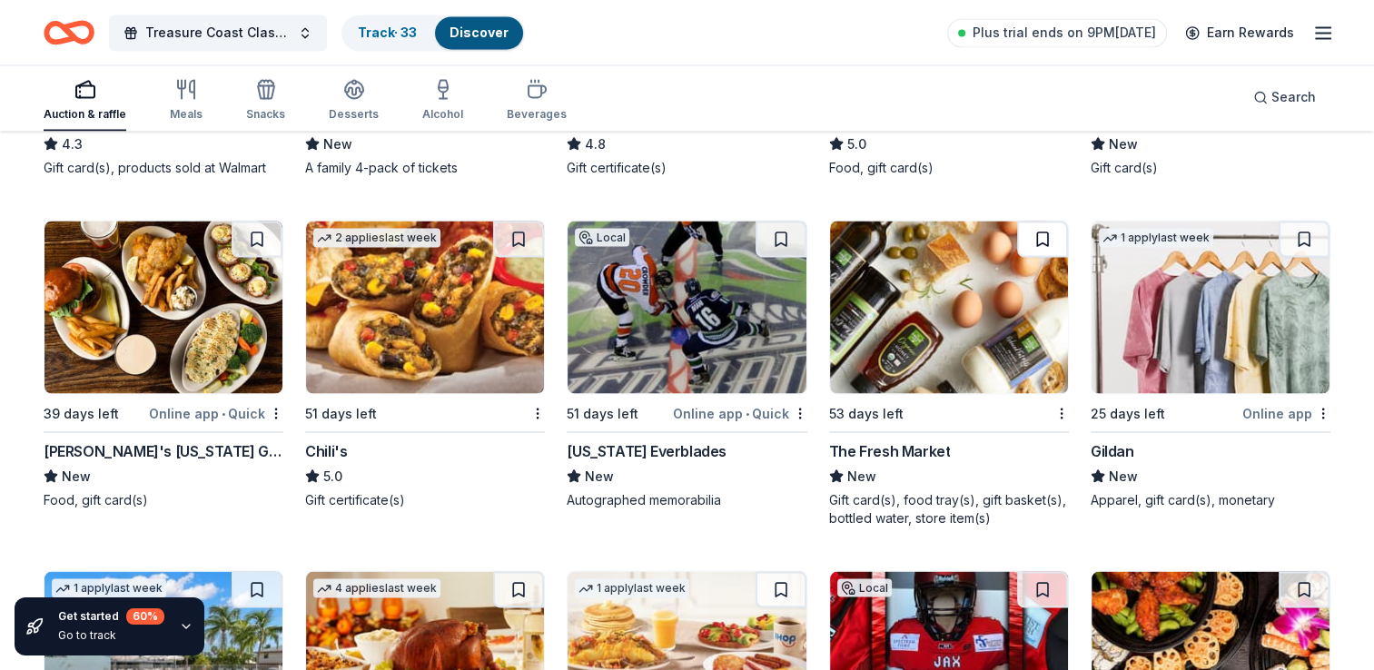
click at [1038, 235] on button at bounding box center [1042, 239] width 51 height 36
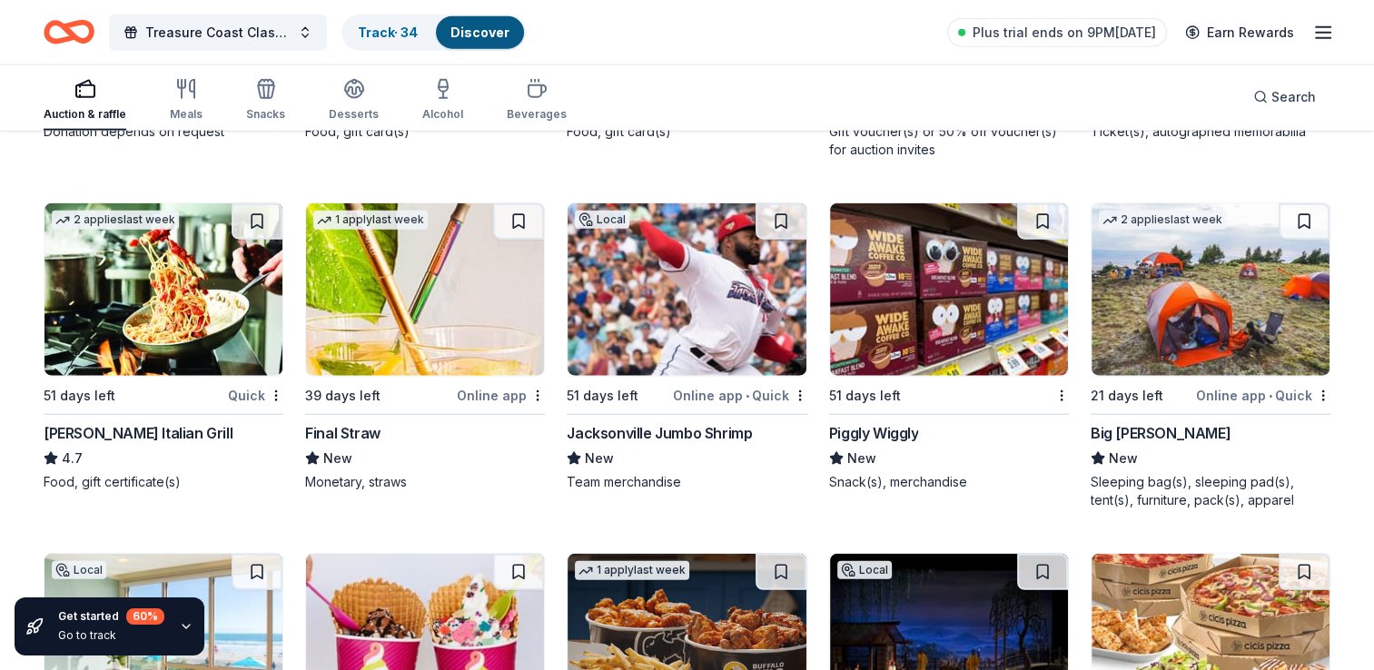
scroll to position [11223, 0]
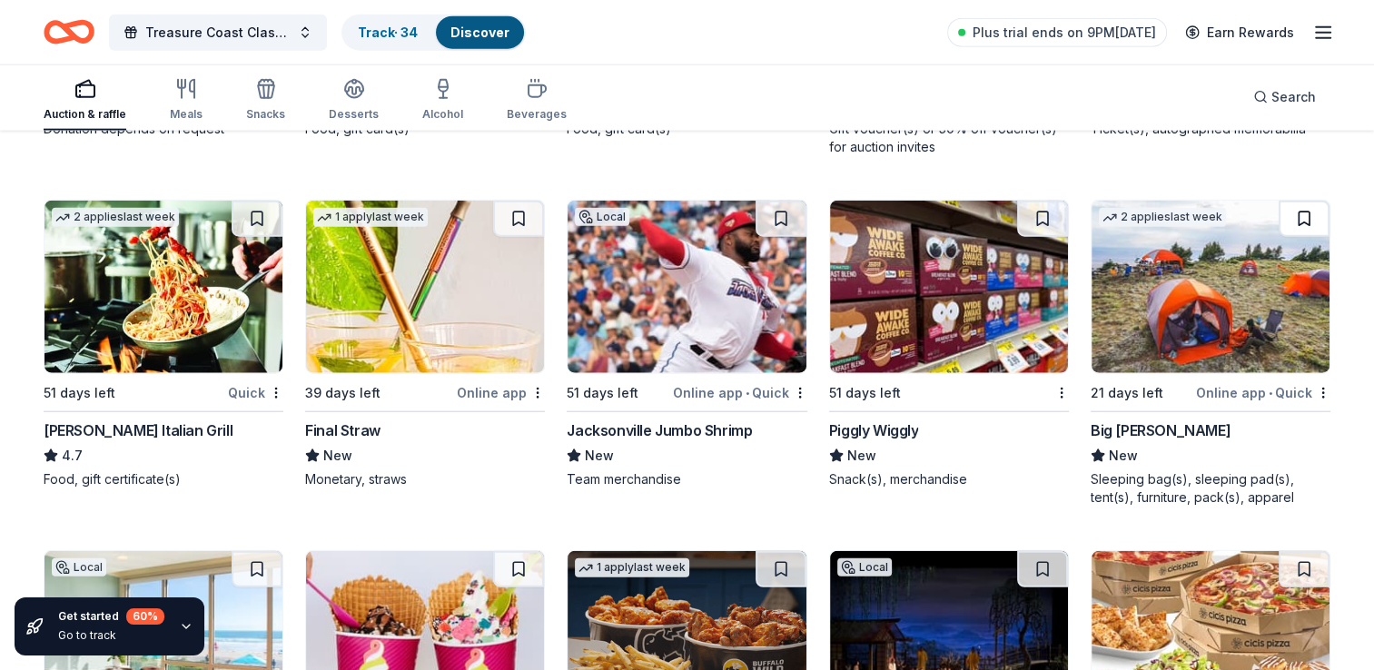
click at [1297, 212] on button at bounding box center [1303, 219] width 51 height 36
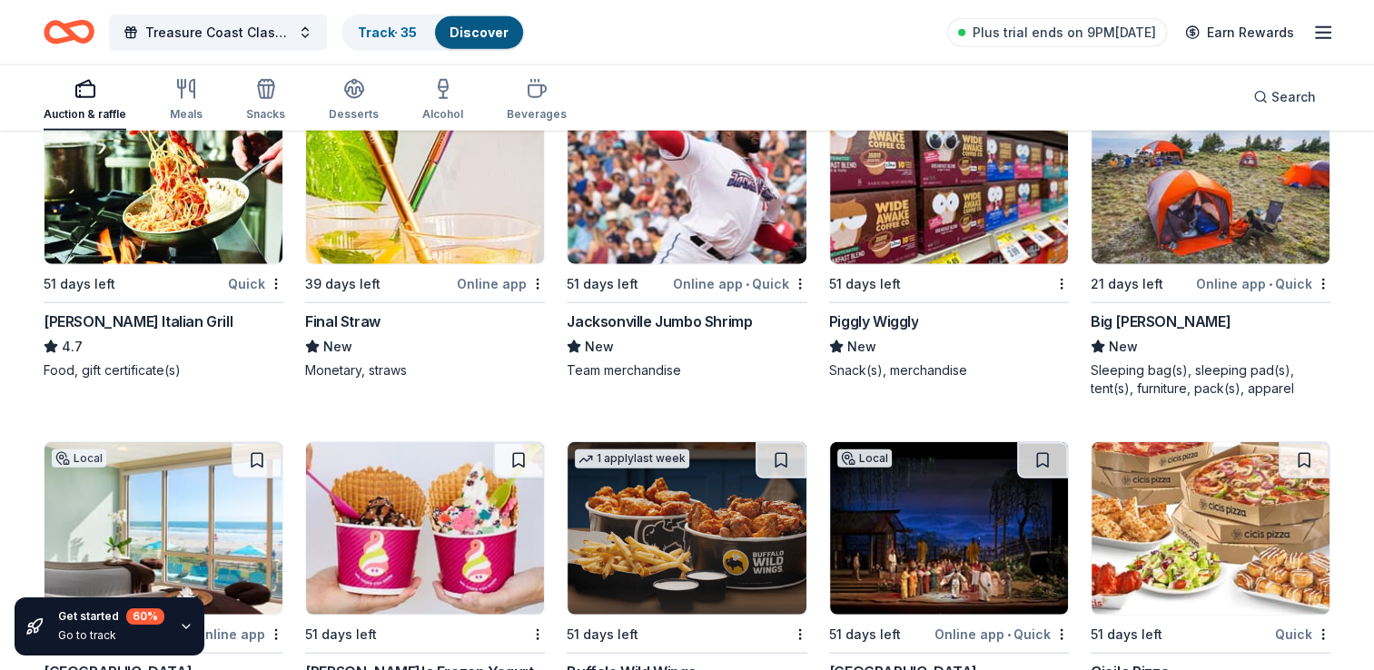
scroll to position [11529, 0]
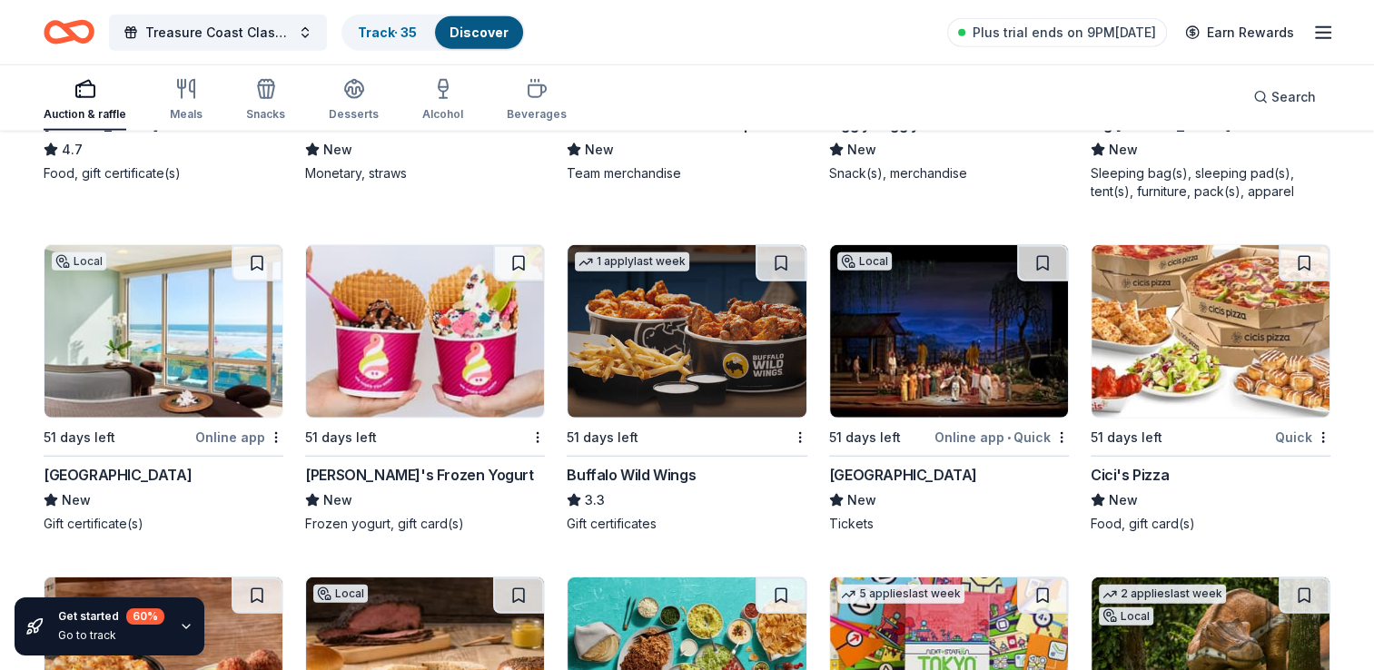
click at [127, 314] on img at bounding box center [163, 331] width 238 height 173
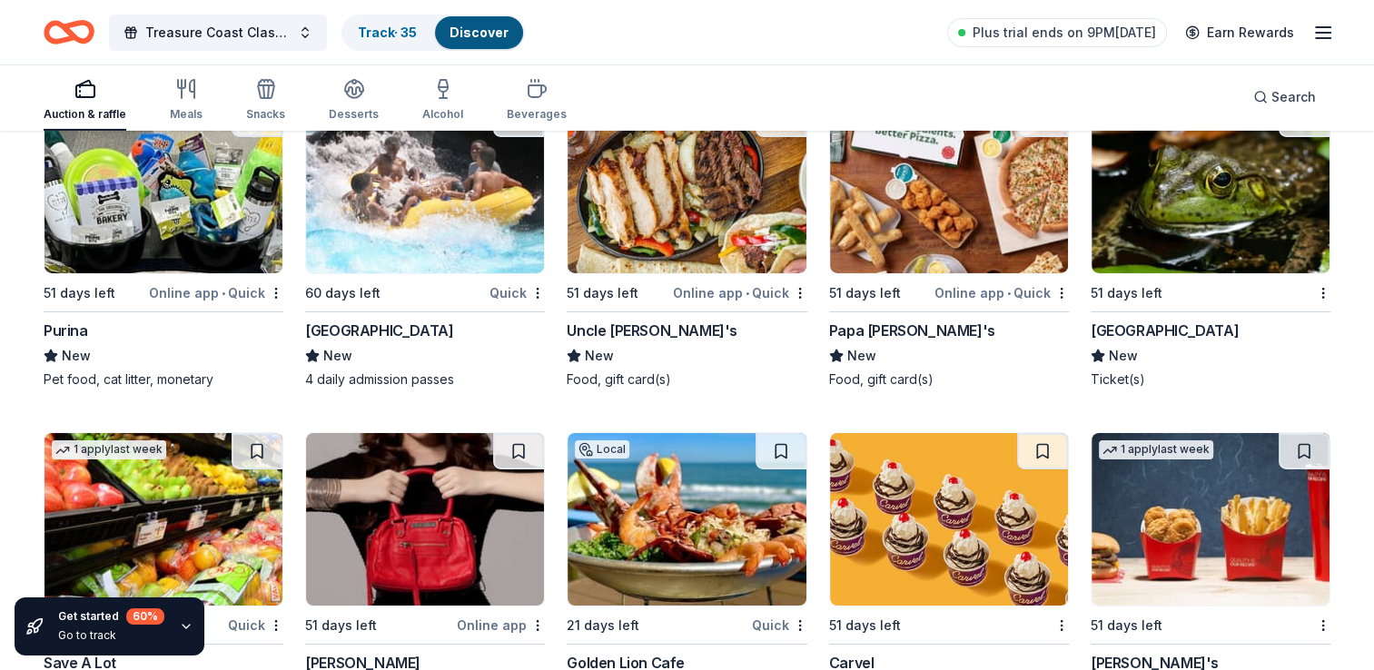
scroll to position [12966, 0]
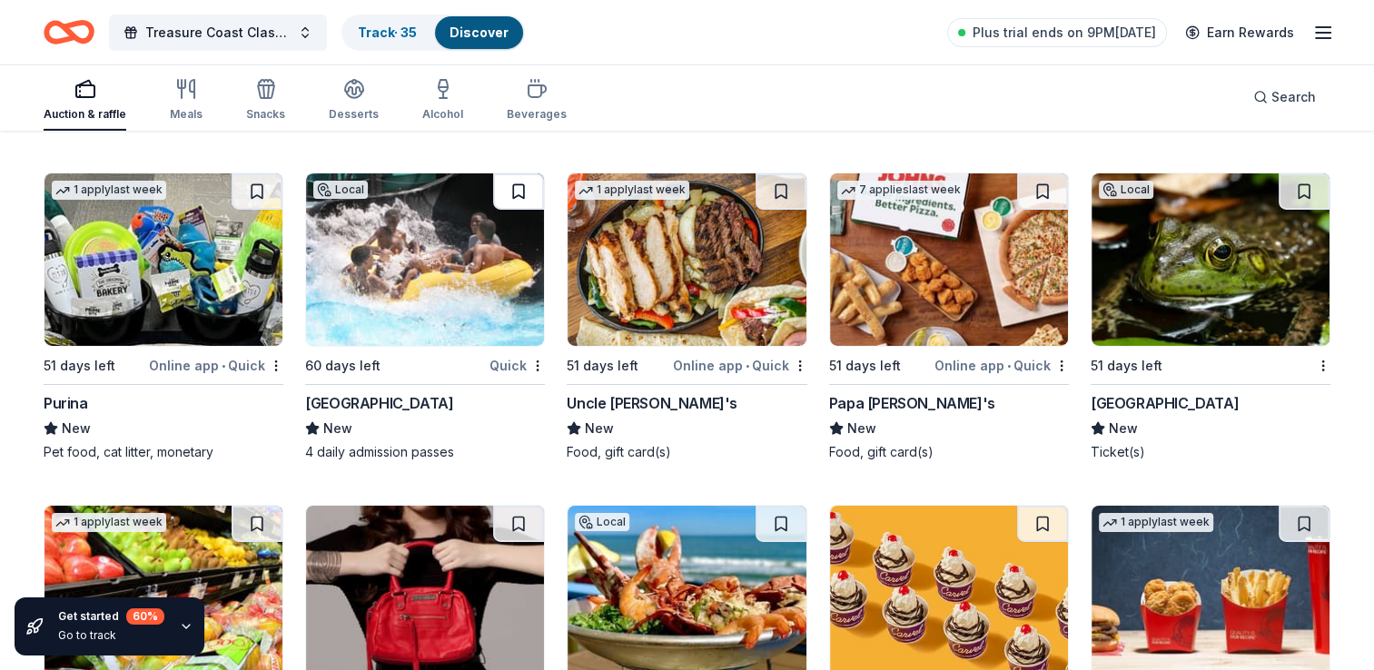
click at [511, 183] on button at bounding box center [518, 191] width 51 height 36
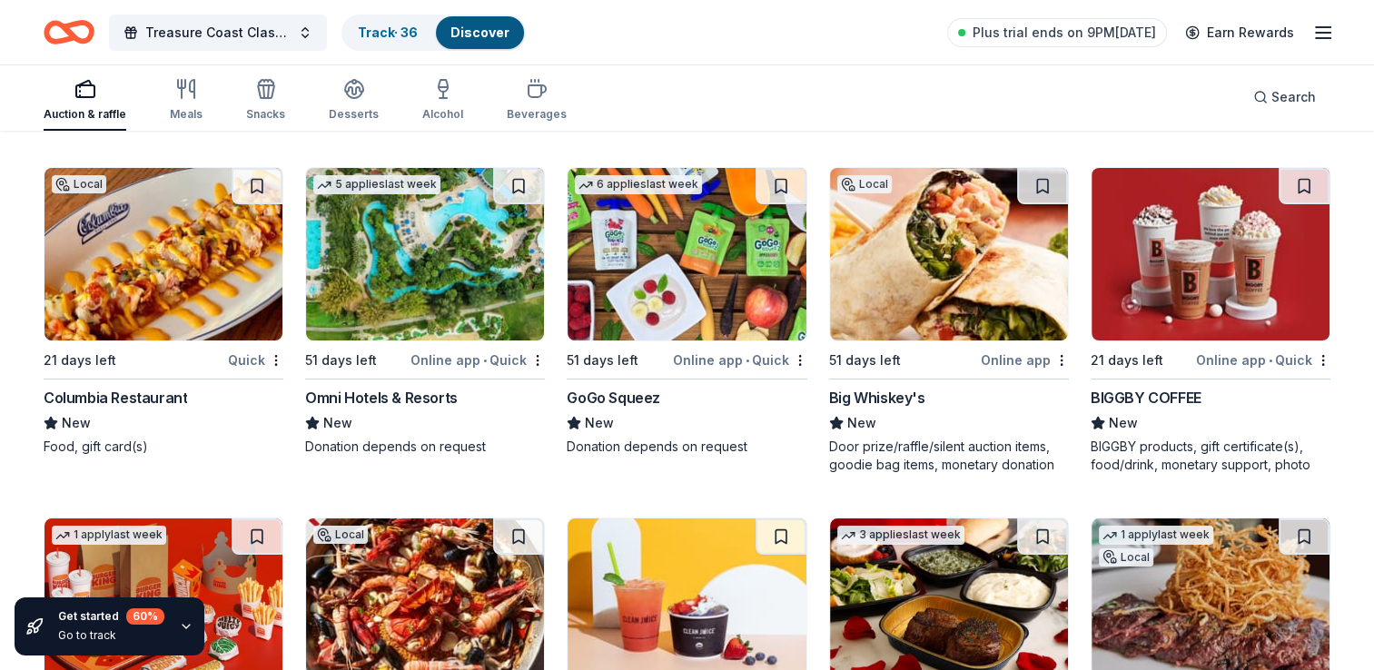
scroll to position [13656, 0]
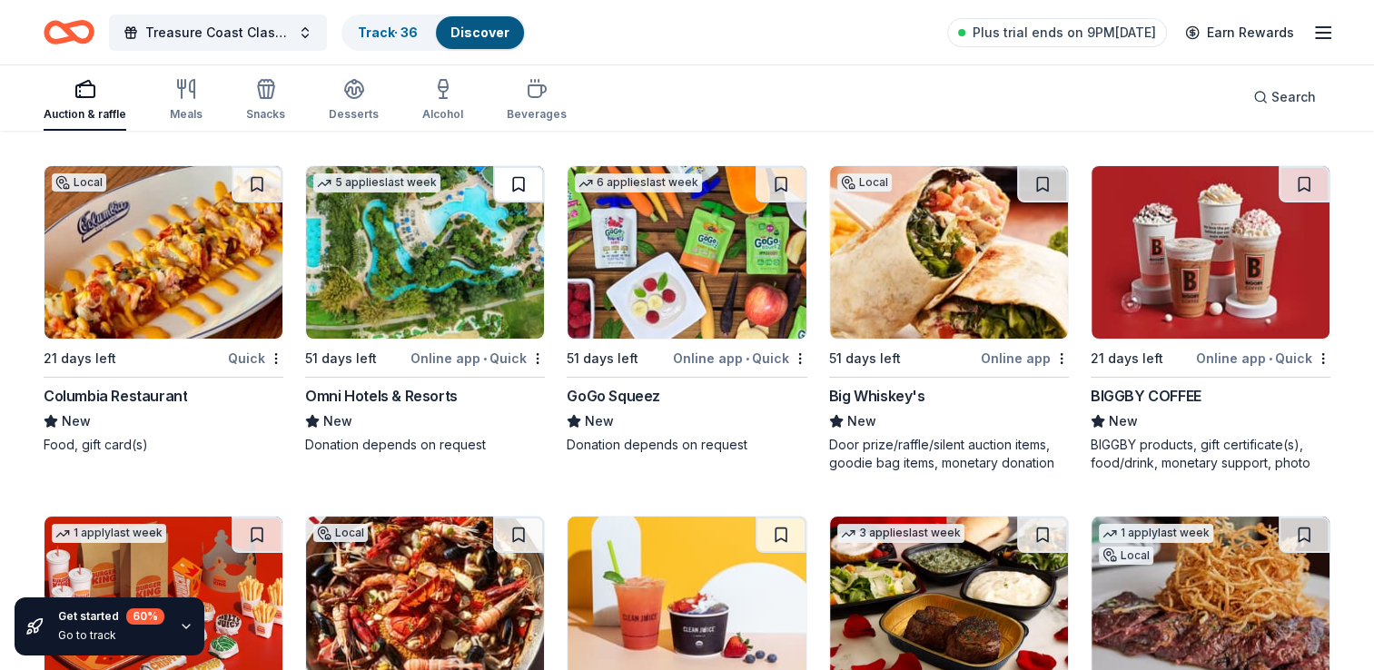
click at [513, 172] on button at bounding box center [518, 184] width 51 height 36
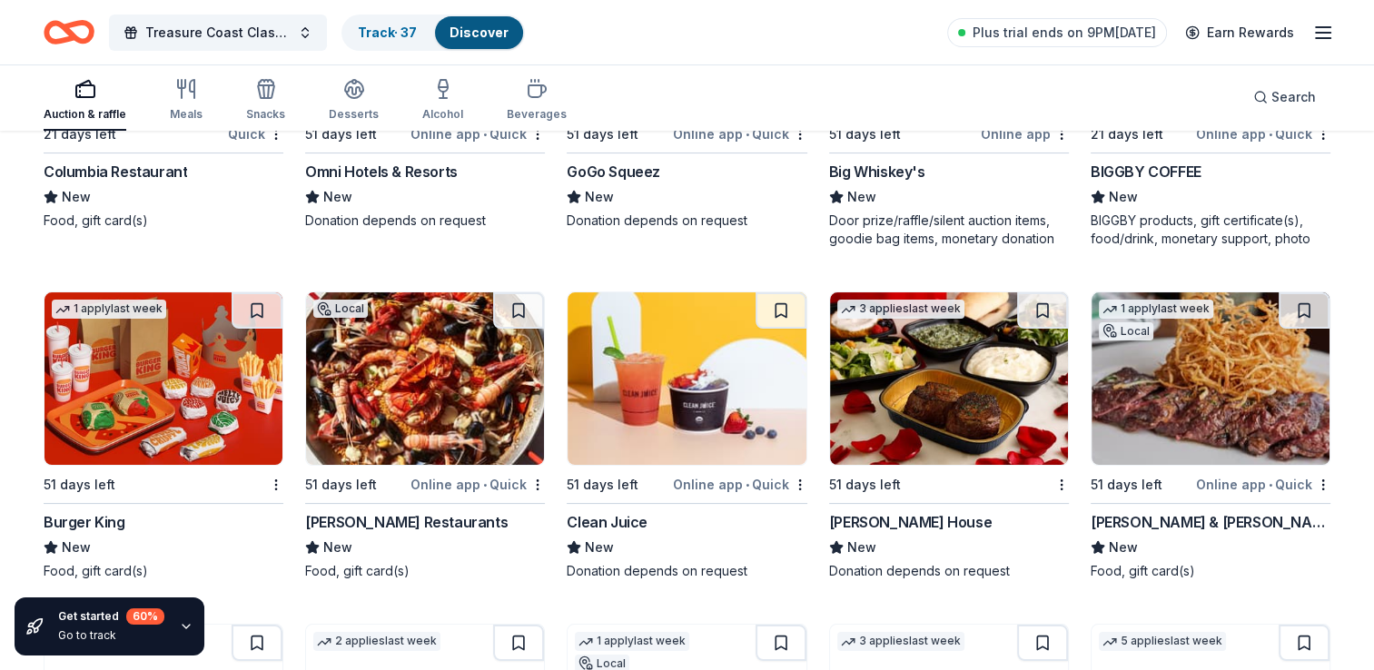
scroll to position [13947, 0]
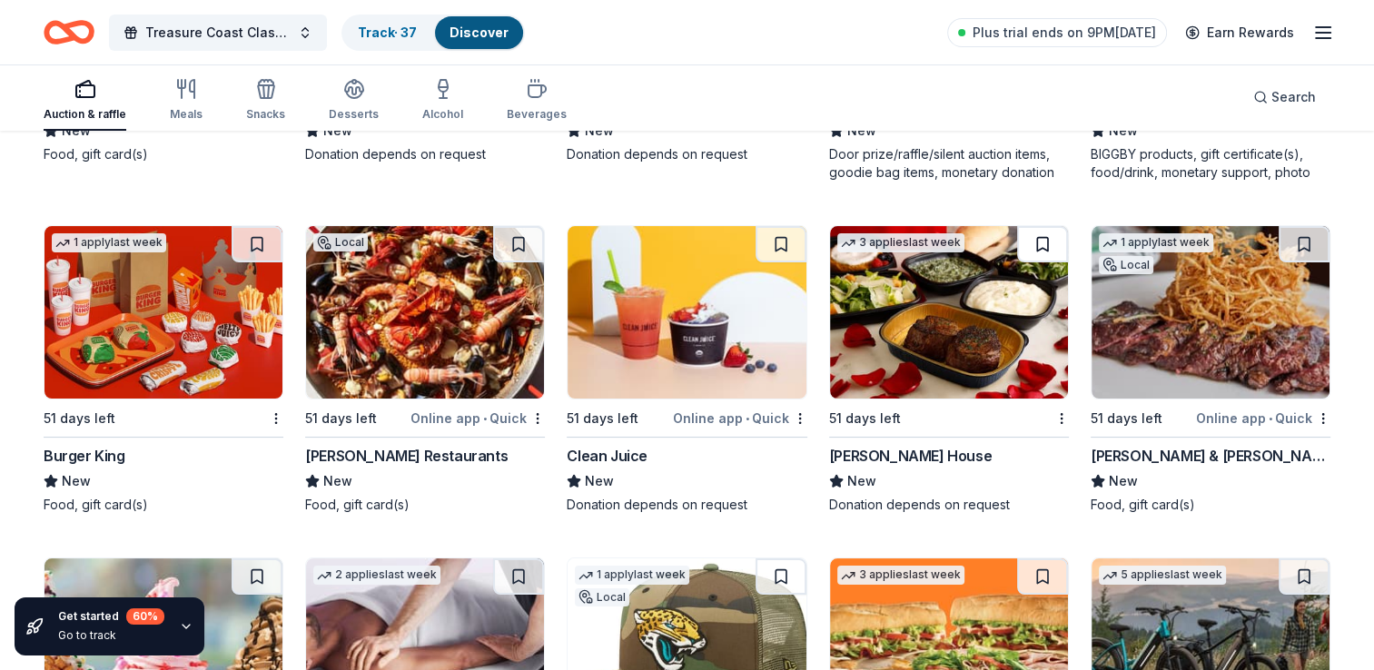
click at [1030, 238] on button at bounding box center [1042, 244] width 51 height 36
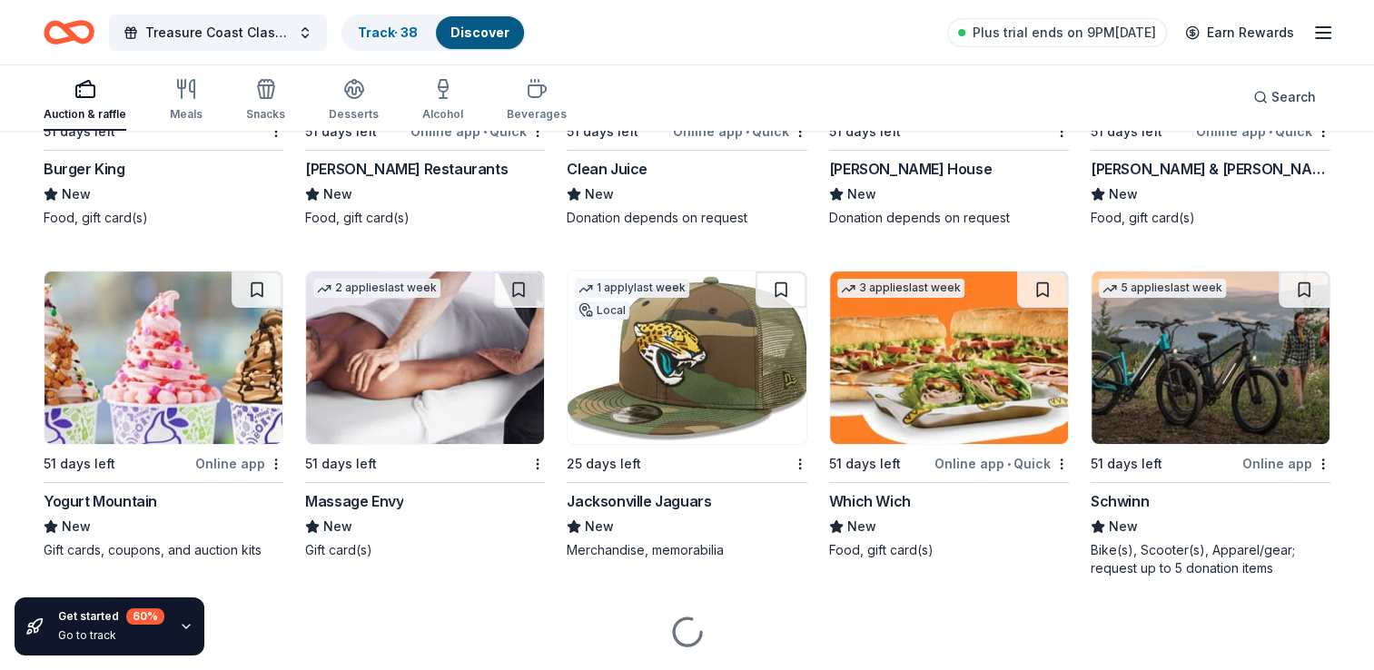
scroll to position [14237, 0]
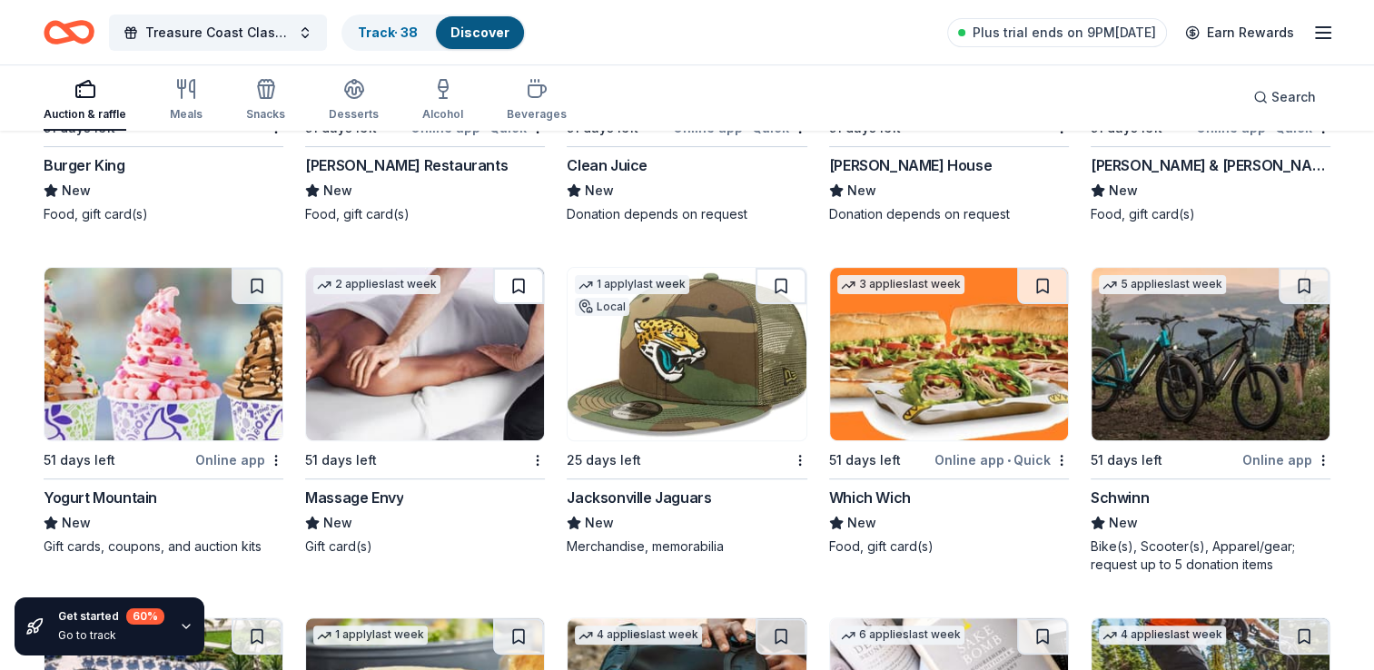
click at [520, 287] on button at bounding box center [518, 286] width 51 height 36
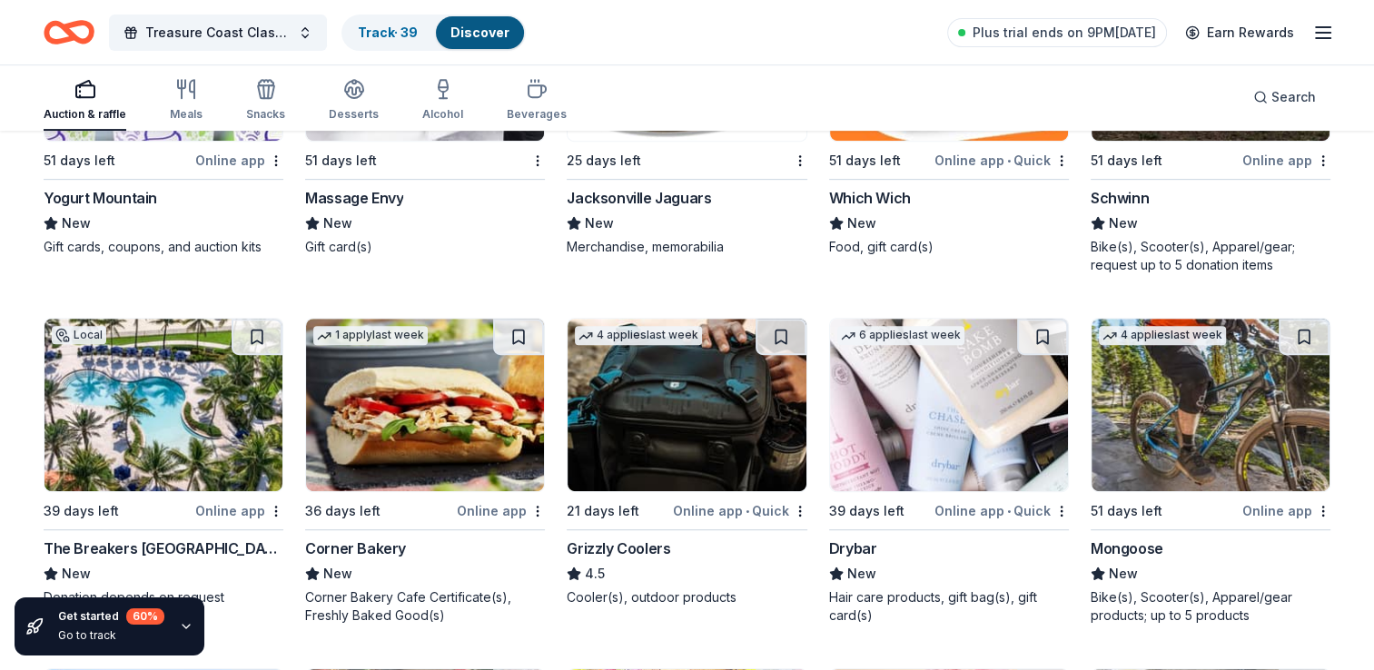
scroll to position [14601, 0]
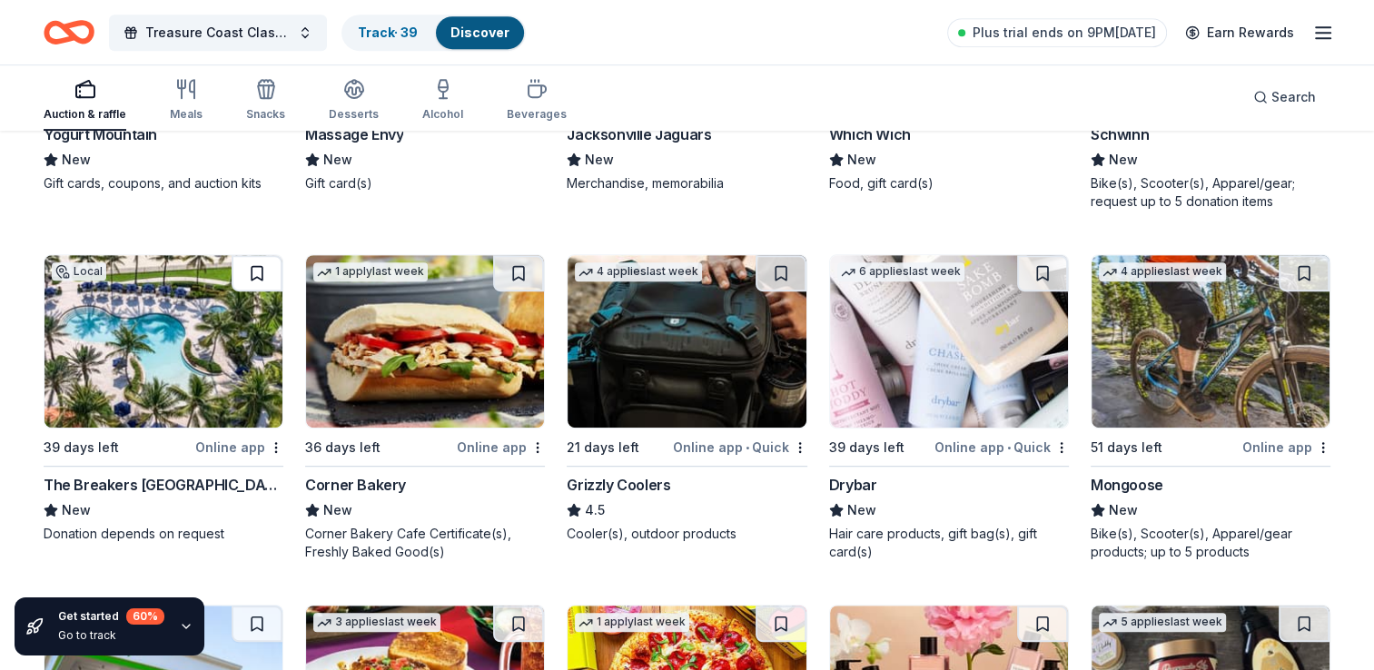
click at [259, 271] on button at bounding box center [257, 273] width 51 height 36
click at [794, 271] on button at bounding box center [780, 273] width 51 height 36
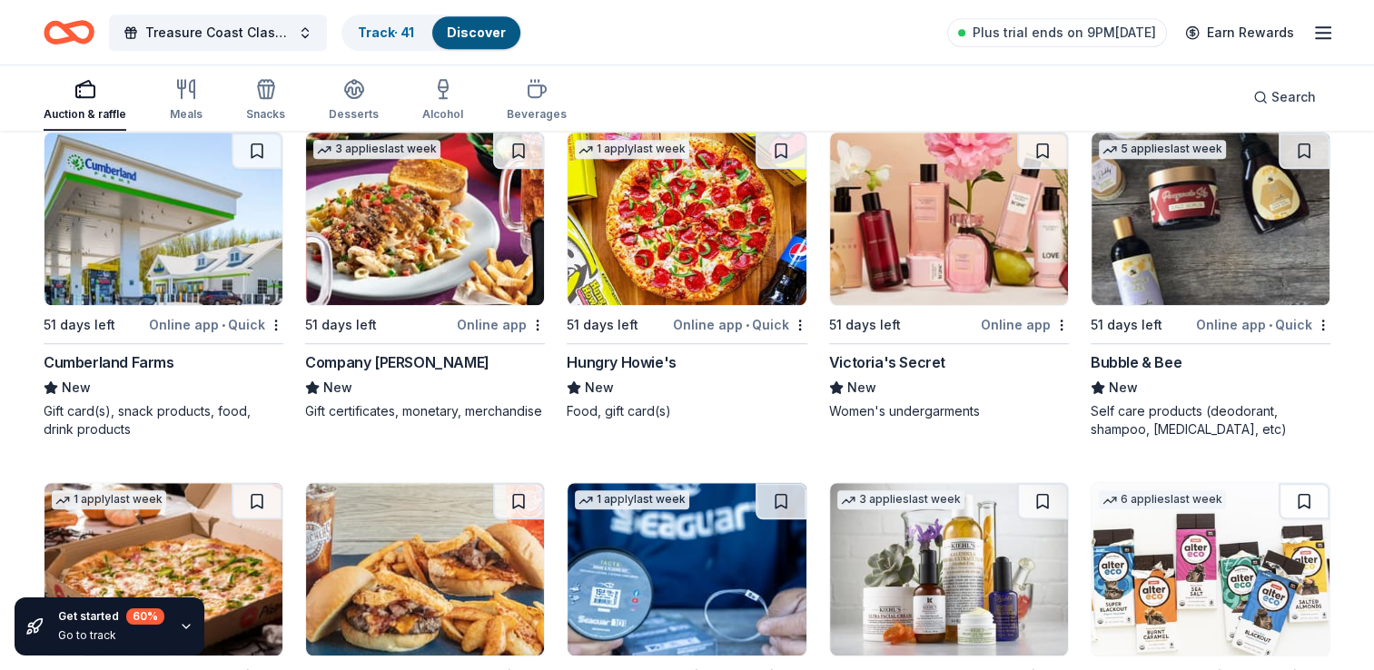
scroll to position [15254, 0]
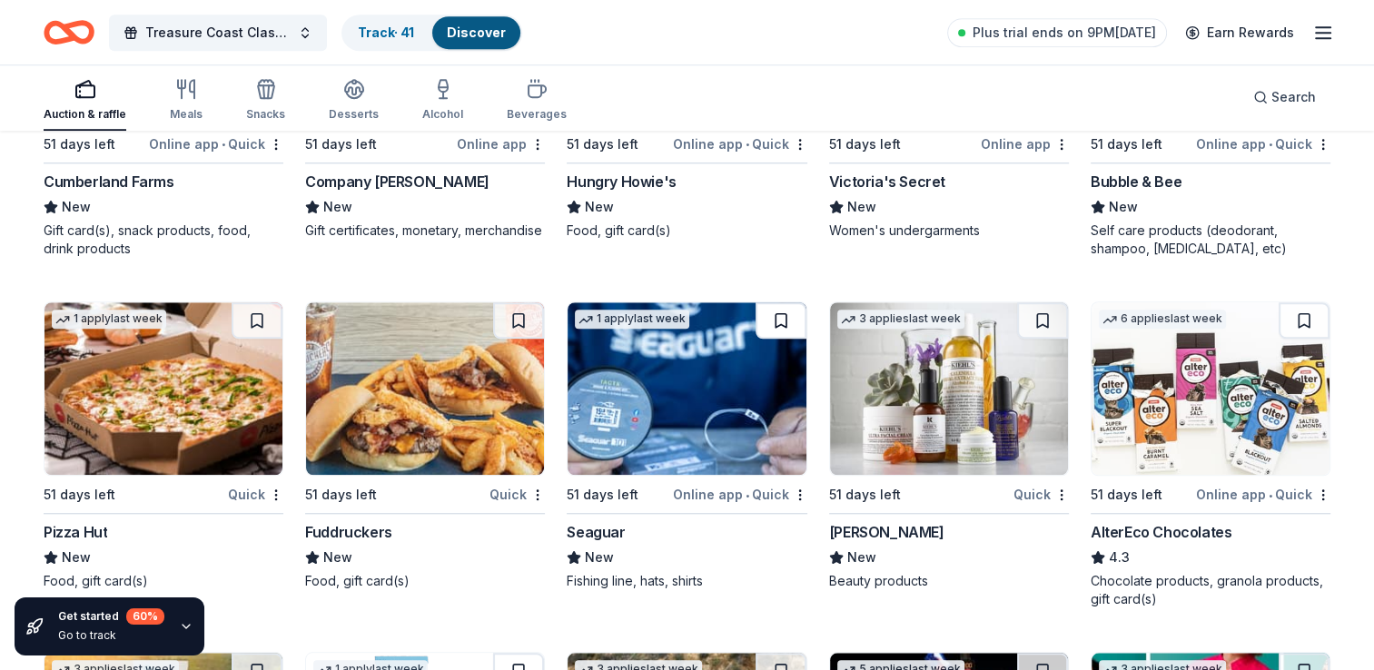
click at [784, 314] on button at bounding box center [780, 320] width 51 height 36
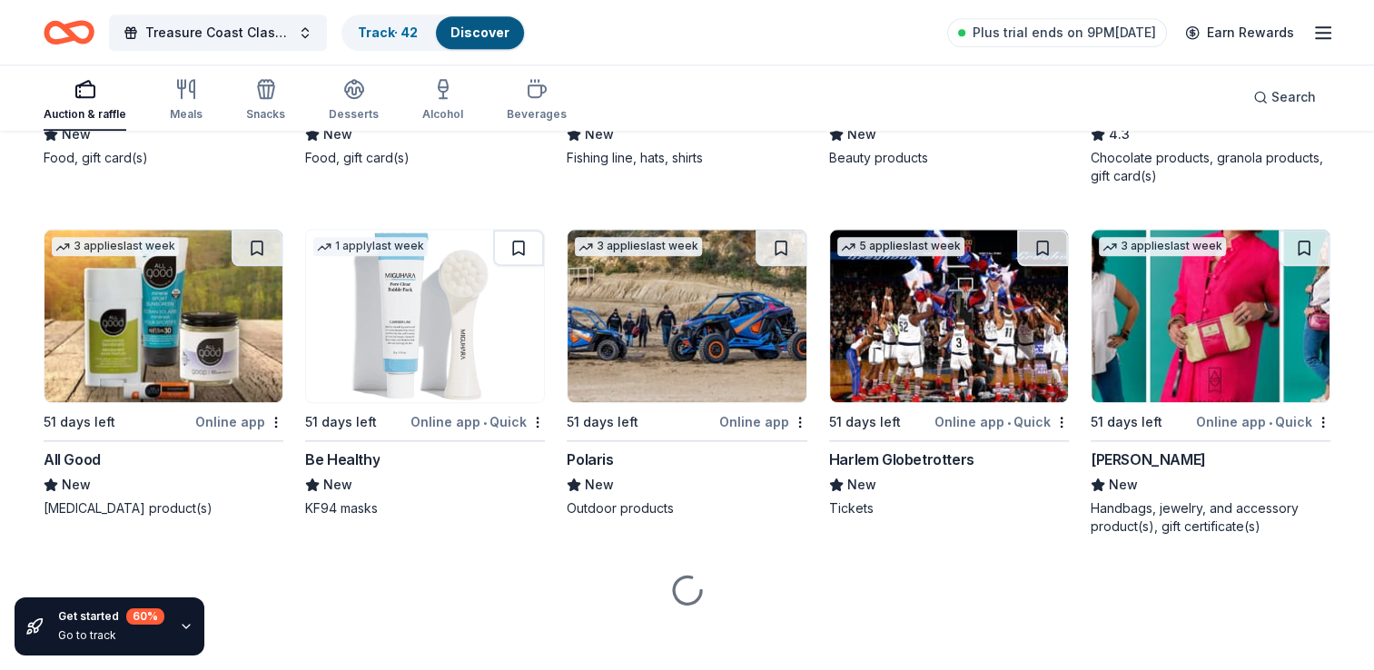
scroll to position [15678, 0]
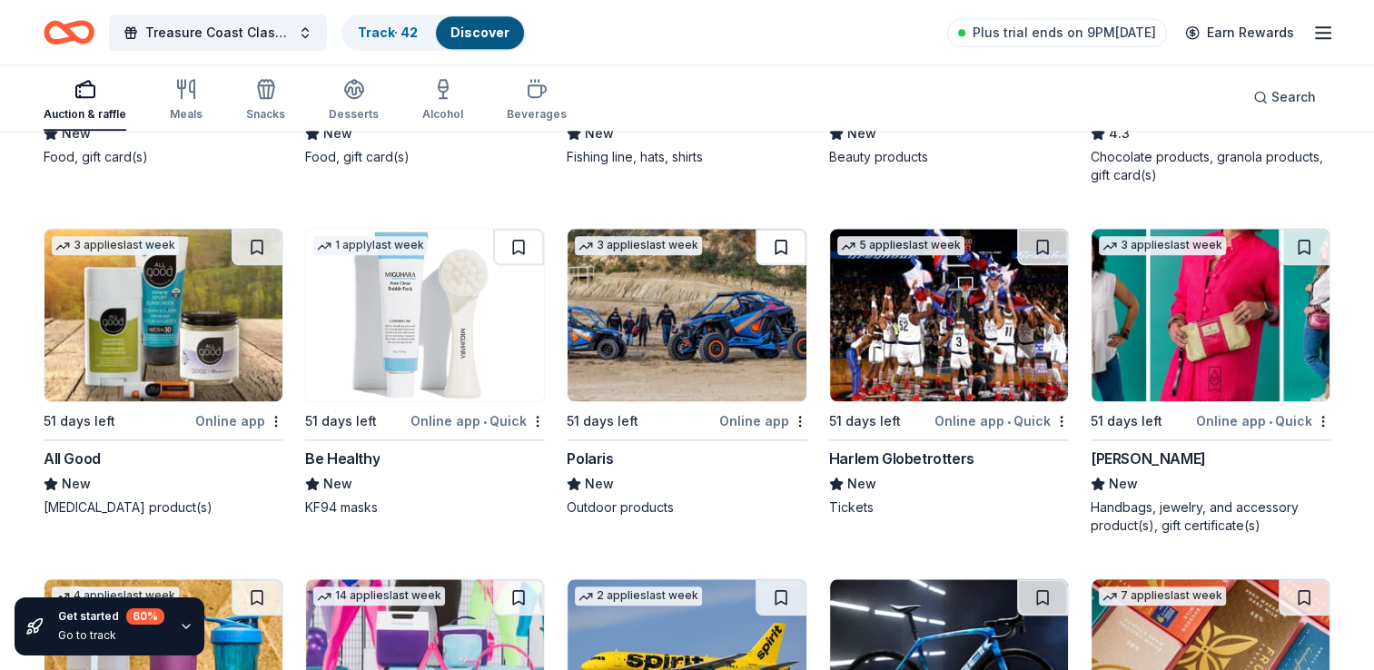
click at [770, 231] on button at bounding box center [780, 247] width 51 height 36
click at [1296, 239] on button at bounding box center [1303, 247] width 51 height 36
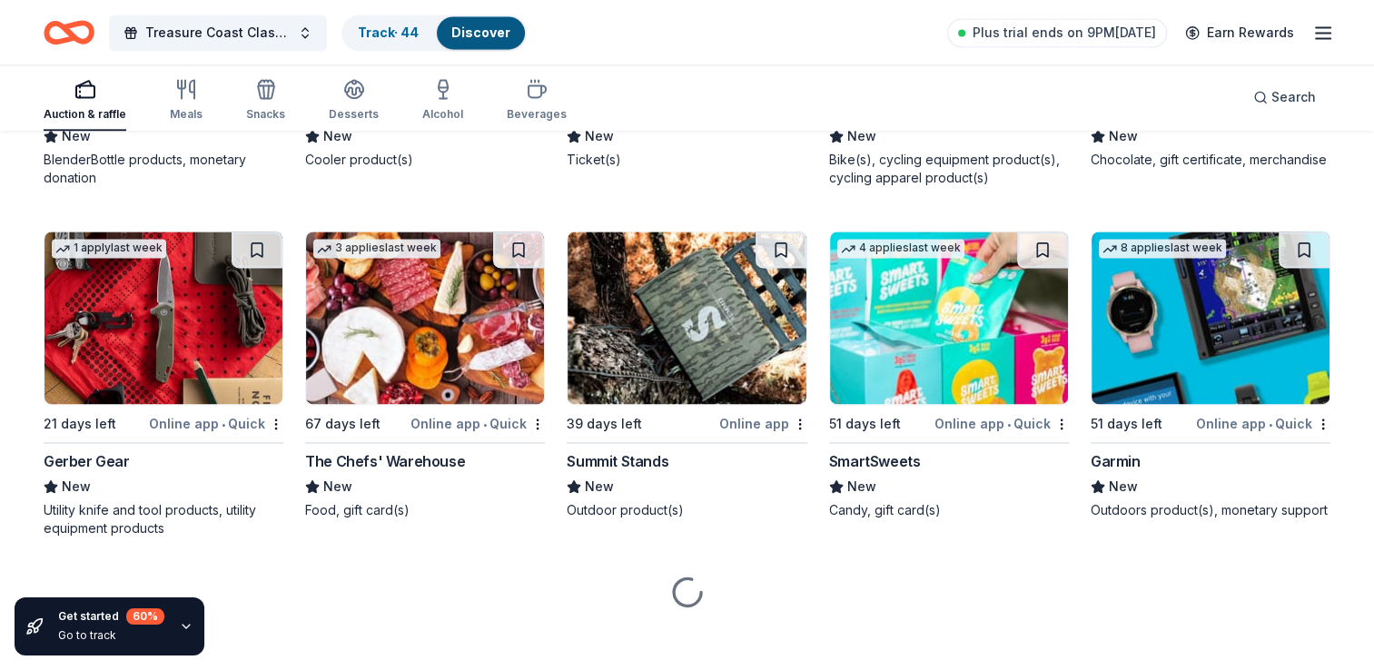
scroll to position [16379, 0]
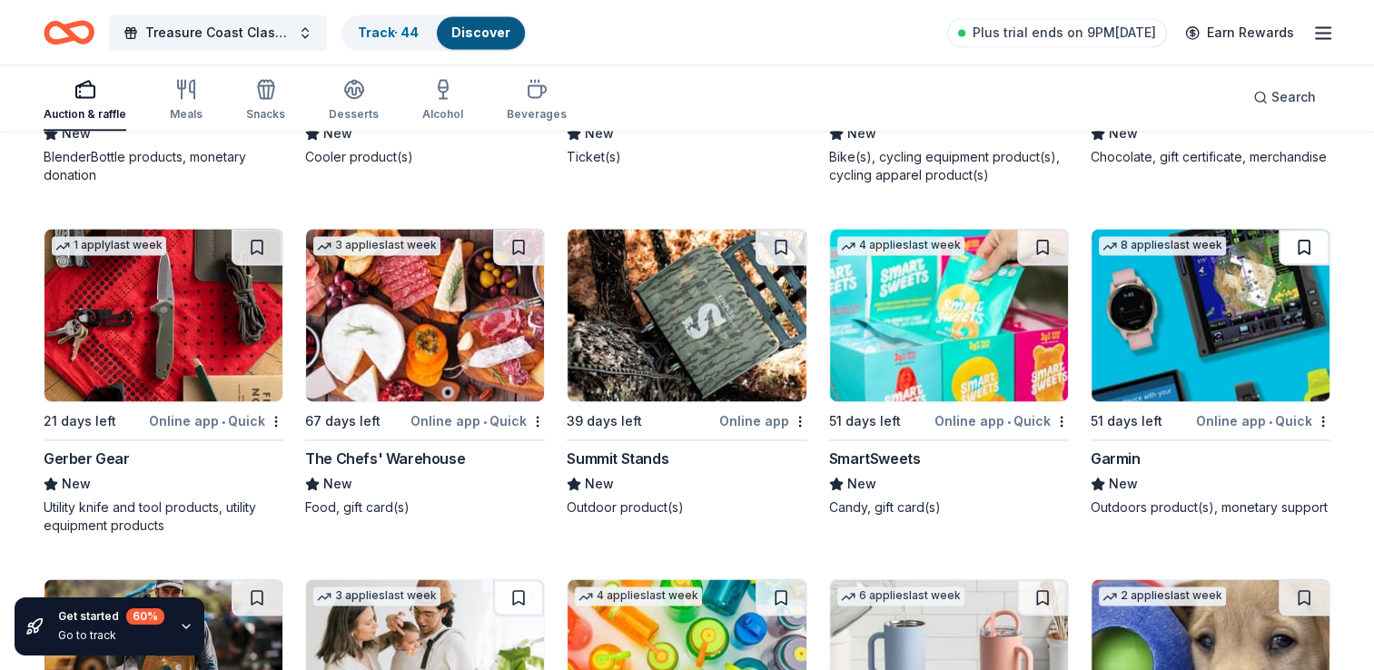
click at [1304, 229] on button at bounding box center [1303, 247] width 51 height 36
click at [785, 234] on button at bounding box center [780, 247] width 51 height 36
click at [262, 239] on button at bounding box center [257, 247] width 51 height 36
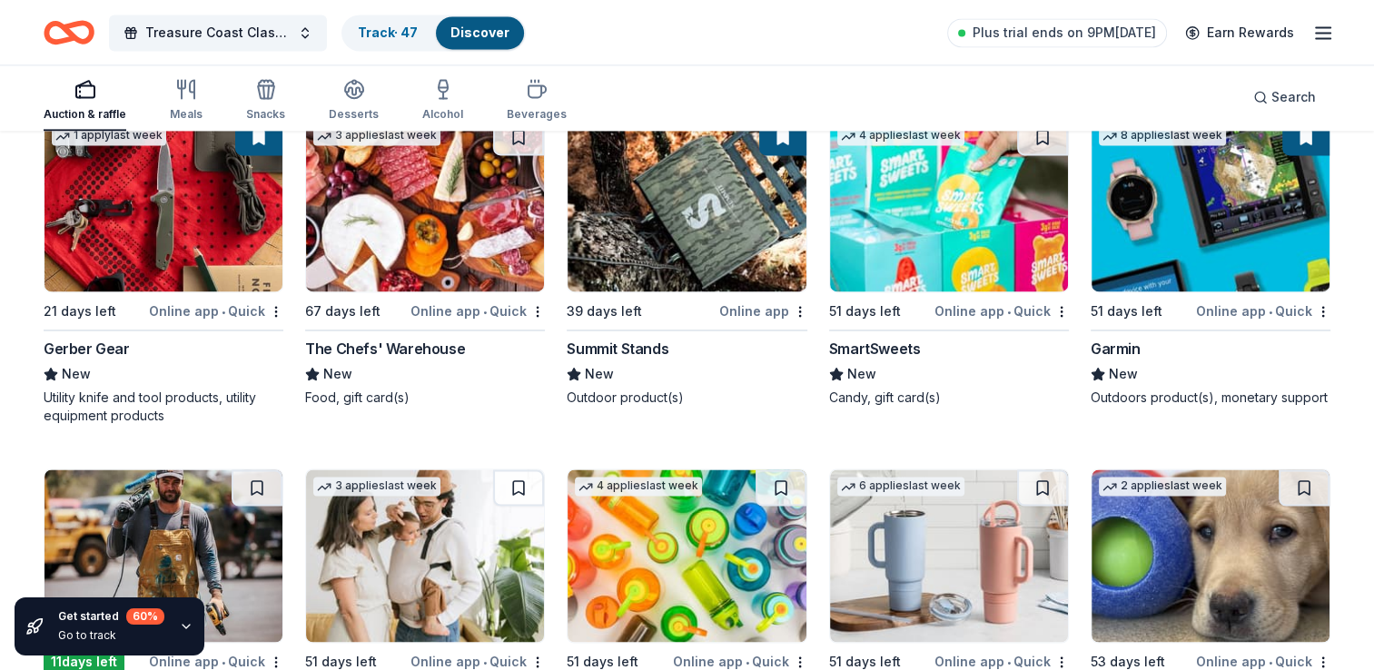
scroll to position [16488, 0]
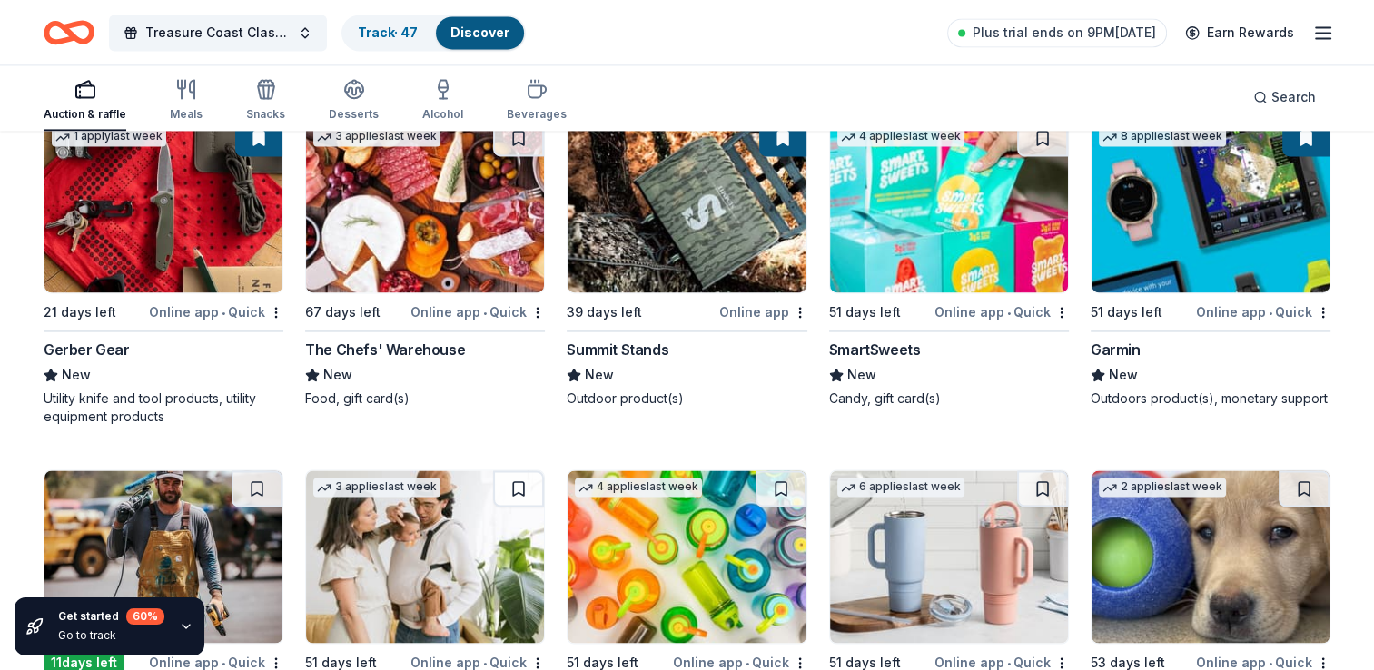
click at [416, 249] on img at bounding box center [425, 206] width 238 height 173
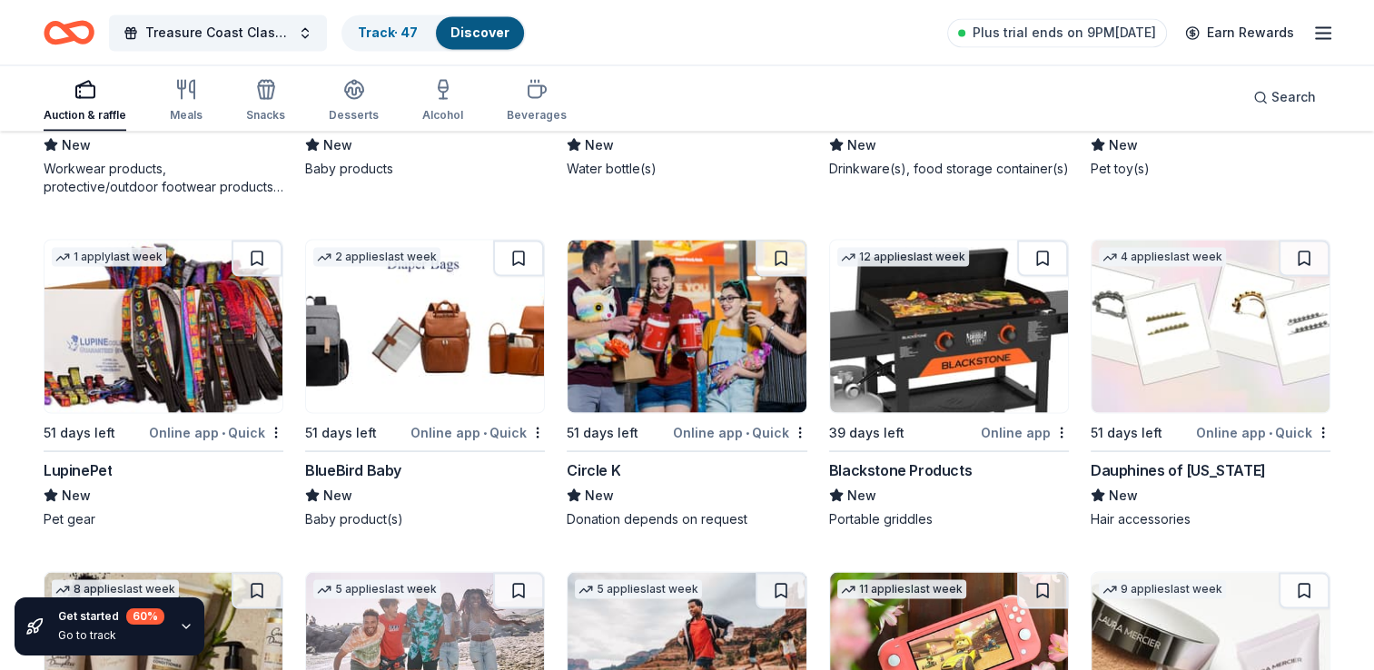
scroll to position [17178, 0]
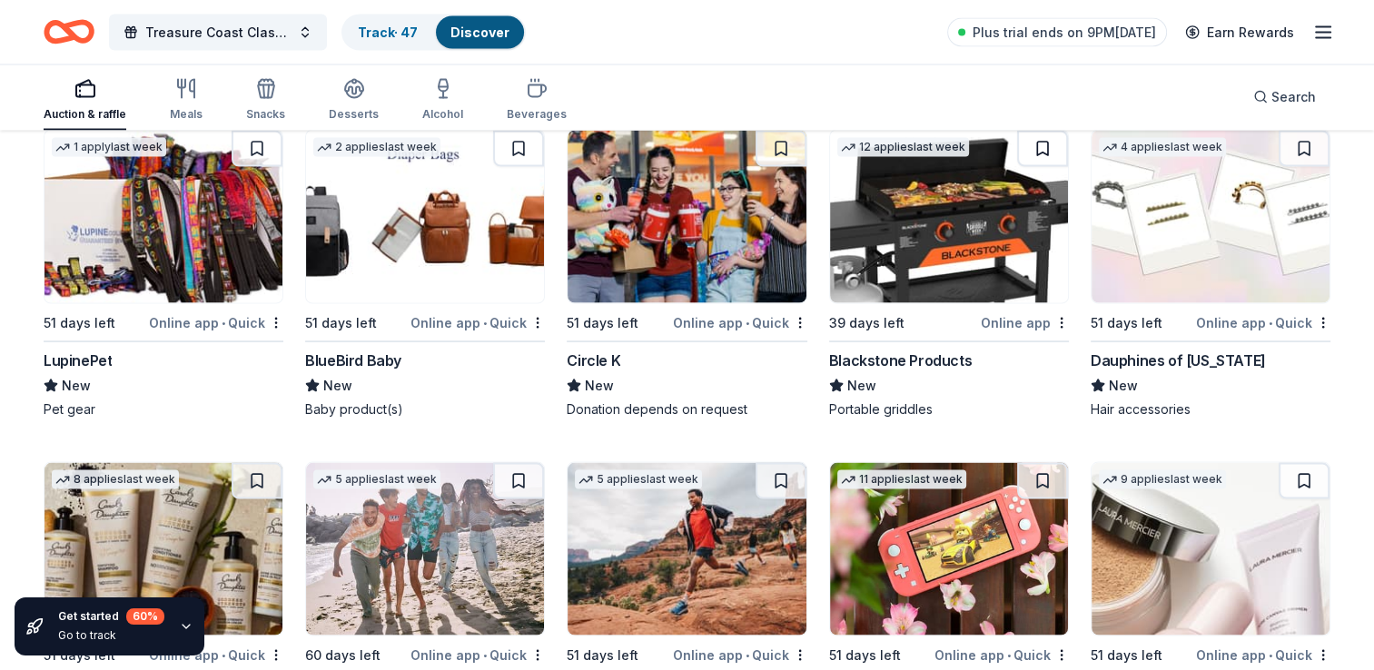
click at [1033, 141] on button at bounding box center [1042, 149] width 51 height 36
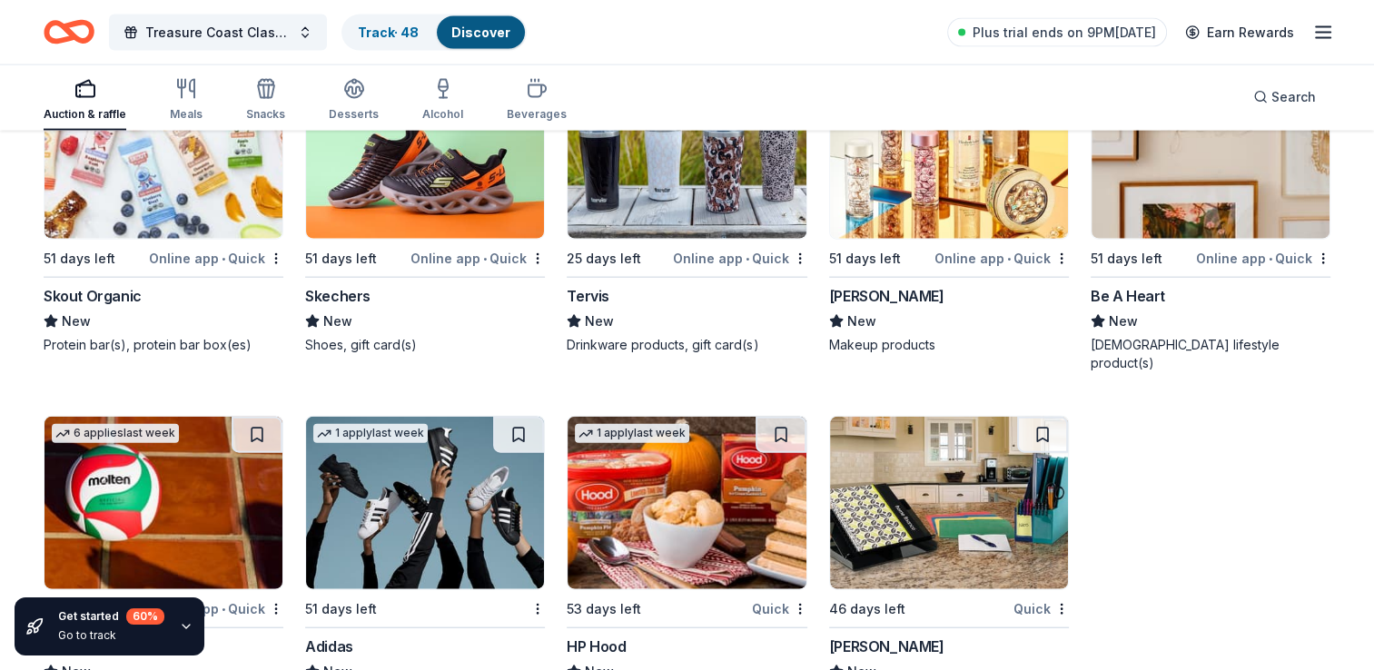
scroll to position [17949, 0]
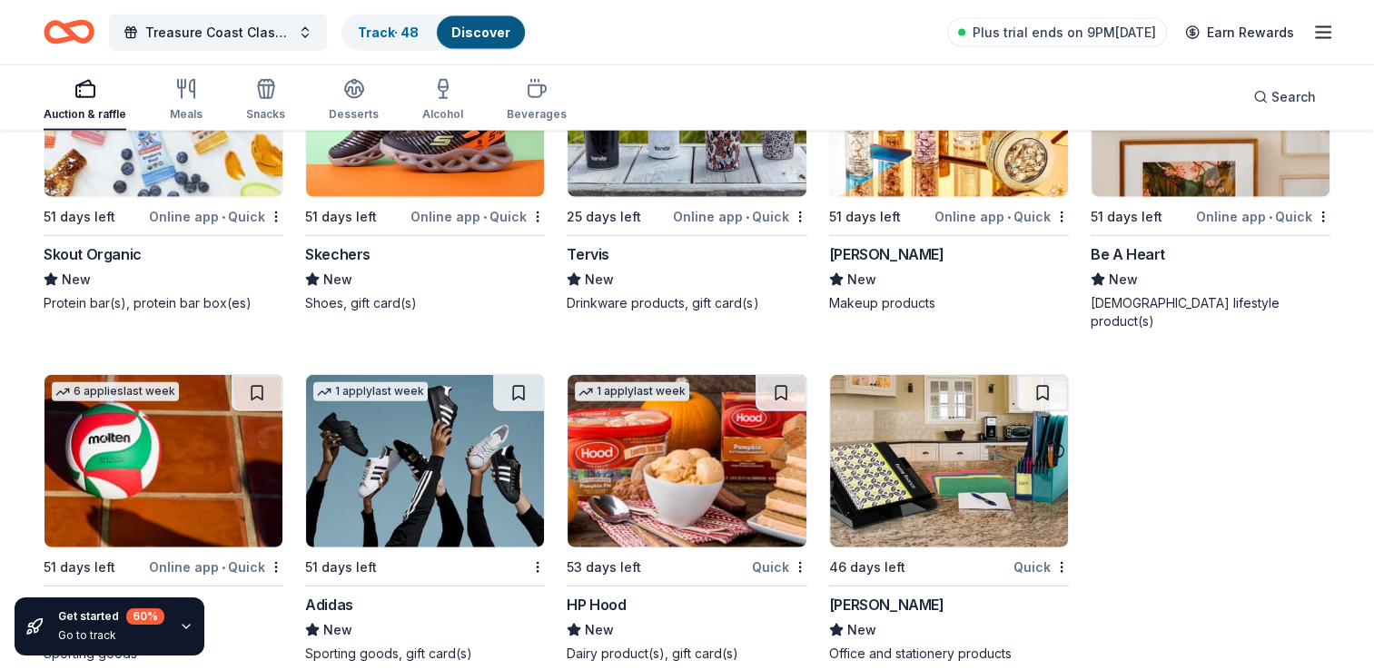
click at [176, 94] on icon "button" at bounding box center [186, 89] width 22 height 22
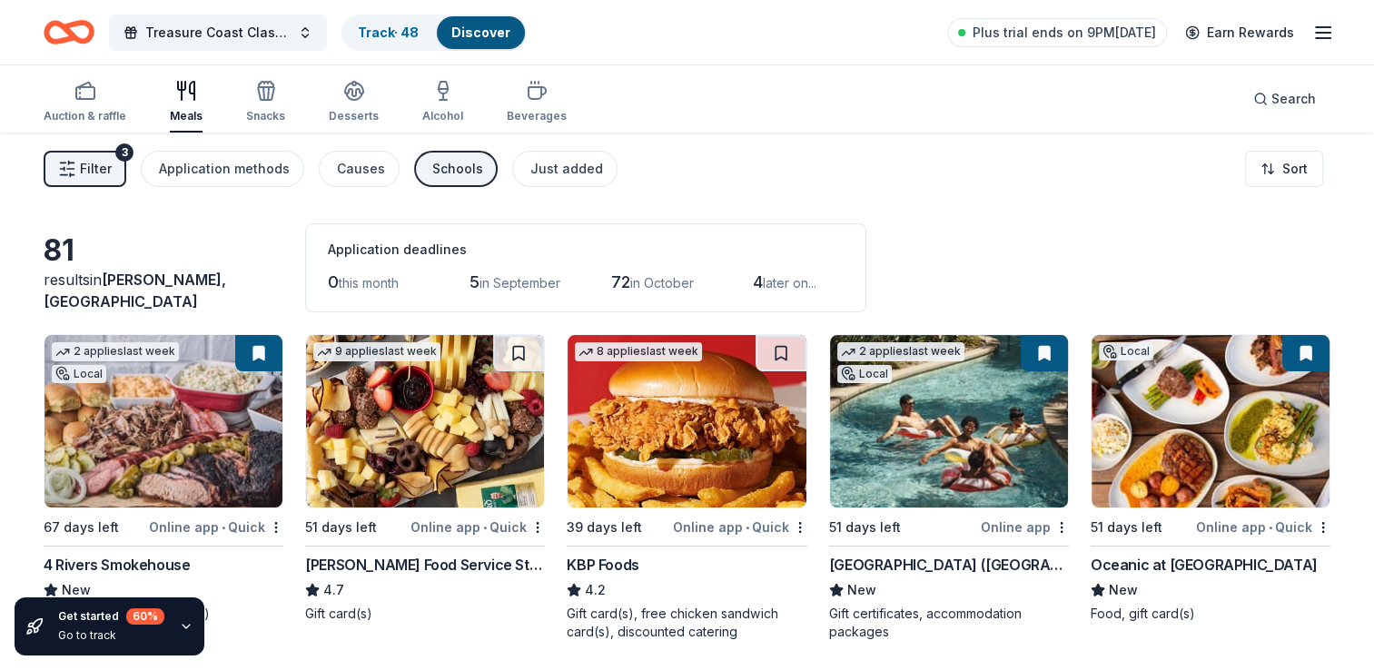
click at [178, 117] on div "Meals" at bounding box center [186, 116] width 33 height 15
click at [76, 98] on rect "button" at bounding box center [85, 93] width 18 height 12
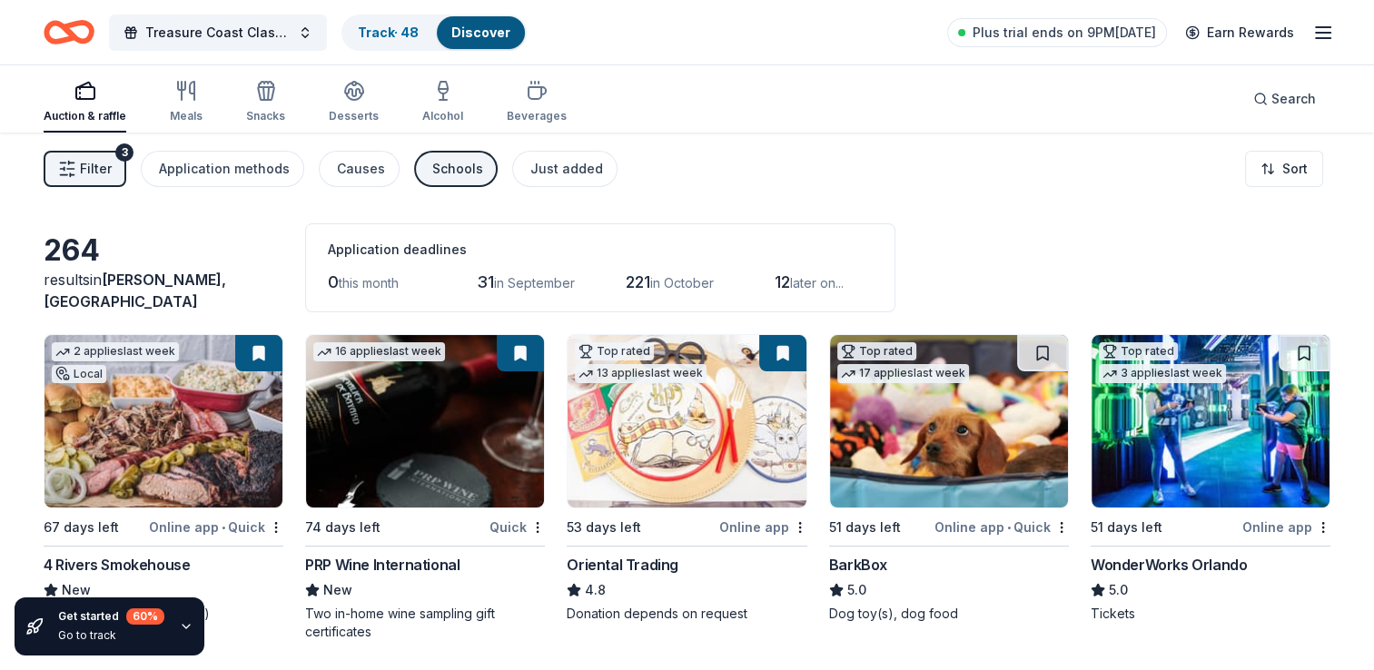
click at [721, 369] on img at bounding box center [686, 421] width 238 height 173
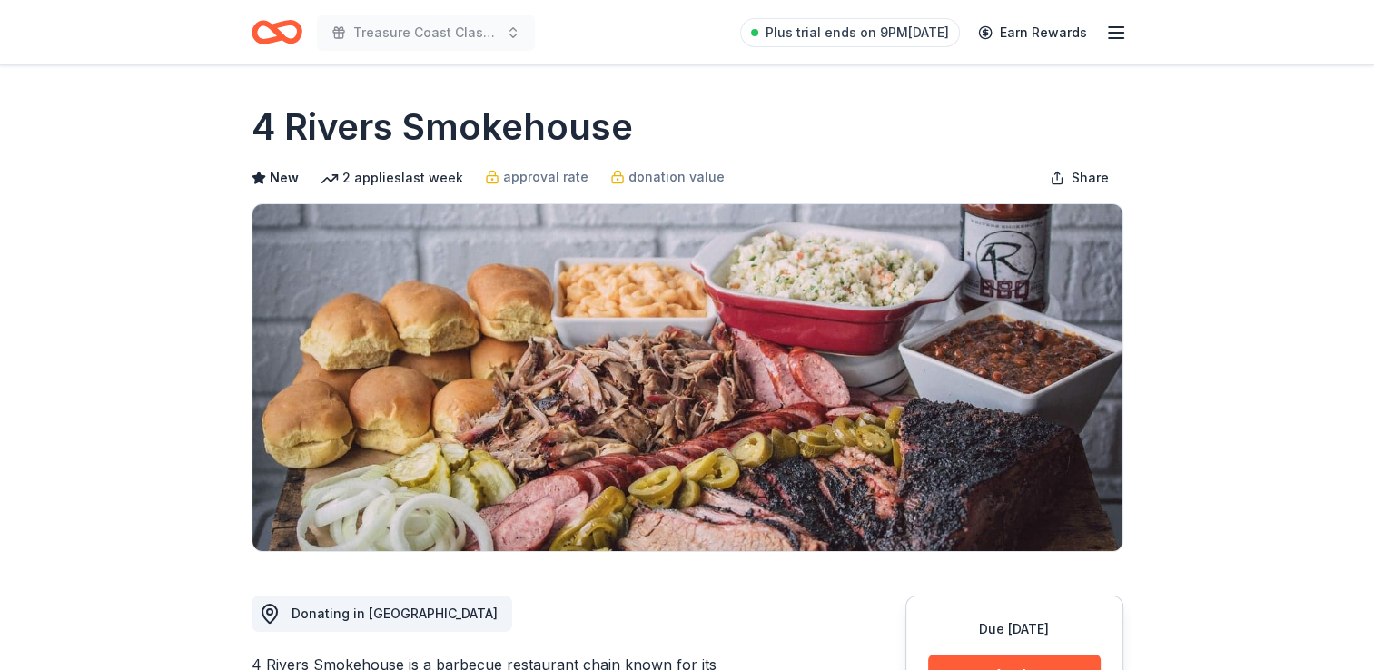
click at [966, 25] on span "Save" at bounding box center [969, 32] width 35 height 24
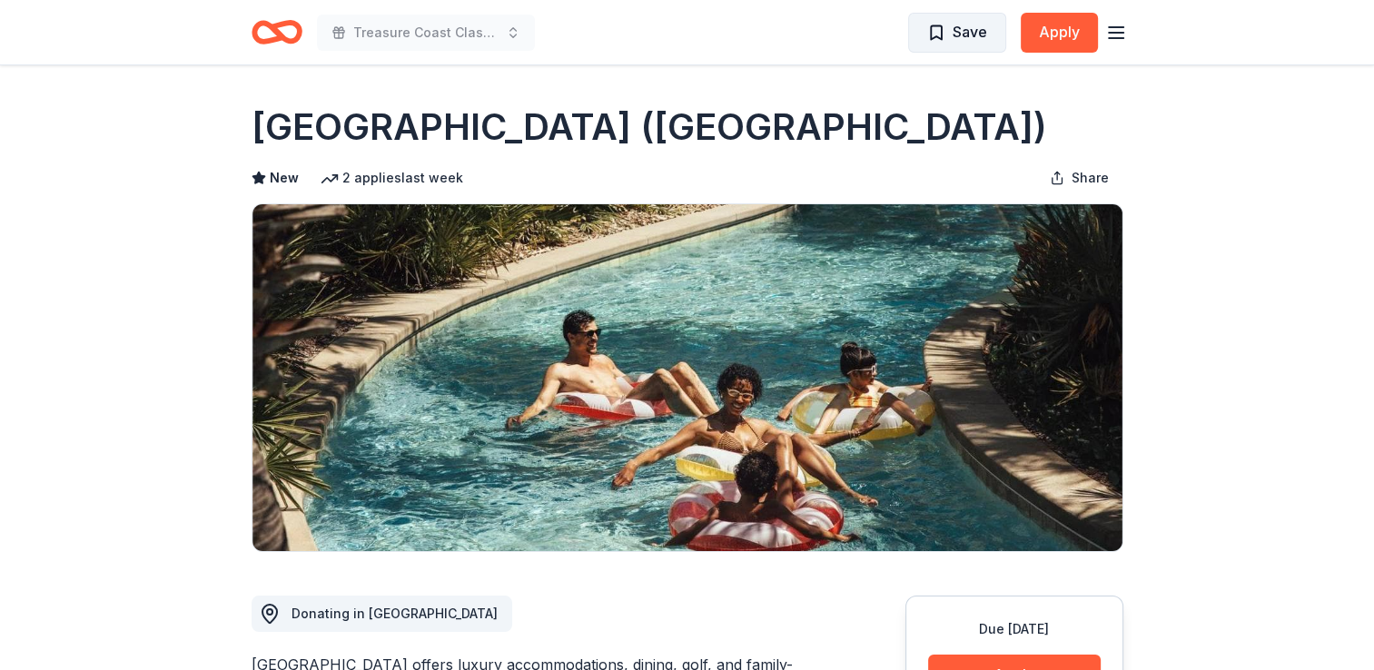
click at [972, 35] on span "Save" at bounding box center [969, 32] width 35 height 24
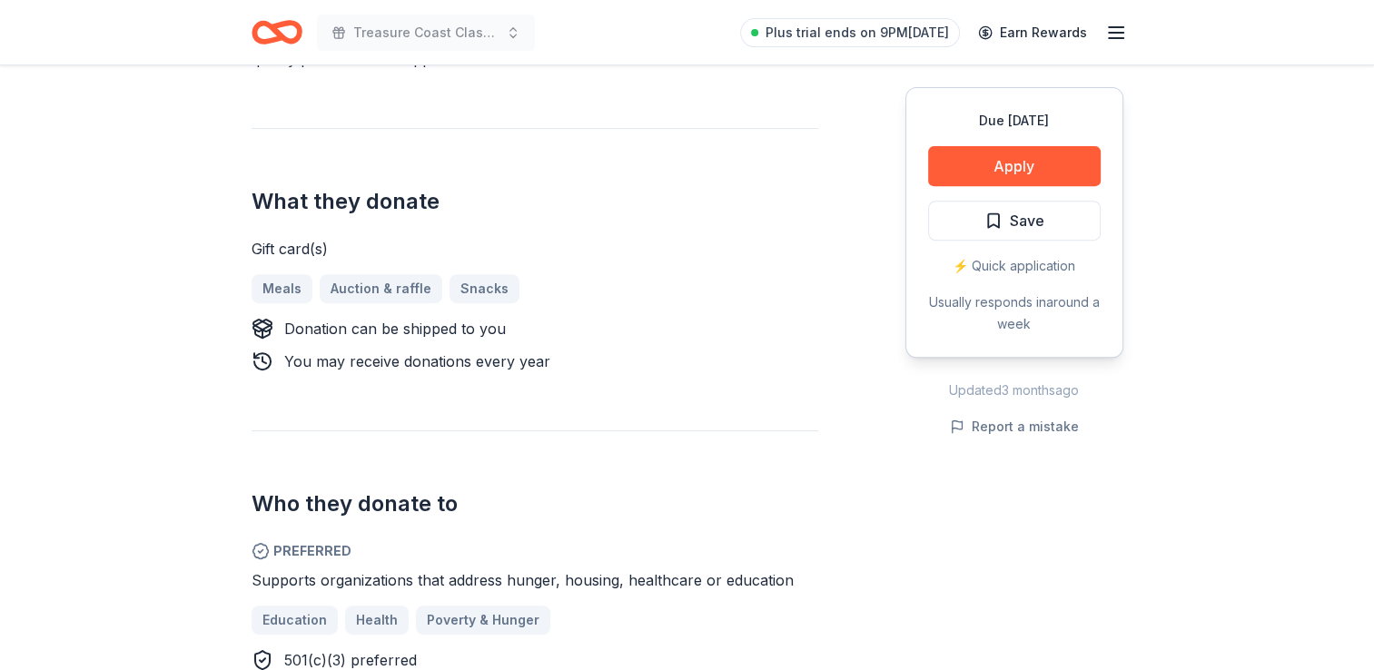
scroll to position [690, 0]
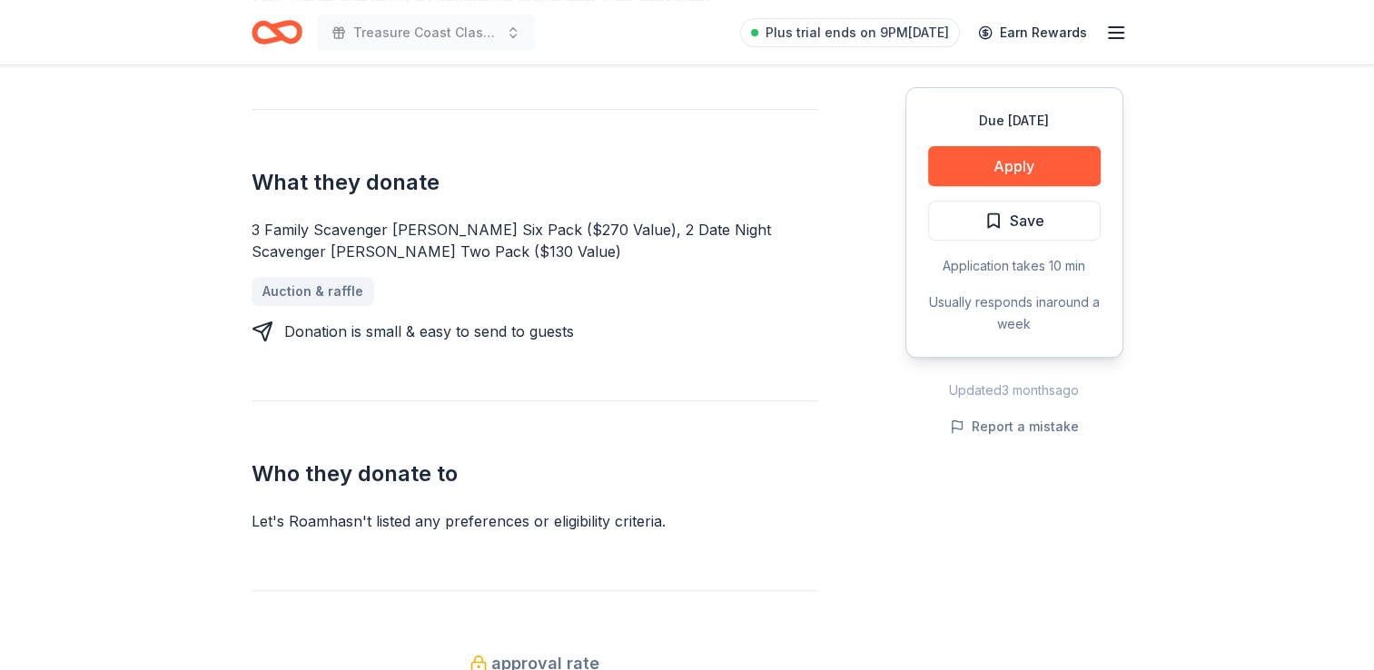
scroll to position [726, 0]
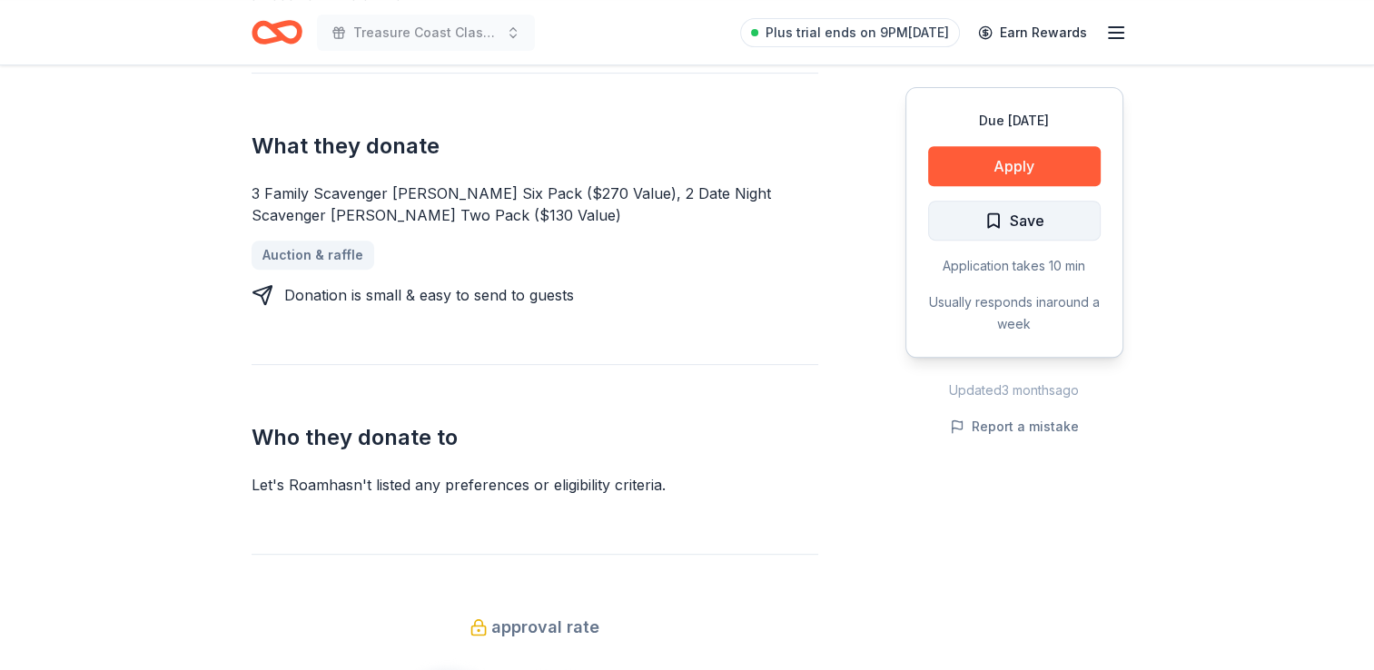
click at [957, 224] on button "Save" at bounding box center [1014, 221] width 173 height 40
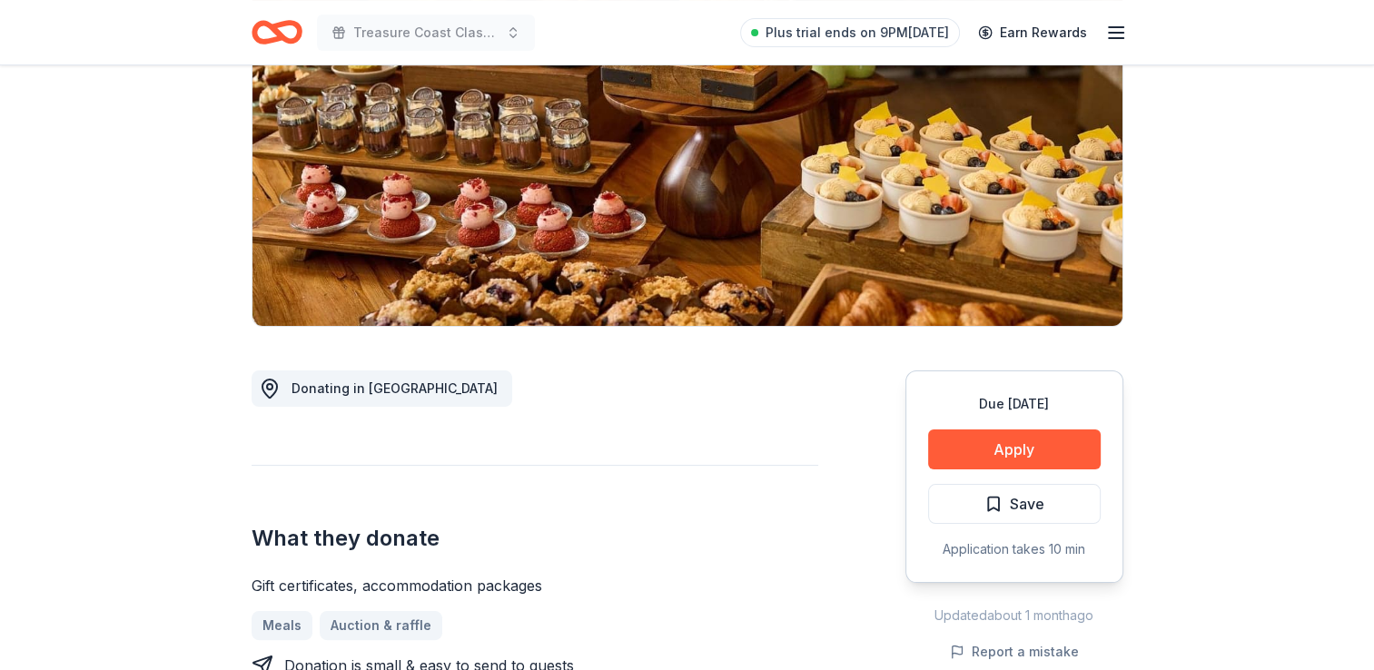
scroll to position [436, 0]
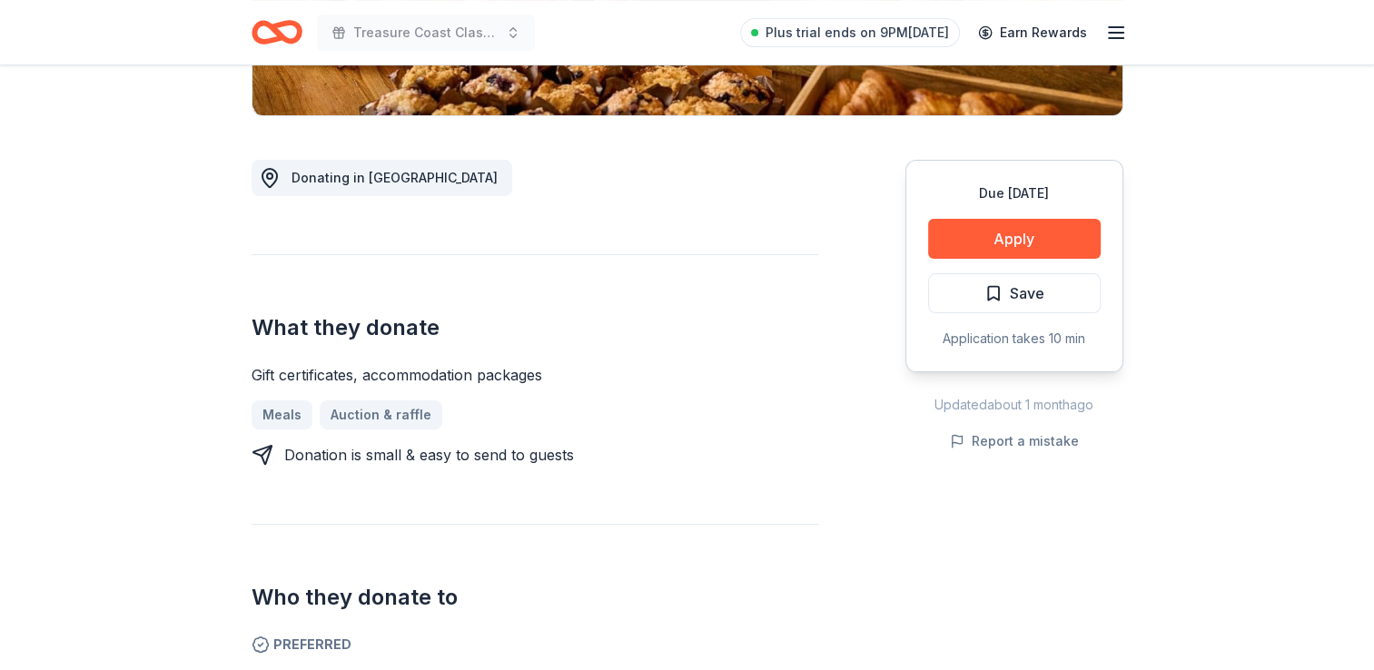
click at [795, 361] on div "What they donate Gift certificates, accommodation packages Meals Auction & raff…" at bounding box center [535, 360] width 567 height 212
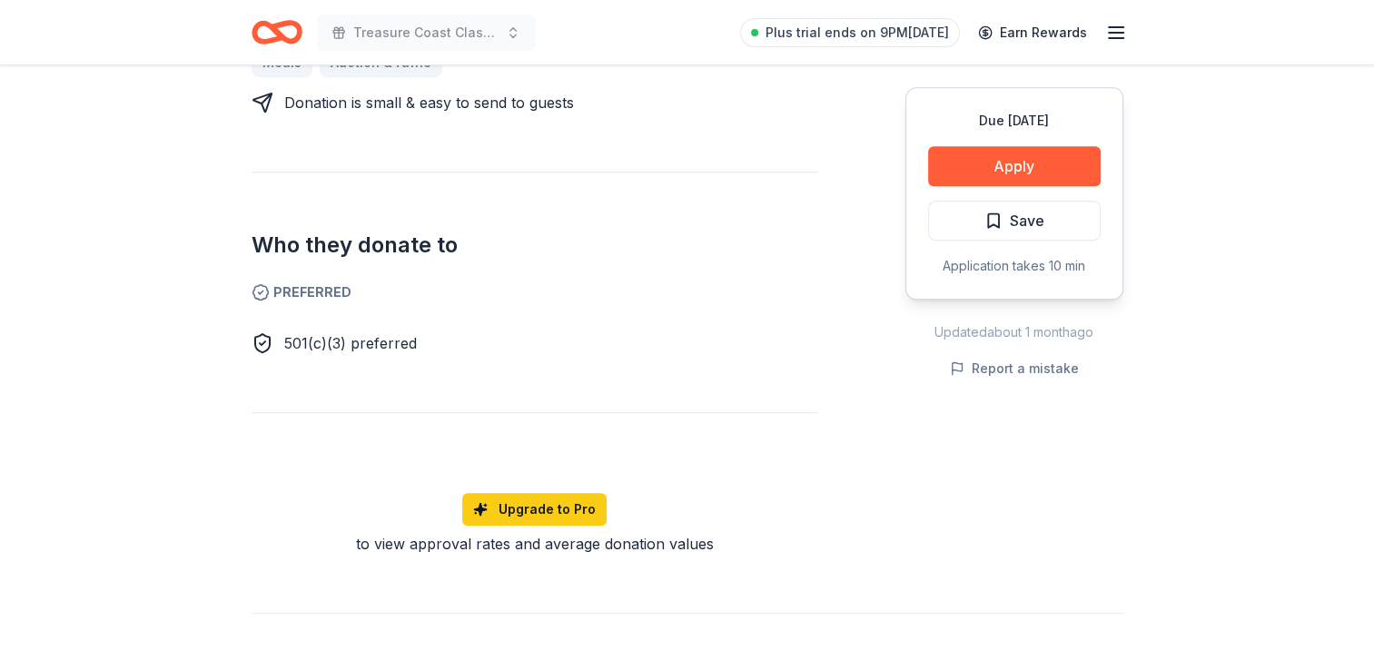
scroll to position [799, 0]
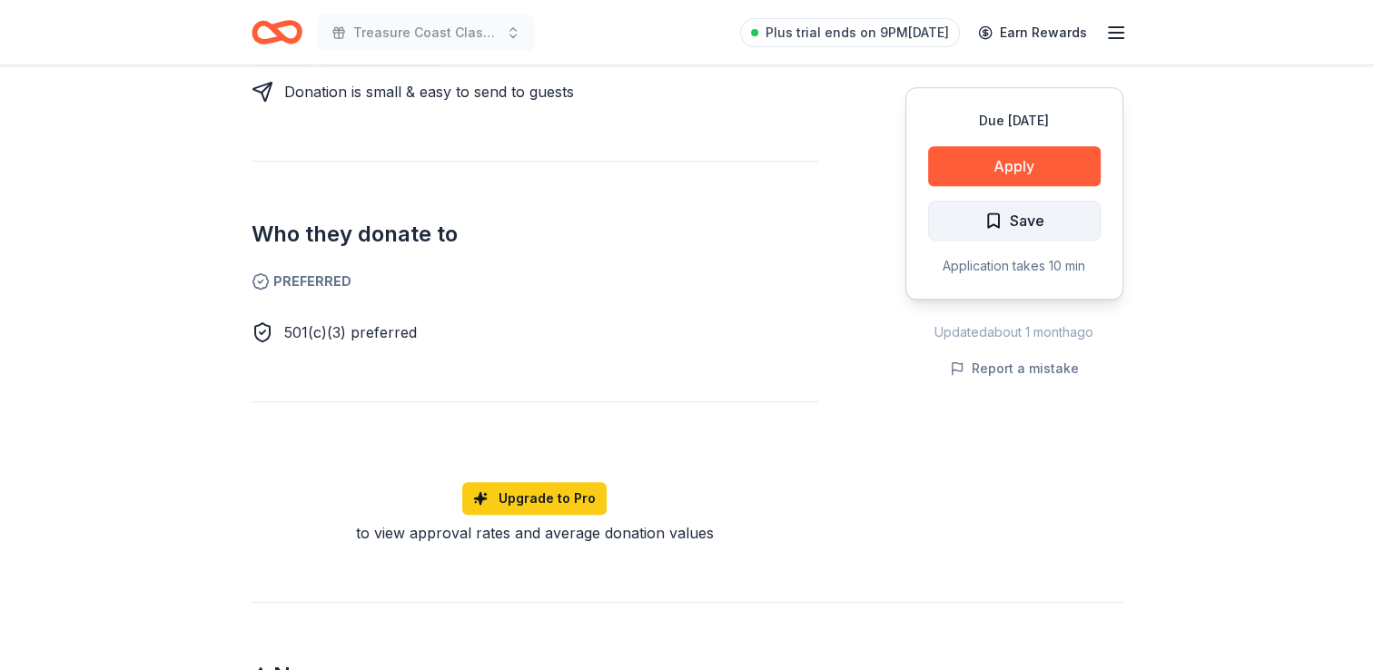
click at [1013, 223] on span "Save" at bounding box center [1027, 221] width 35 height 24
click at [757, 187] on div "Who they donate to Preferred 501(c)(3) preferred" at bounding box center [535, 252] width 567 height 183
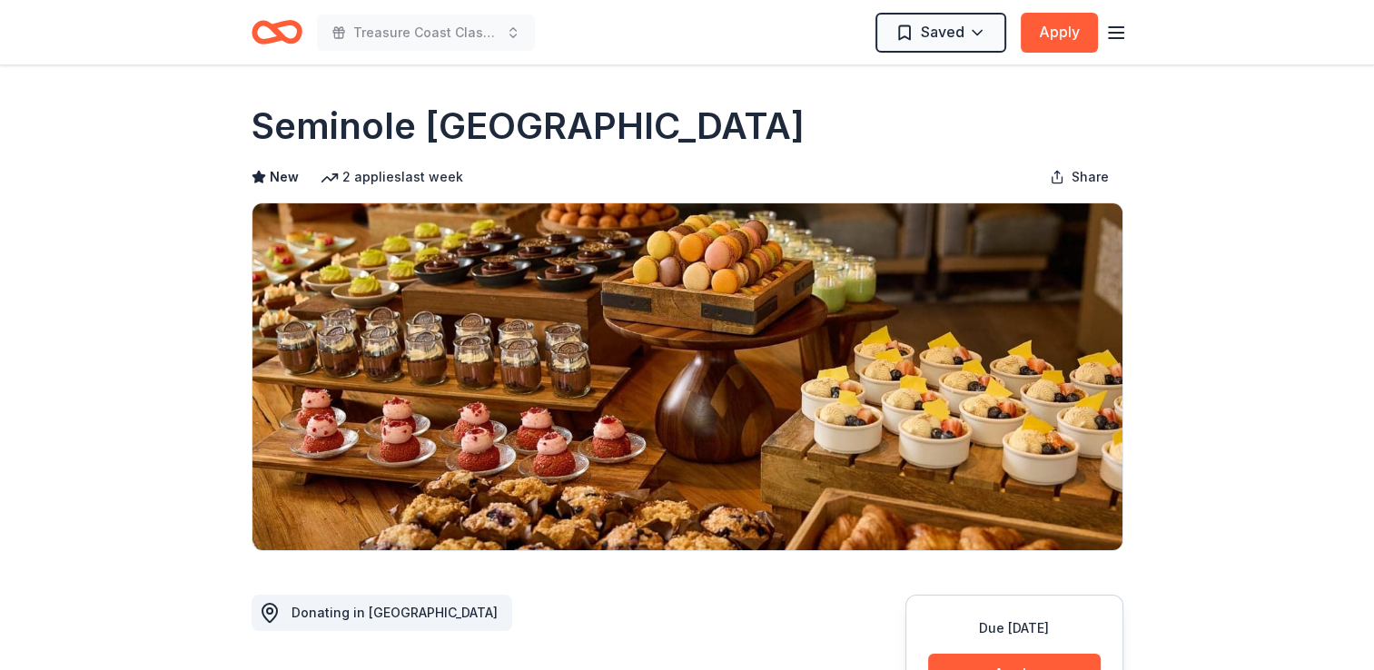
scroll to position [0, 0]
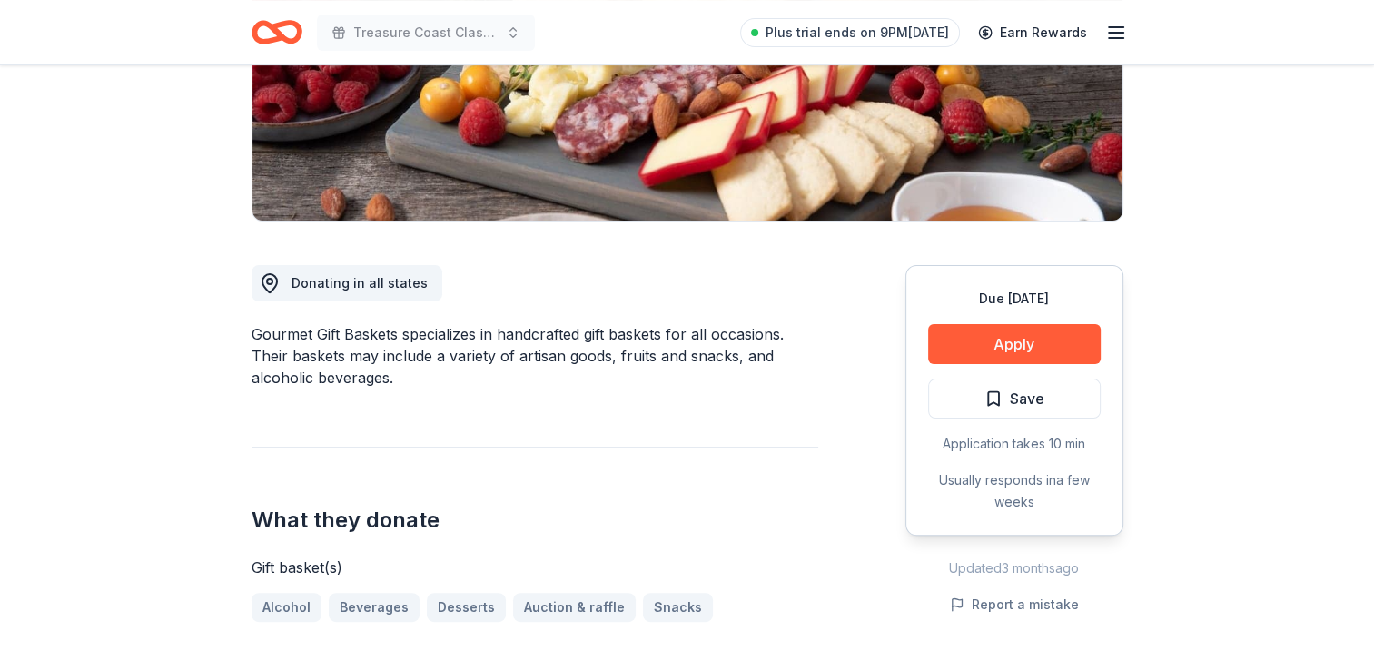
scroll to position [363, 0]
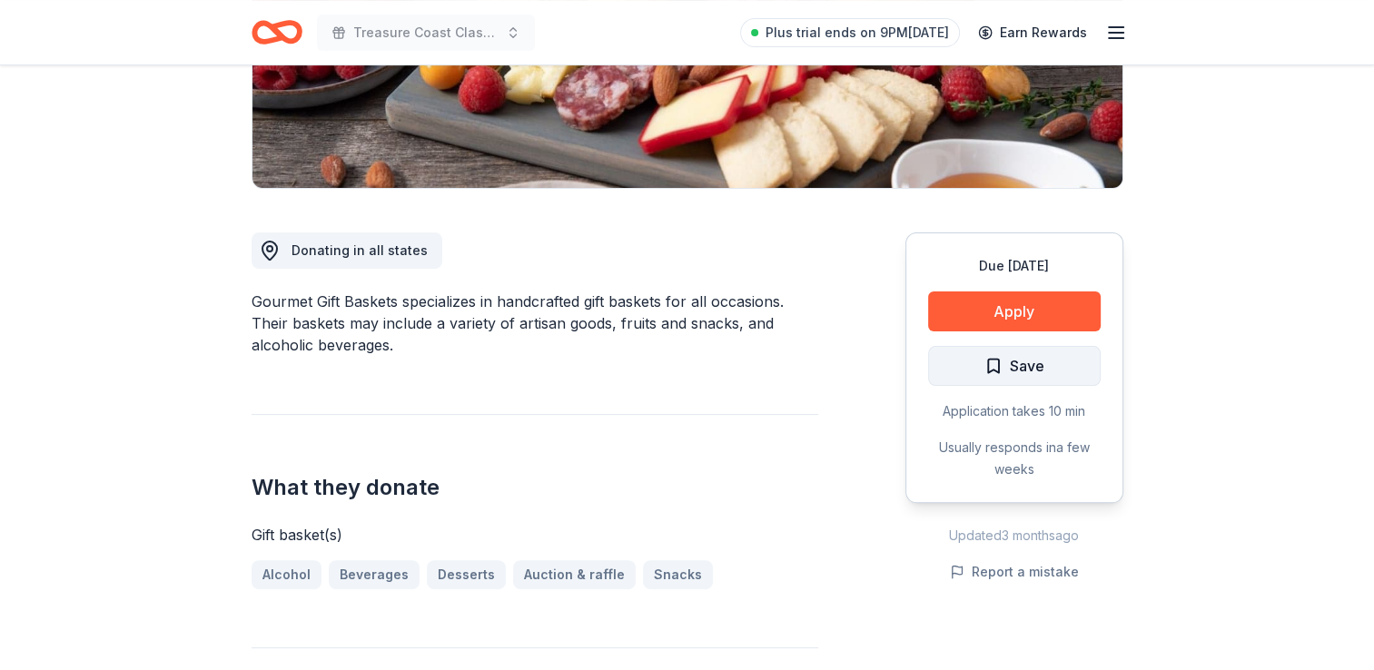
click at [1021, 358] on span "Save" at bounding box center [1027, 366] width 35 height 24
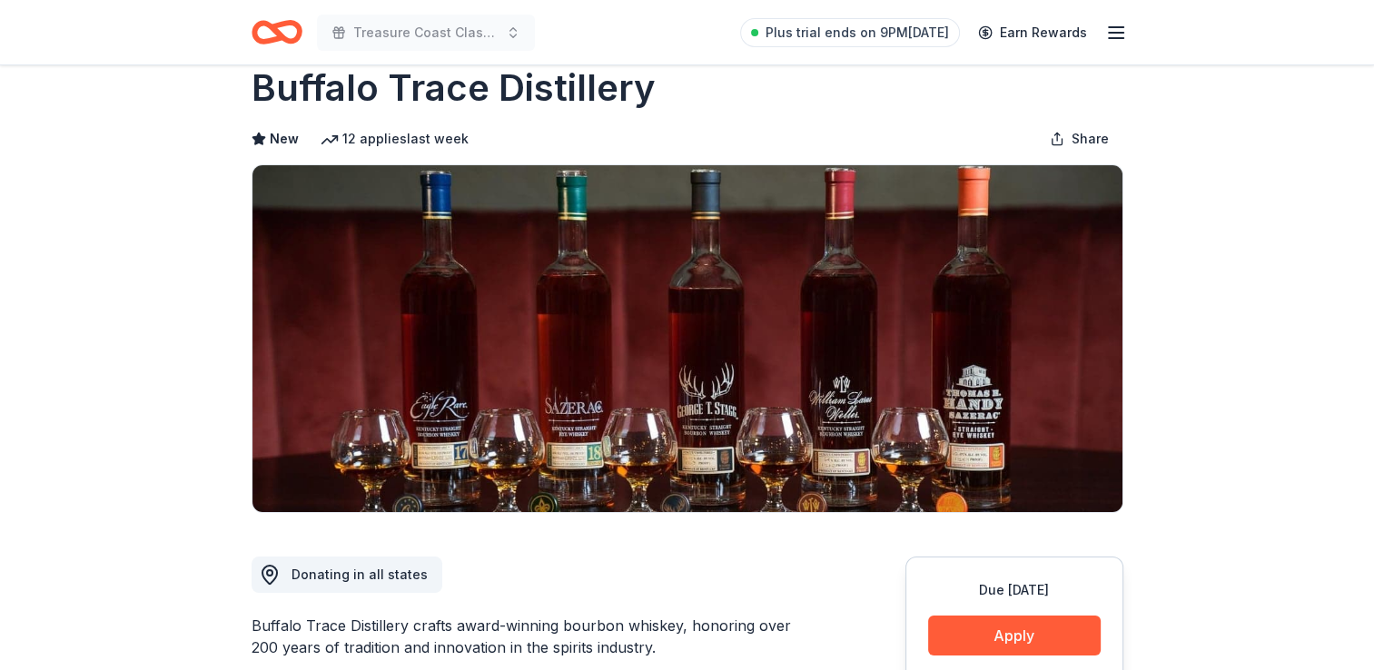
scroll to position [36, 0]
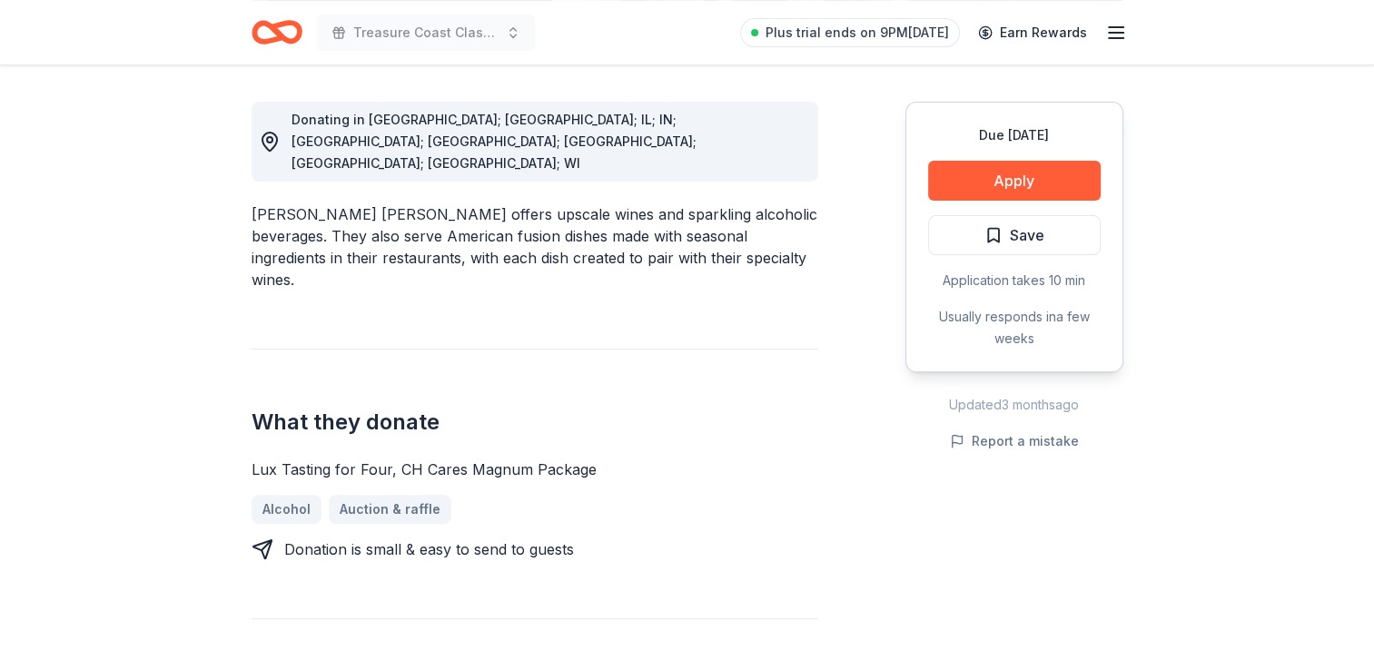
scroll to position [581, 0]
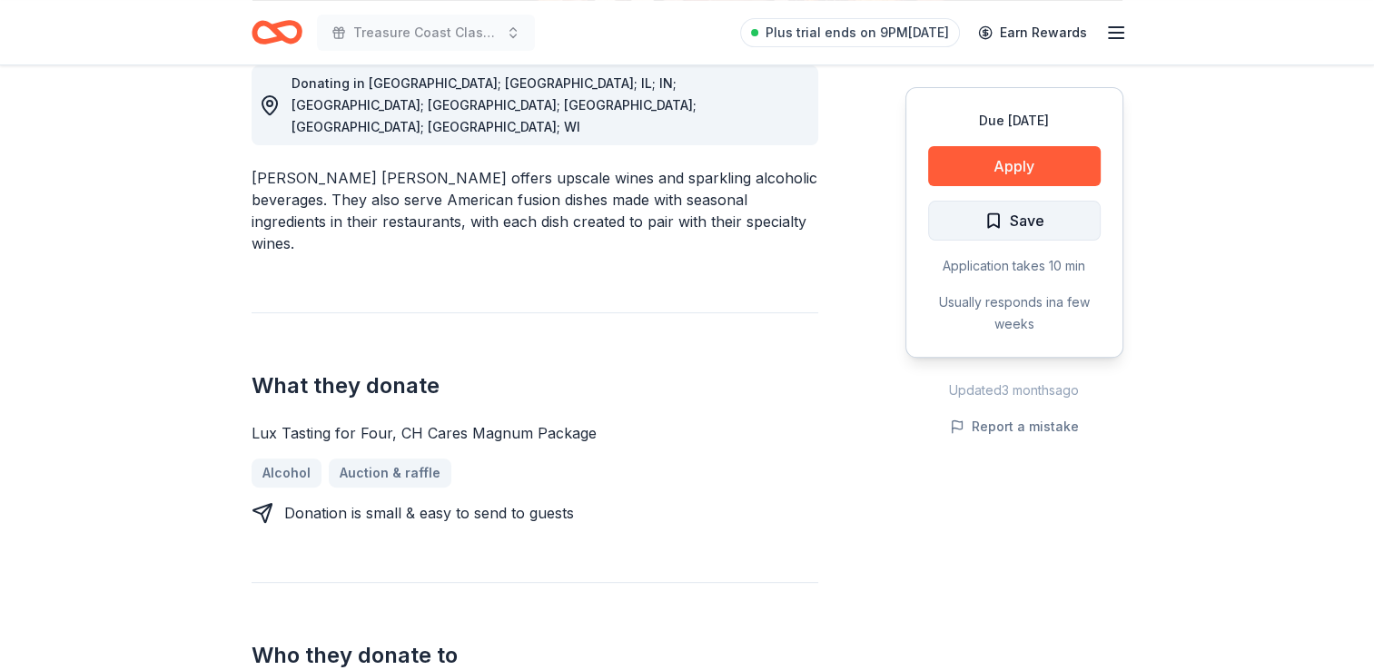
click at [1038, 217] on span "Save" at bounding box center [1027, 221] width 35 height 24
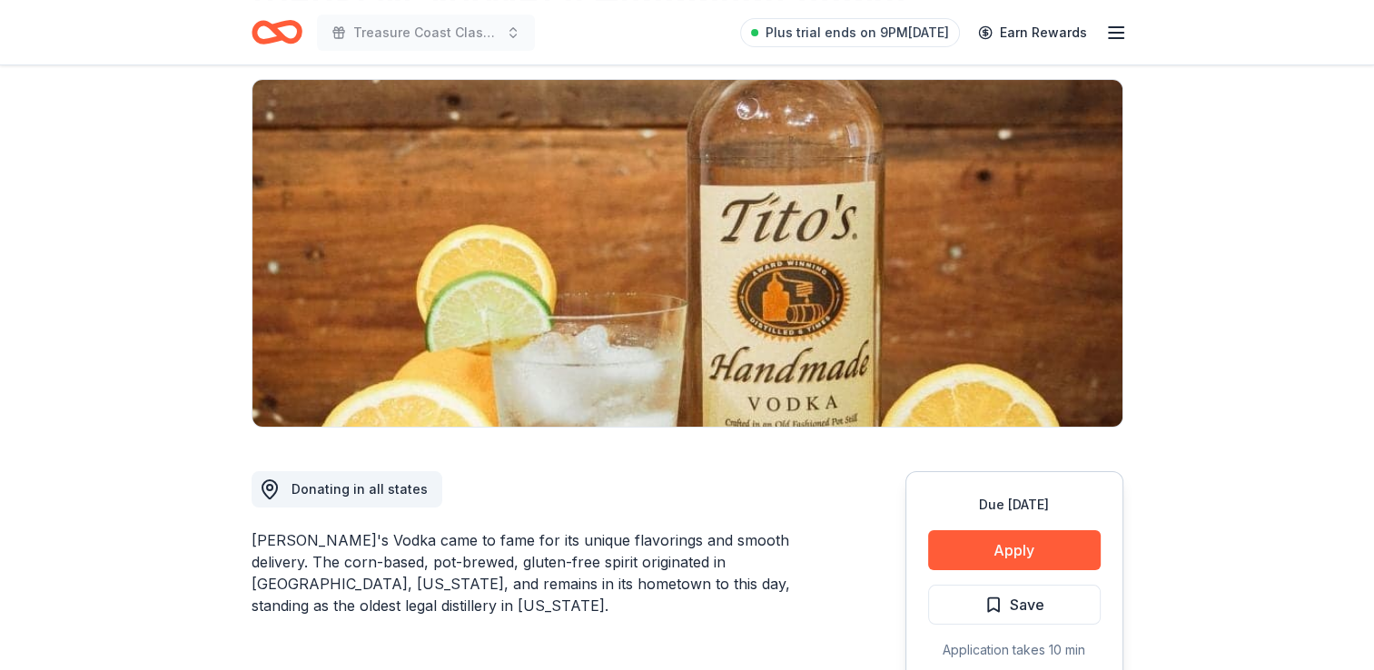
scroll to position [145, 0]
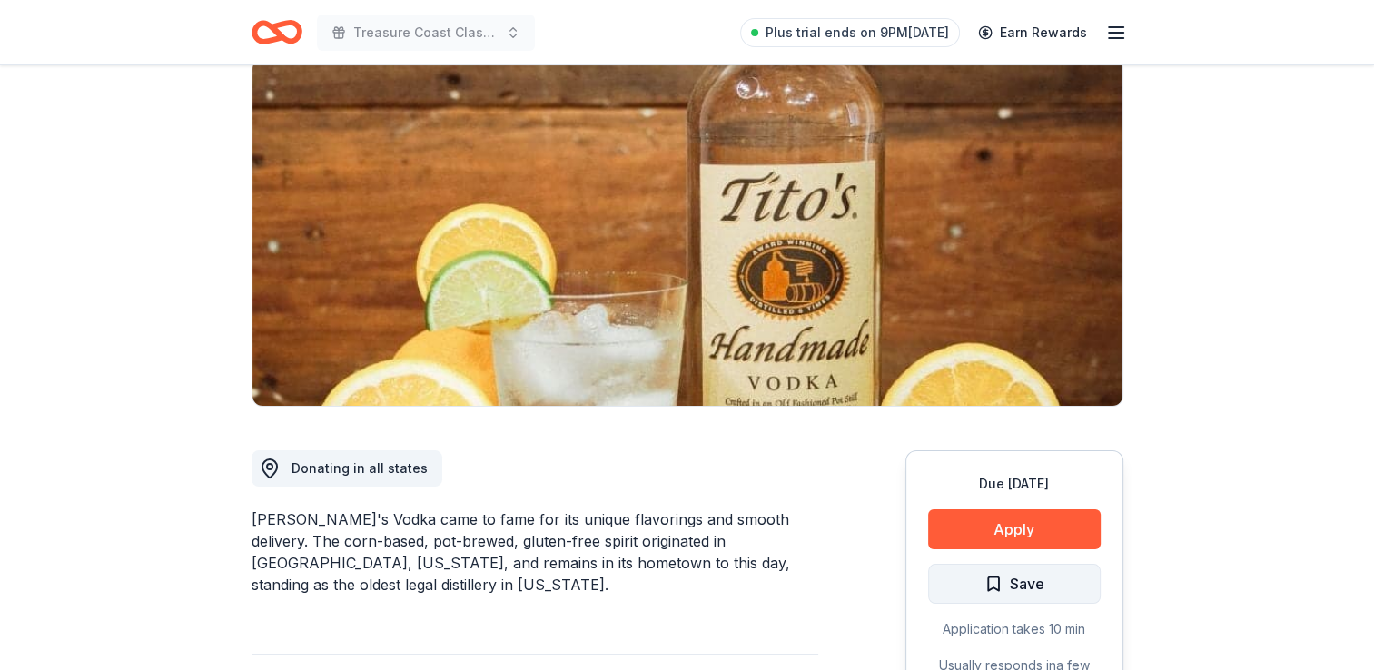
click at [1024, 584] on span "Save" at bounding box center [1027, 584] width 35 height 24
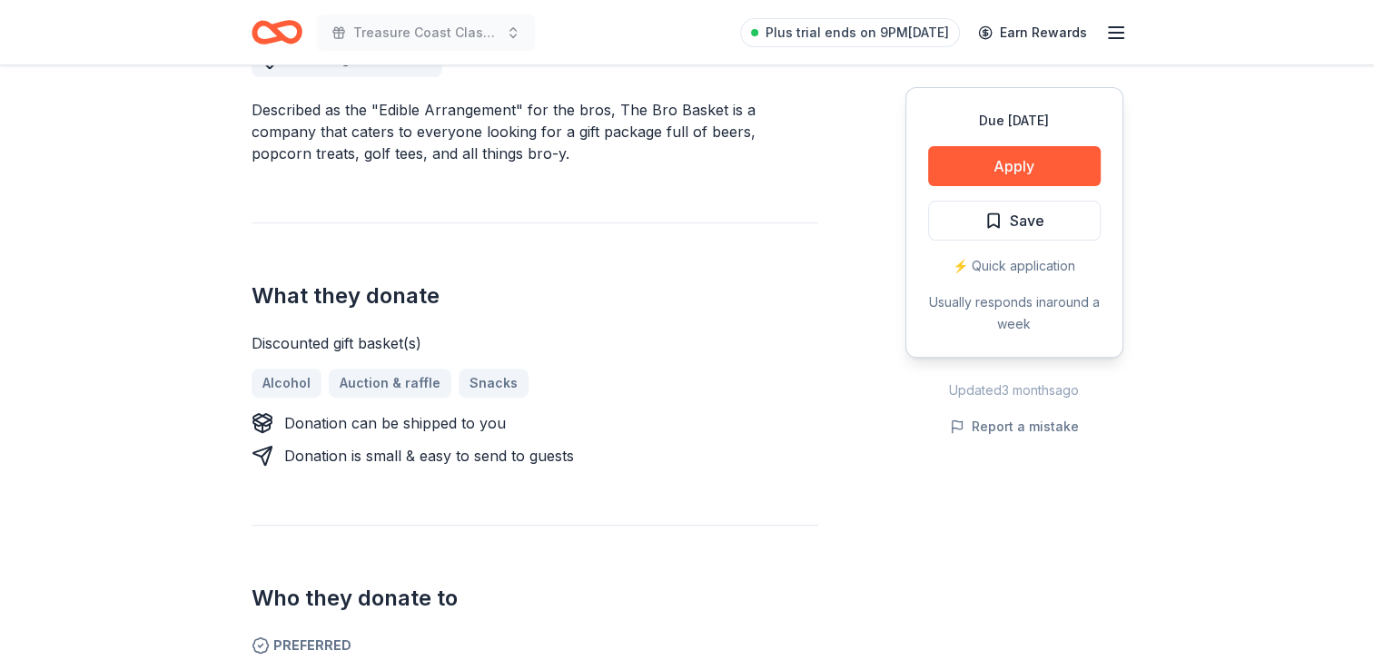
scroll to position [581, 0]
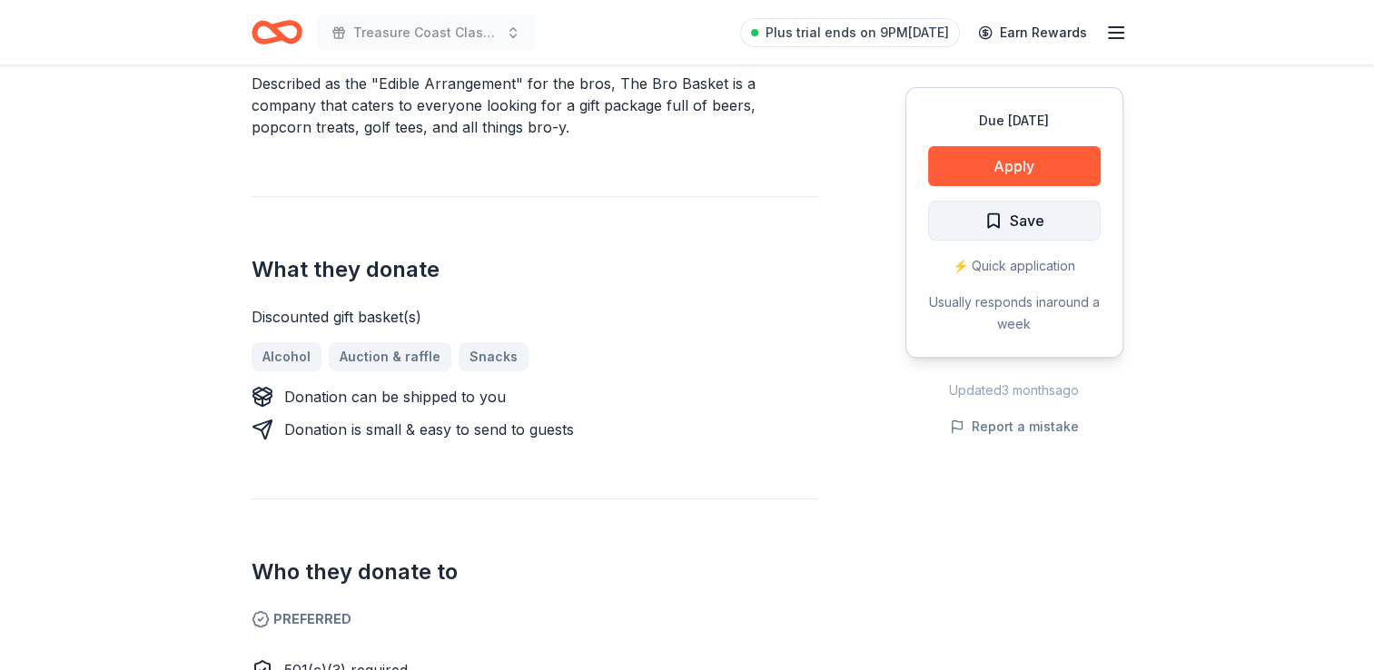
click at [1002, 230] on span "Save" at bounding box center [1014, 221] width 60 height 24
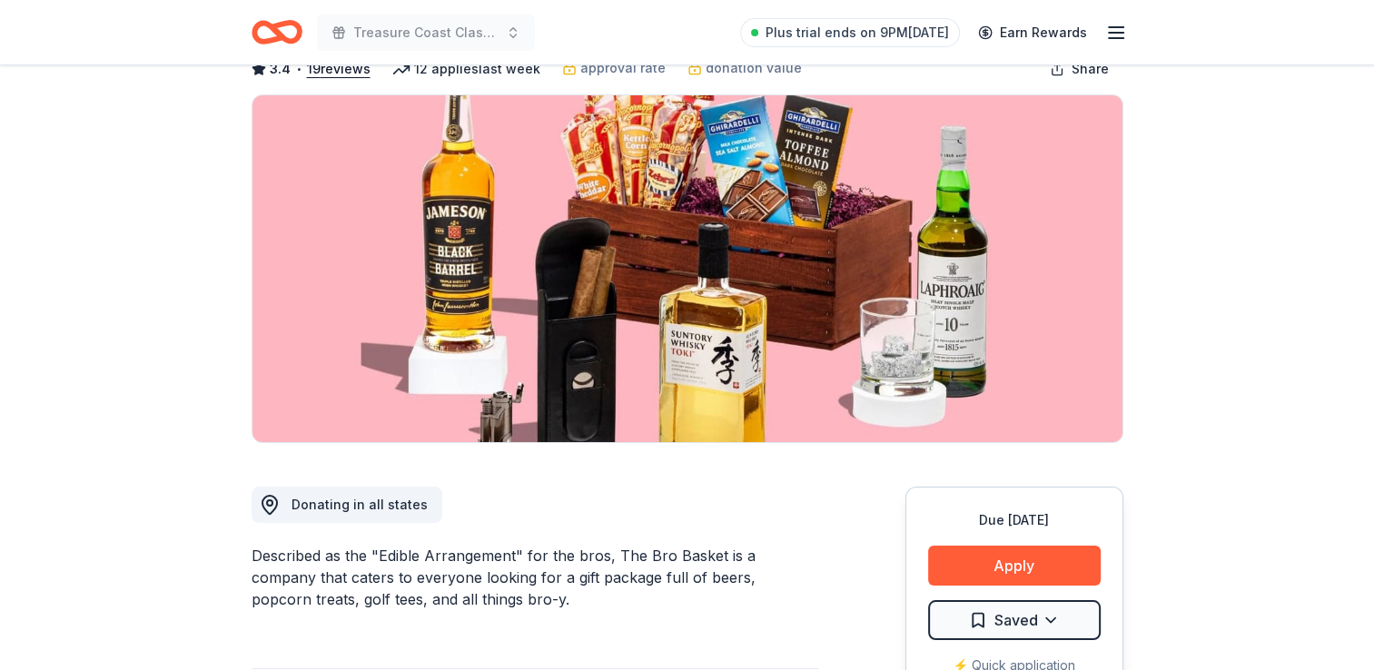
scroll to position [73, 0]
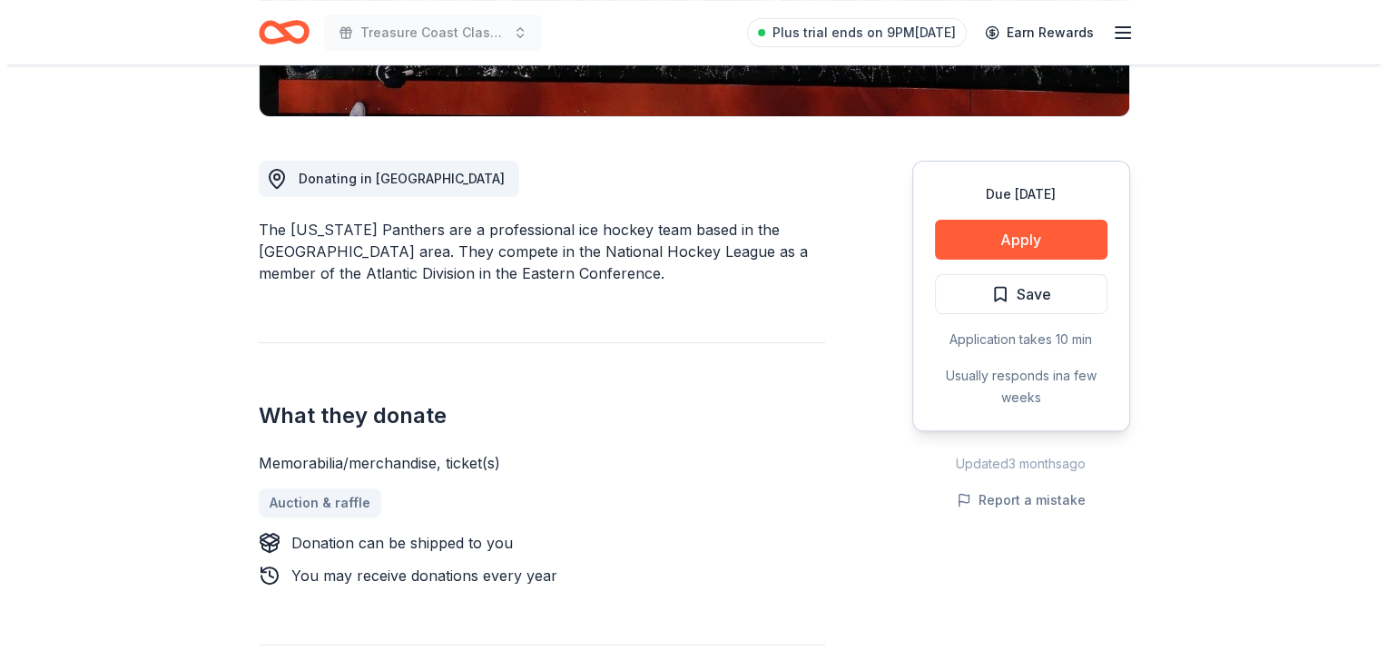
scroll to position [436, 0]
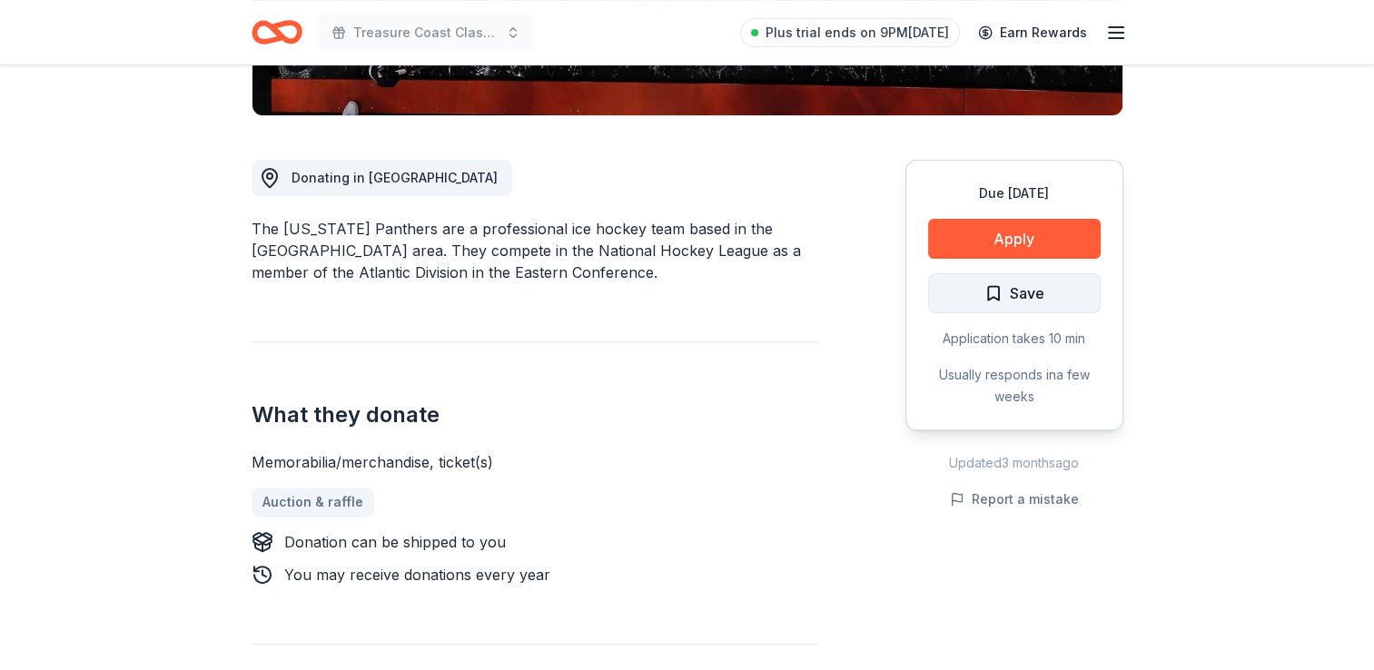
click at [1002, 304] on span "Save" at bounding box center [1014, 293] width 60 height 24
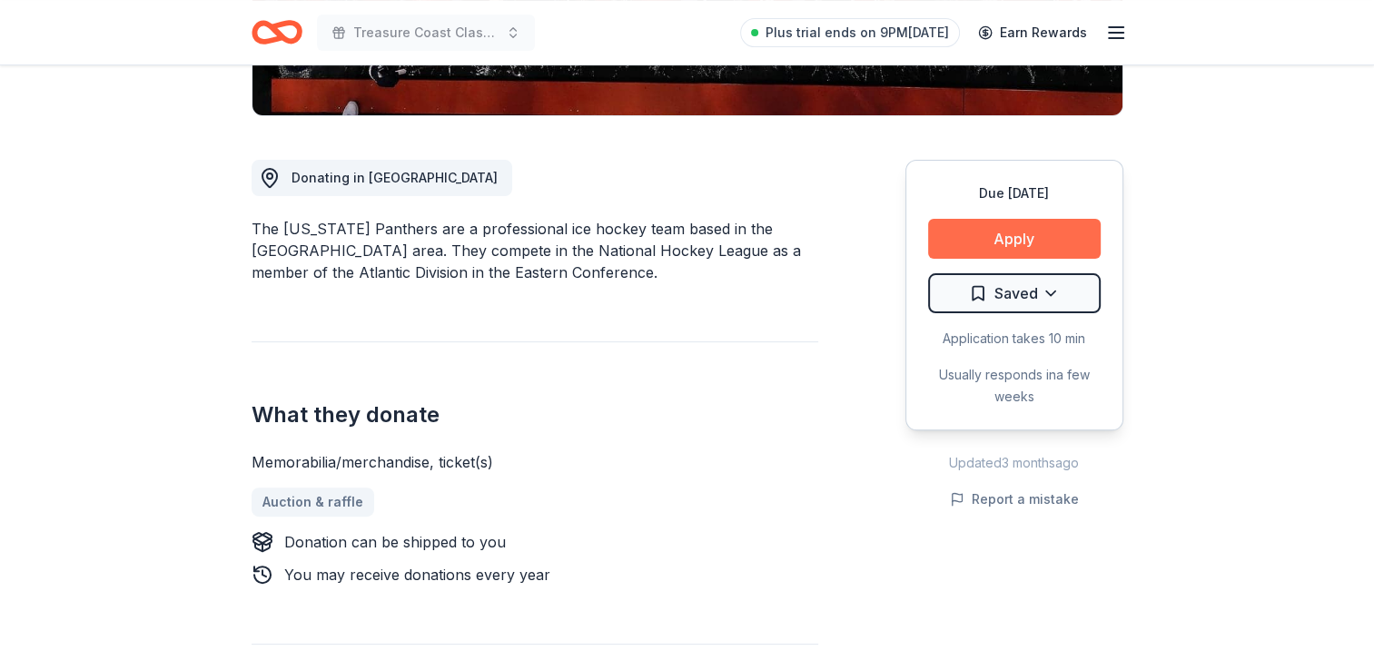
click at [1029, 224] on button "Apply" at bounding box center [1014, 239] width 173 height 40
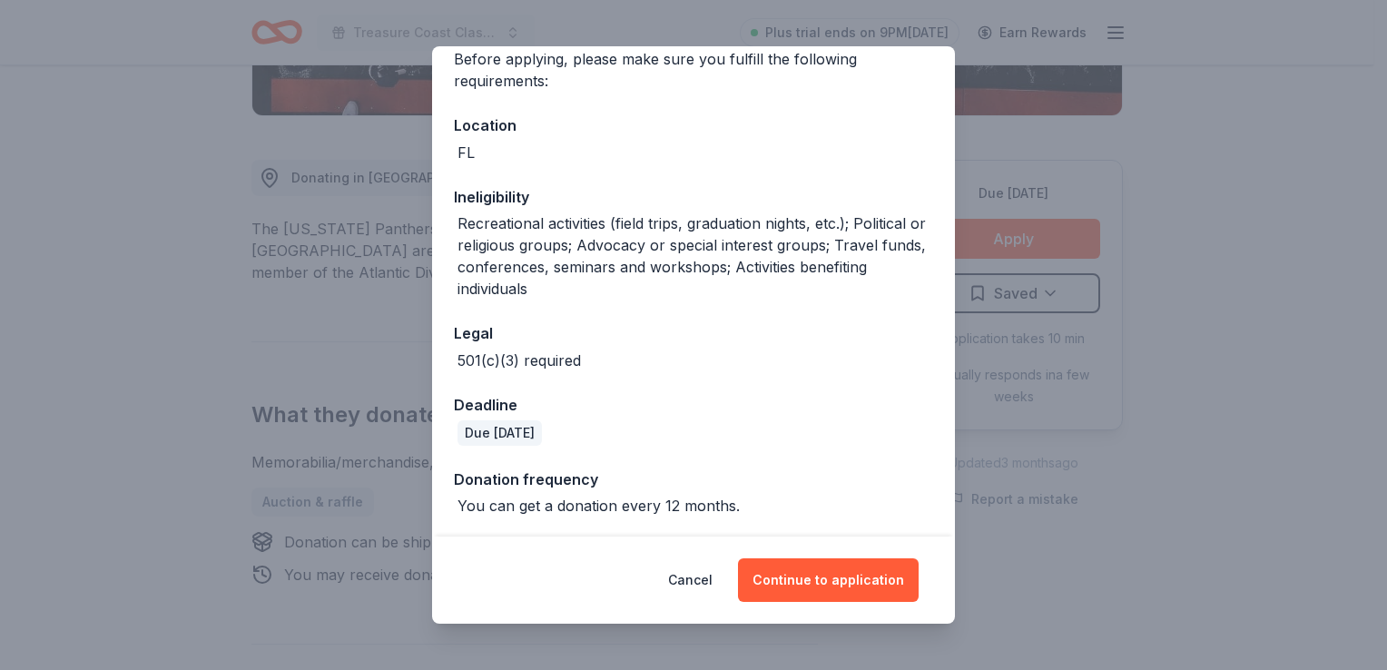
scroll to position [153, 0]
click at [828, 578] on button "Continue to application" at bounding box center [828, 580] width 181 height 44
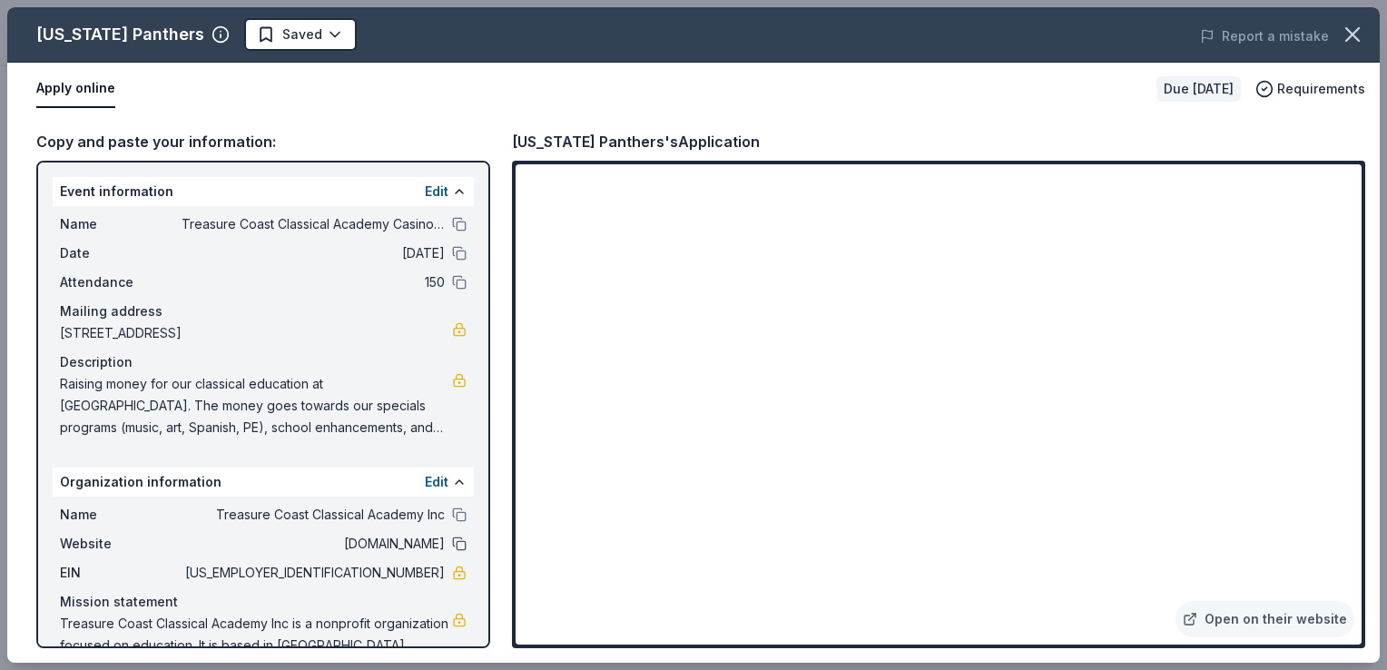
click at [452, 543] on button at bounding box center [459, 544] width 15 height 15
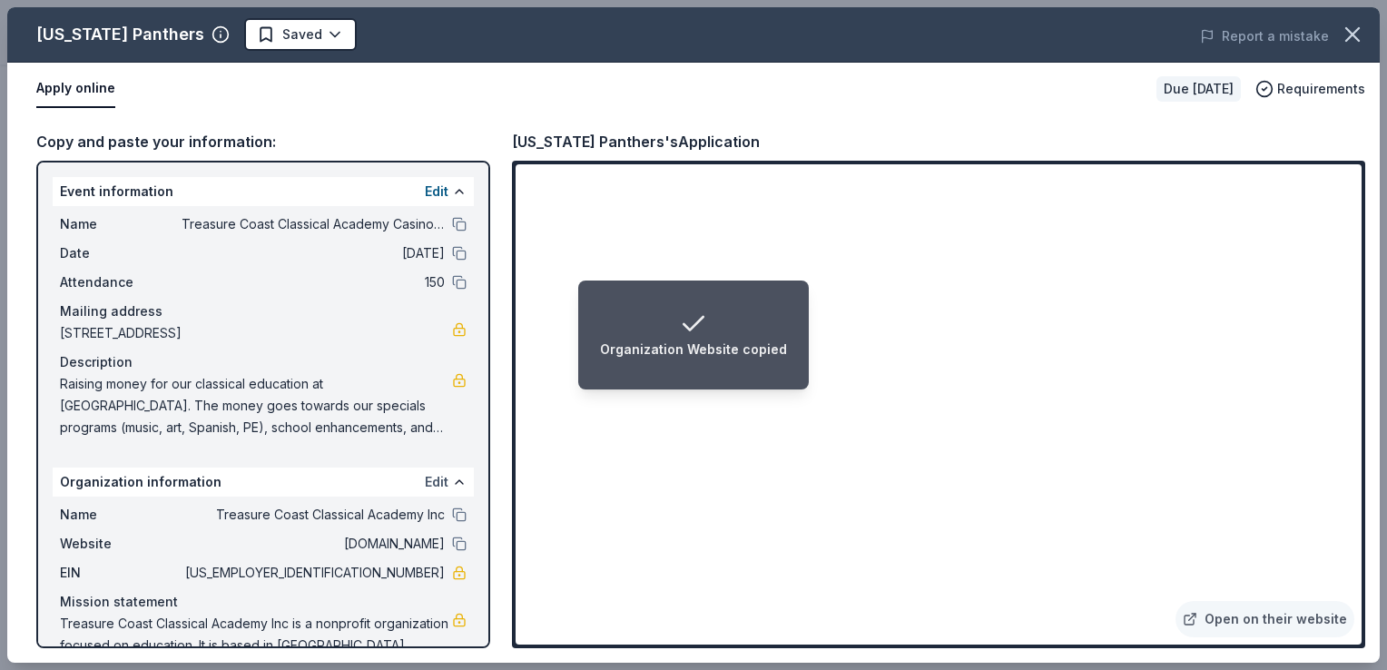
click at [425, 474] on button "Edit" at bounding box center [437, 482] width 24 height 22
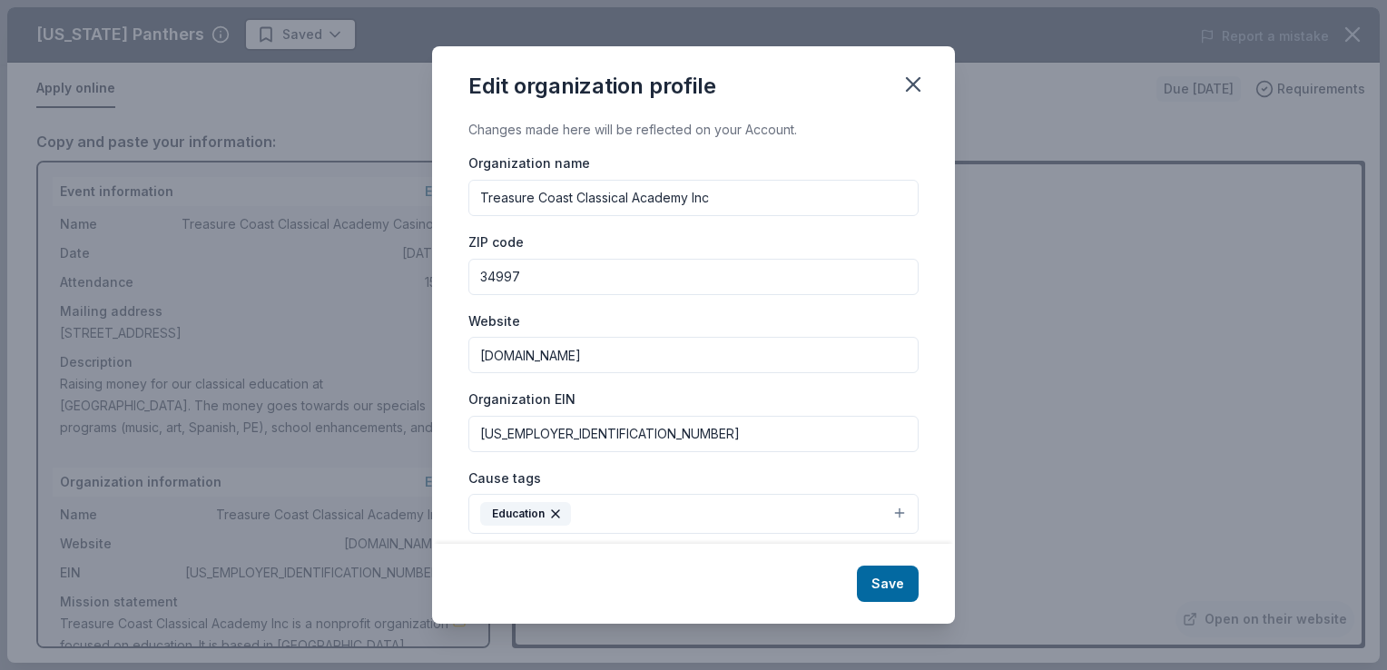
click at [637, 365] on input "treasurecoastclassical.org" at bounding box center [694, 355] width 450 height 36
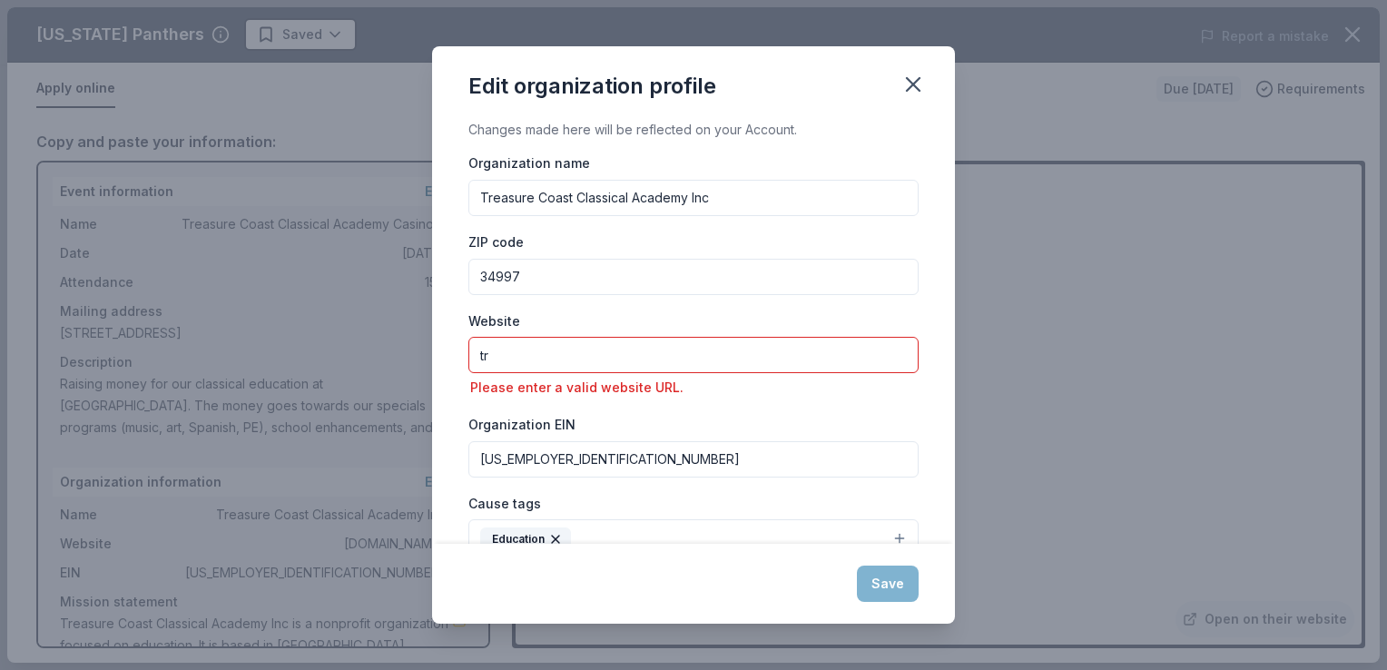
type input "t"
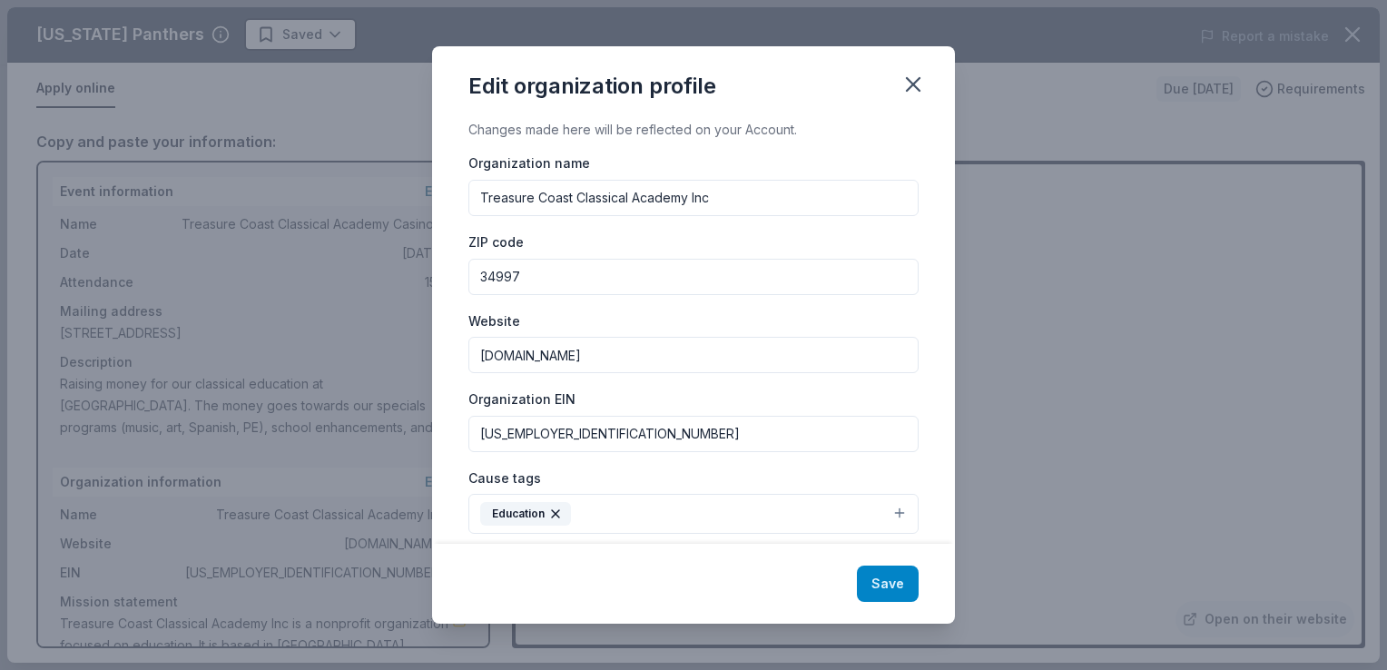
type input "thetcca.net"
click at [897, 580] on button "Save" at bounding box center [888, 584] width 62 height 36
click at [911, 412] on div "Changes made here will be reflected on your Account. Organization name Treasure…" at bounding box center [693, 331] width 523 height 424
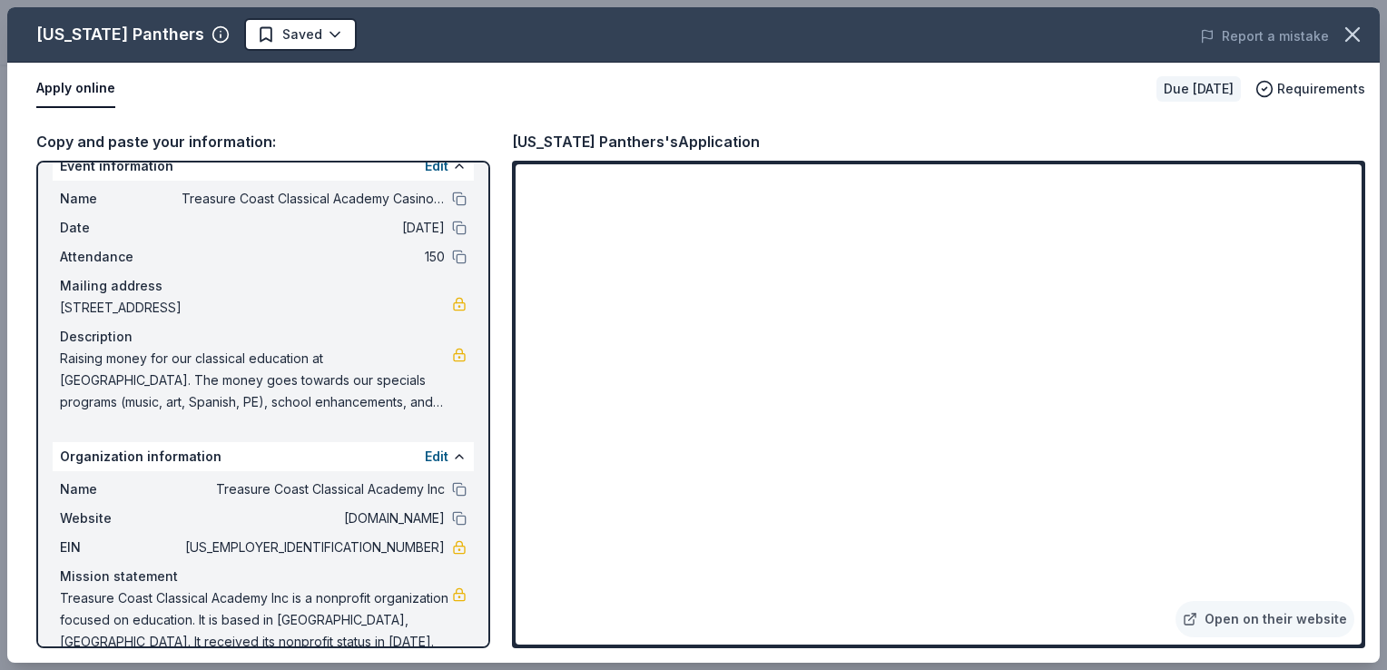
scroll to position [52, 0]
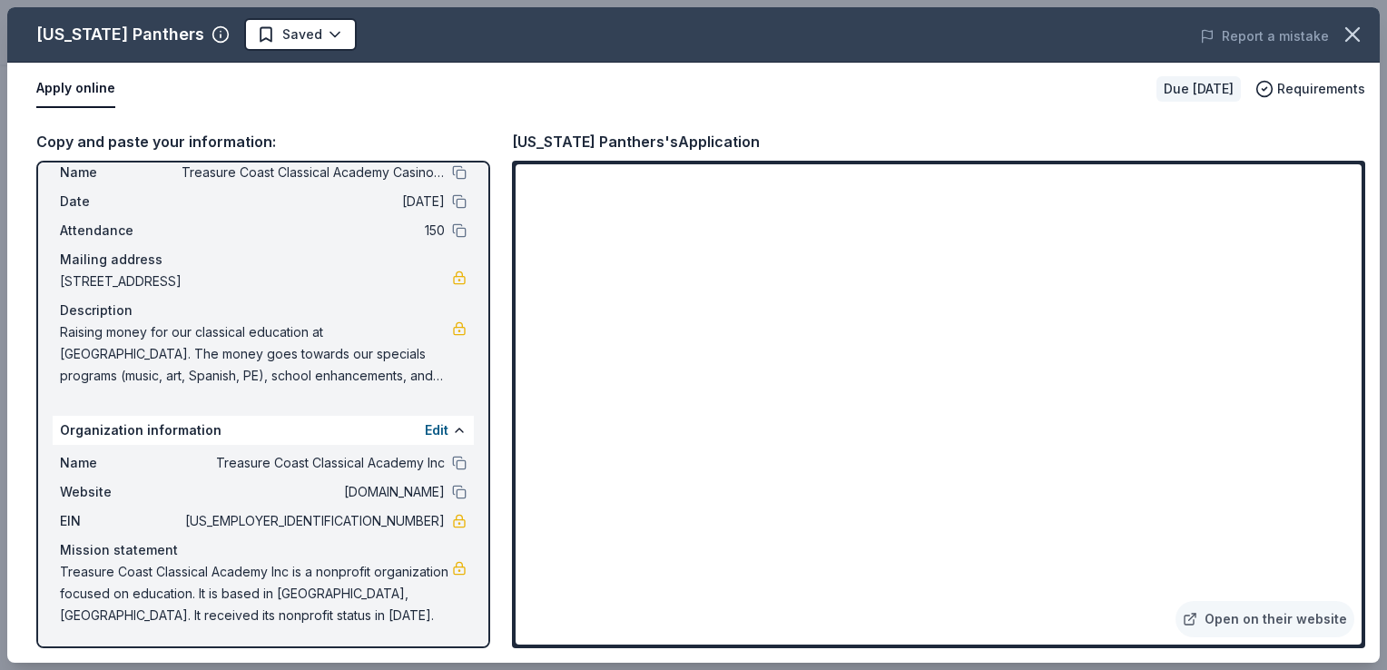
click at [498, 533] on div "Copy and paste your information: Event information Edit Name Treasure Coast Cla…" at bounding box center [693, 389] width 1373 height 548
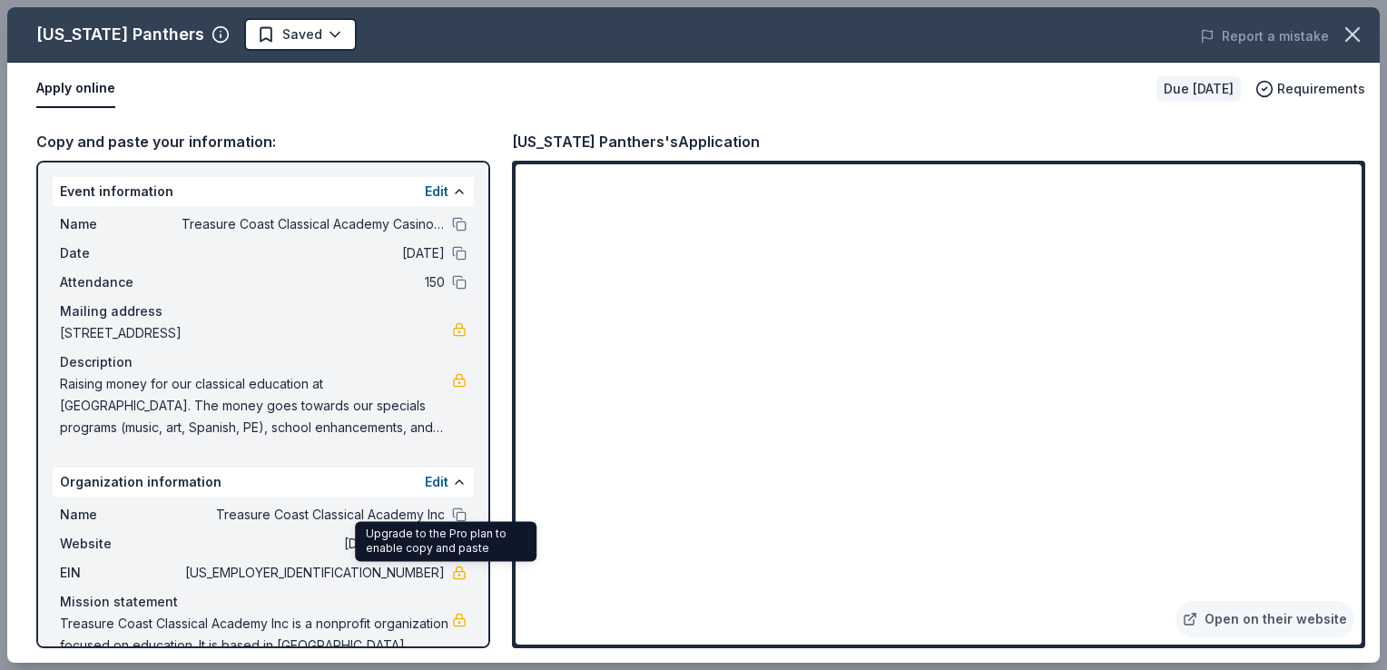
click at [452, 571] on link at bounding box center [459, 573] width 15 height 15
click at [374, 572] on span "82-3724972" at bounding box center [313, 573] width 263 height 22
drag, startPoint x: 362, startPoint y: 571, endPoint x: 397, endPoint y: 575, distance: 34.7
click at [397, 575] on span "82-3724972" at bounding box center [313, 573] width 263 height 22
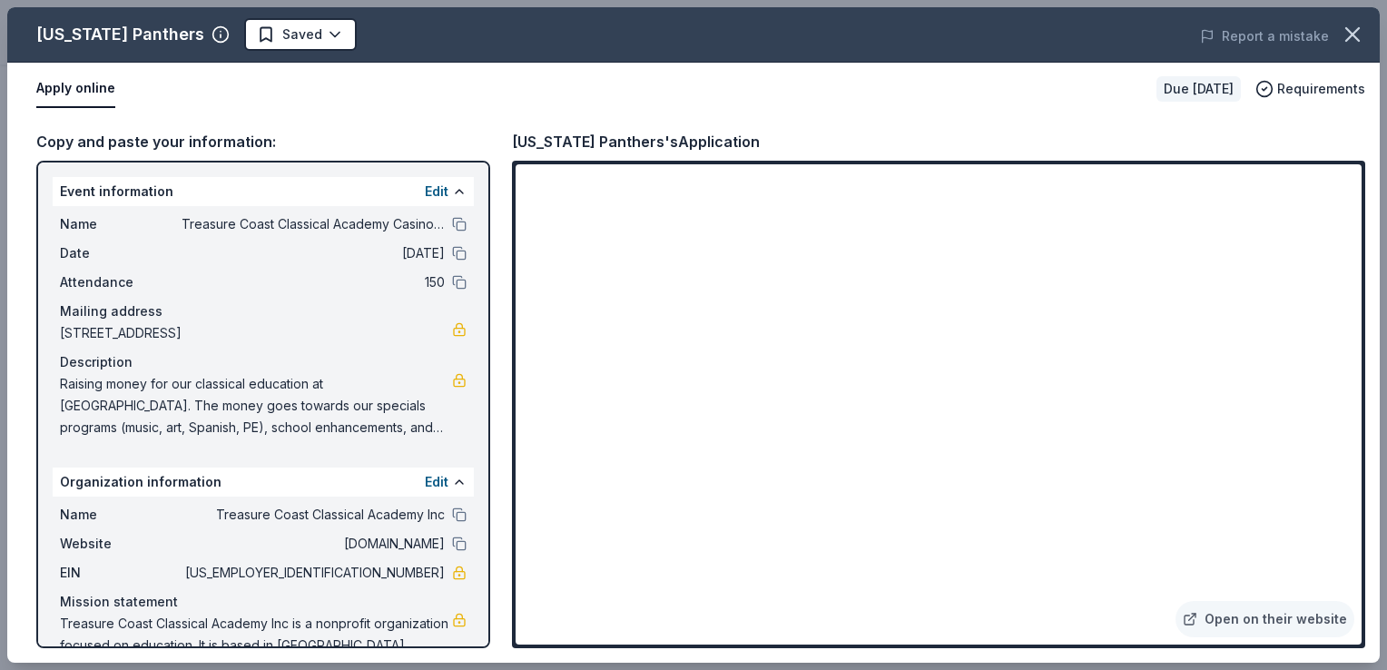
drag, startPoint x: 433, startPoint y: 572, endPoint x: 354, endPoint y: 567, distance: 79.2
click at [354, 567] on div "EIN 82-3724972" at bounding box center [263, 573] width 407 height 22
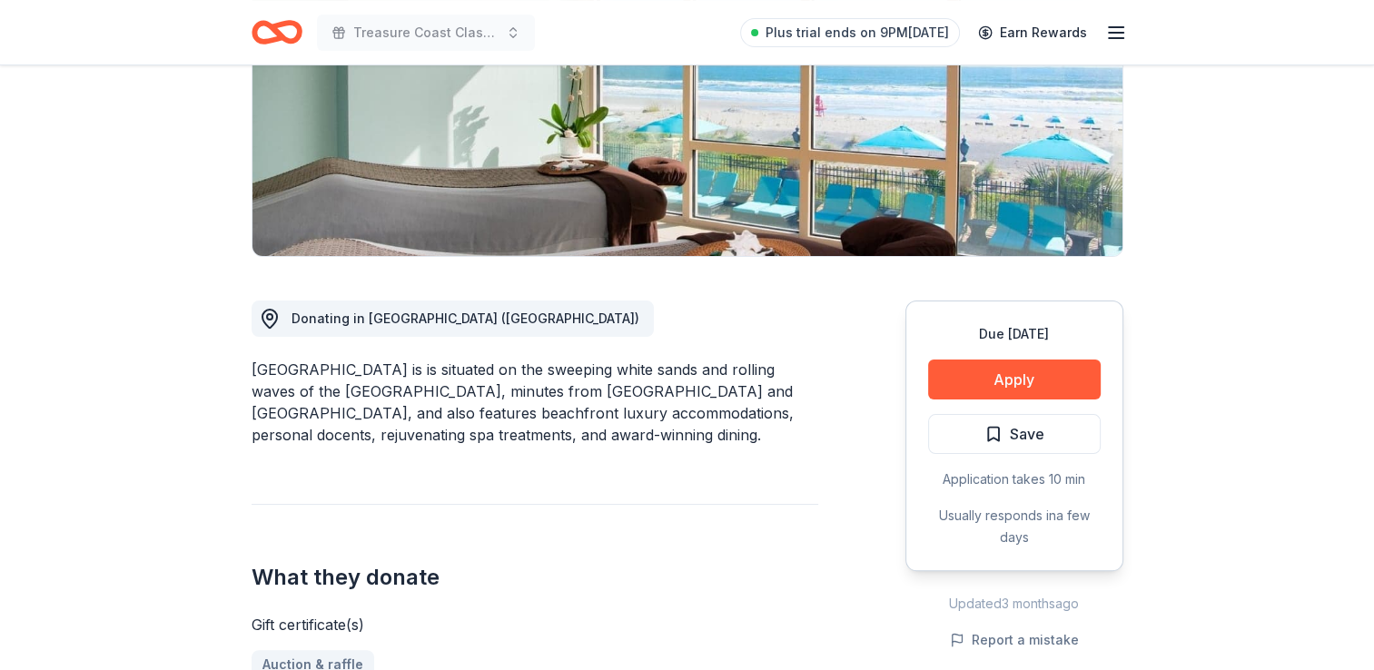
scroll to position [291, 0]
